Goal: Task Accomplishment & Management: Manage account settings

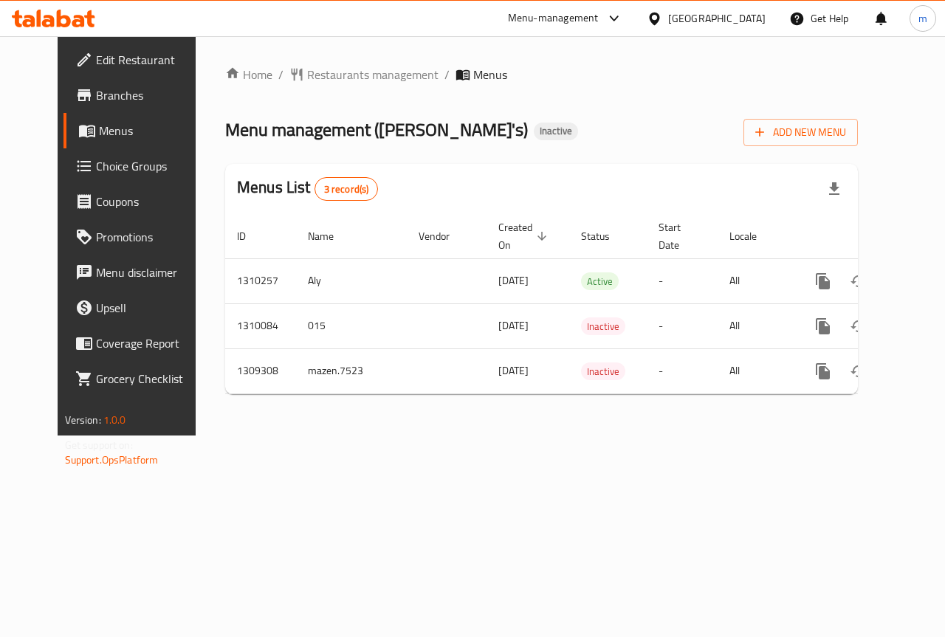
scroll to position [0, 5]
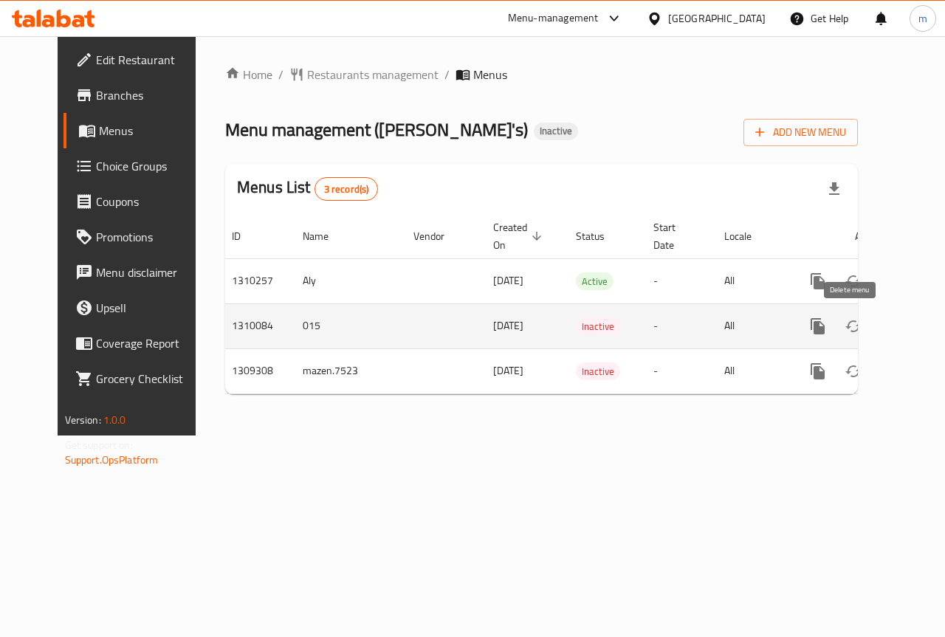
click at [871, 335] on button "enhanced table" at bounding box center [888, 326] width 35 height 35
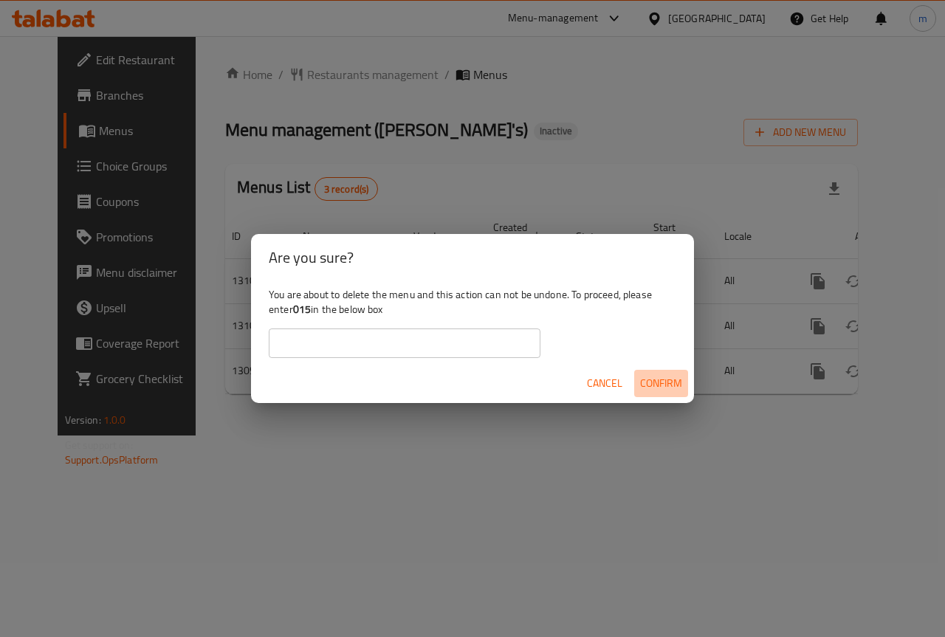
click at [654, 385] on span "Confirm" at bounding box center [661, 383] width 42 height 18
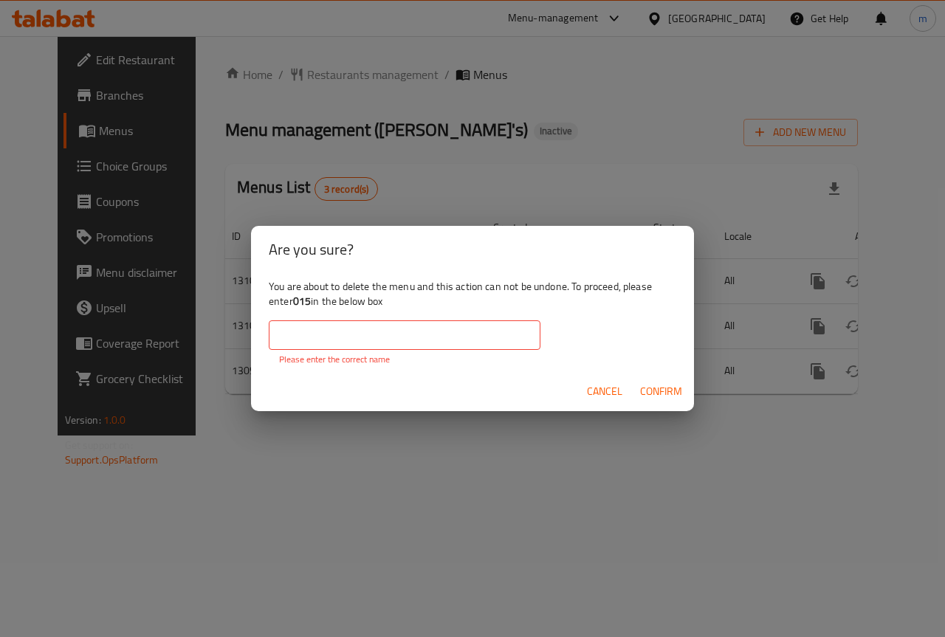
click at [655, 393] on span "Confirm" at bounding box center [661, 391] width 42 height 18
click at [597, 388] on span "Cancel" at bounding box center [604, 391] width 35 height 18
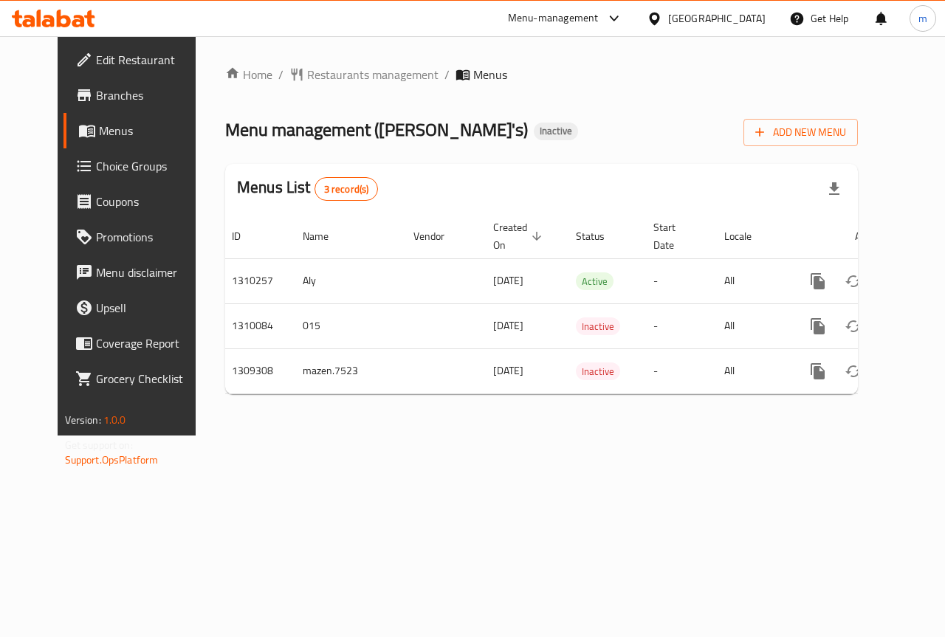
click at [96, 92] on span "Branches" at bounding box center [150, 95] width 108 height 18
click at [727, 11] on div "[GEOGRAPHIC_DATA]" at bounding box center [716, 18] width 97 height 16
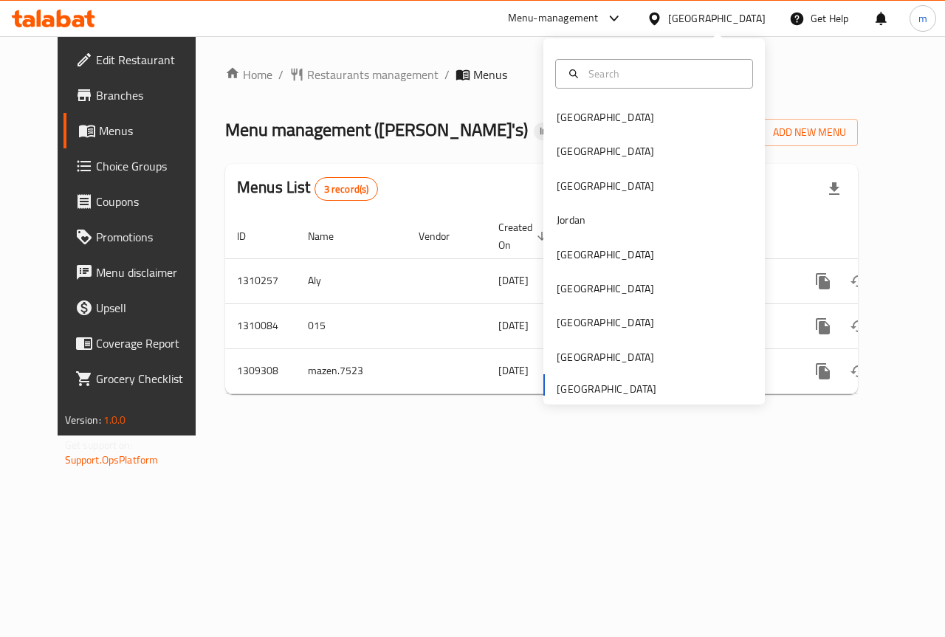
click at [727, 11] on div "[GEOGRAPHIC_DATA]" at bounding box center [716, 18] width 97 height 16
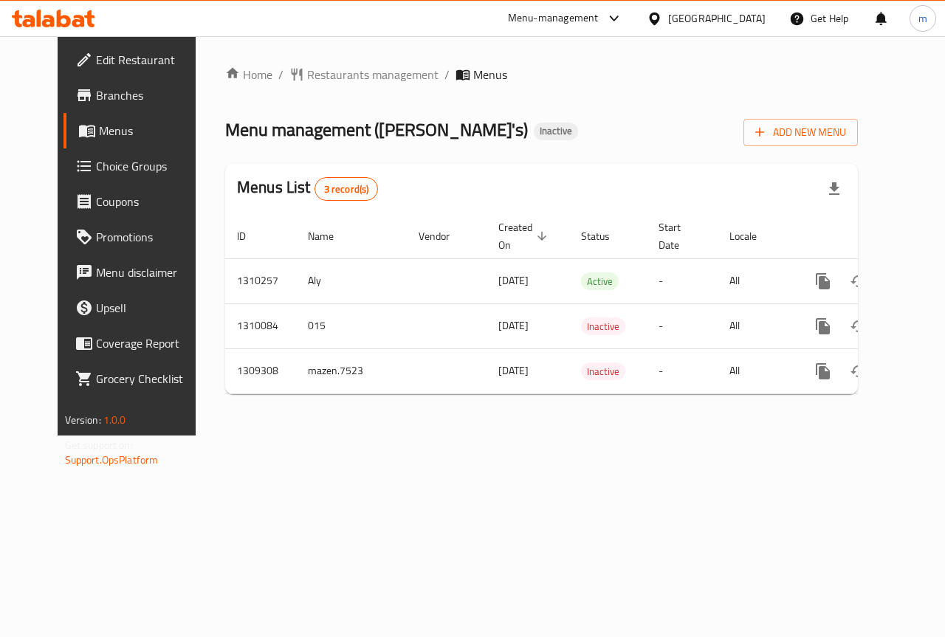
click at [77, 111] on link "Branches" at bounding box center [139, 95] width 152 height 35
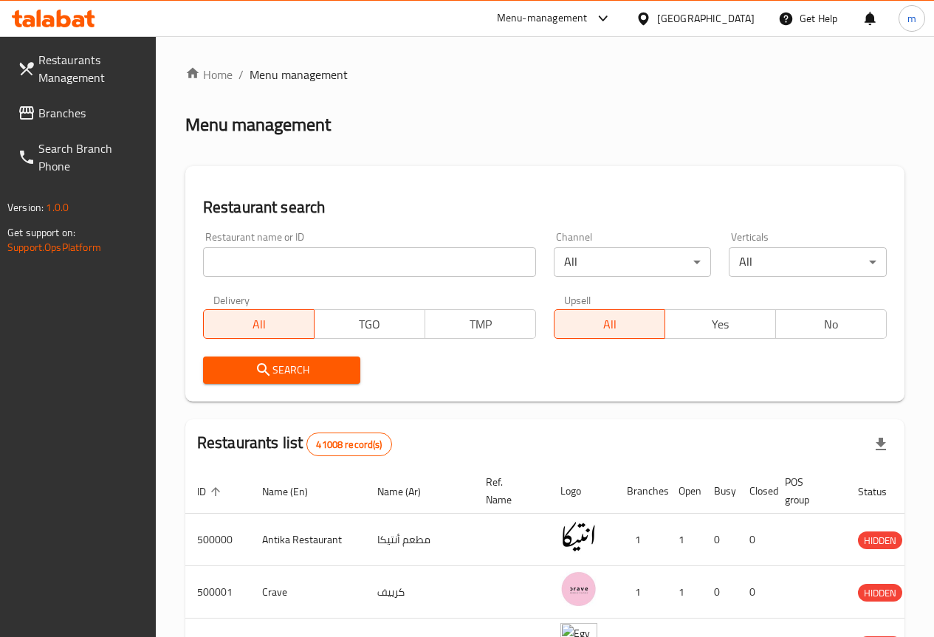
click at [738, 19] on div "Egypt" at bounding box center [705, 18] width 97 height 16
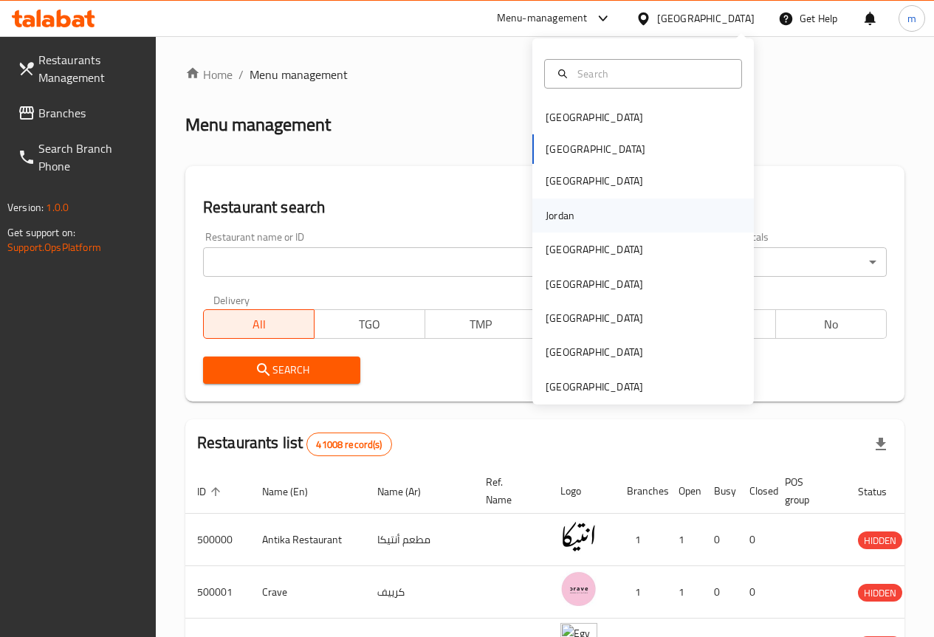
click at [565, 224] on div "Jordan" at bounding box center [560, 216] width 52 height 34
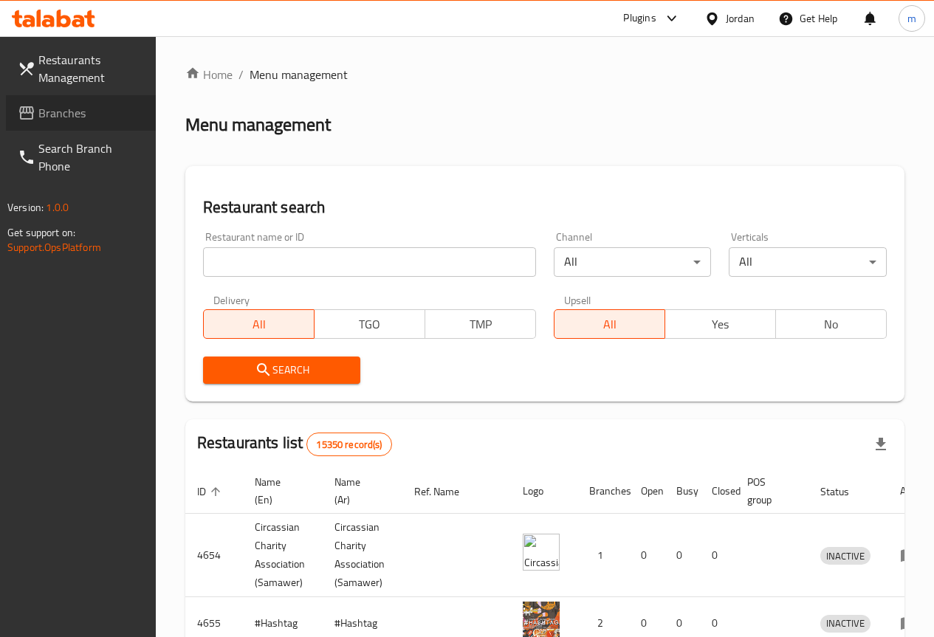
click at [58, 110] on span "Branches" at bounding box center [91, 113] width 106 height 18
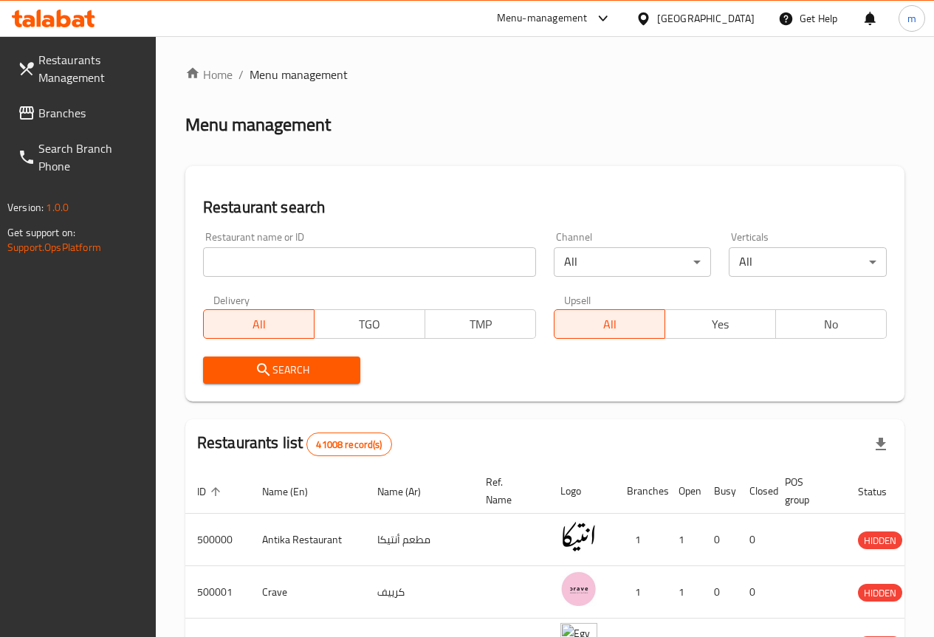
click at [732, 13] on div "Egypt" at bounding box center [705, 18] width 97 height 16
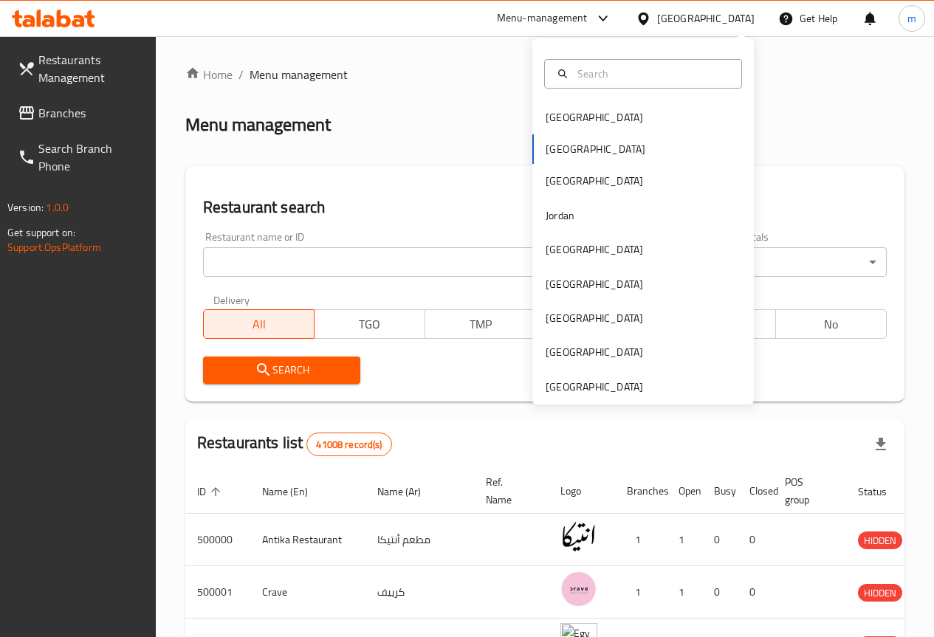
click at [605, 77] on input "text" at bounding box center [651, 74] width 161 height 16
click at [564, 218] on div "Jordan" at bounding box center [560, 216] width 52 height 34
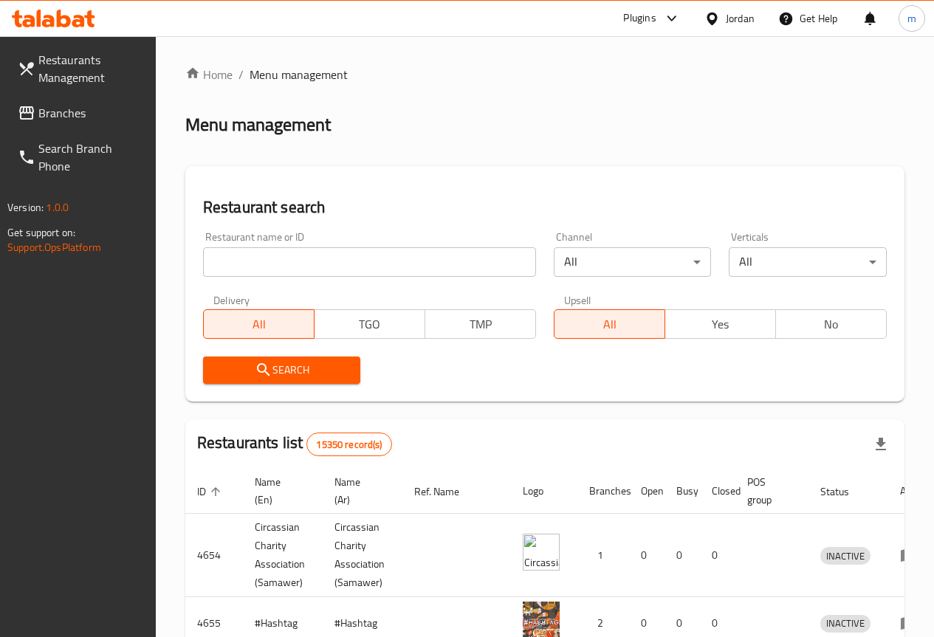
click at [290, 259] on input "search" at bounding box center [369, 262] width 333 height 30
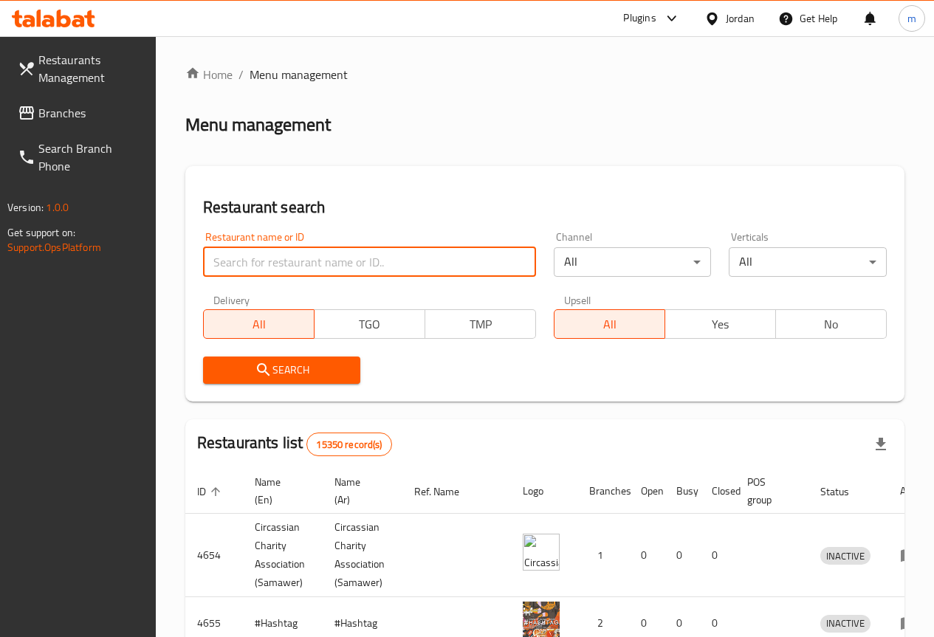
paste input "774032"
type input "774032"
click at [55, 109] on span "Branches" at bounding box center [91, 113] width 106 height 18
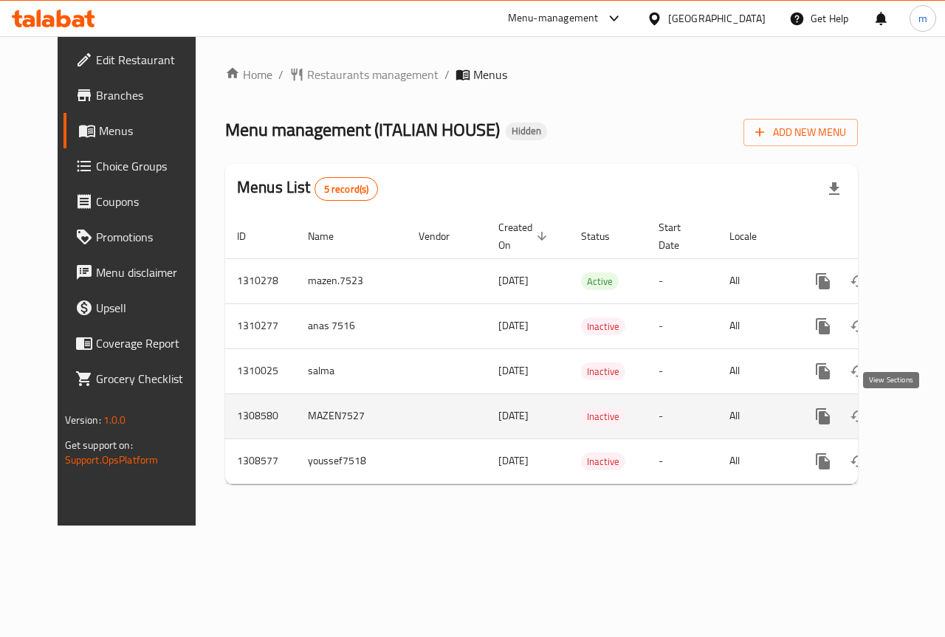
click at [920, 419] on icon "enhanced table" at bounding box center [929, 416] width 18 height 18
click at [885, 423] on icon "enhanced table" at bounding box center [894, 418] width 18 height 18
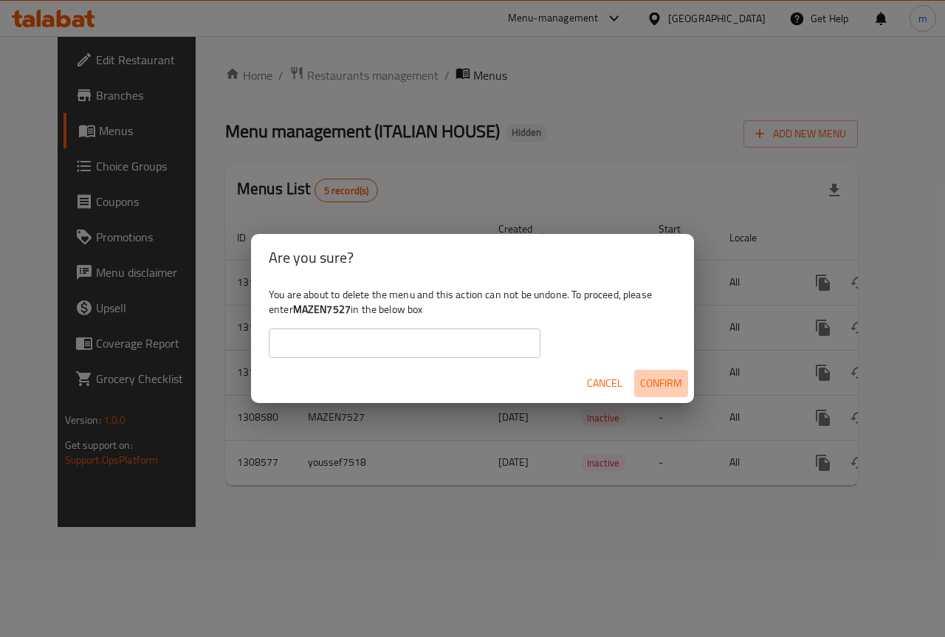
click at [661, 379] on span "Confirm" at bounding box center [661, 383] width 42 height 18
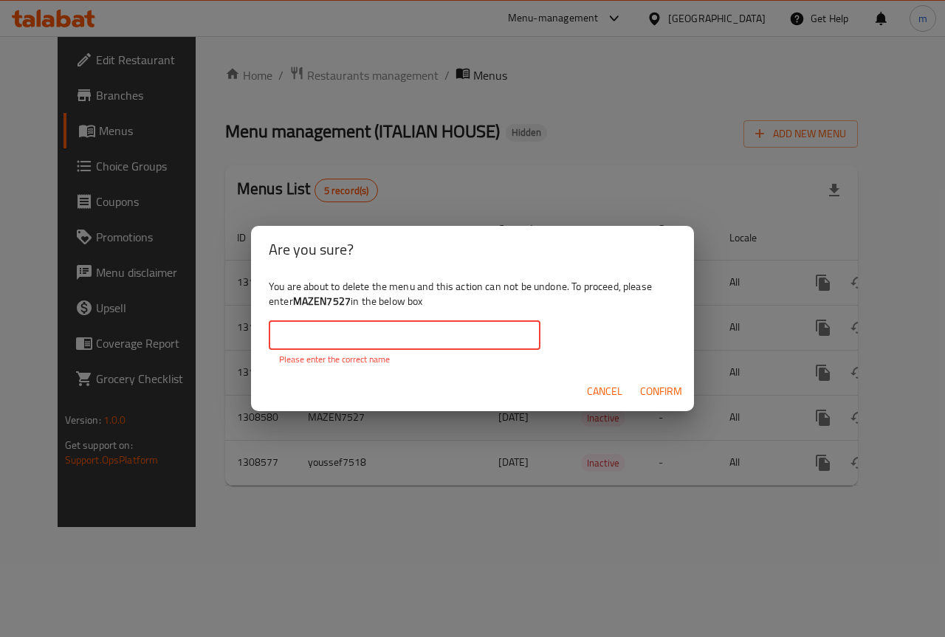
click at [456, 338] on input "text" at bounding box center [405, 335] width 272 height 30
click at [608, 388] on span "Cancel" at bounding box center [604, 391] width 35 height 18
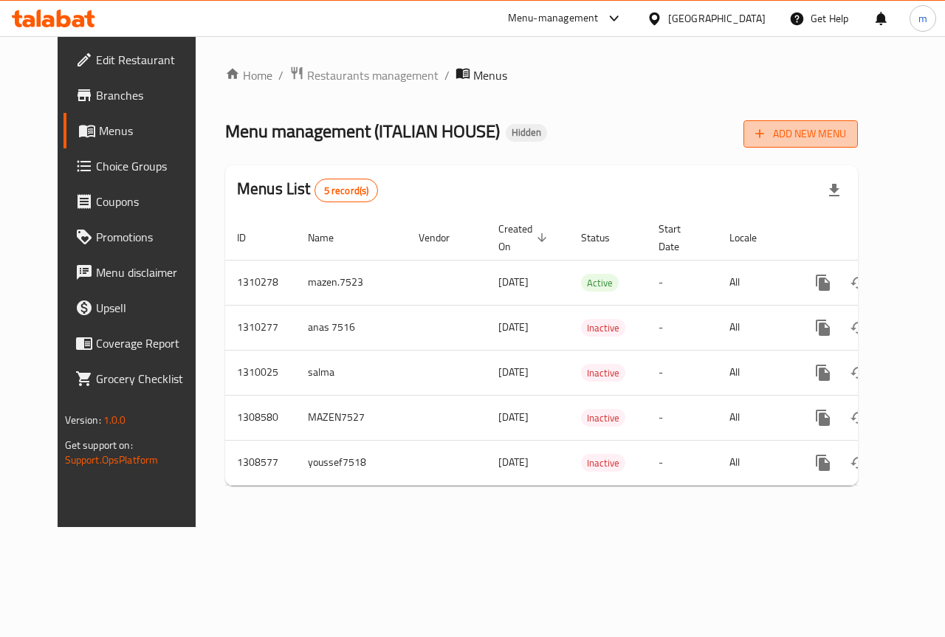
click at [829, 129] on span "Add New Menu" at bounding box center [800, 134] width 91 height 18
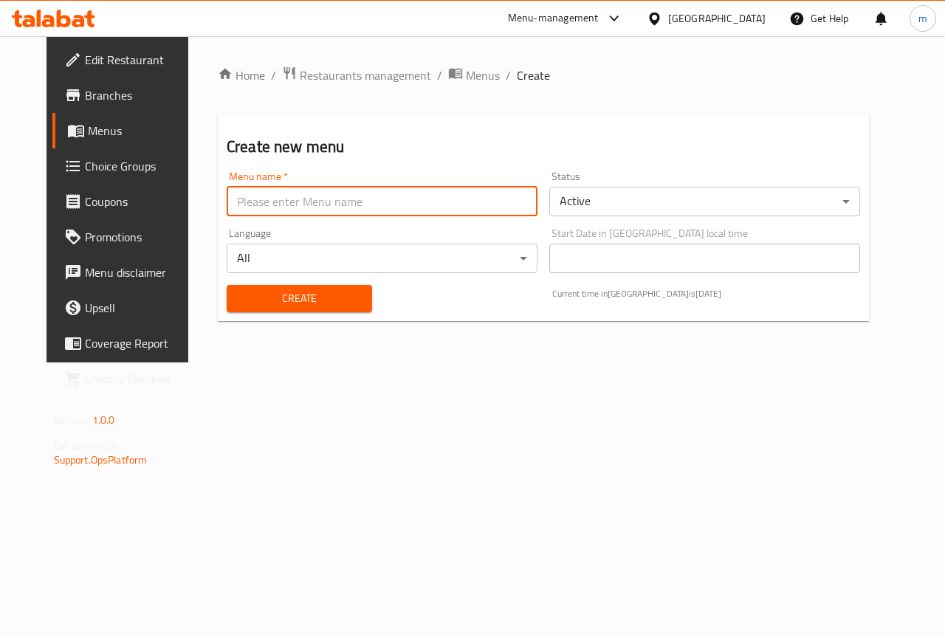
click at [379, 187] on input "text" at bounding box center [382, 202] width 311 height 30
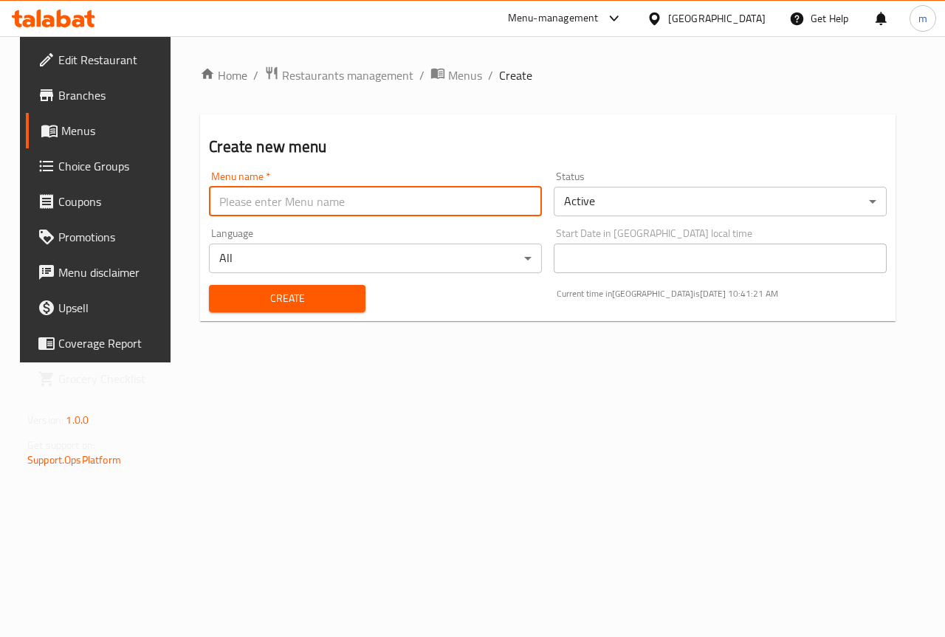
type input "MAZENahmed"
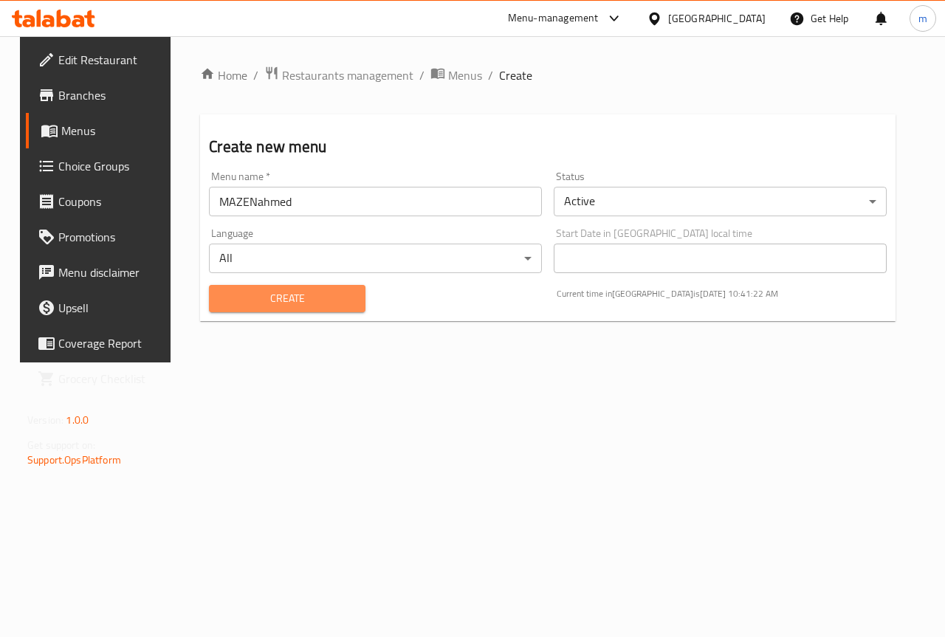
click at [310, 308] on button "Create" at bounding box center [287, 298] width 156 height 27
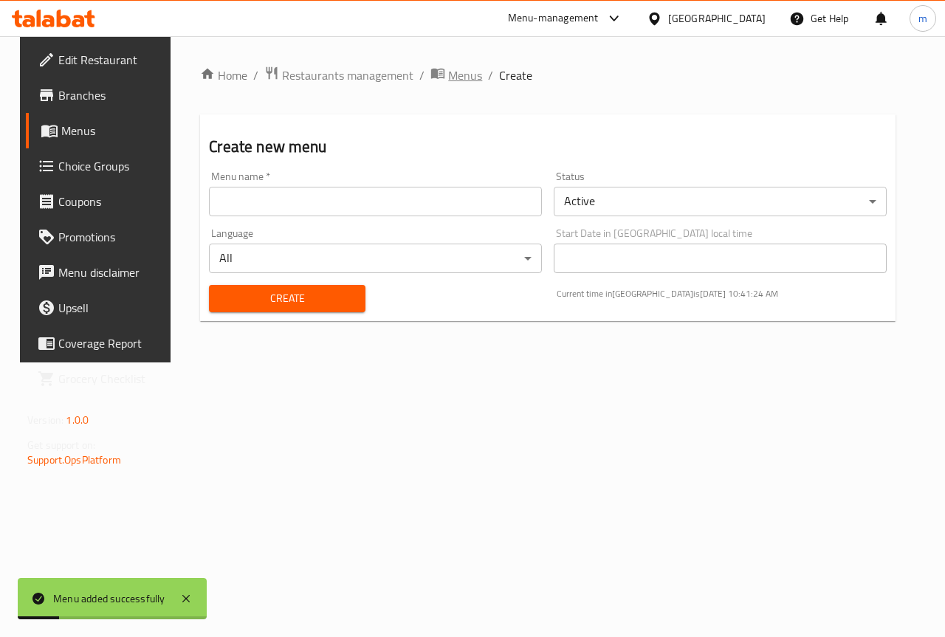
click at [462, 75] on span "Menus" at bounding box center [465, 75] width 34 height 18
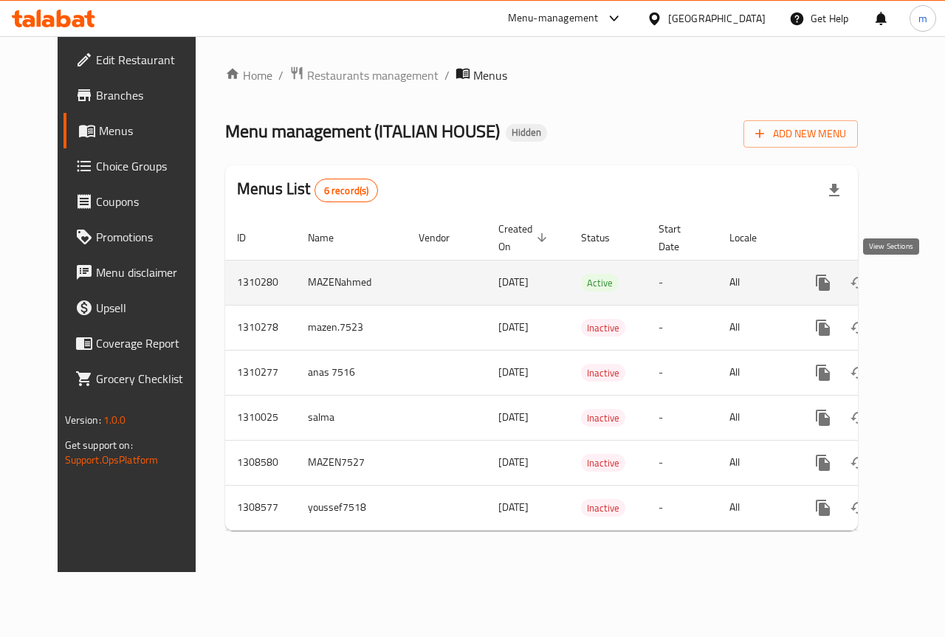
click at [920, 283] on icon "enhanced table" at bounding box center [929, 283] width 18 height 18
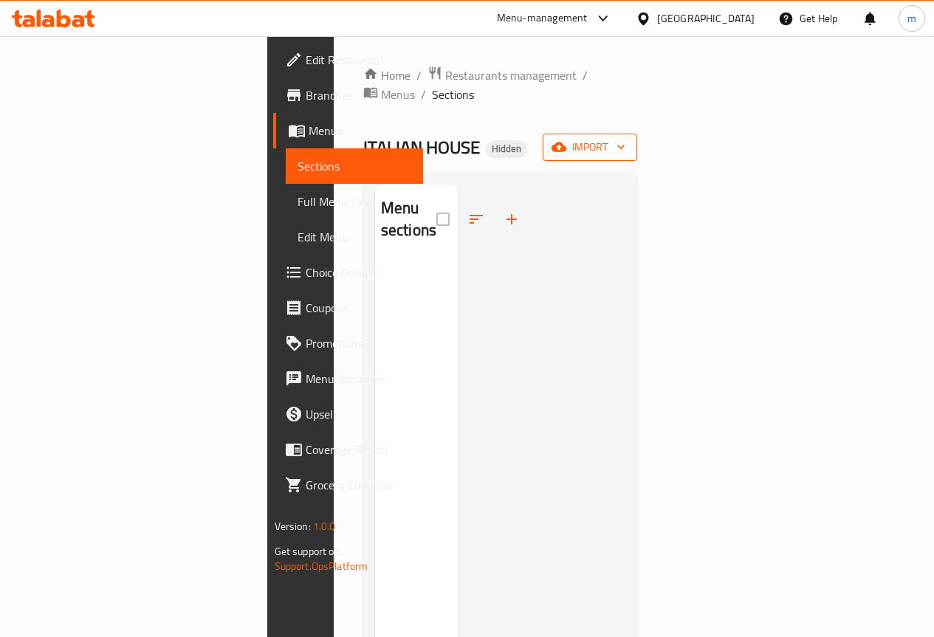
click at [625, 138] on span "import" at bounding box center [589, 147] width 71 height 18
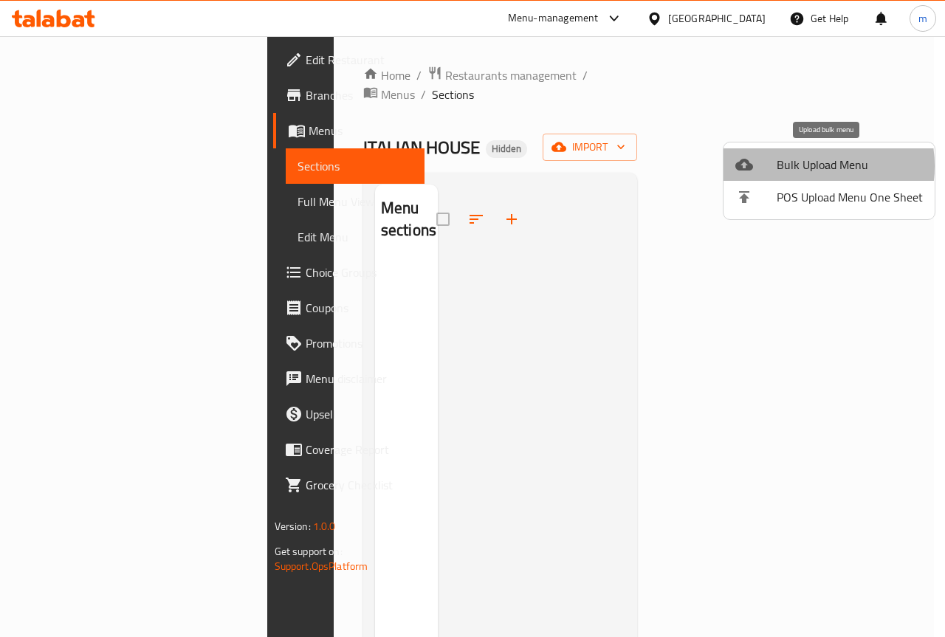
click at [801, 166] on span "Bulk Upload Menu" at bounding box center [850, 165] width 146 height 18
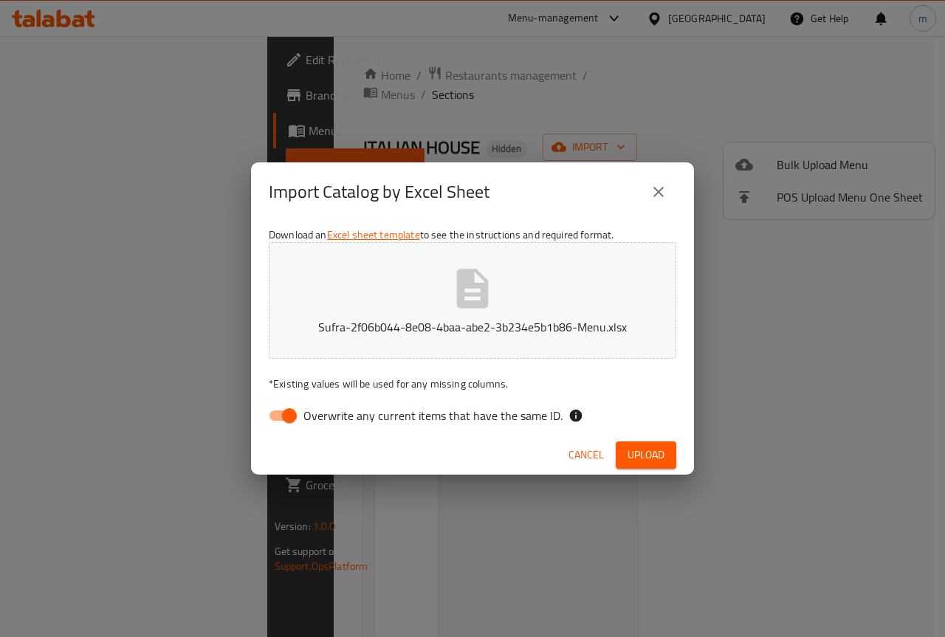
drag, startPoint x: 266, startPoint y: 423, endPoint x: 275, endPoint y: 422, distance: 8.2
click at [270, 423] on input "Overwrite any current items that have the same ID." at bounding box center [289, 416] width 84 height 28
checkbox input "false"
click at [633, 460] on span "Upload" at bounding box center [645, 455] width 37 height 18
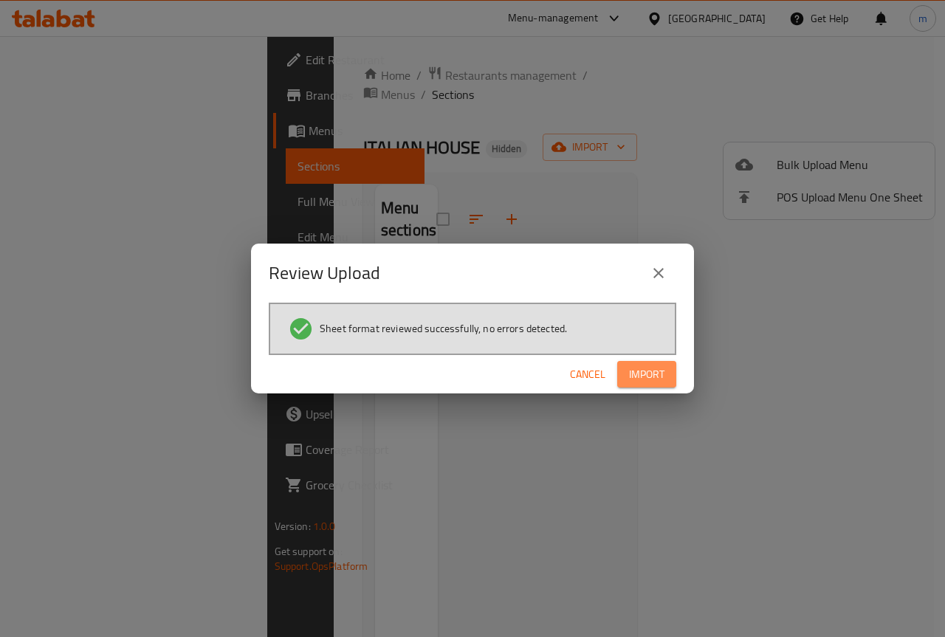
click at [665, 376] on button "Import" at bounding box center [646, 374] width 59 height 27
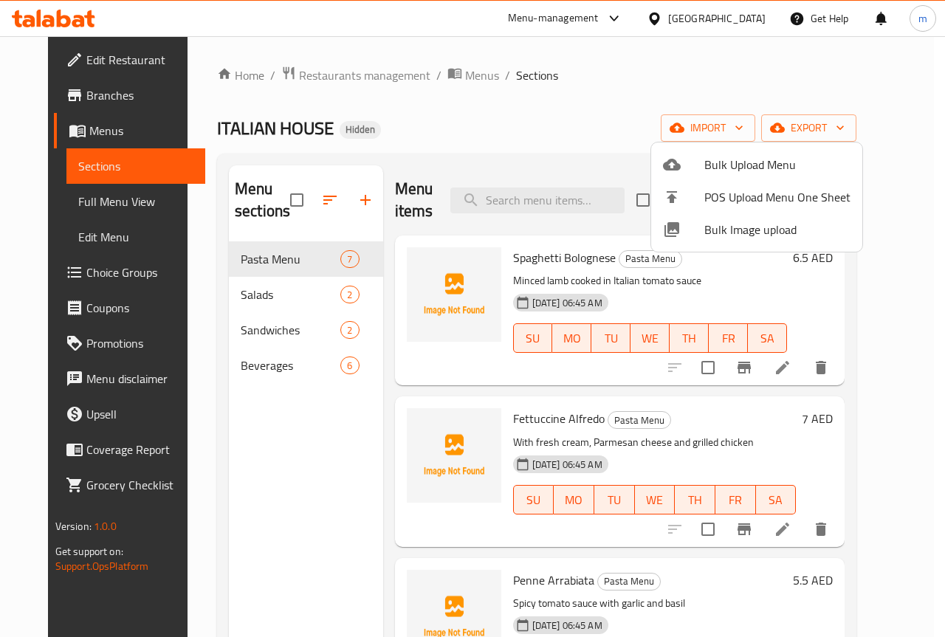
click at [302, 486] on div at bounding box center [472, 318] width 945 height 637
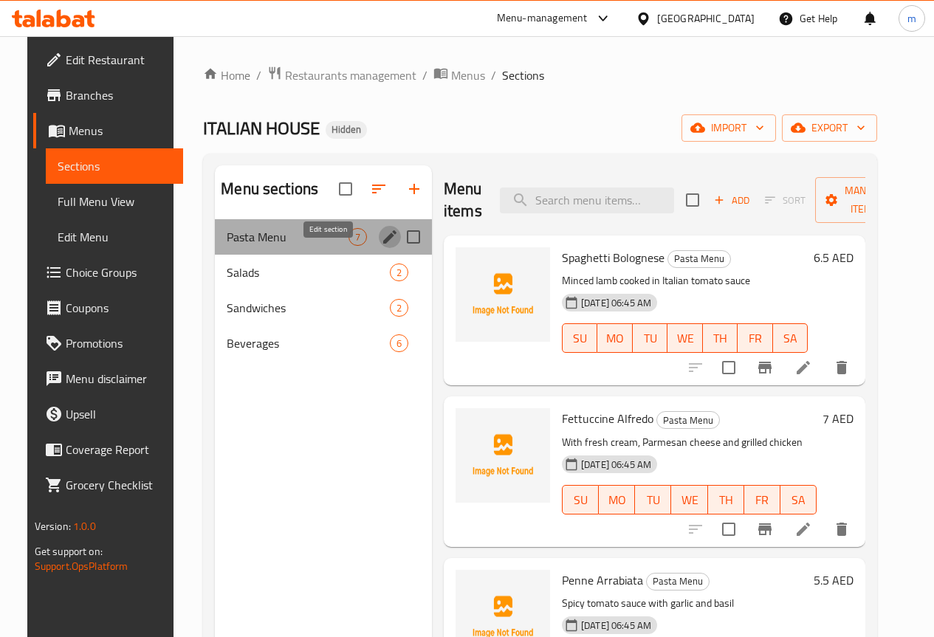
click at [381, 246] on icon "edit" at bounding box center [390, 237] width 18 height 18
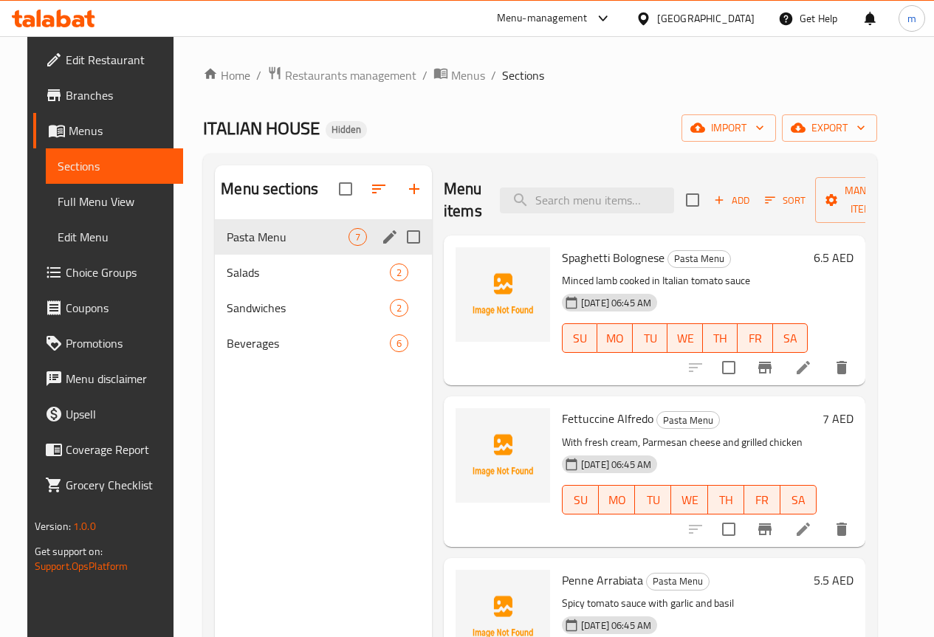
click at [286, 246] on span "Pasta Menu" at bounding box center [288, 237] width 122 height 18
click at [381, 246] on icon "edit" at bounding box center [390, 237] width 18 height 18
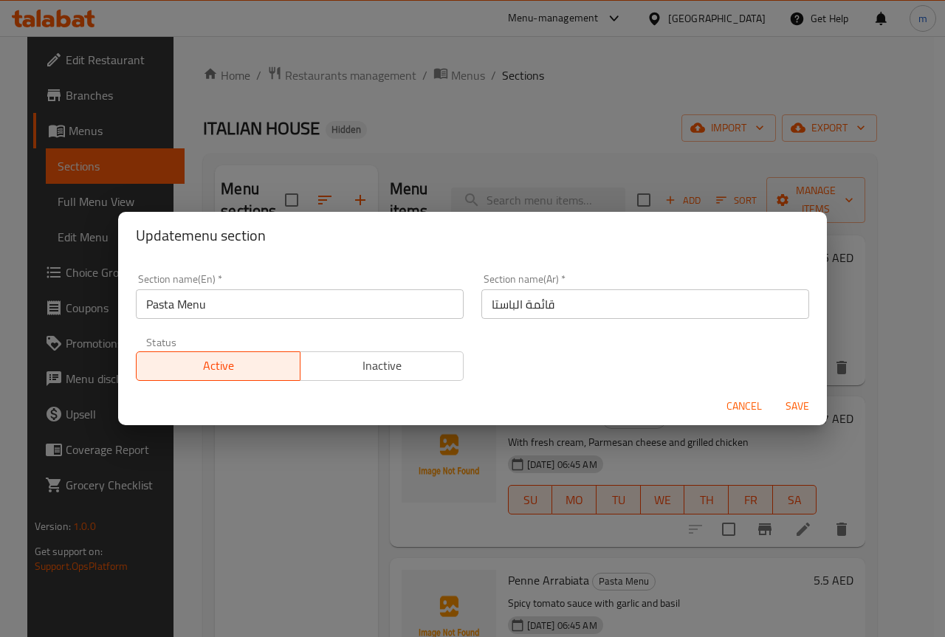
click at [583, 300] on input "قائمة الباستا" at bounding box center [645, 304] width 328 height 30
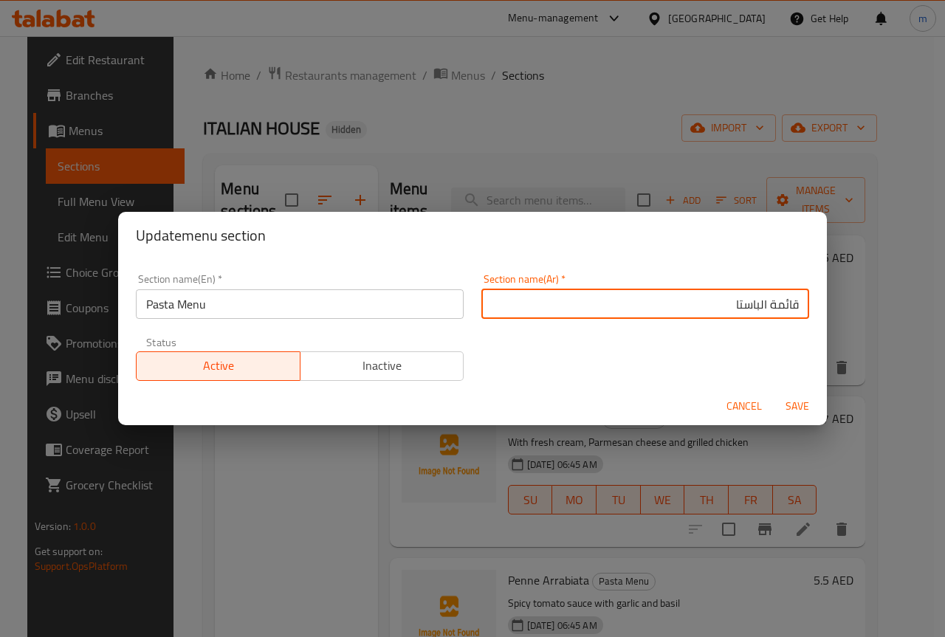
drag, startPoint x: 720, startPoint y: 302, endPoint x: 755, endPoint y: 311, distance: 36.7
click at [755, 311] on input "قائمة الباستا" at bounding box center [645, 304] width 328 height 30
paste input "مكرونة"
type input "قائمة مكرونة"
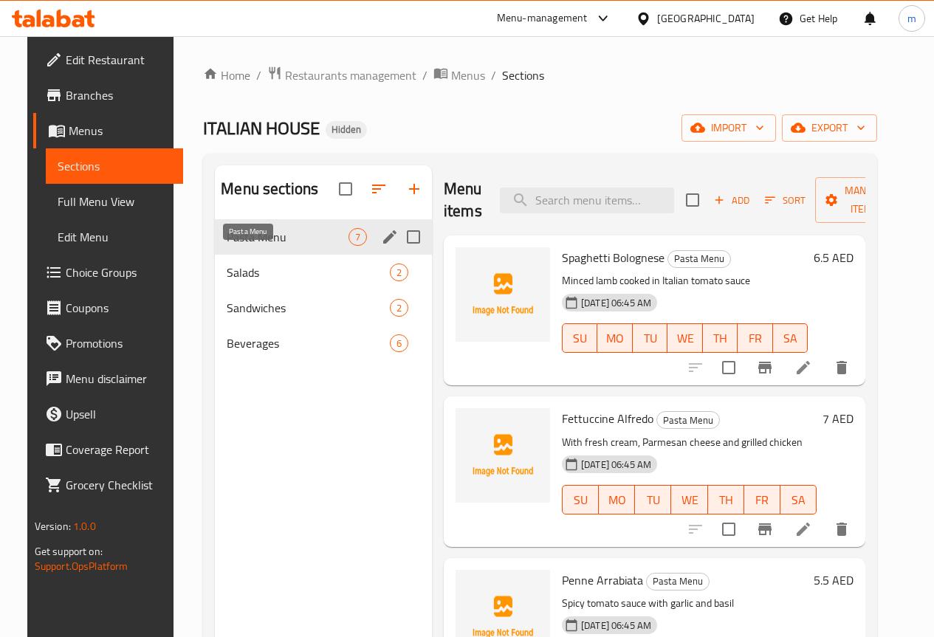
click at [268, 246] on span "Pasta Menu" at bounding box center [288, 237] width 122 height 18
click at [381, 246] on icon "edit" at bounding box center [390, 237] width 18 height 18
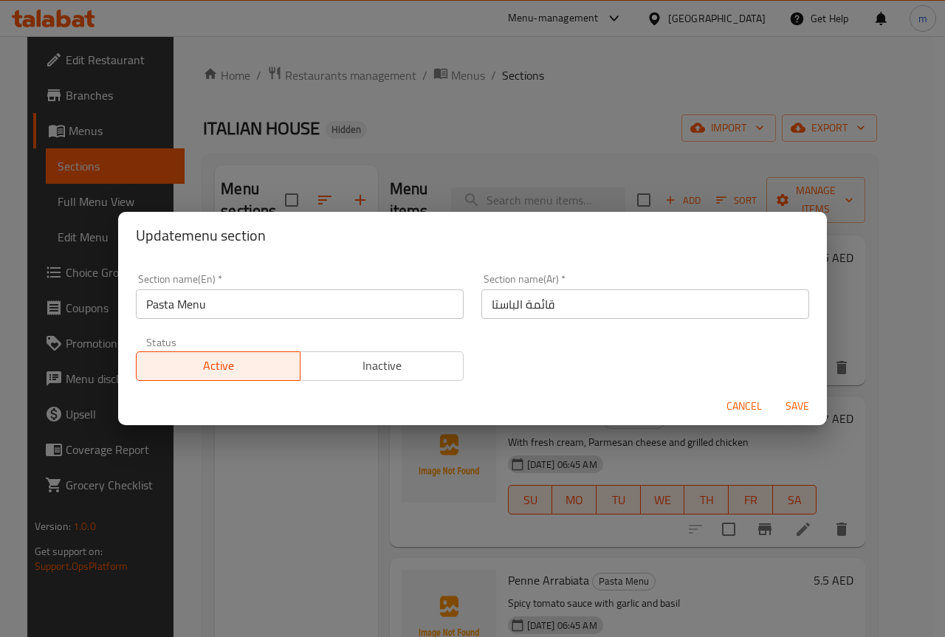
click at [625, 294] on input "قائمة الباستا" at bounding box center [645, 304] width 328 height 30
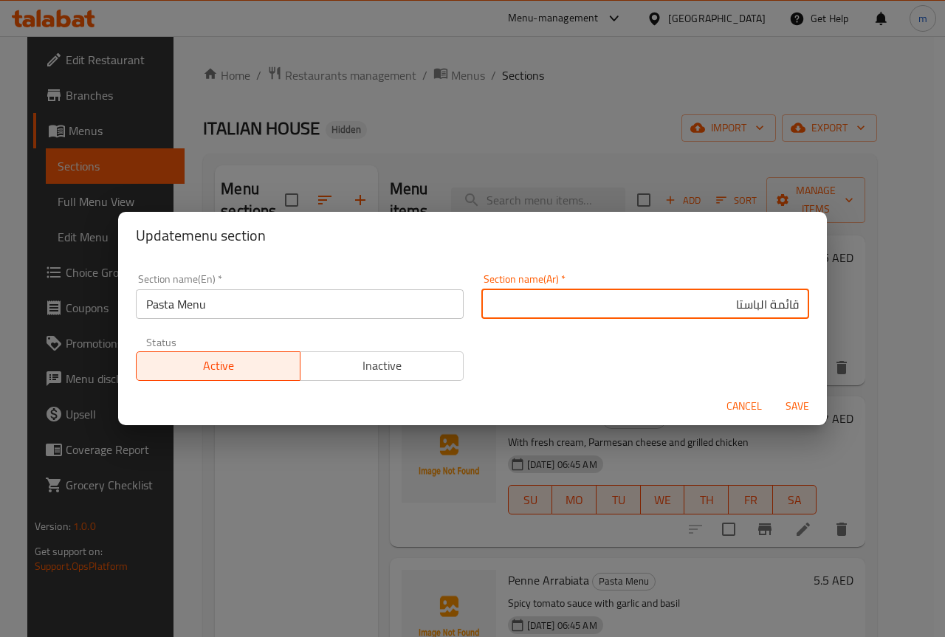
drag, startPoint x: 722, startPoint y: 306, endPoint x: 756, endPoint y: 300, distance: 34.5
click at [756, 300] on input "قائمة الباستا" at bounding box center [645, 304] width 328 height 30
paste input "مكرونة"
type input "قائمة مكرونة"
click at [774, 393] on button "Save" at bounding box center [797, 406] width 47 height 27
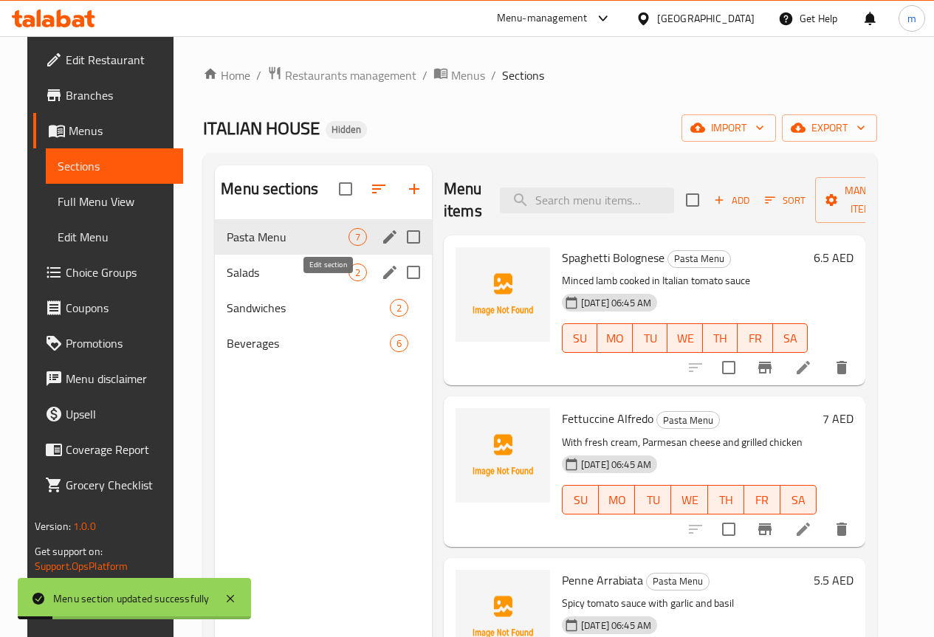
click at [381, 281] on icon "edit" at bounding box center [390, 273] width 18 height 18
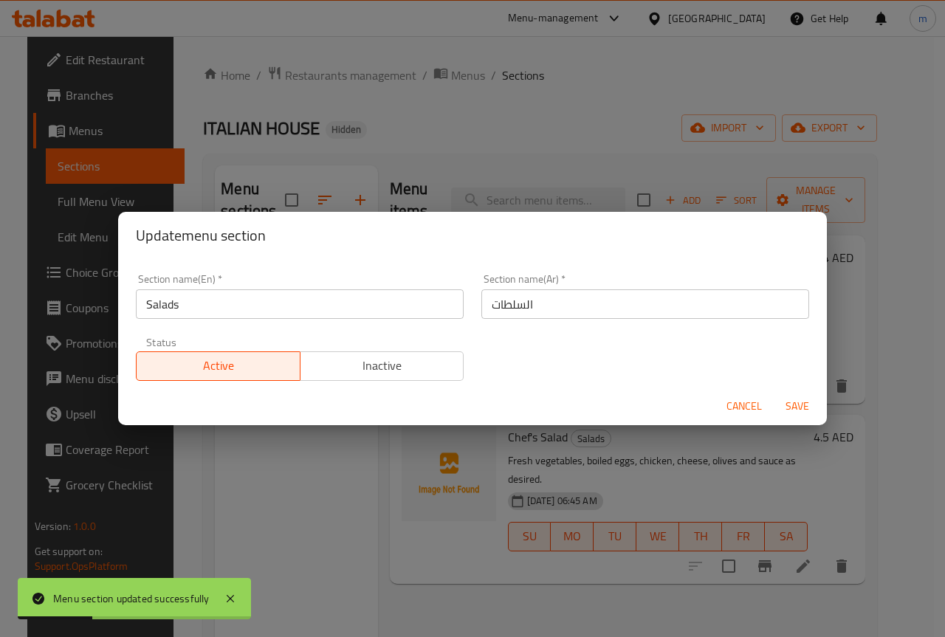
click at [800, 411] on span "Save" at bounding box center [796, 406] width 35 height 18
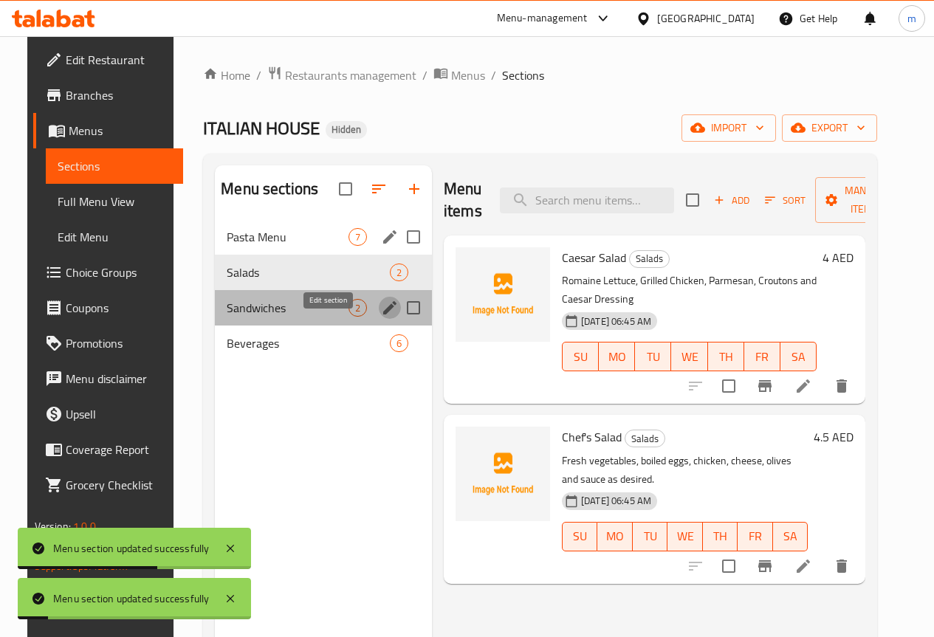
click at [381, 317] on icon "edit" at bounding box center [390, 308] width 18 height 18
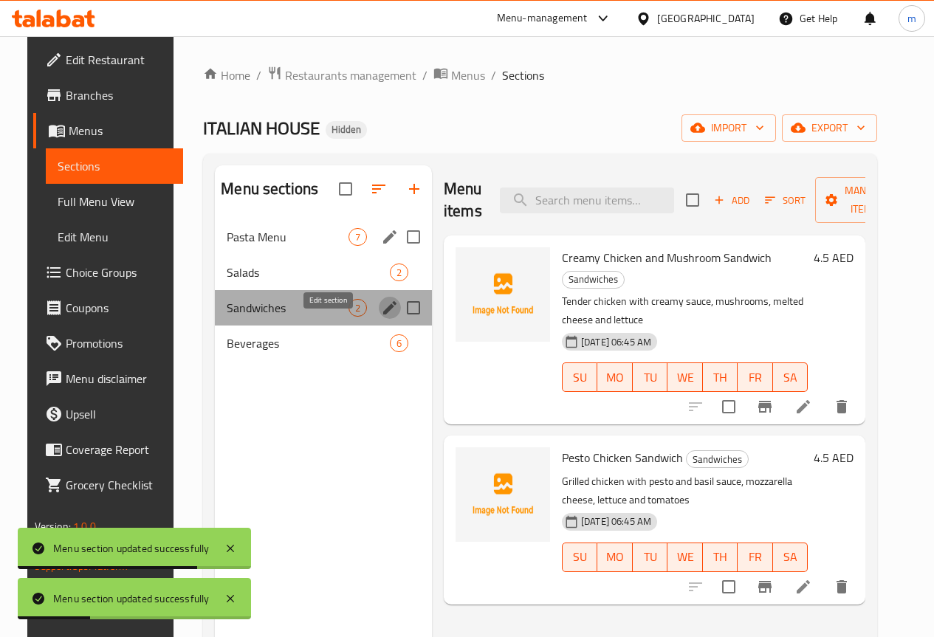
click at [381, 317] on icon "edit" at bounding box center [390, 308] width 18 height 18
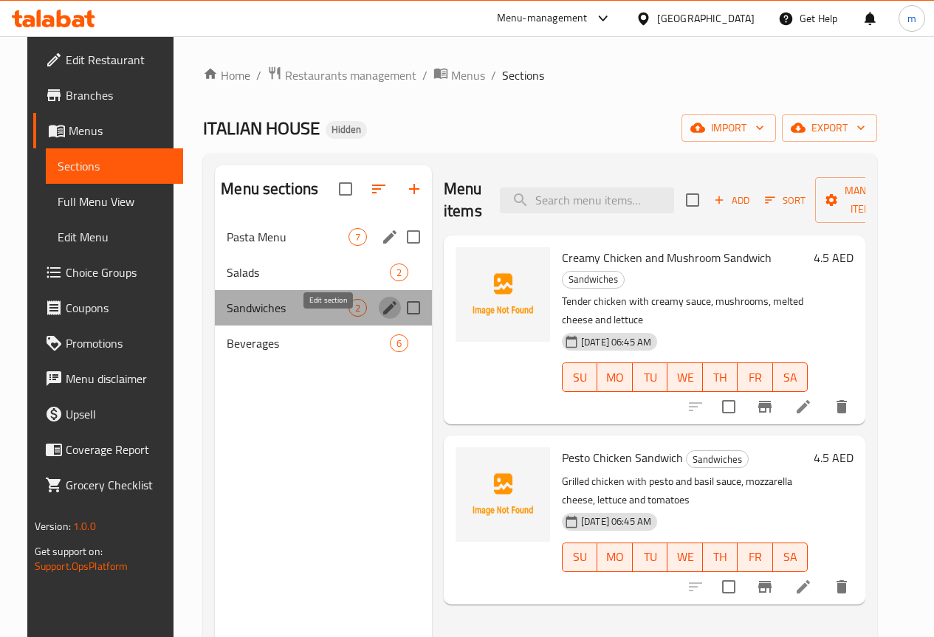
click at [383, 314] on icon "edit" at bounding box center [389, 307] width 13 height 13
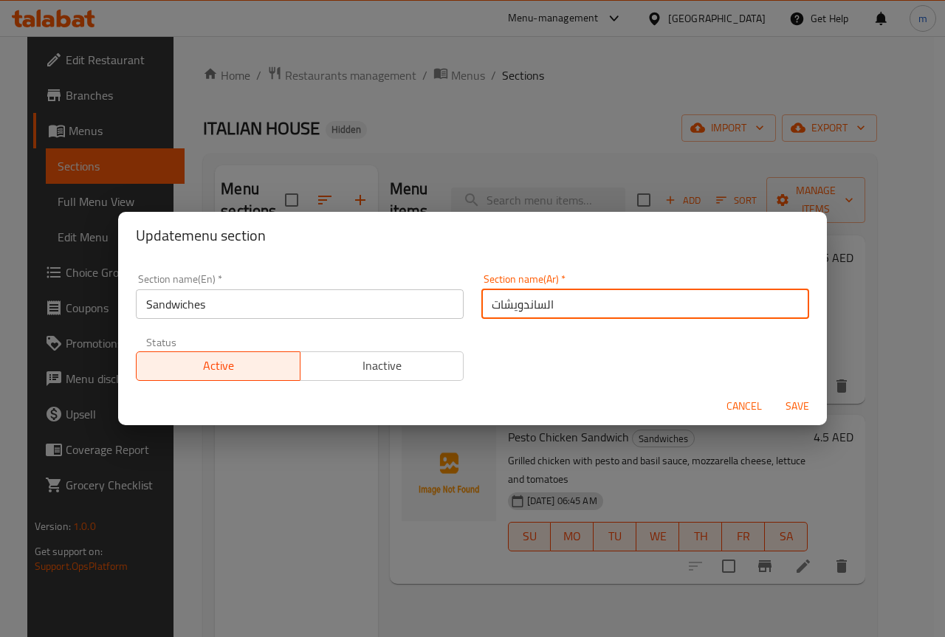
drag, startPoint x: 483, startPoint y: 306, endPoint x: 586, endPoint y: 299, distance: 102.8
click at [583, 299] on input "الساندويشات" at bounding box center [645, 304] width 328 height 30
paste input "ندويتش"
type input "سندويتشات"
click at [774, 393] on button "Save" at bounding box center [797, 406] width 47 height 27
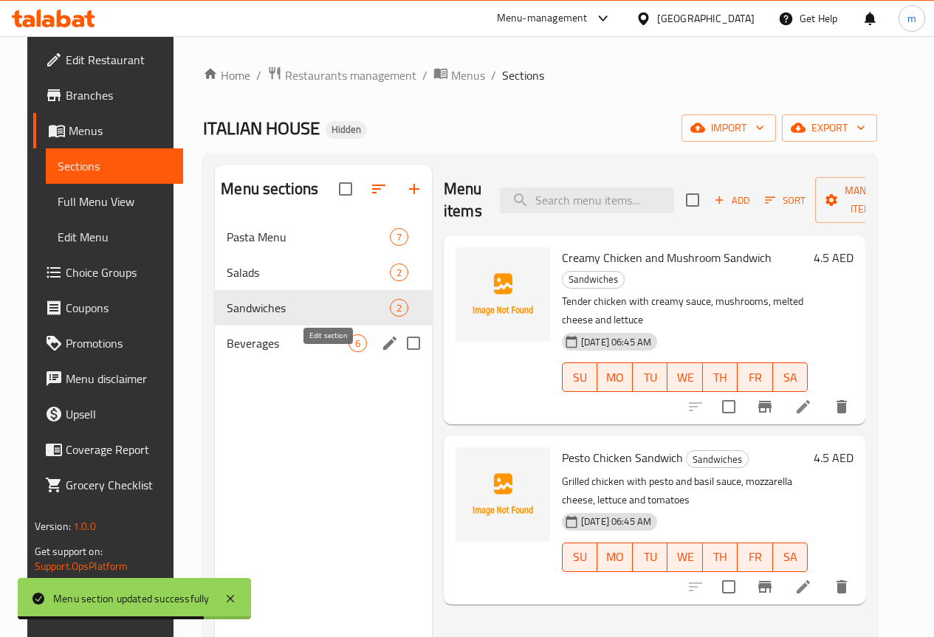
click at [383, 350] on icon "edit" at bounding box center [389, 343] width 13 height 13
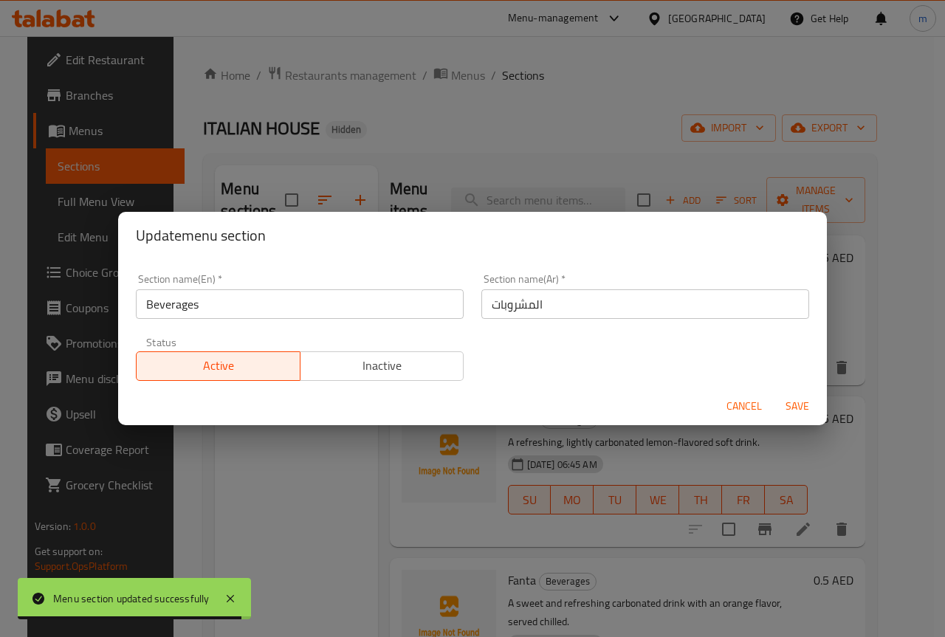
click at [252, 491] on div "Update menu section Section name(En)   * Beverages Section name(En) * Section n…" at bounding box center [472, 318] width 945 height 637
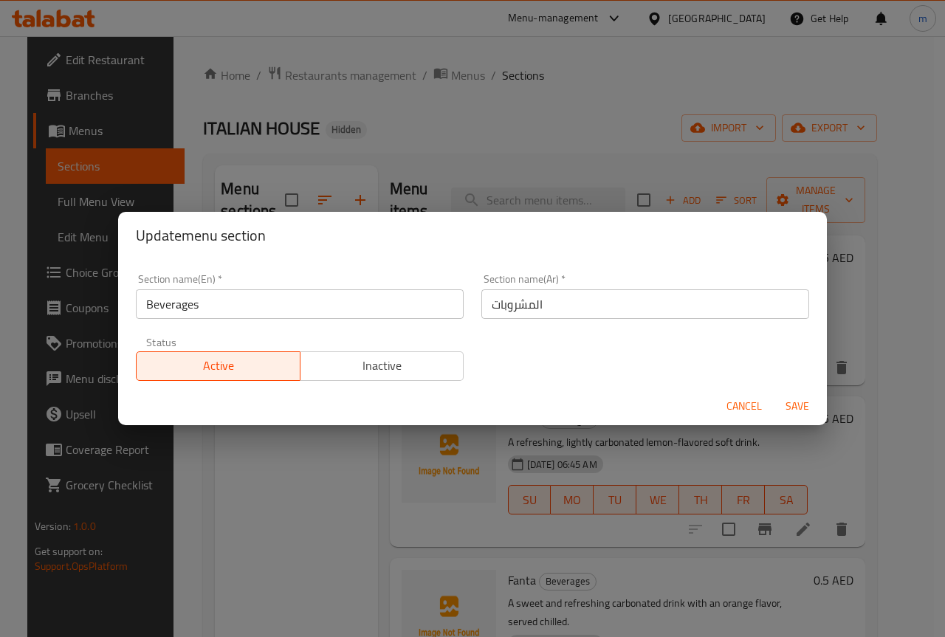
click at [796, 416] on button "Save" at bounding box center [797, 406] width 47 height 27
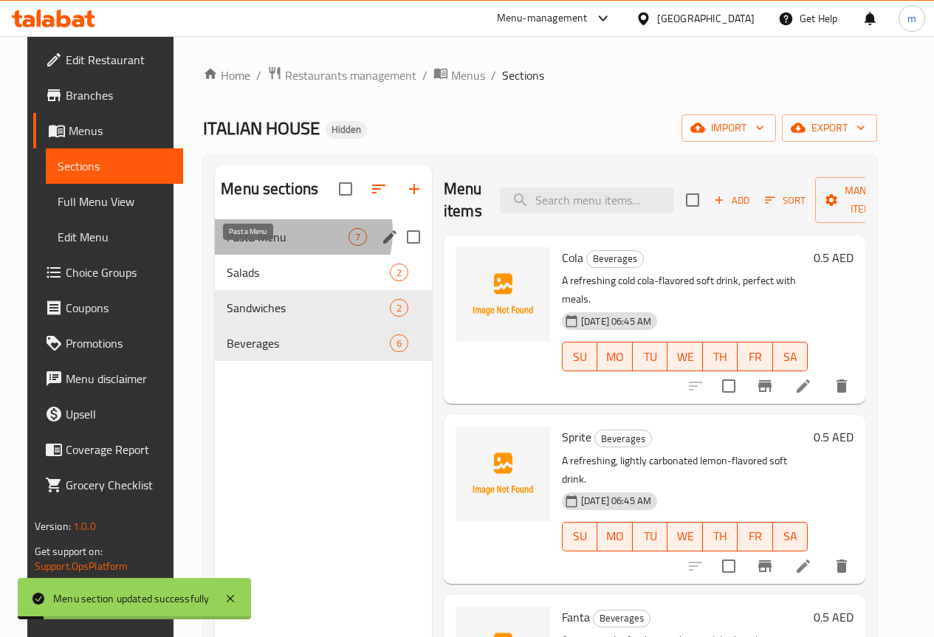
click at [263, 246] on span "Pasta Menu" at bounding box center [288, 237] width 122 height 18
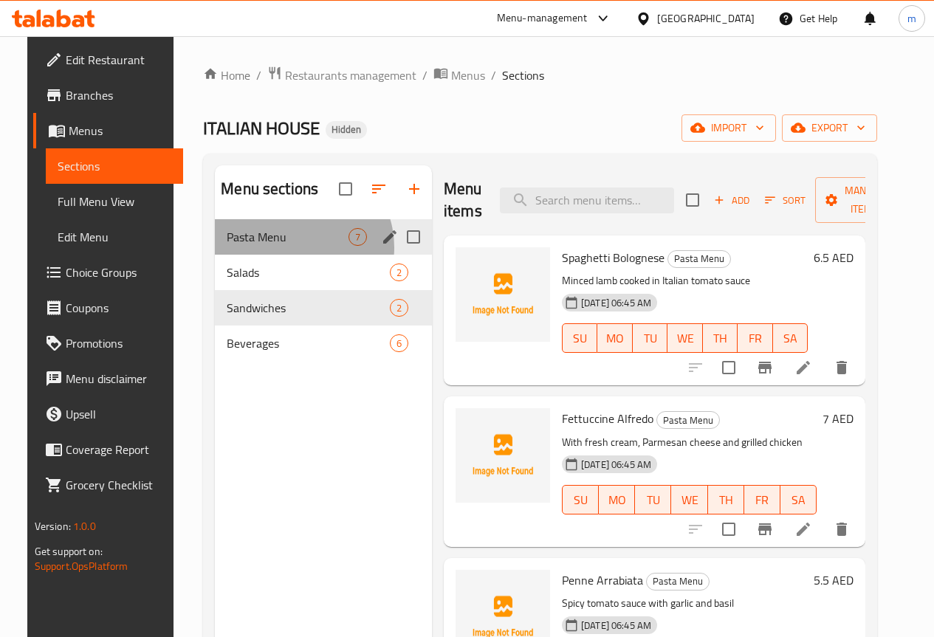
click at [278, 255] on div "Pasta Menu 7" at bounding box center [323, 236] width 217 height 35
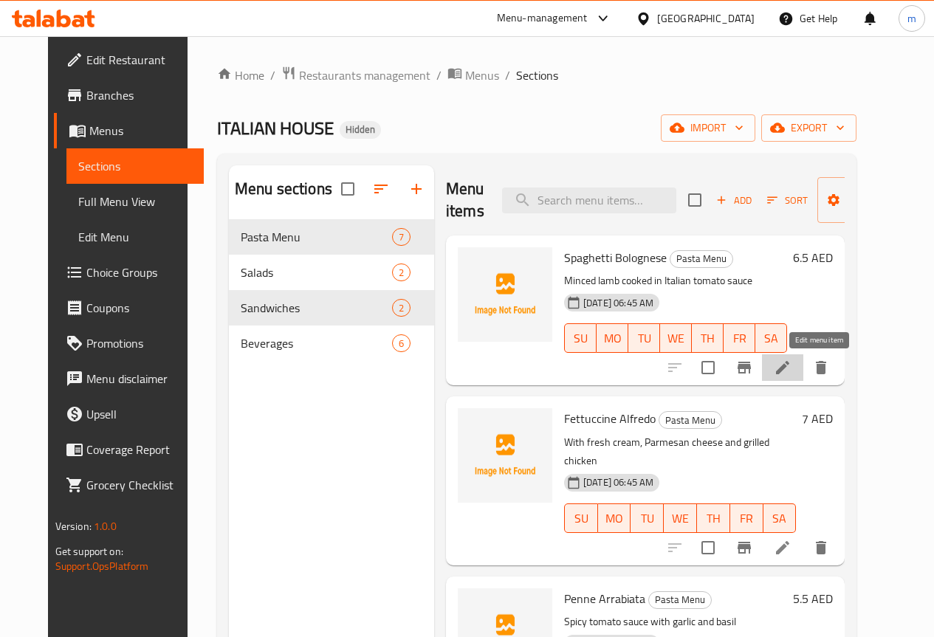
click at [791, 368] on icon at bounding box center [783, 368] width 18 height 18
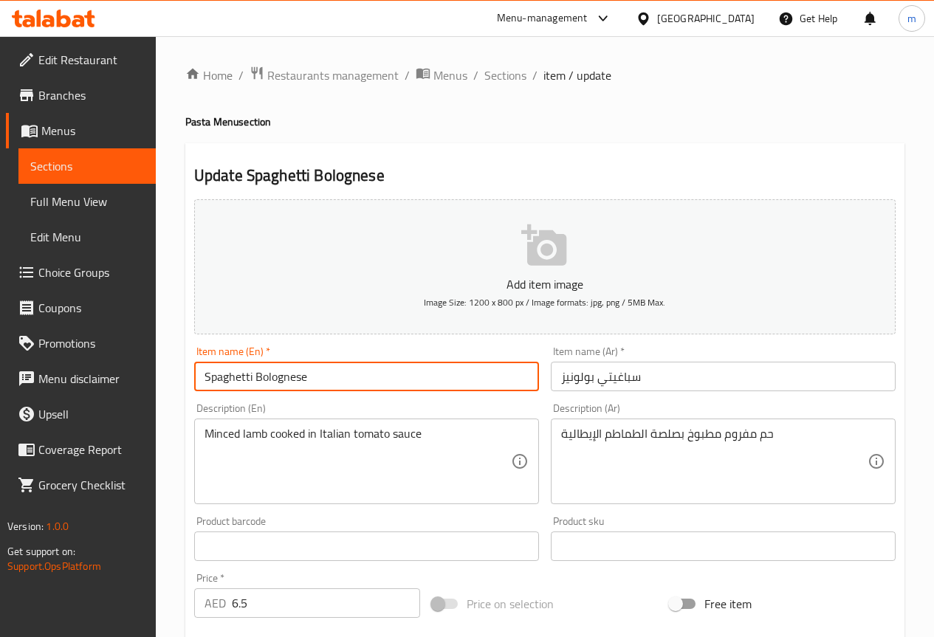
drag, startPoint x: 322, startPoint y: 375, endPoint x: 194, endPoint y: 395, distance: 129.2
click at [194, 395] on div "Item name (En)   * Spaghetti Bolognese Item name (En) *" at bounding box center [366, 368] width 357 height 57
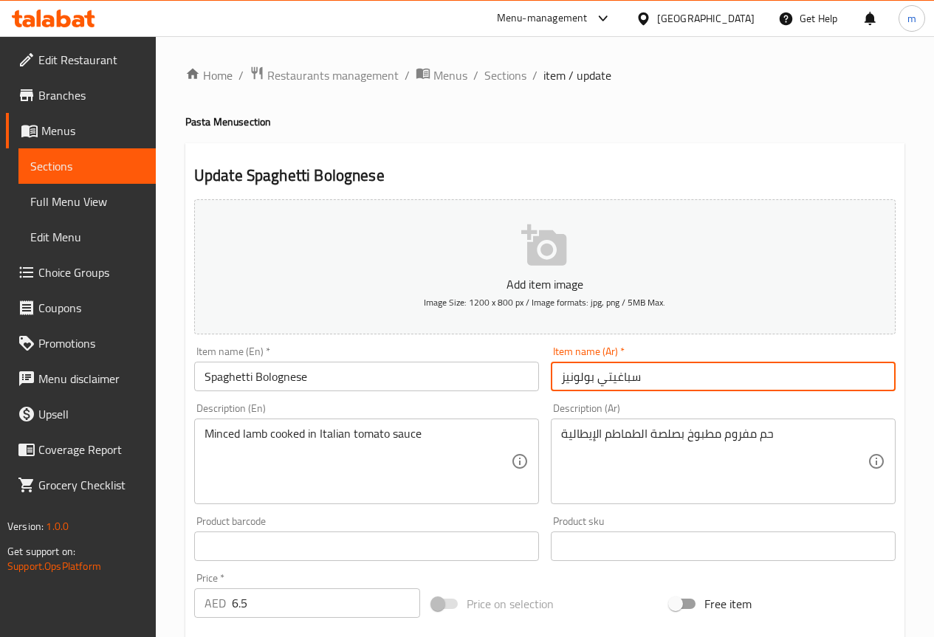
click at [683, 387] on input "سباغيتي بولونيز" at bounding box center [723, 377] width 345 height 30
drag, startPoint x: 847, startPoint y: 379, endPoint x: 982, endPoint y: 376, distance: 135.1
click at [934, 376] on html "​ Menu-management United Arab Emirates Get Help m Edit Restaurant Branches Menu…" at bounding box center [467, 318] width 934 height 637
paste input "سباج"
type input "إسباجيتي بولونيز"
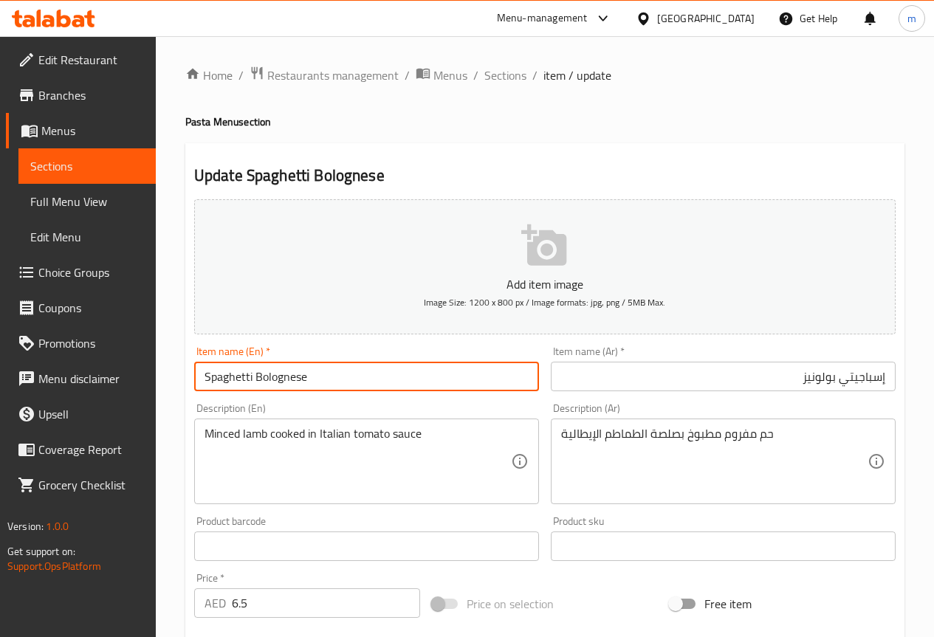
drag, startPoint x: 308, startPoint y: 378, endPoint x: 255, endPoint y: 388, distance: 53.4
click at [255, 388] on input "Spaghetti Bolognese" at bounding box center [366, 377] width 345 height 30
paste input "إسباجيتي"
type input "Spaghetti Bolognese"
click at [354, 376] on input "Spaghetti Bolognese" at bounding box center [366, 377] width 345 height 30
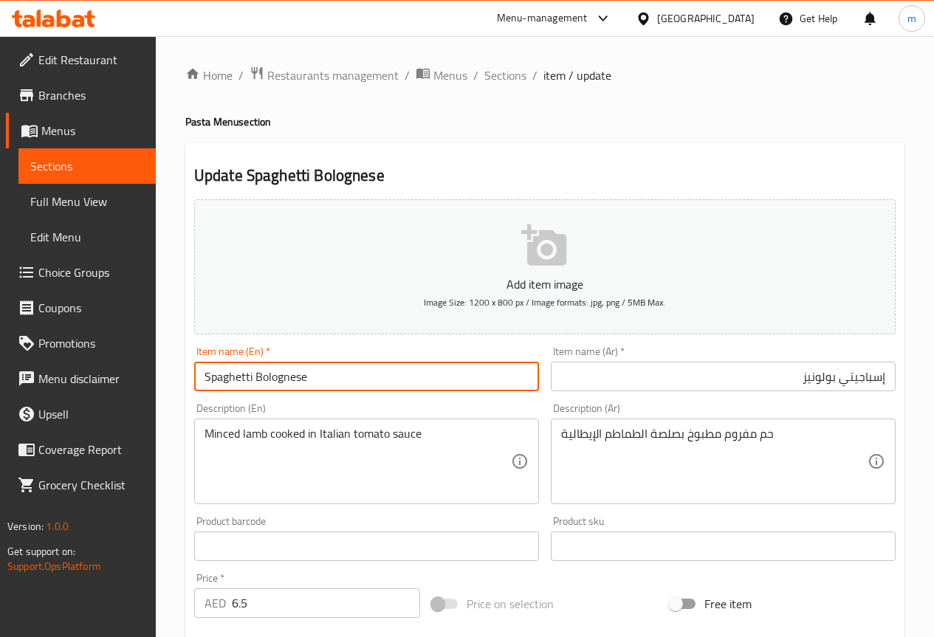
drag, startPoint x: 310, startPoint y: 373, endPoint x: 258, endPoint y: 383, distance: 53.4
click at [258, 383] on input "Spaghetti Bolognese" at bounding box center [366, 377] width 345 height 30
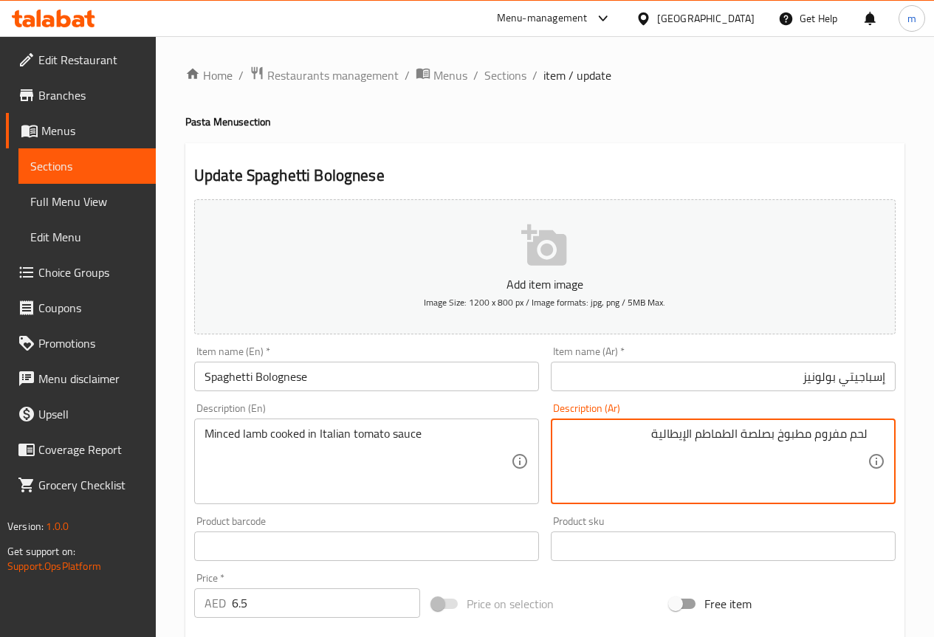
drag, startPoint x: 743, startPoint y: 435, endPoint x: 769, endPoint y: 435, distance: 26.6
click at [769, 435] on textarea "لحم مفروم مطبوخ بصلصة الطماطم الإيطالية" at bounding box center [714, 462] width 306 height 70
drag, startPoint x: 645, startPoint y: 438, endPoint x: 655, endPoint y: 453, distance: 18.6
click at [655, 453] on textarea "لحم مفروم مطبوخ بصوص الطماطم الإيطالية" at bounding box center [714, 462] width 306 height 70
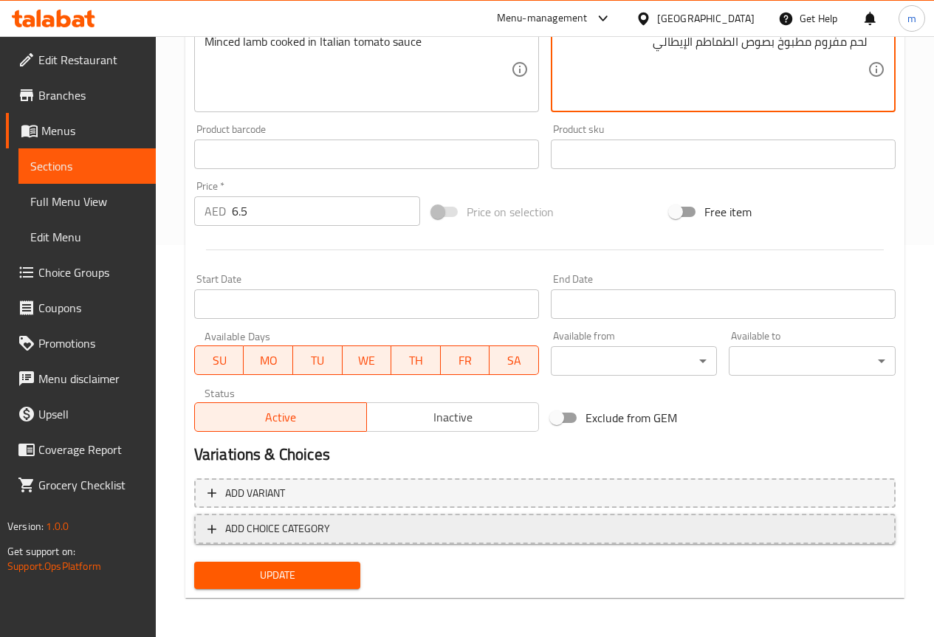
scroll to position [394, 0]
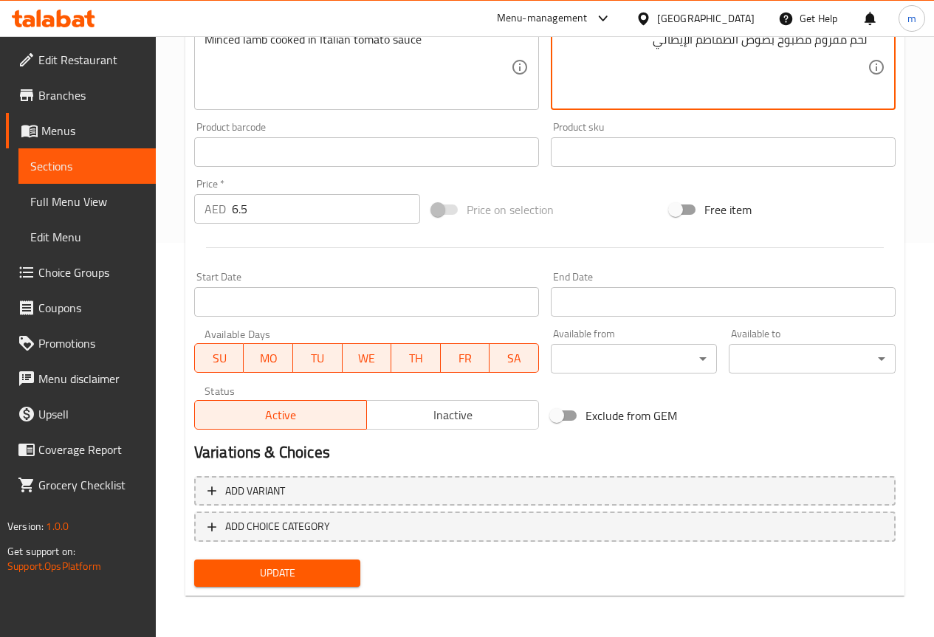
type textarea "لحم مفروم مطبوخ بصوص الطماطم الإيطالي"
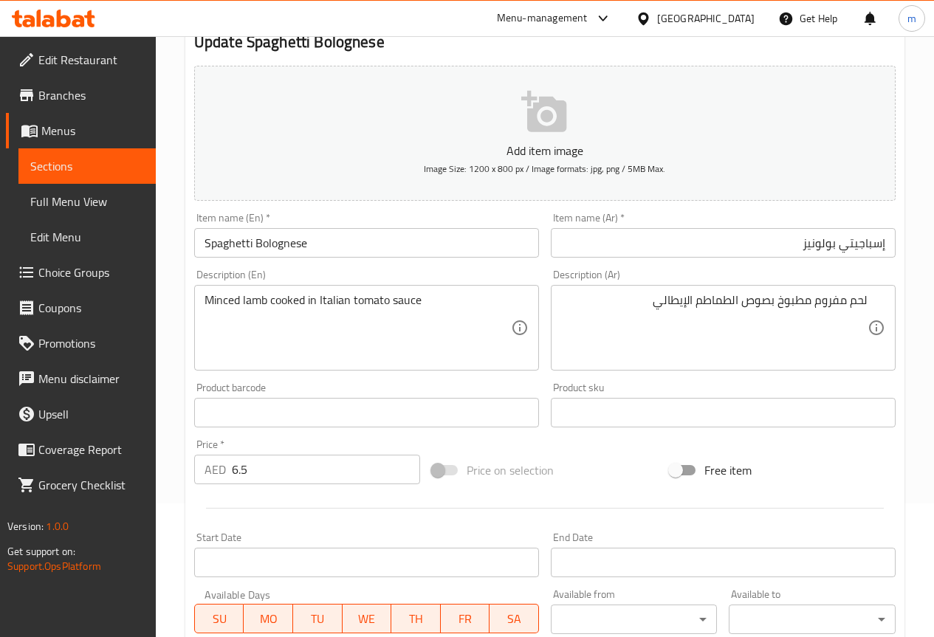
scroll to position [99, 0]
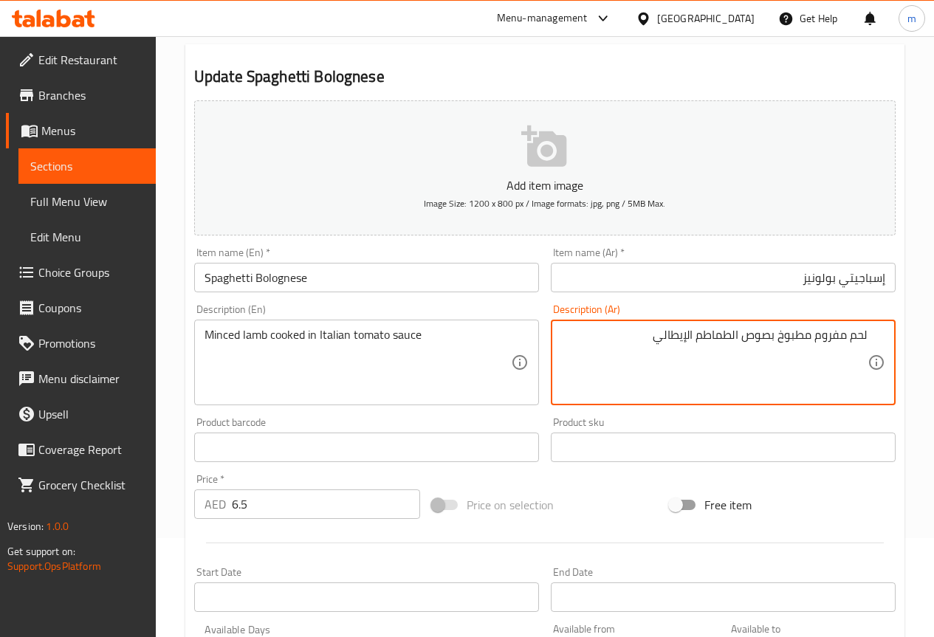
drag, startPoint x: 744, startPoint y: 335, endPoint x: 770, endPoint y: 340, distance: 26.2
click at [770, 340] on textarea "لحم مفروم مطبوخ بصوص الطماطم الإيطالي" at bounding box center [714, 363] width 306 height 70
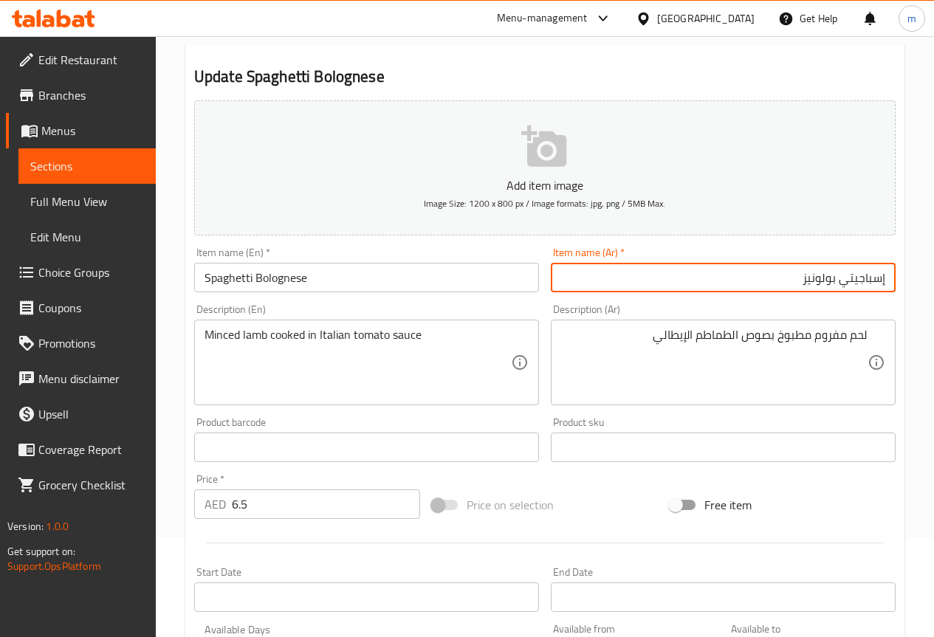
drag, startPoint x: 844, startPoint y: 275, endPoint x: 928, endPoint y: 282, distance: 84.5
click at [928, 282] on div "Home / Restaurants management / Menus / Sections / item / update Pasta Menu sec…" at bounding box center [545, 434] width 778 height 995
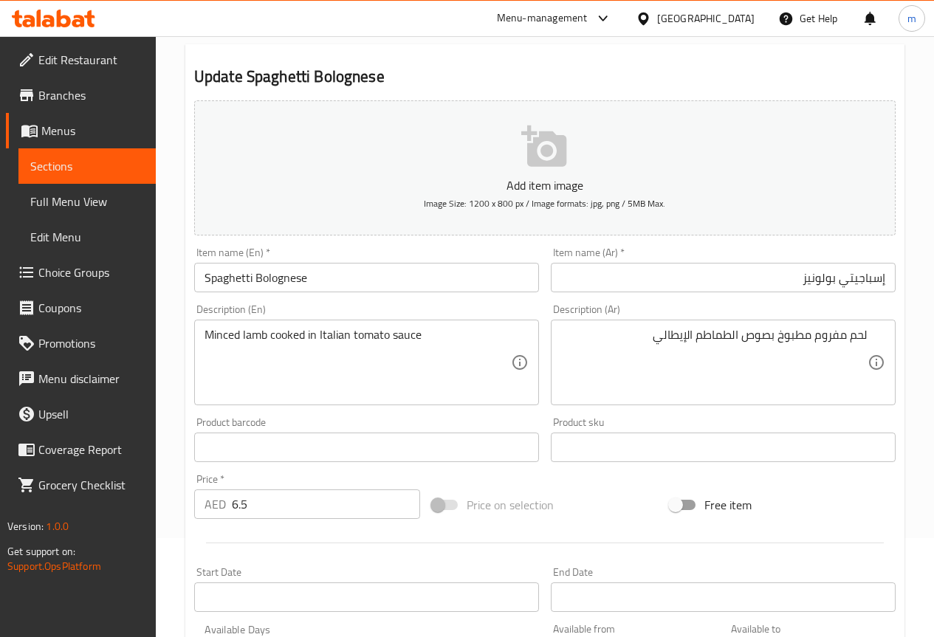
click at [858, 281] on input "إسباجيتي بولونيز" at bounding box center [723, 278] width 345 height 30
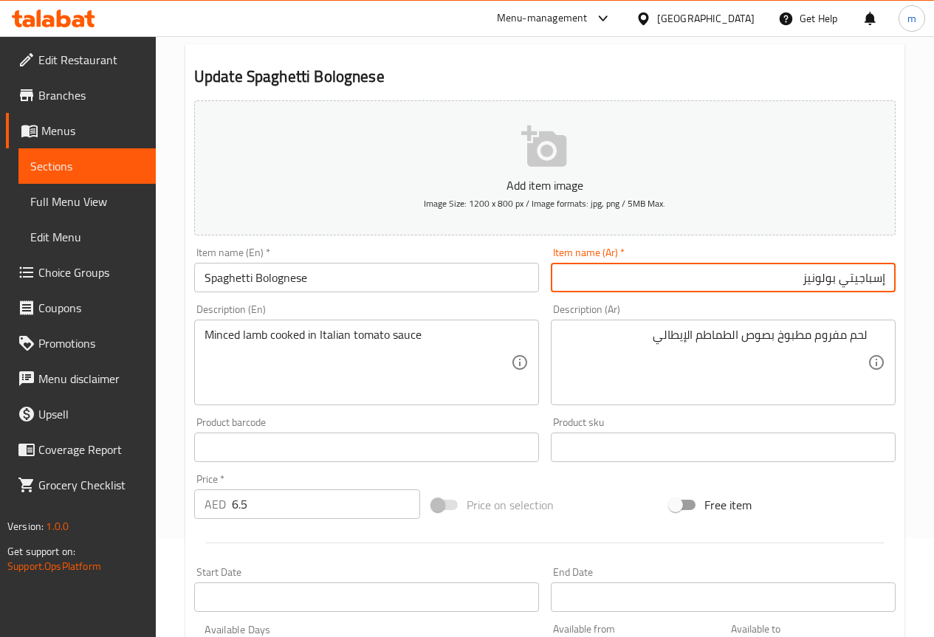
click at [858, 281] on input "إسباجيتي بولونيز" at bounding box center [723, 278] width 345 height 30
click at [795, 275] on input "إسباجيتي بولونيز" at bounding box center [723, 278] width 345 height 30
click at [870, 276] on input "إسباجيتي بولونيز" at bounding box center [723, 278] width 345 height 30
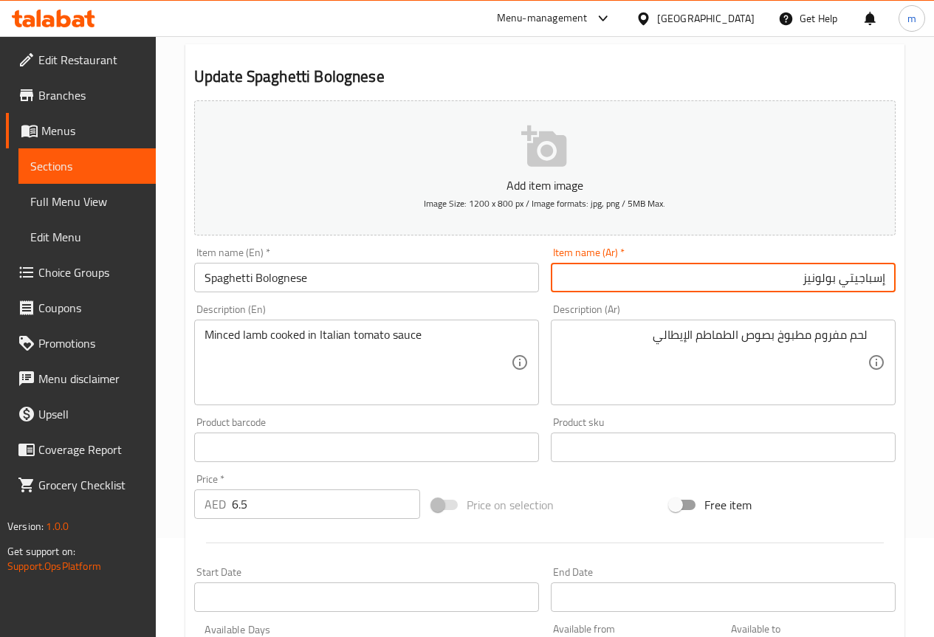
click at [870, 276] on input "إسباجيتي بولونيز" at bounding box center [723, 278] width 345 height 30
paste input "باغيتي"
type input "سباغيتي بولونيز"
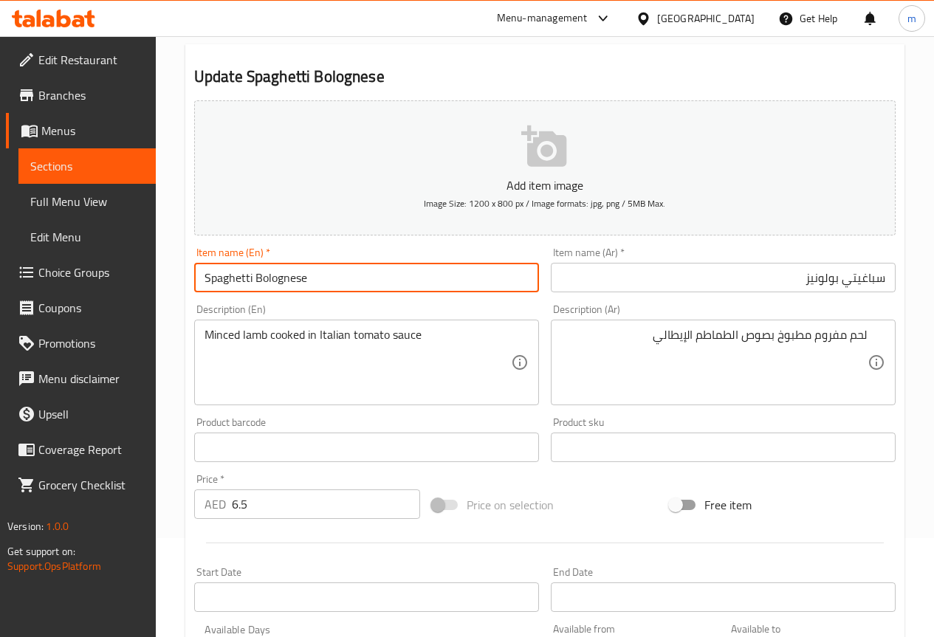
drag, startPoint x: 372, startPoint y: 276, endPoint x: 176, endPoint y: 286, distance: 196.6
click at [176, 286] on div "Home / Restaurants management / Menus / Sections / item / update Pasta Menu sec…" at bounding box center [545, 434] width 778 height 995
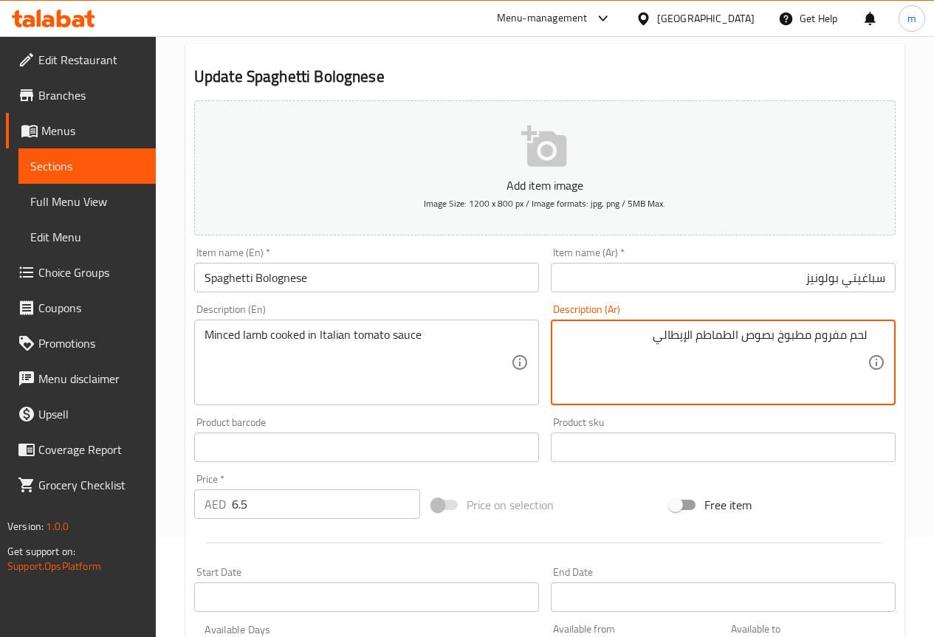
drag, startPoint x: 815, startPoint y: 340, endPoint x: 916, endPoint y: 333, distance: 101.3
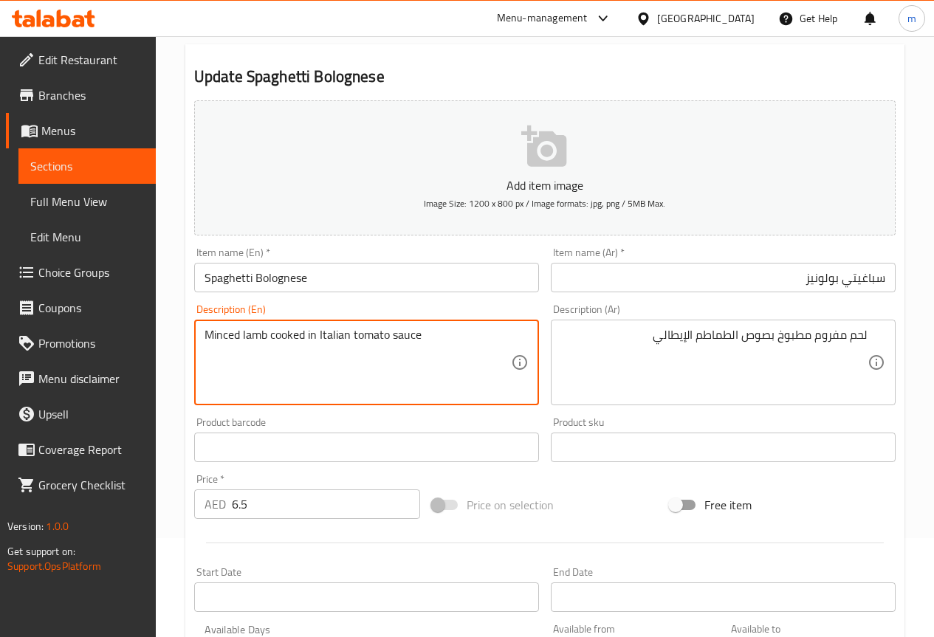
drag, startPoint x: 265, startPoint y: 334, endPoint x: 176, endPoint y: 342, distance: 89.7
paste textarea "Meat"
type textarea "Minced Meat cooked in Italian tomato sauce"
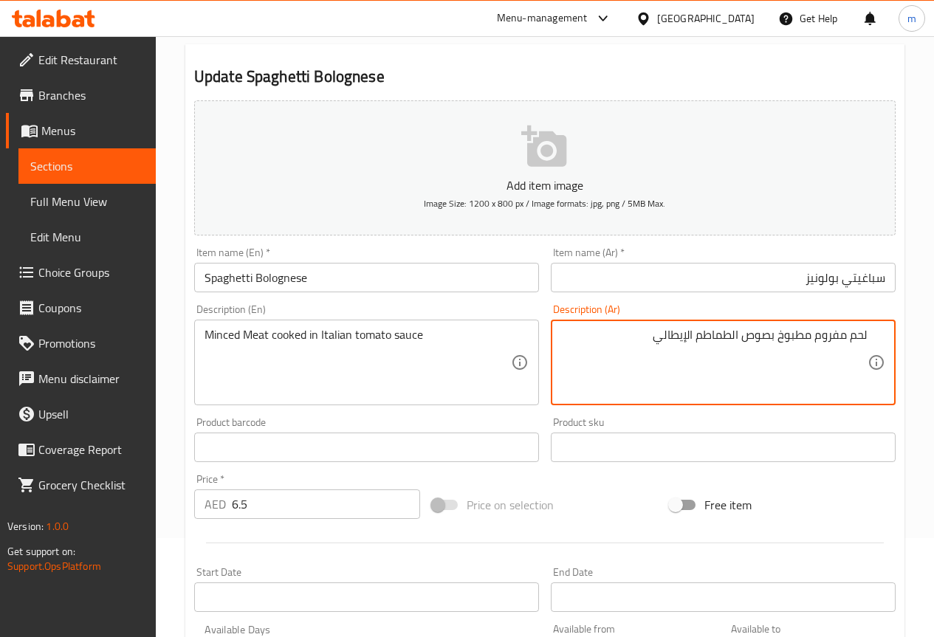
drag, startPoint x: 746, startPoint y: 340, endPoint x: 769, endPoint y: 354, distance: 27.5
type textarea "لحم مفروم مطبوخ بصلصة الطماطم الإيطالي"
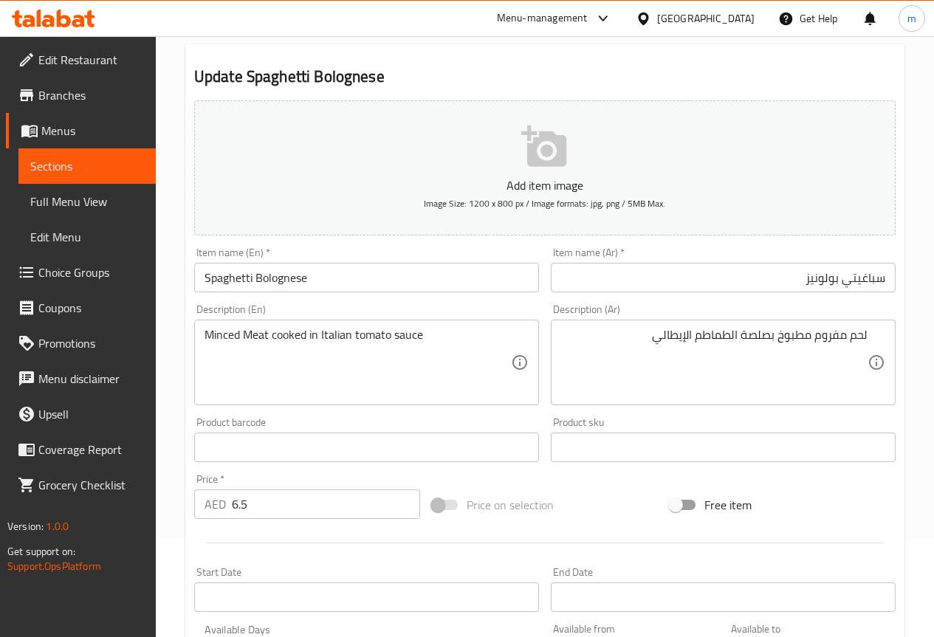
click at [185, 451] on div "Update Spaghetti Bolognese Add item image Image Size: 1200 x 800 px / Image for…" at bounding box center [544, 467] width 719 height 847
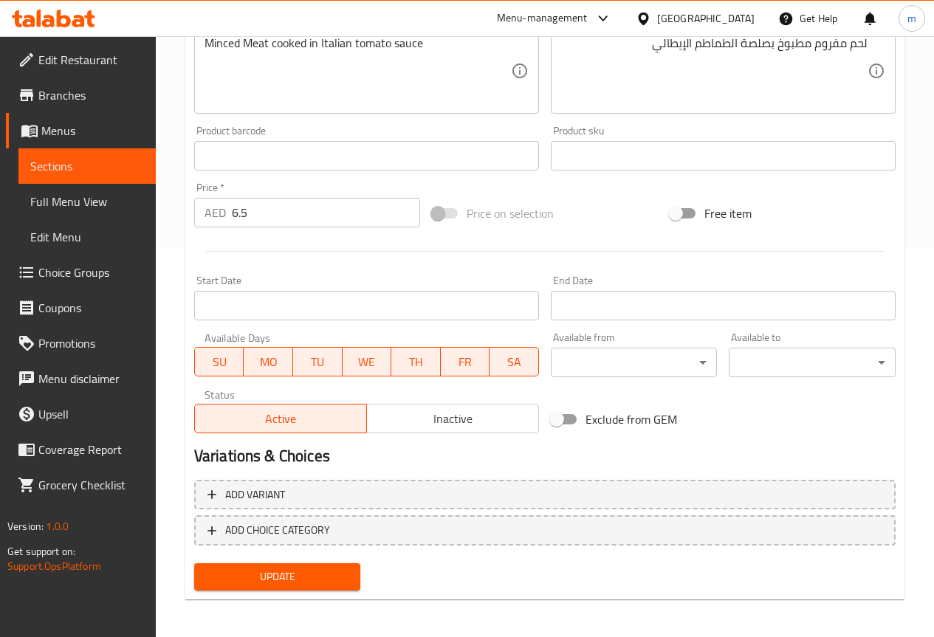
scroll to position [394, 0]
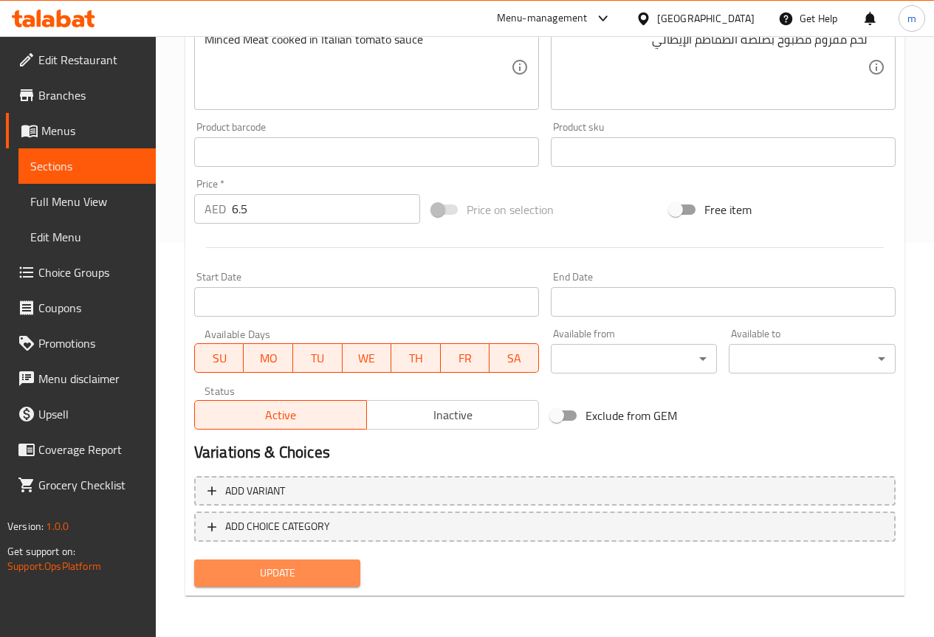
click at [314, 580] on span "Update" at bounding box center [277, 573] width 143 height 18
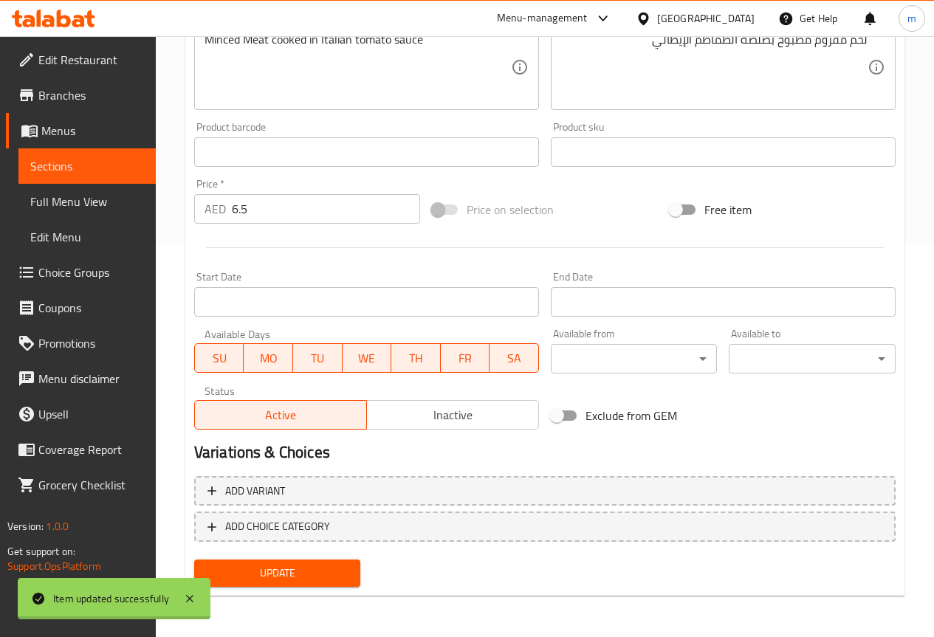
scroll to position [0, 0]
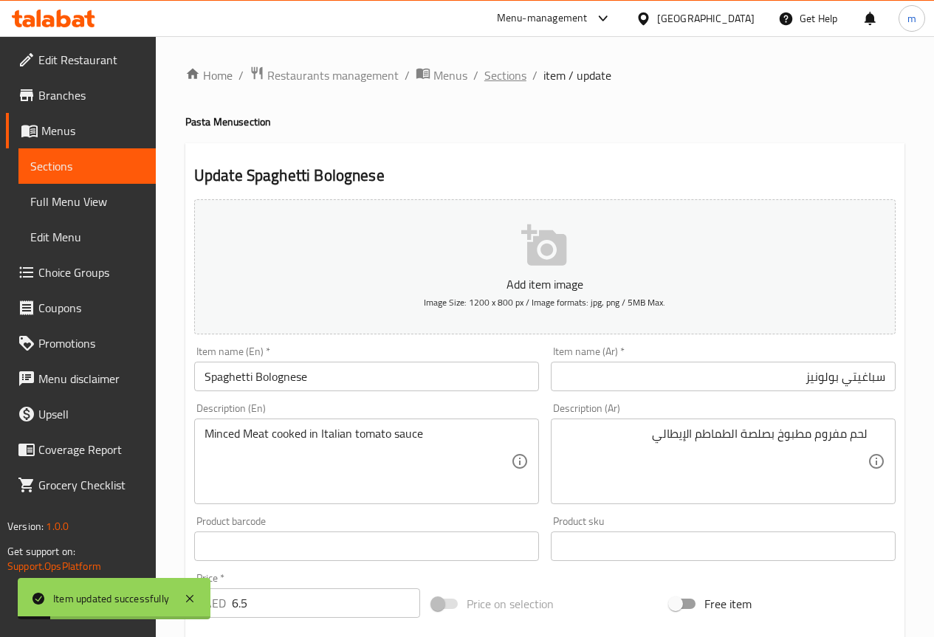
click at [504, 73] on span "Sections" at bounding box center [505, 75] width 42 height 18
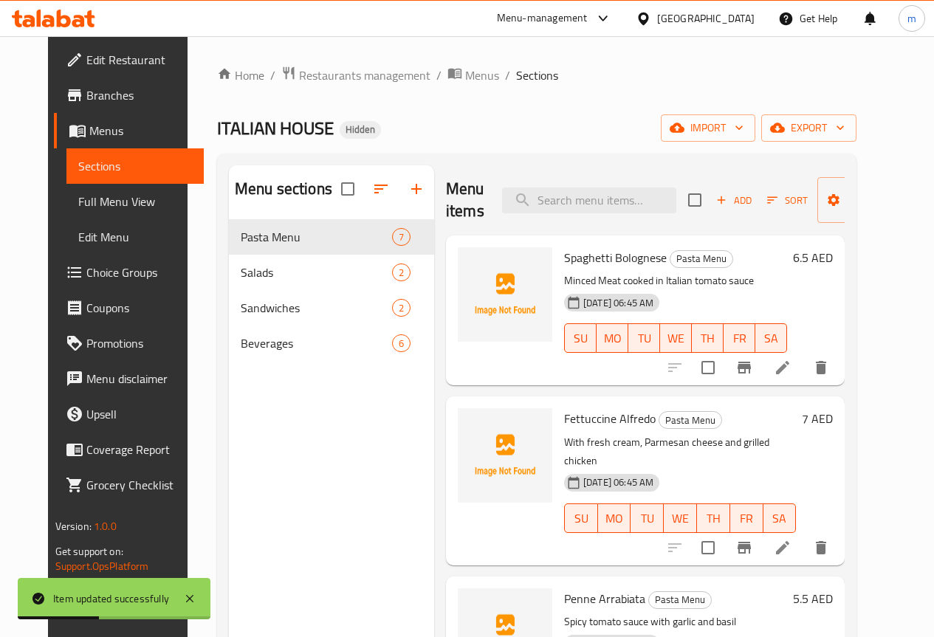
scroll to position [74, 0]
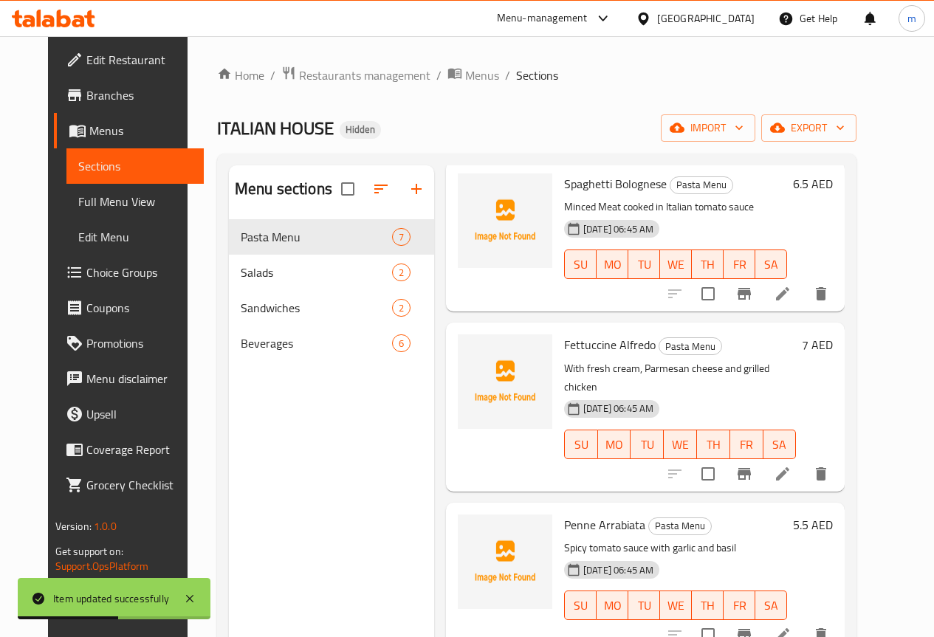
click at [803, 461] on li at bounding box center [782, 474] width 41 height 27
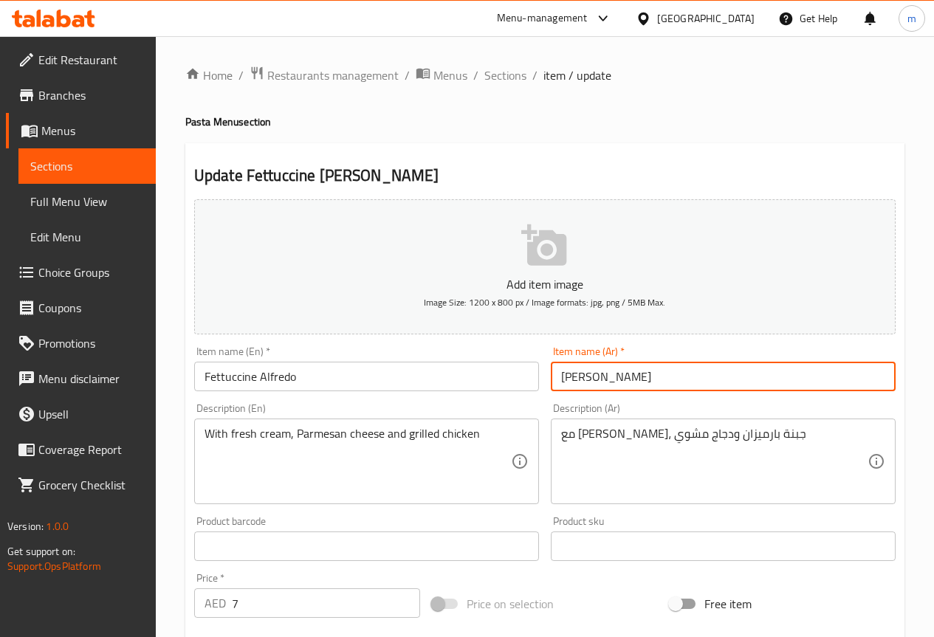
drag, startPoint x: 562, startPoint y: 371, endPoint x: 728, endPoint y: 372, distance: 165.3
click at [728, 372] on input "فيتوتشيني ألفريدو" at bounding box center [723, 377] width 345 height 30
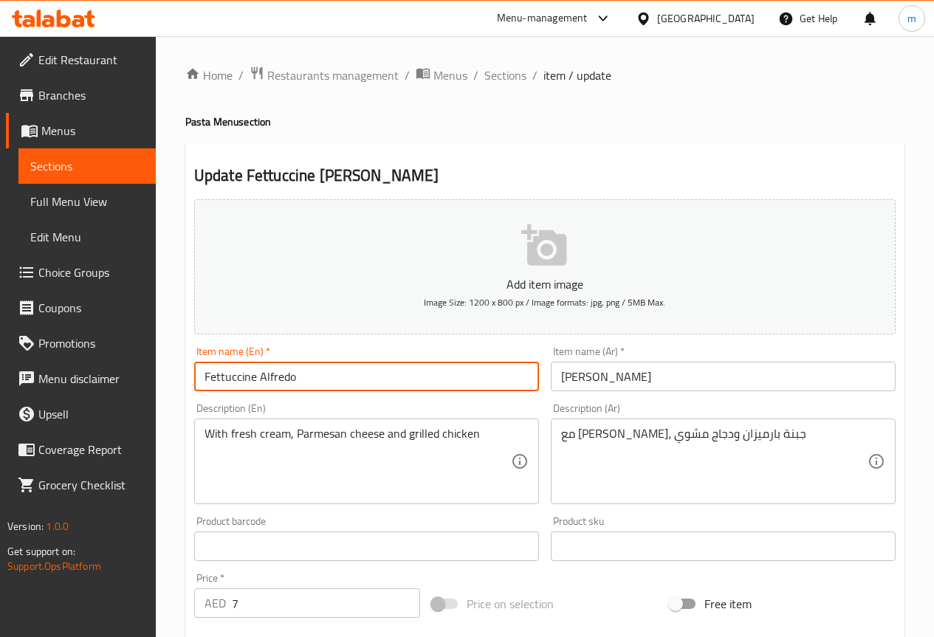
drag, startPoint x: 312, startPoint y: 374, endPoint x: 140, endPoint y: 384, distance: 173.0
click at [140, 384] on div "Edit Restaurant Branches Menus Sections Full Menu View Edit Menu Choice Groups …" at bounding box center [467, 533] width 934 height 995
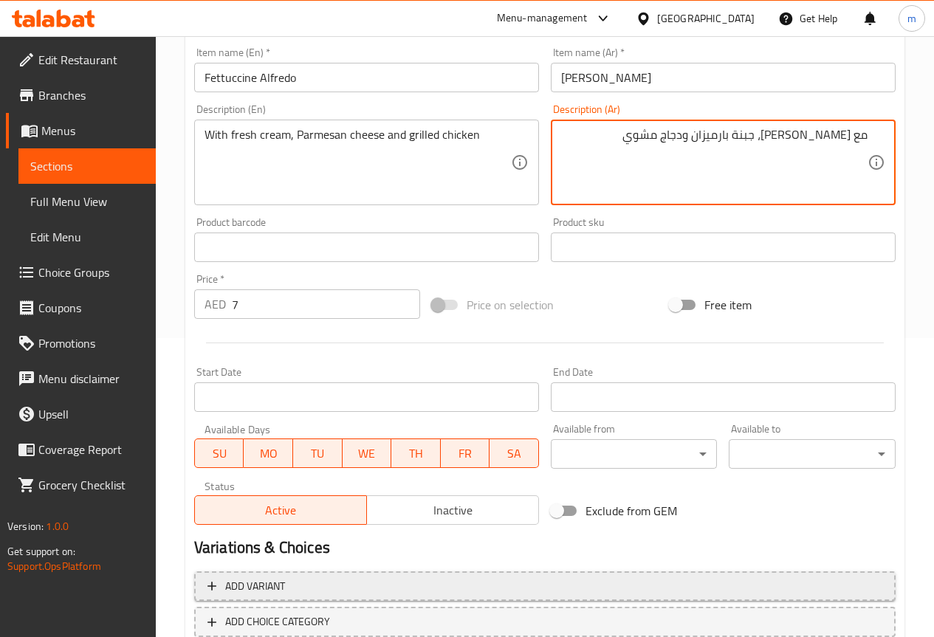
scroll to position [394, 0]
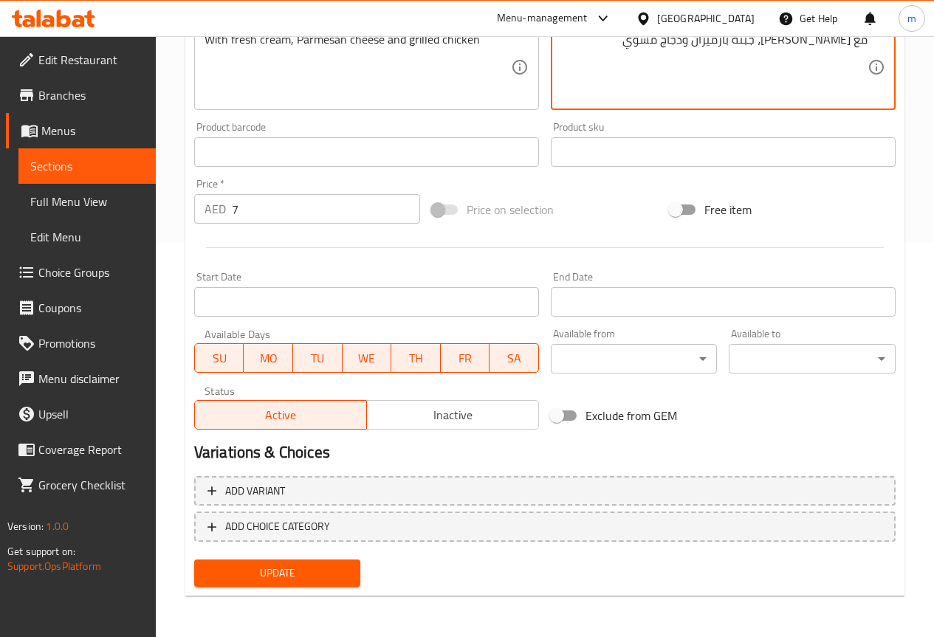
click at [237, 565] on span "Update" at bounding box center [277, 573] width 143 height 18
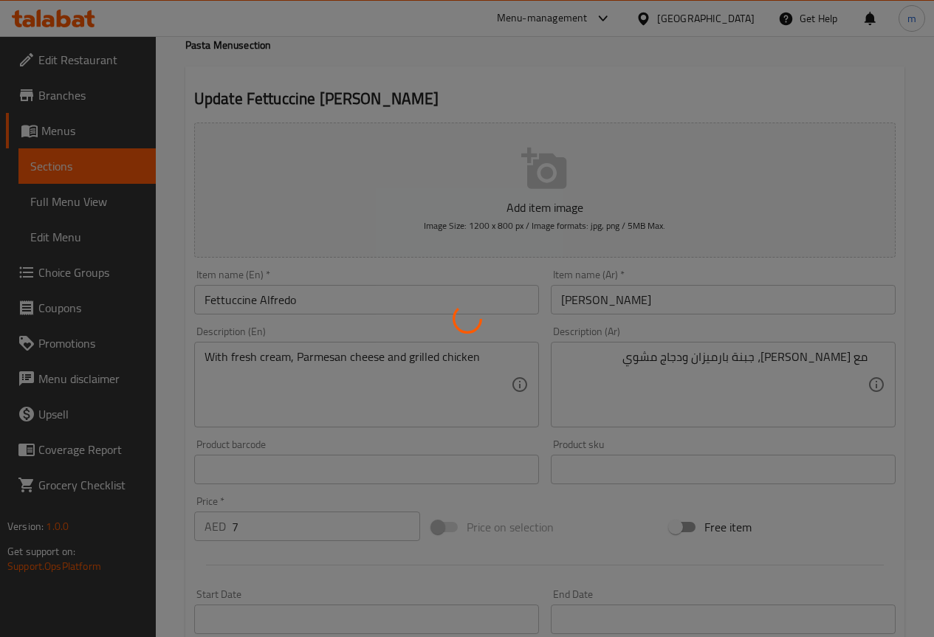
scroll to position [0, 0]
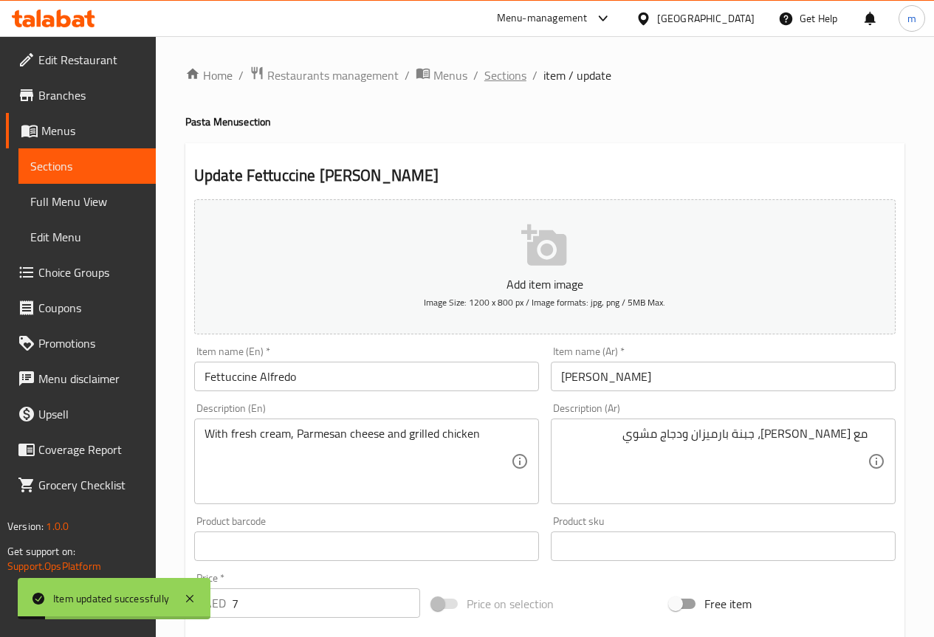
click at [497, 72] on span "Sections" at bounding box center [505, 75] width 42 height 18
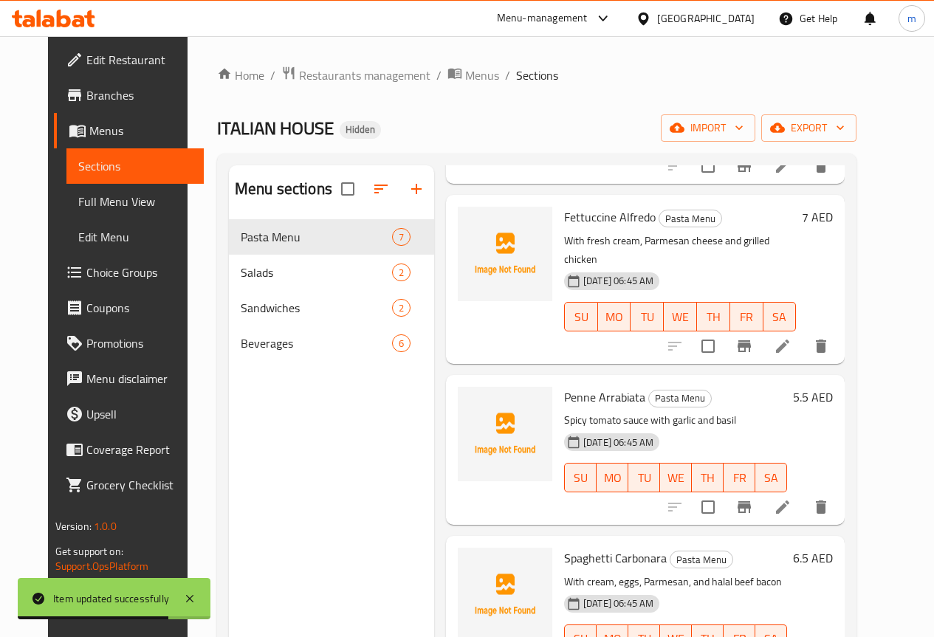
scroll to position [221, 0]
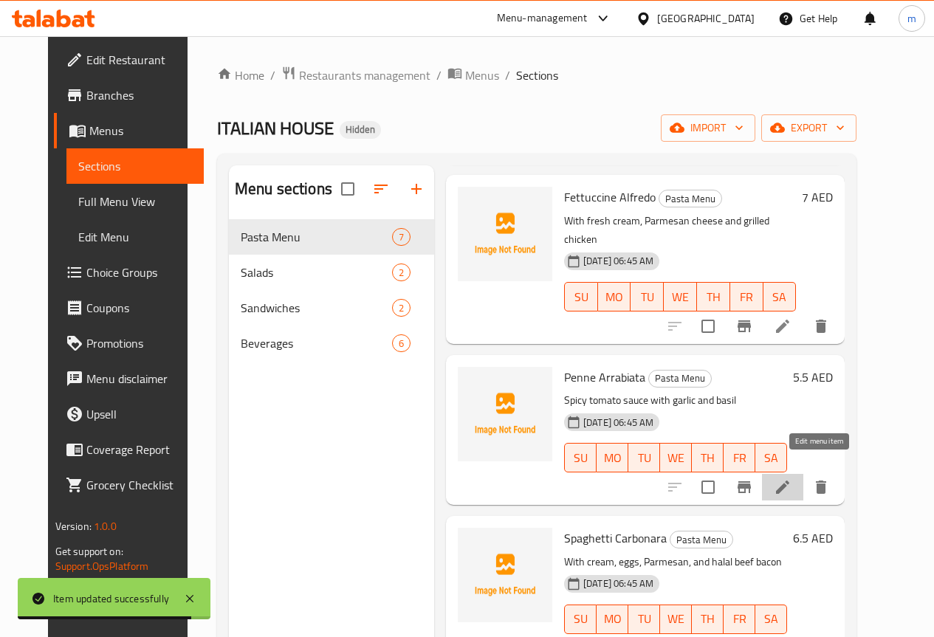
click at [791, 478] on icon at bounding box center [783, 487] width 18 height 18
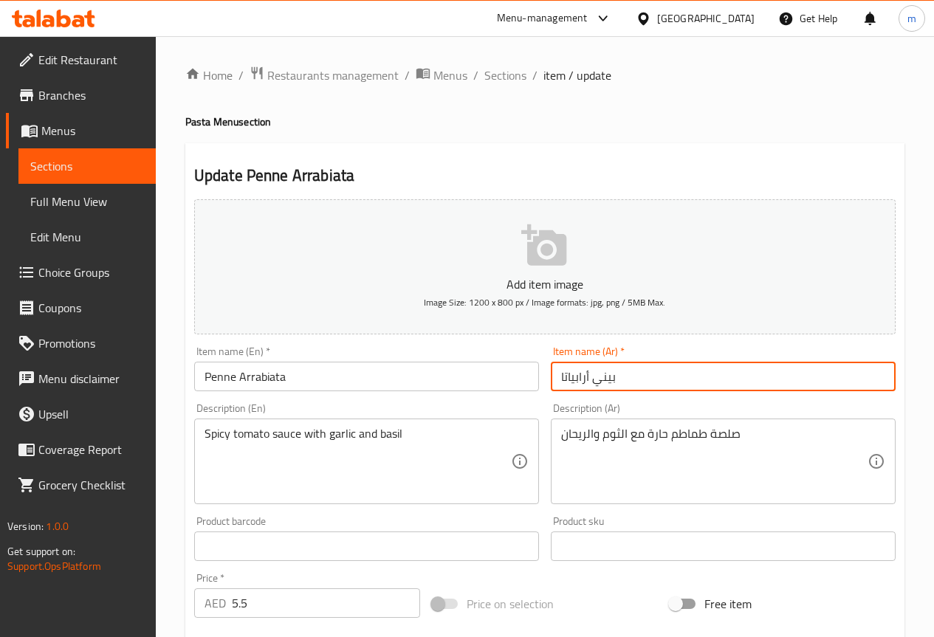
drag, startPoint x: 626, startPoint y: 375, endPoint x: 521, endPoint y: 385, distance: 105.3
click at [521, 385] on div "Add item image Image Size: 1200 x 800 px / Image formats: jpg, png / 5MB Max. I…" at bounding box center [544, 511] width 713 height 636
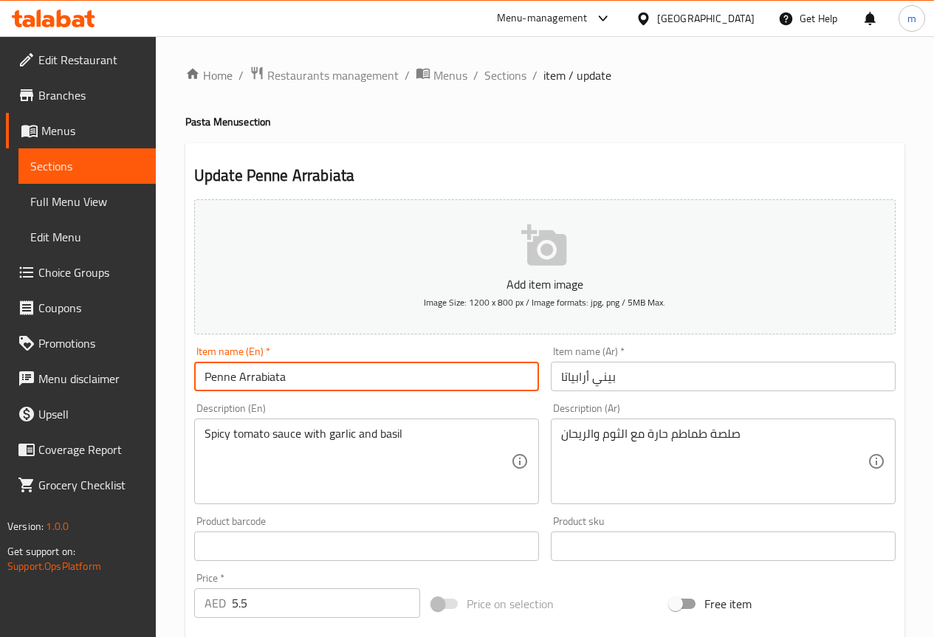
drag, startPoint x: 292, startPoint y: 374, endPoint x: 88, endPoint y: 378, distance: 204.5
click at [88, 378] on div "Edit Restaurant Branches Menus Sections Full Menu View Edit Menu Choice Groups …" at bounding box center [467, 533] width 934 height 995
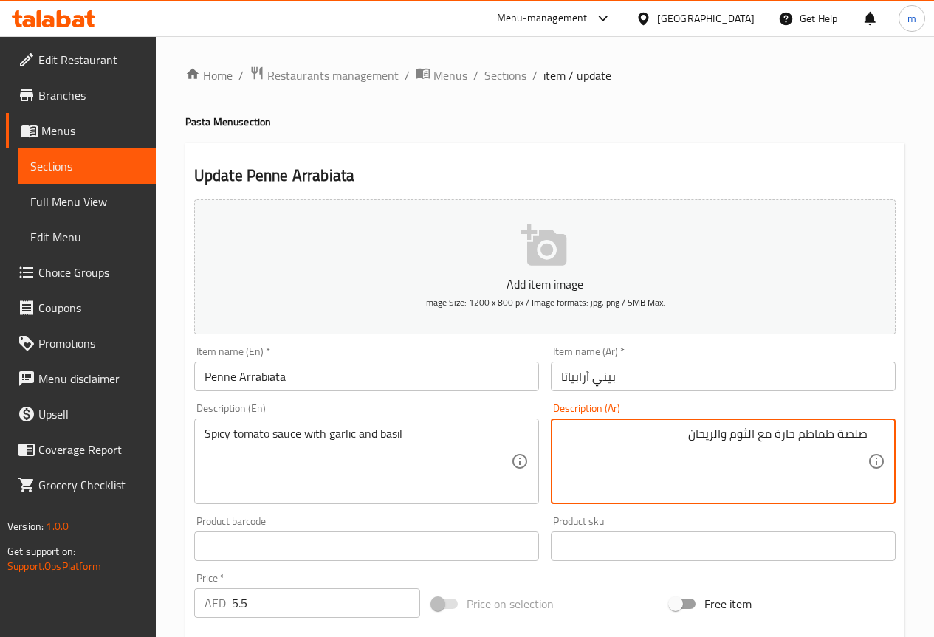
drag, startPoint x: 702, startPoint y: 437, endPoint x: 661, endPoint y: 444, distance: 42.0
click at [661, 444] on textarea "صلصة طماطم حارة مع الثوم والريحان" at bounding box center [714, 462] width 306 height 70
drag, startPoint x: 678, startPoint y: 430, endPoint x: 724, endPoint y: 435, distance: 46.1
click at [724, 435] on textarea "صلصة طماطم حارة مع الثوم والريحان" at bounding box center [714, 462] width 306 height 70
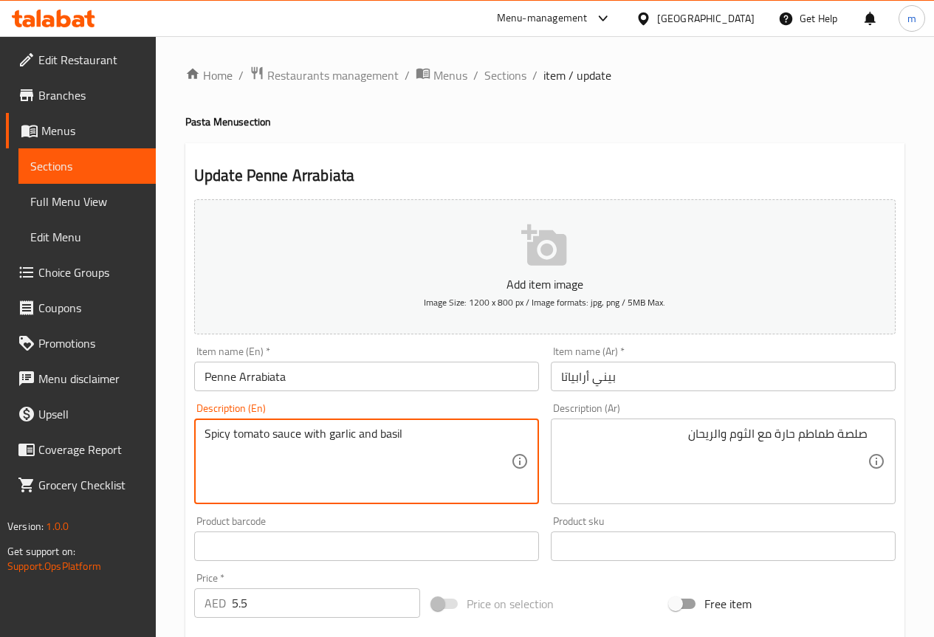
drag, startPoint x: 407, startPoint y: 433, endPoint x: 376, endPoint y: 443, distance: 33.4
paste textarea "Pesto"
type textarea "Spicy tomato sauce with garlic and Pesto"
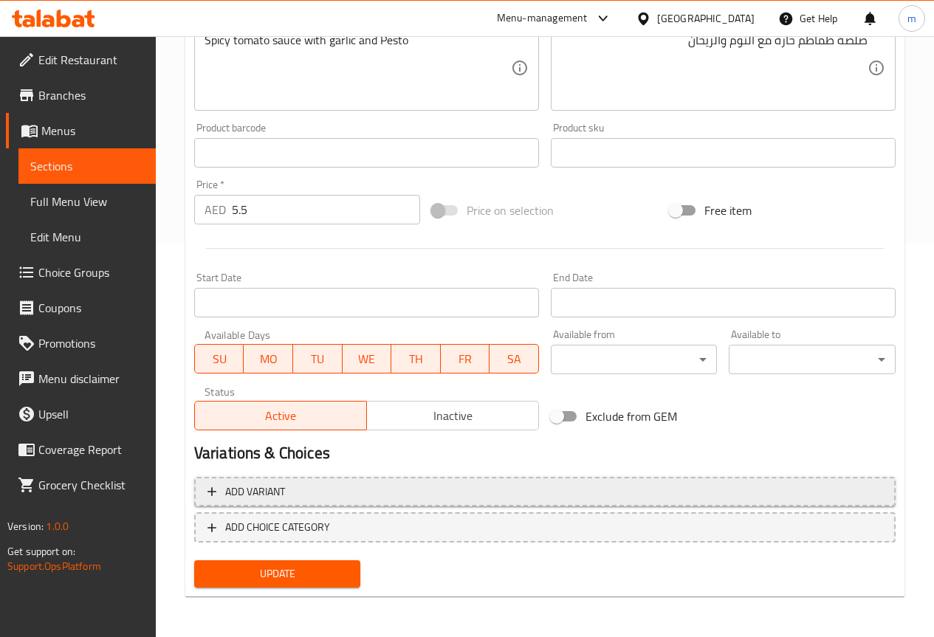
scroll to position [394, 0]
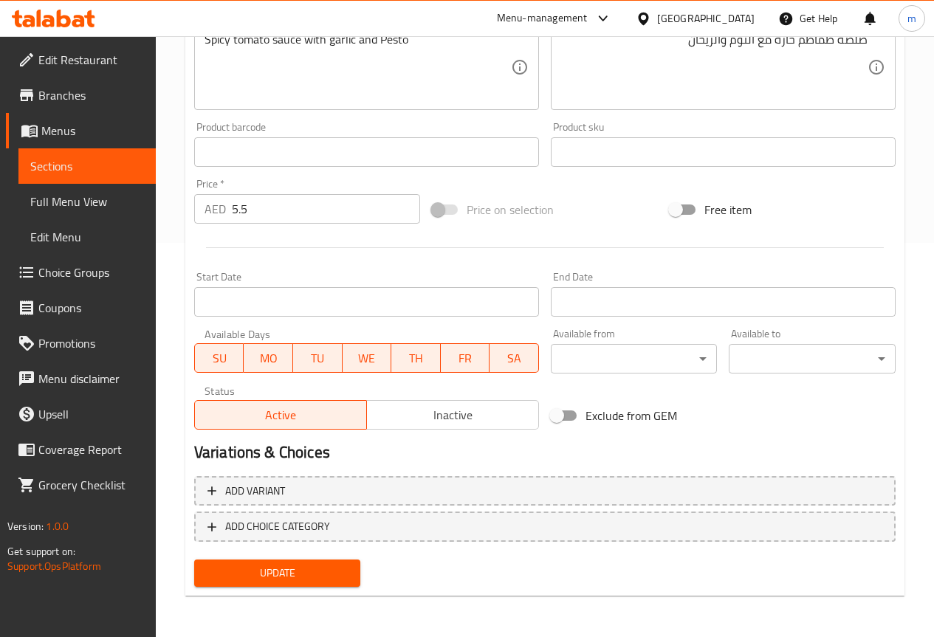
click at [287, 575] on span "Update" at bounding box center [277, 573] width 143 height 18
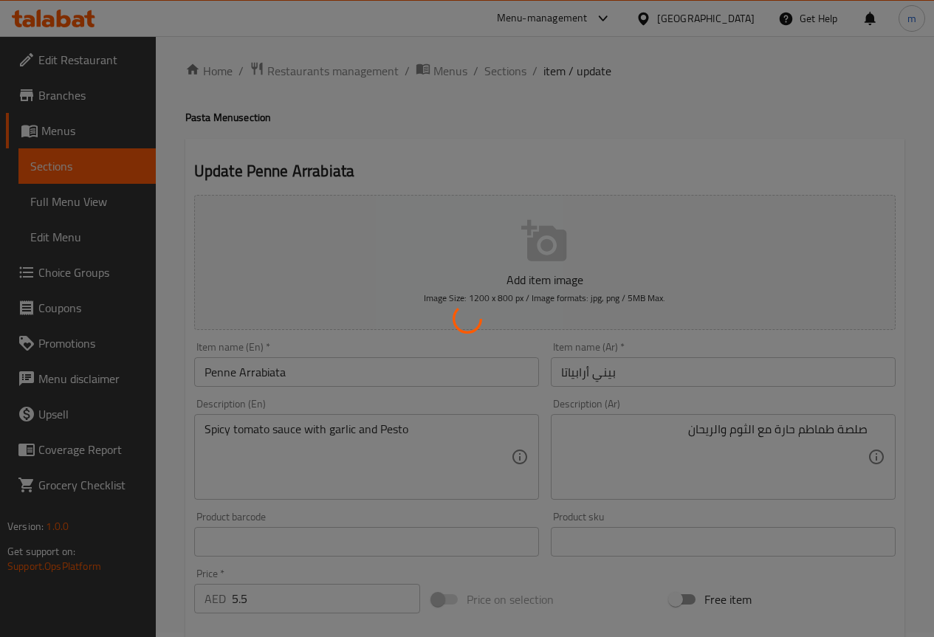
scroll to position [0, 0]
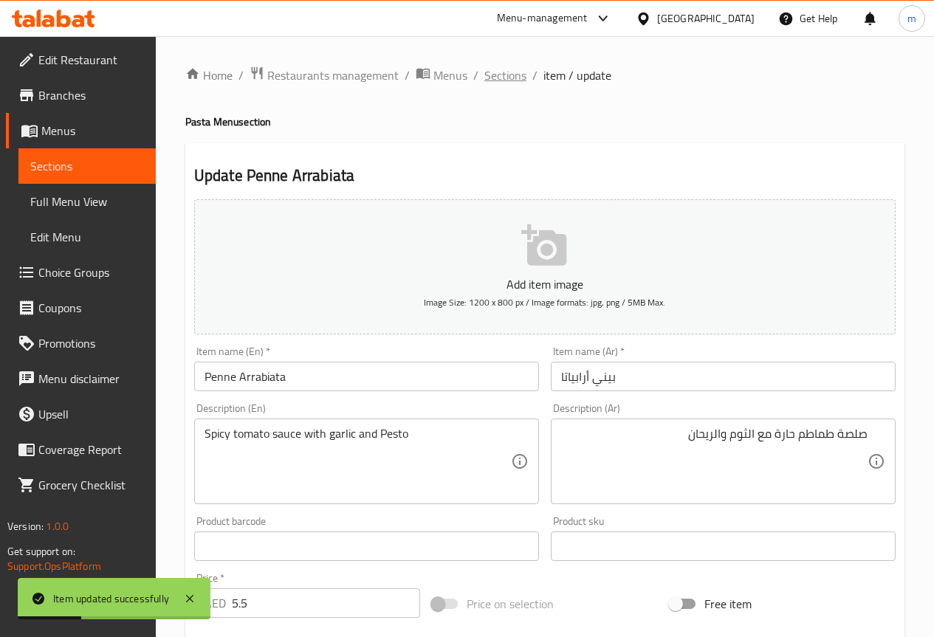
click at [511, 75] on span "Sections" at bounding box center [505, 75] width 42 height 18
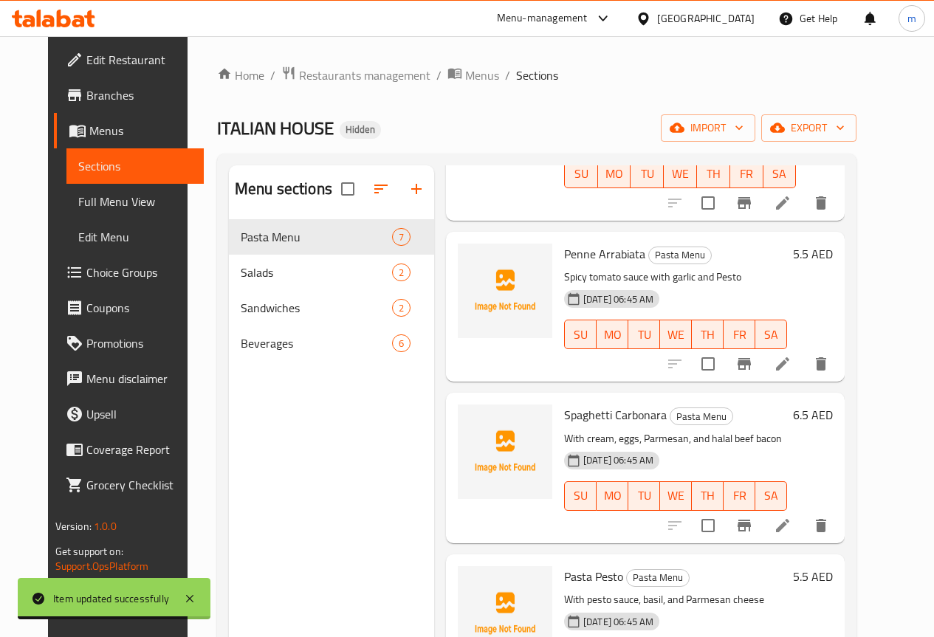
scroll to position [369, 0]
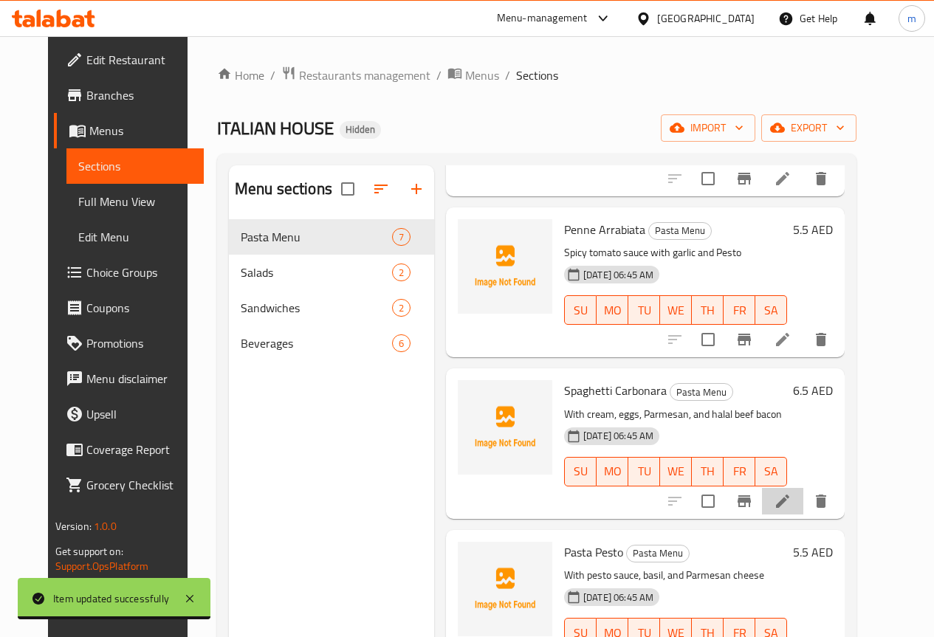
click at [791, 492] on icon at bounding box center [783, 501] width 18 height 18
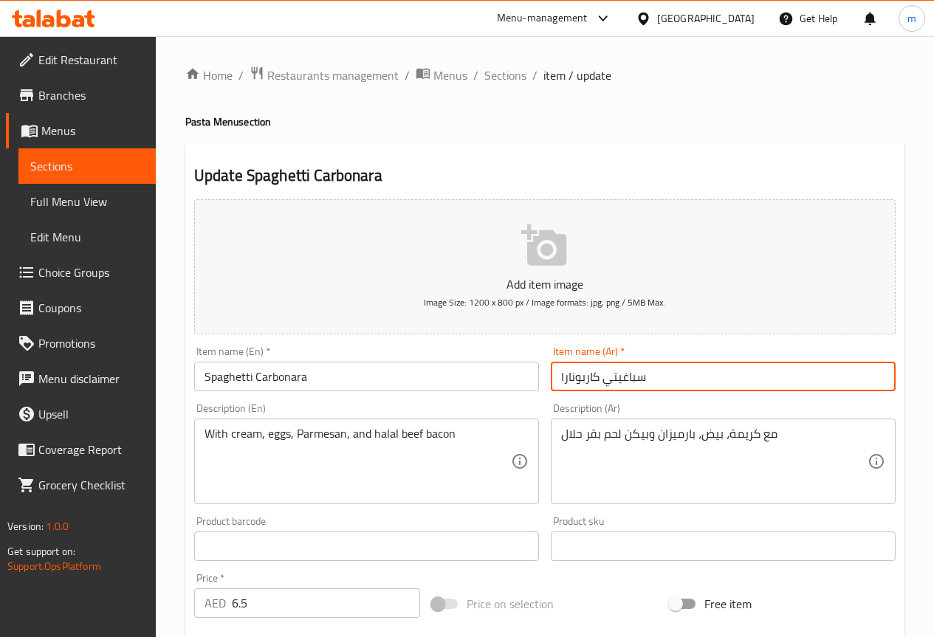
click at [702, 376] on input "سباغيتي كاربونارا" at bounding box center [723, 377] width 345 height 30
drag, startPoint x: 788, startPoint y: 384, endPoint x: 840, endPoint y: 379, distance: 51.9
click at [840, 379] on input "سباغيتي كاربونارا" at bounding box center [723, 377] width 345 height 30
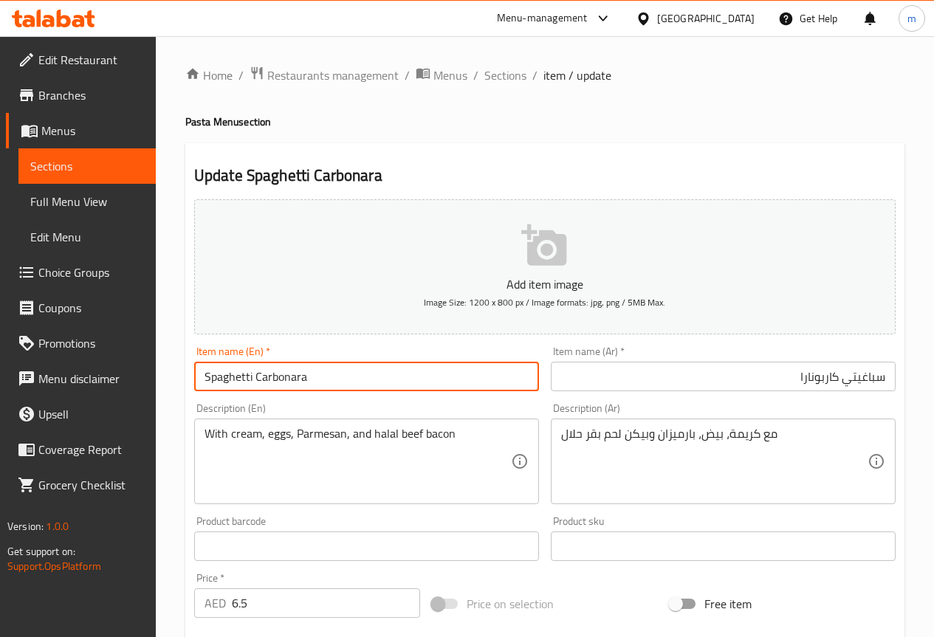
drag, startPoint x: 314, startPoint y: 379, endPoint x: 255, endPoint y: 385, distance: 58.6
click at [255, 385] on input "Spaghetti Carbonara" at bounding box center [366, 377] width 345 height 30
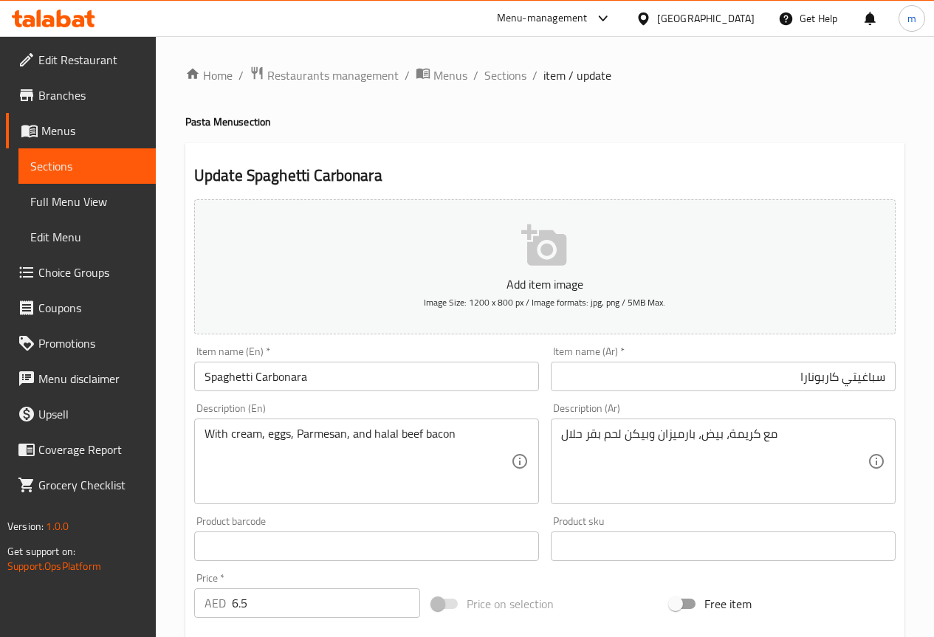
click at [820, 424] on div "مع كريمة، بيض، بارميزان وبيكن لحم بقر حلال Description (Ar)" at bounding box center [723, 462] width 345 height 86
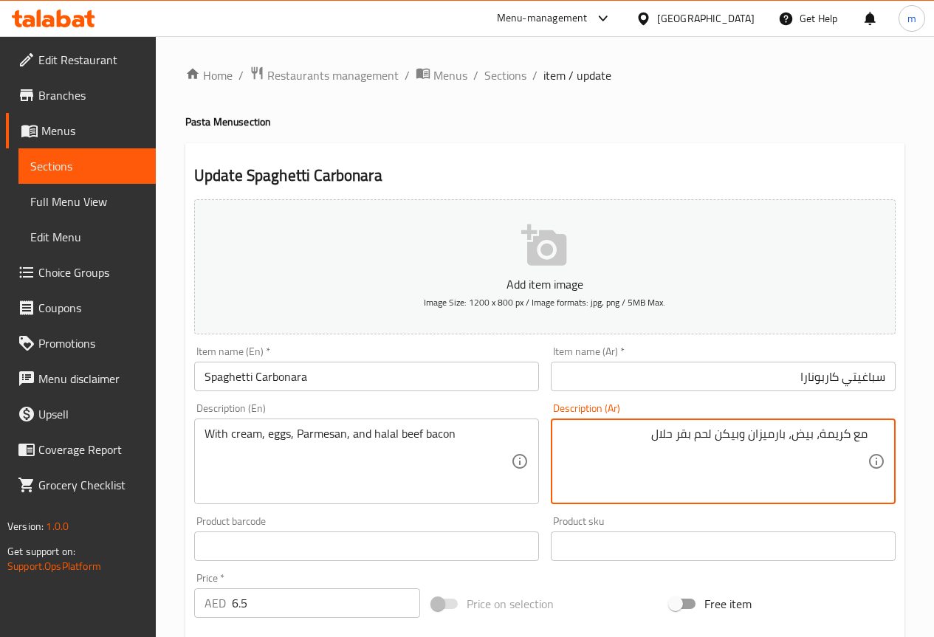
click at [678, 435] on textarea "مع كريمة، بيض، بارميزان وبيكن لحم بقر حلال" at bounding box center [714, 462] width 306 height 70
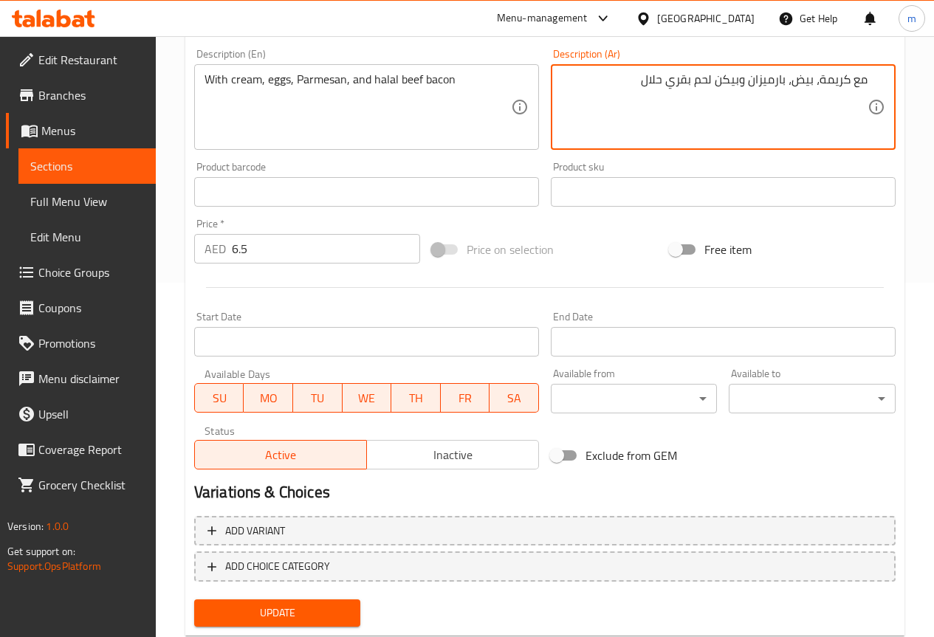
scroll to position [369, 0]
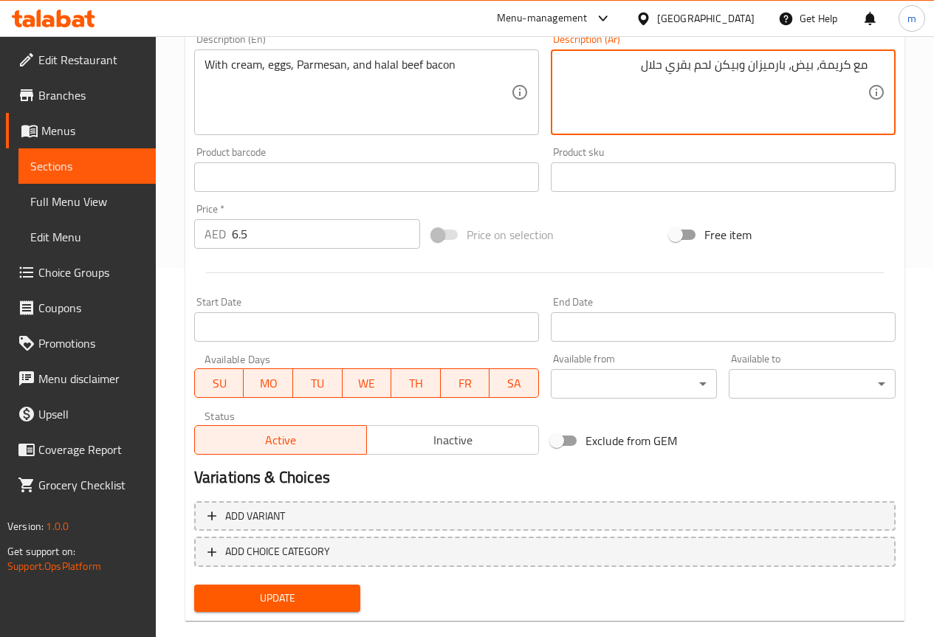
type textarea "مع كريمة، بيض، بارميزان وبيكن لحم بقري حلال"
click at [303, 607] on span "Update" at bounding box center [277, 598] width 143 height 18
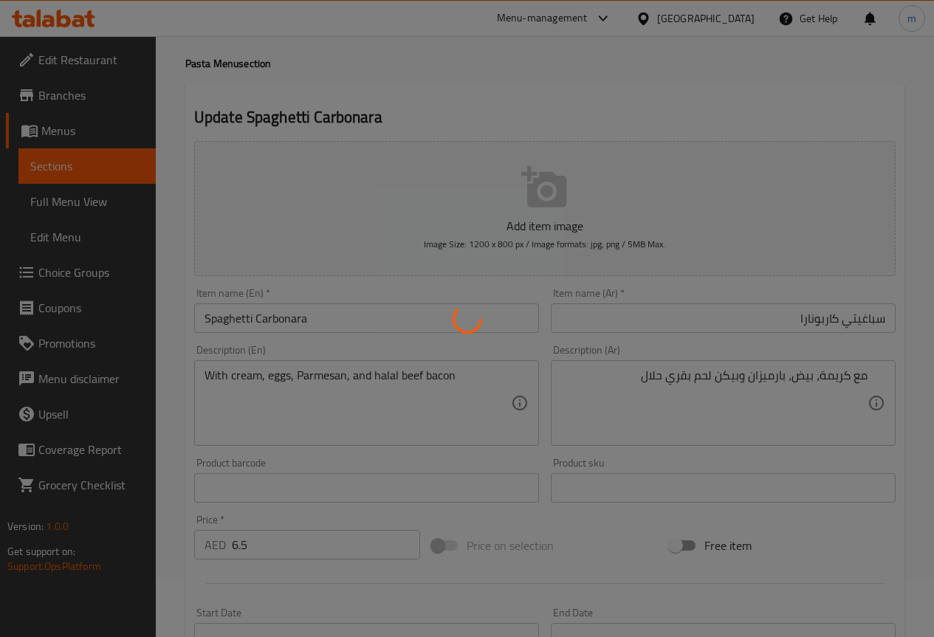
scroll to position [0, 0]
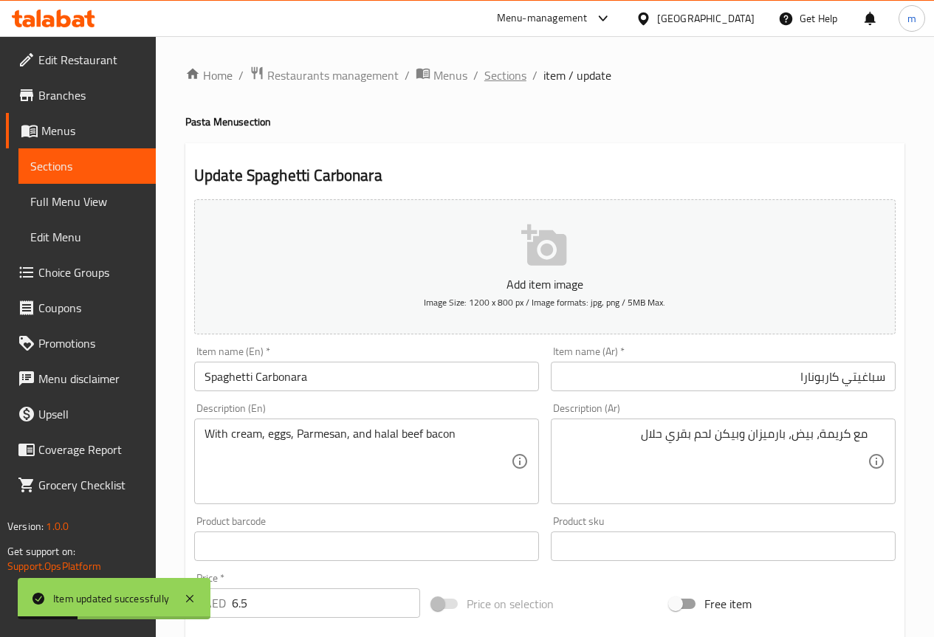
click at [512, 72] on span "Sections" at bounding box center [505, 75] width 42 height 18
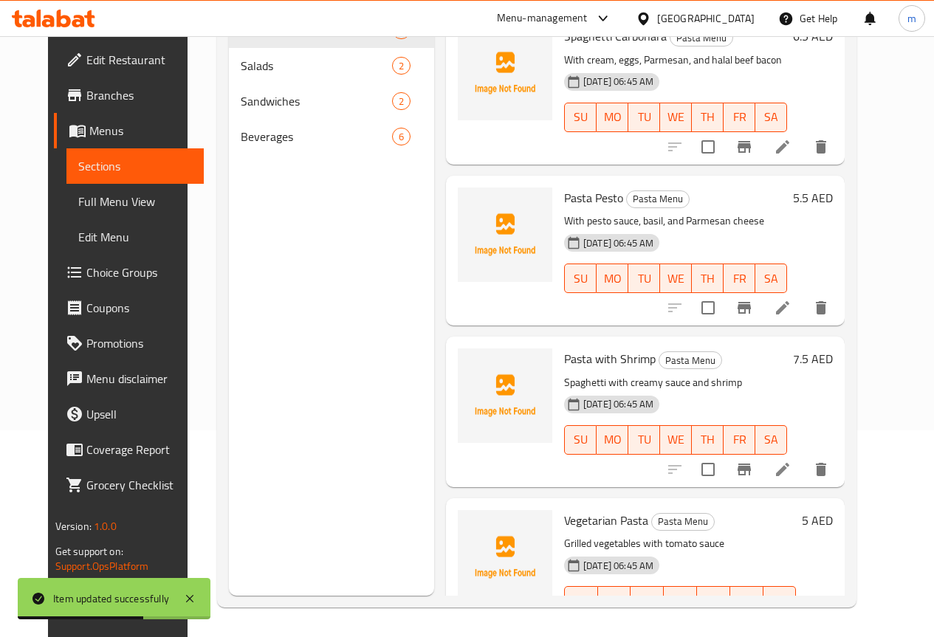
scroll to position [551, 0]
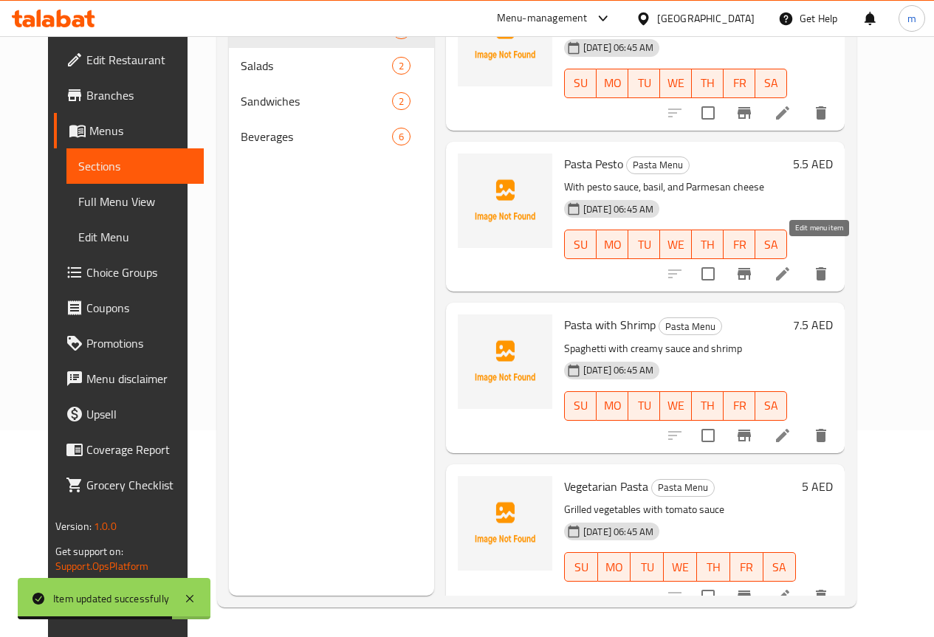
click at [791, 265] on icon at bounding box center [783, 274] width 18 height 18
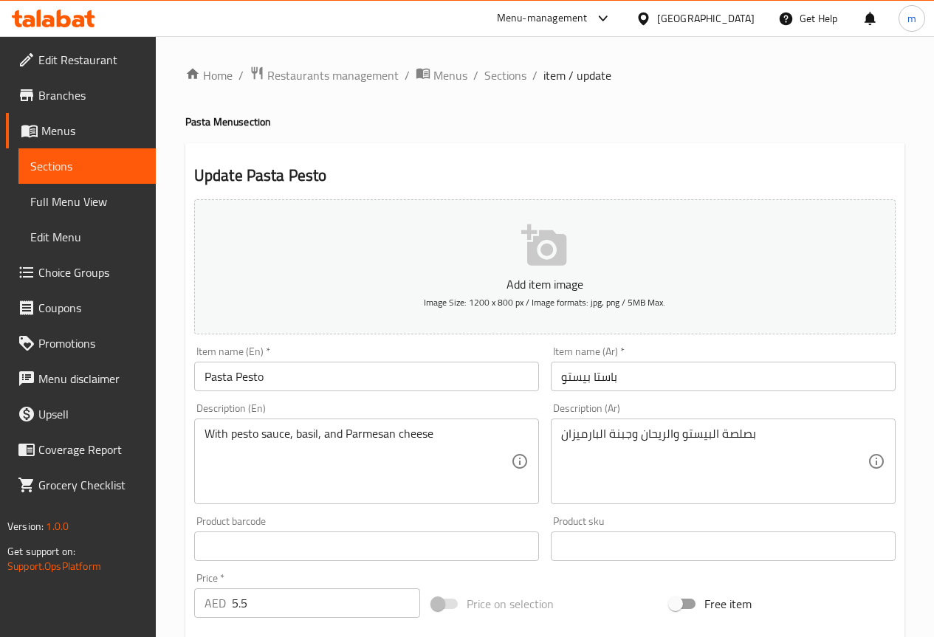
click at [658, 382] on input "باستا بيستو" at bounding box center [723, 377] width 345 height 30
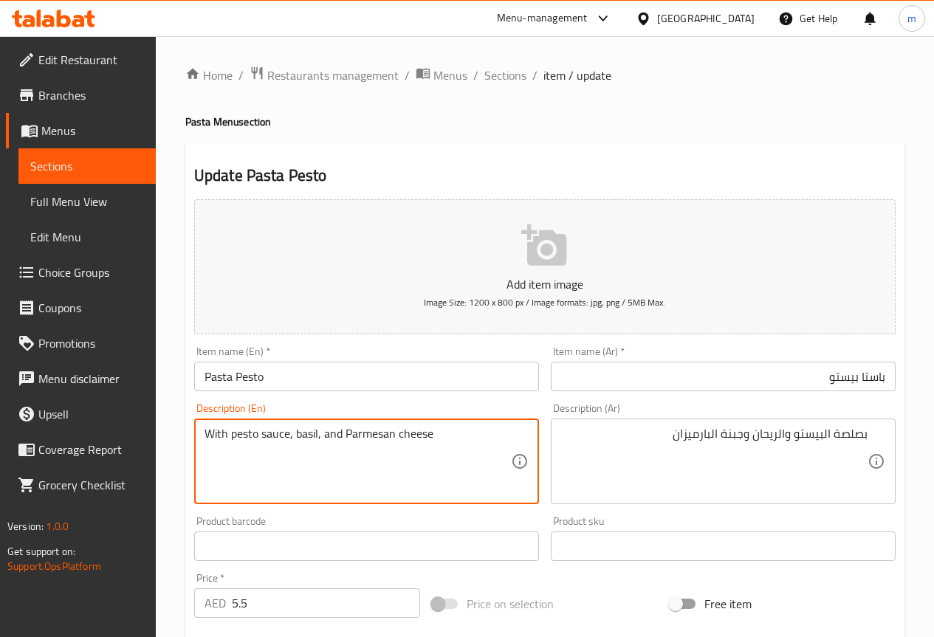
drag, startPoint x: 295, startPoint y: 440, endPoint x: 319, endPoint y: 438, distance: 23.7
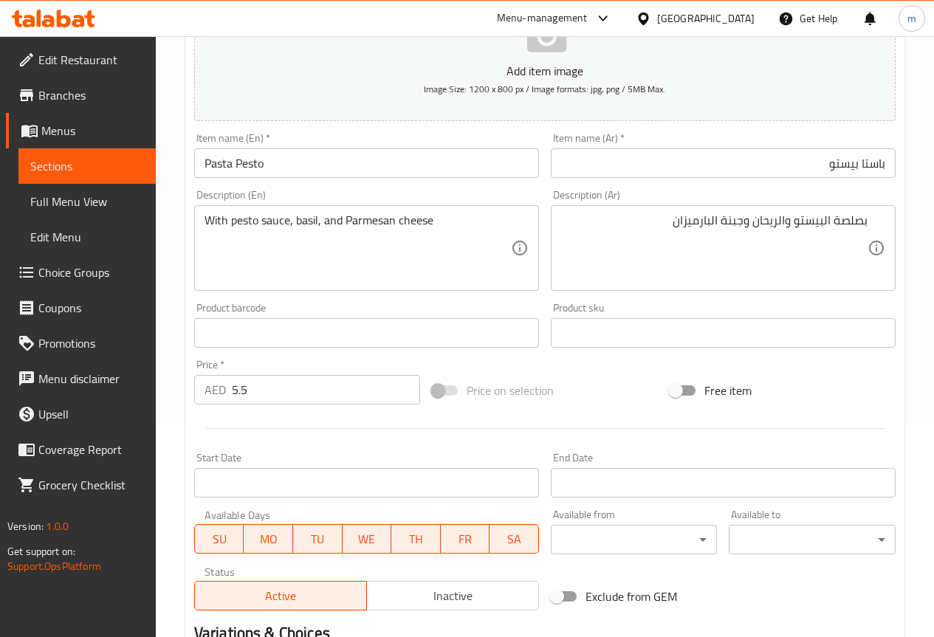
scroll to position [394, 0]
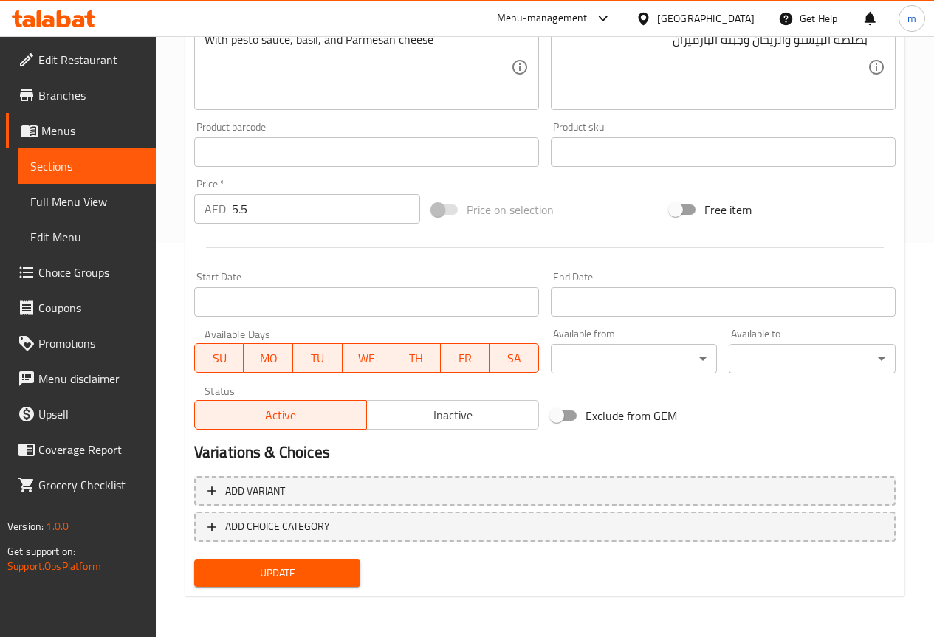
drag, startPoint x: 295, startPoint y: 570, endPoint x: 284, endPoint y: 561, distance: 14.2
click at [295, 570] on span "Update" at bounding box center [277, 573] width 143 height 18
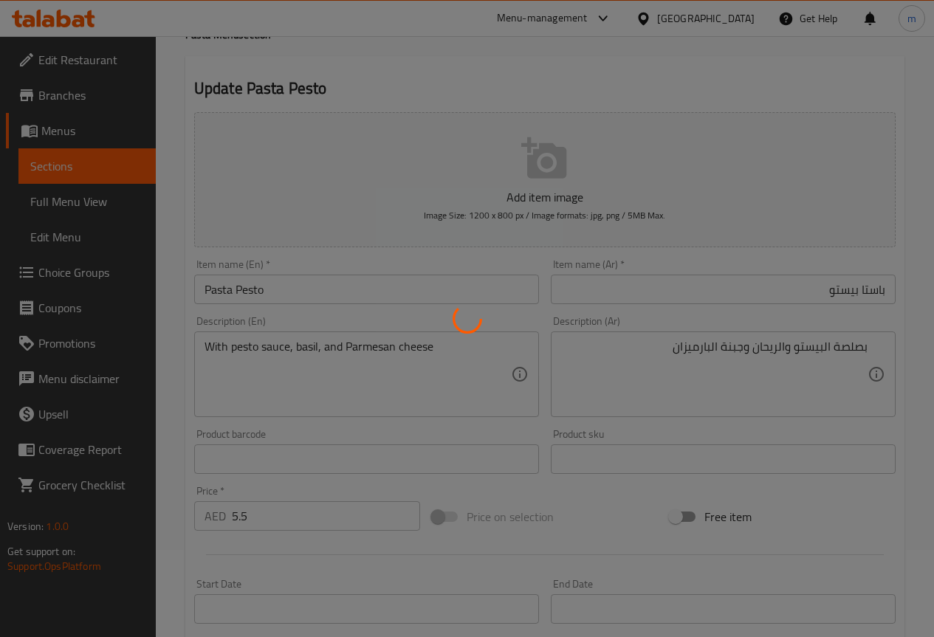
scroll to position [0, 0]
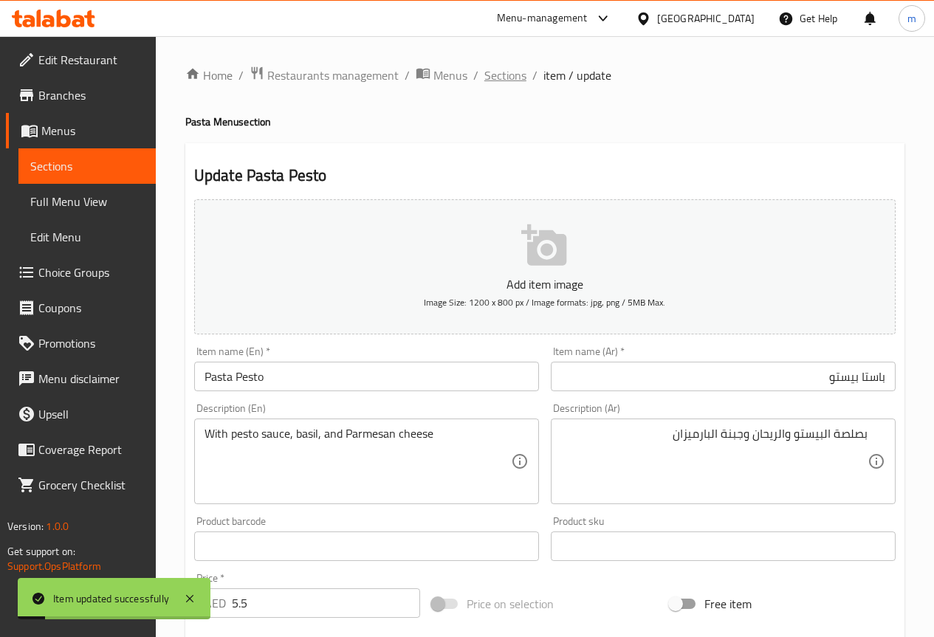
click at [511, 71] on span "Sections" at bounding box center [505, 75] width 42 height 18
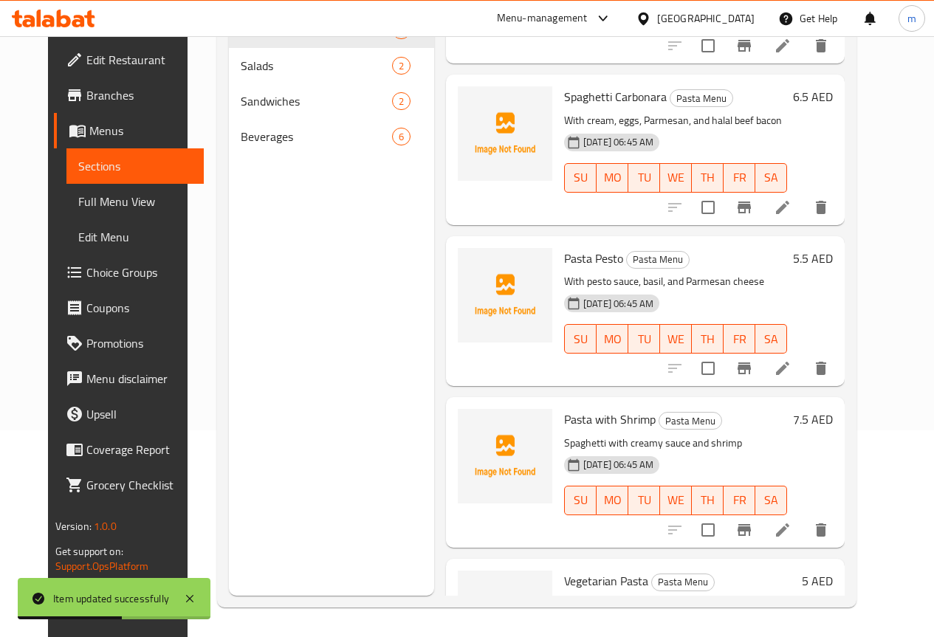
scroll to position [329, 0]
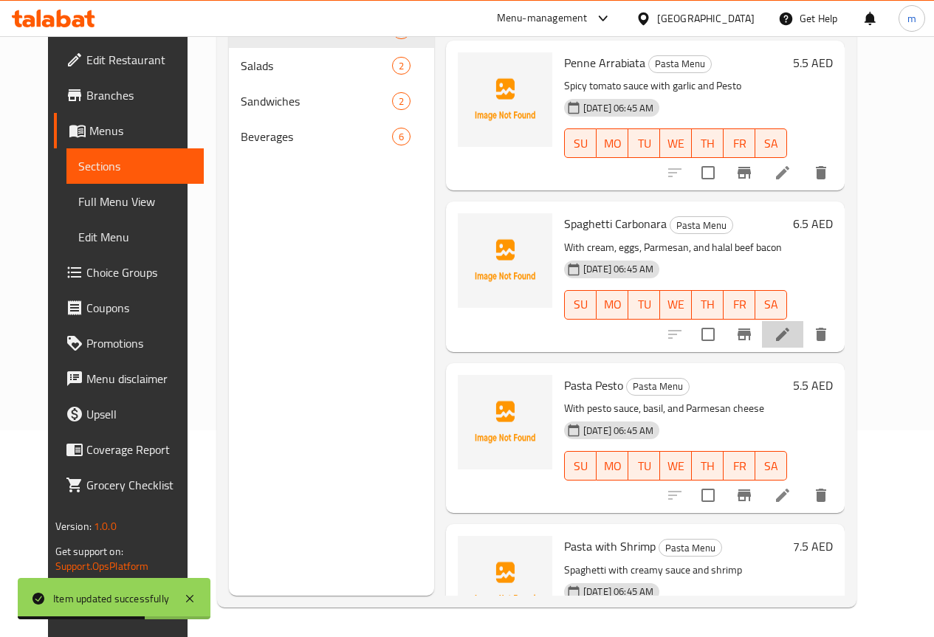
click at [803, 321] on li at bounding box center [782, 334] width 41 height 27
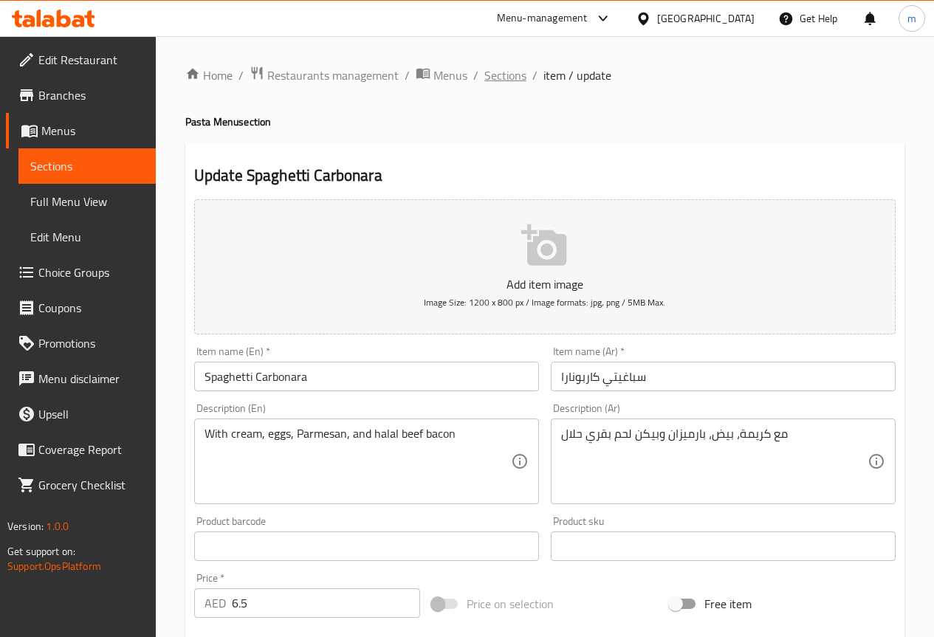
click at [503, 69] on span "Sections" at bounding box center [505, 75] width 42 height 18
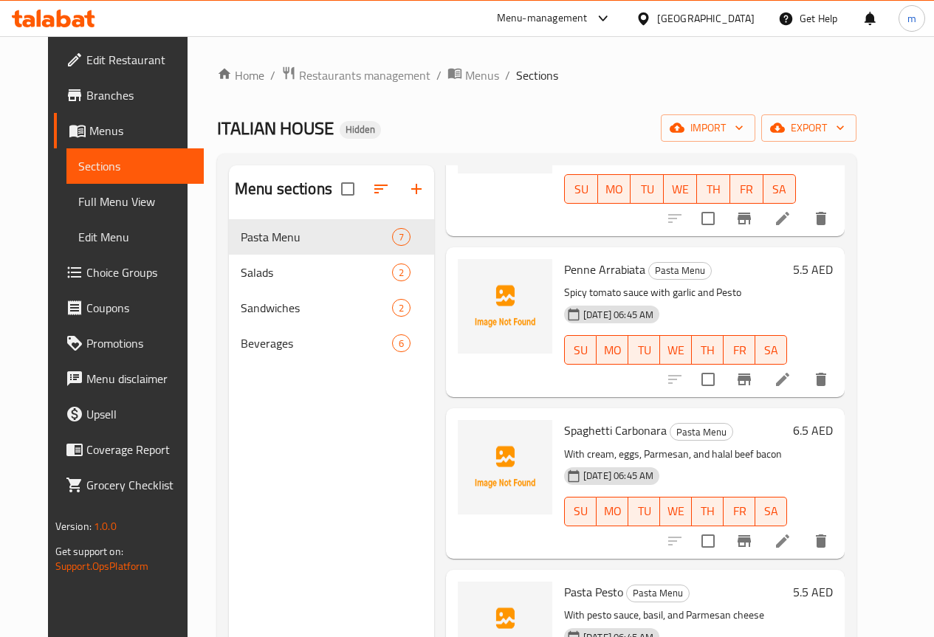
scroll to position [255, 0]
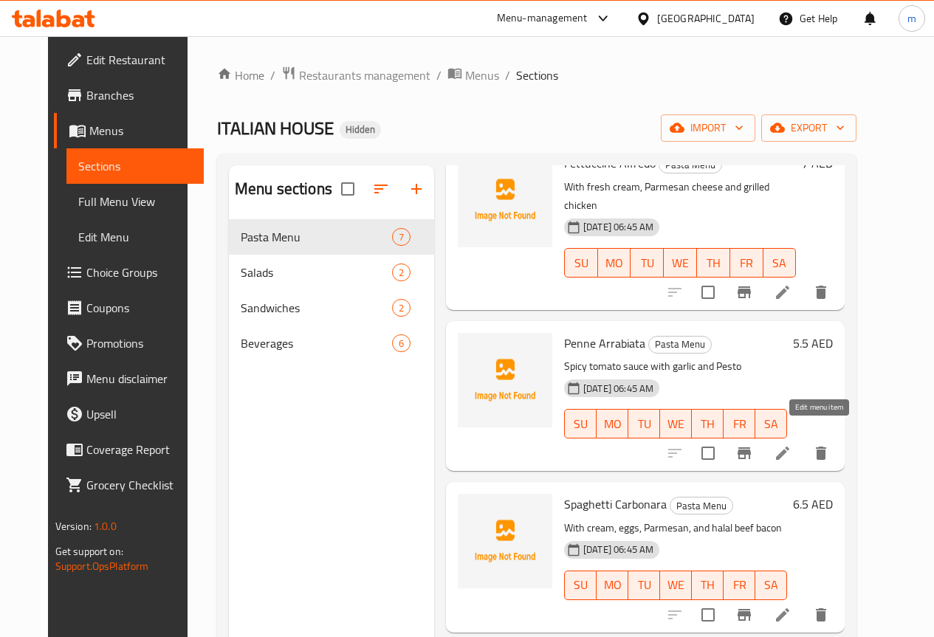
click at [791, 444] on icon at bounding box center [783, 453] width 18 height 18
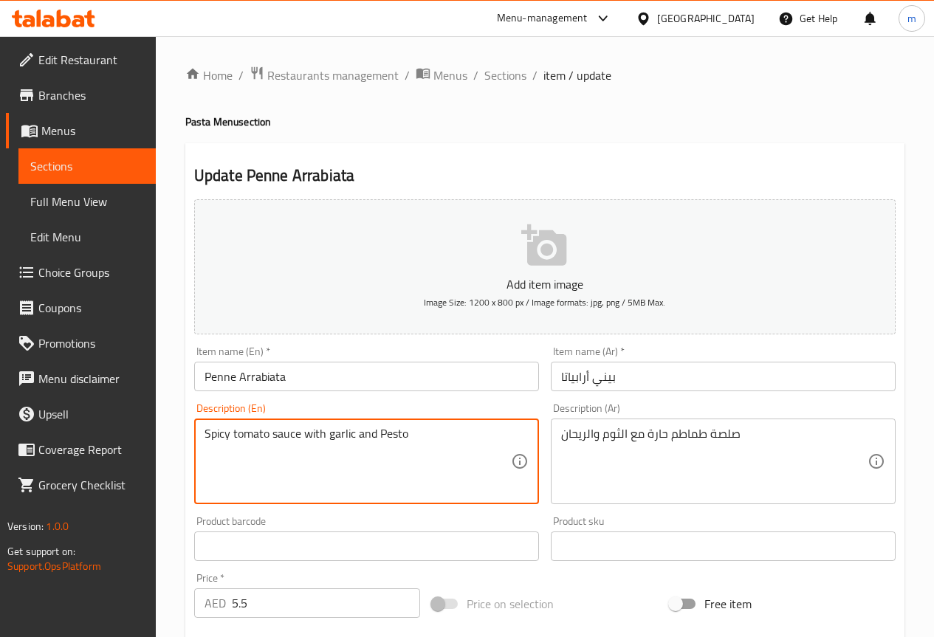
drag, startPoint x: 379, startPoint y: 432, endPoint x: 424, endPoint y: 428, distance: 45.2
paste textarea "Basil"
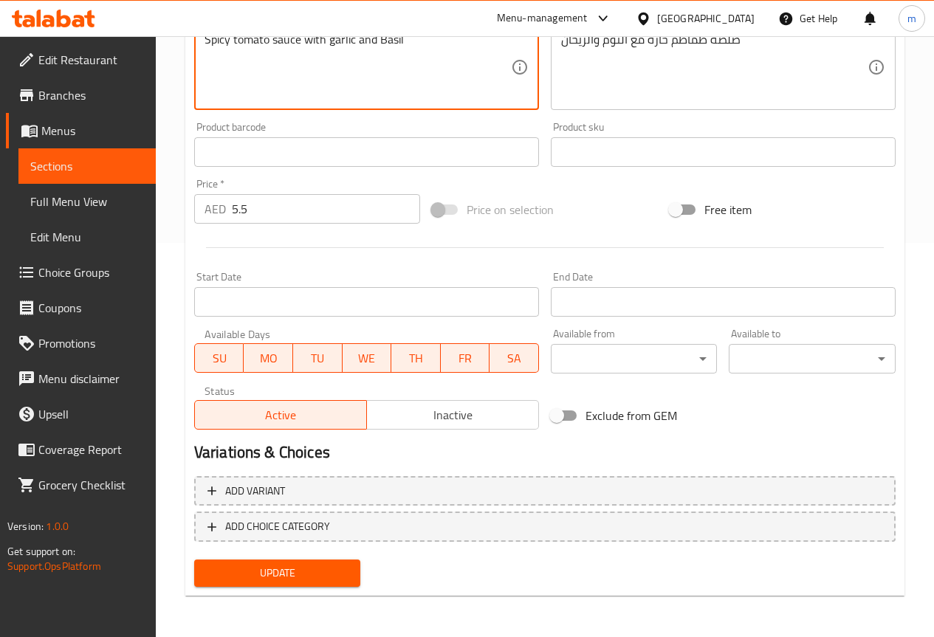
type textarea "Spicy tomato sauce with garlic and Basil"
click at [353, 567] on button "Update" at bounding box center [277, 573] width 167 height 27
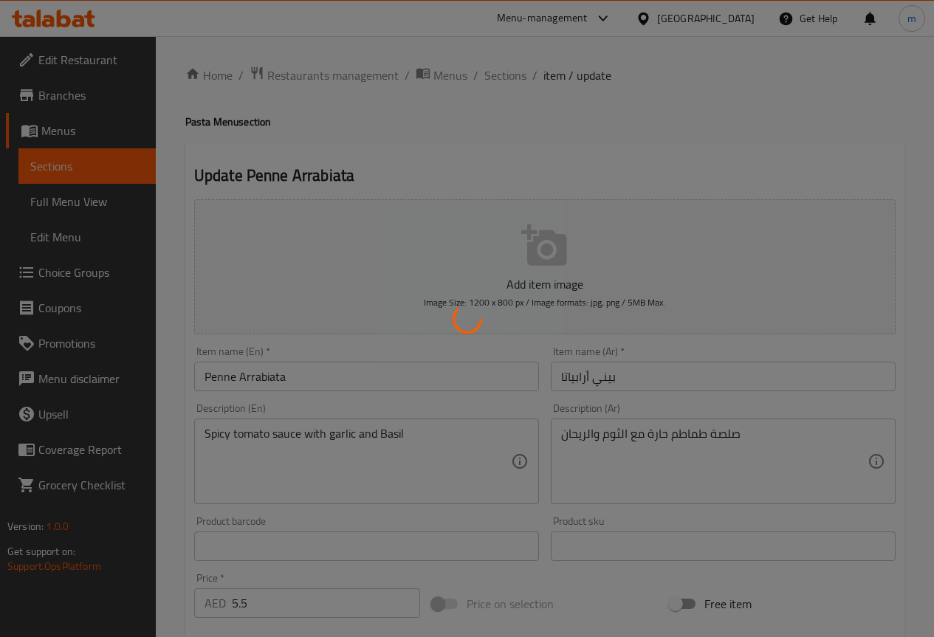
click at [517, 66] on div at bounding box center [467, 318] width 934 height 637
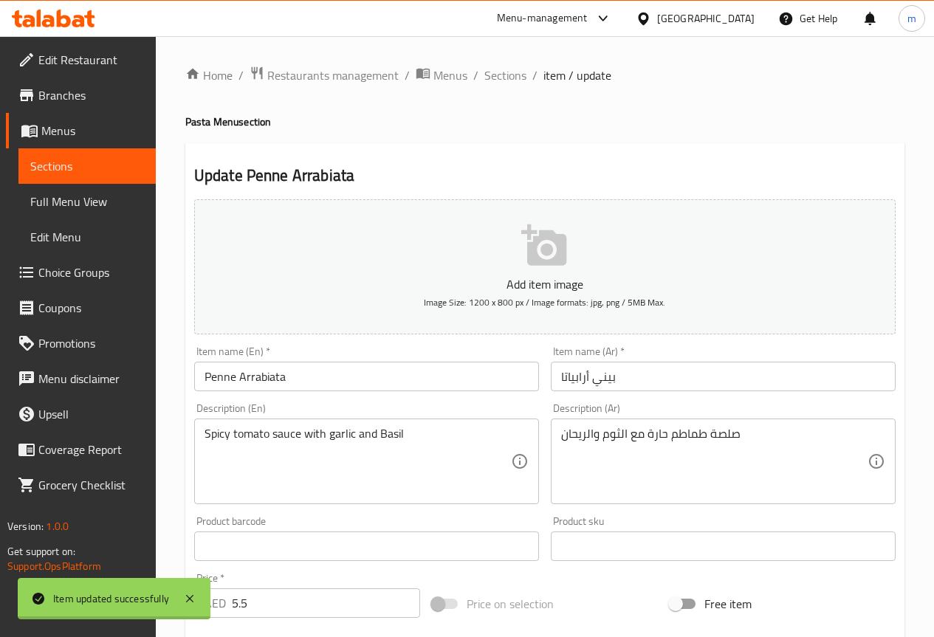
click at [519, 66] on div at bounding box center [467, 318] width 934 height 637
click at [520, 69] on span "Sections" at bounding box center [505, 75] width 42 height 18
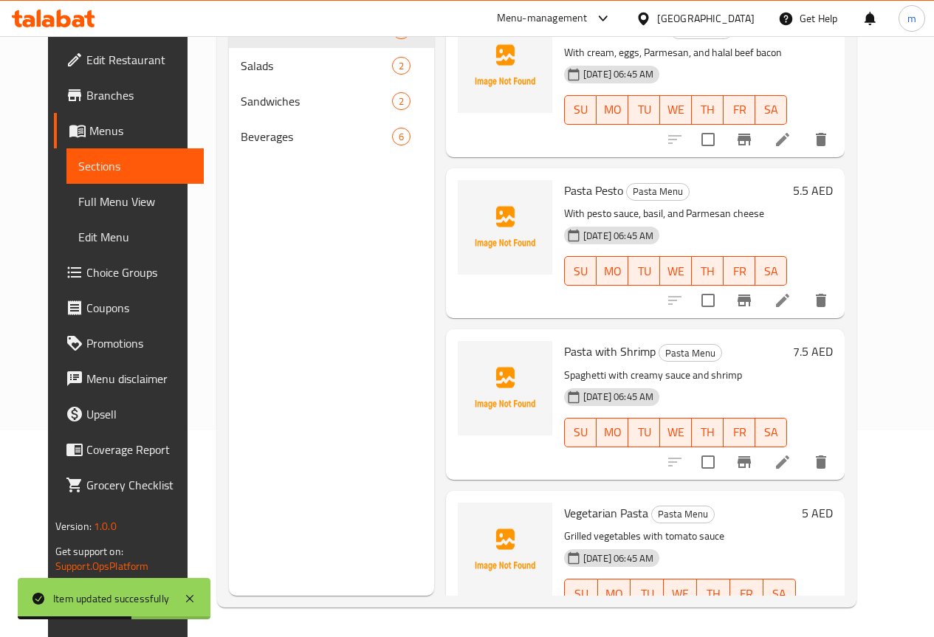
scroll to position [551, 0]
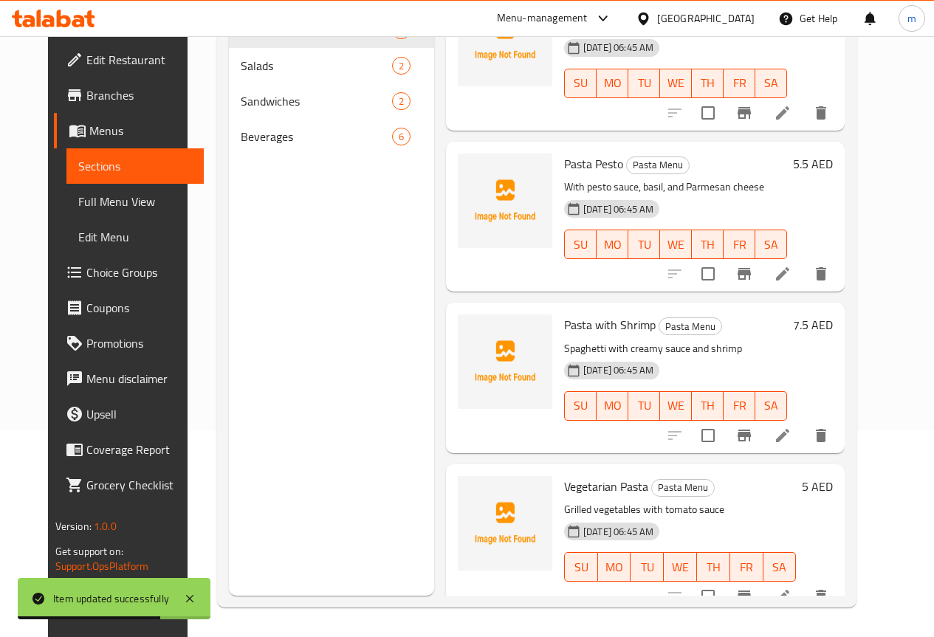
click at [803, 422] on li at bounding box center [782, 435] width 41 height 27
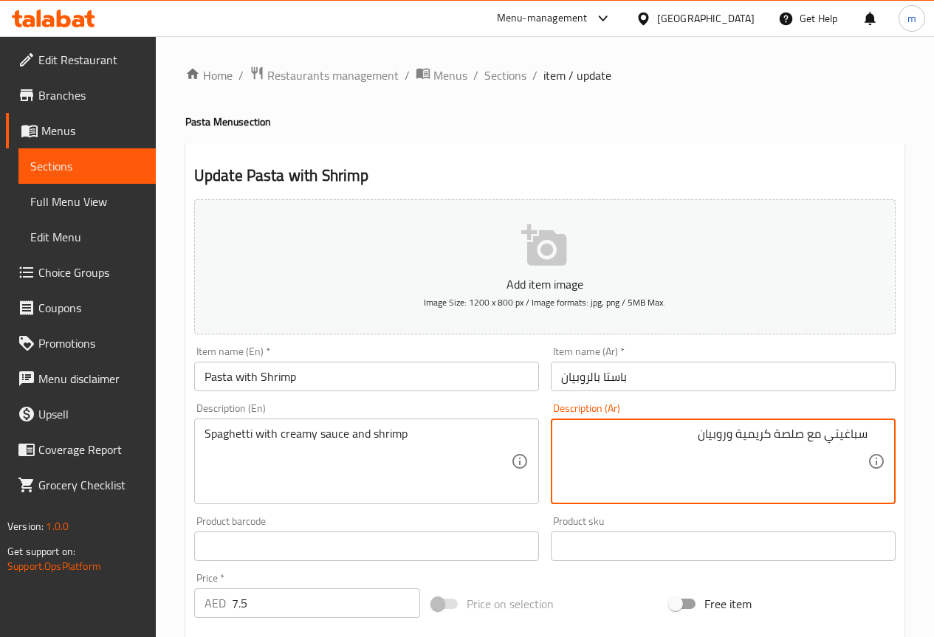
click at [835, 435] on textarea "سباغيتي مع صلصة كريمية وروبيان" at bounding box center [714, 462] width 306 height 70
drag, startPoint x: 826, startPoint y: 438, endPoint x: 976, endPoint y: 433, distance: 149.9
click at [934, 433] on html "​ Menu-management United Arab Emirates Get Help m Edit Restaurant Branches Menu…" at bounding box center [467, 318] width 934 height 637
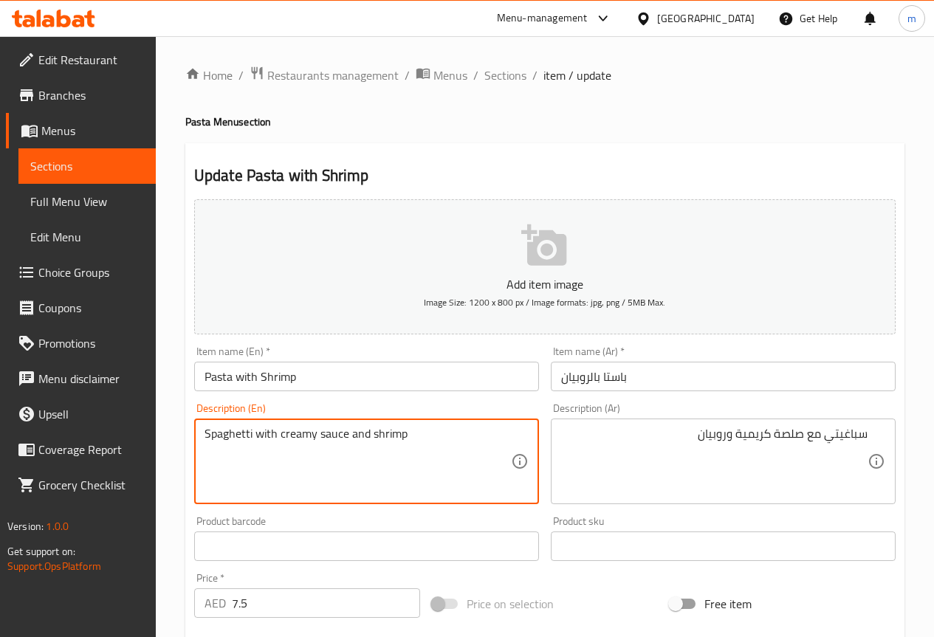
drag, startPoint x: 205, startPoint y: 435, endPoint x: 252, endPoint y: 441, distance: 47.6
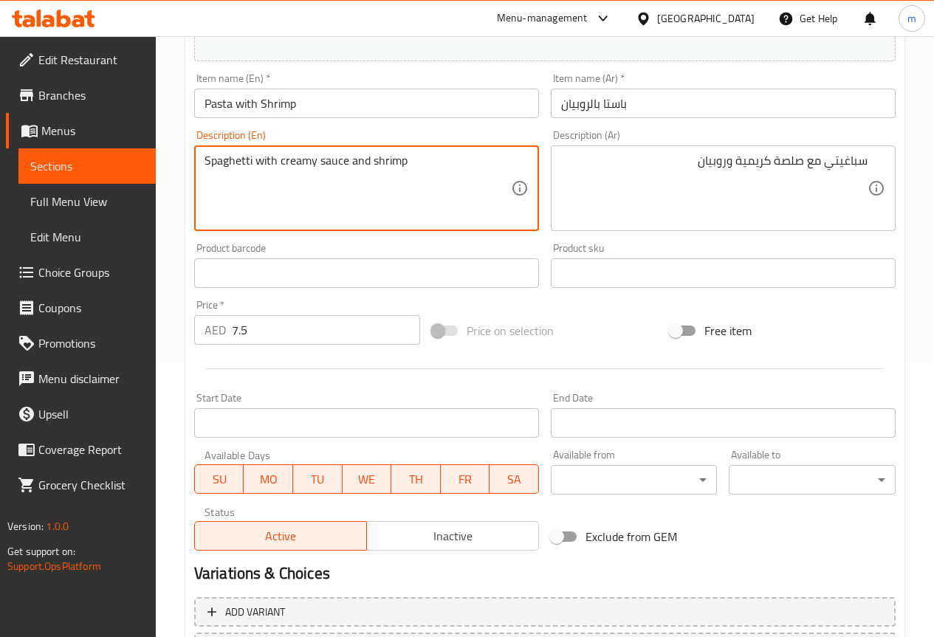
scroll to position [394, 0]
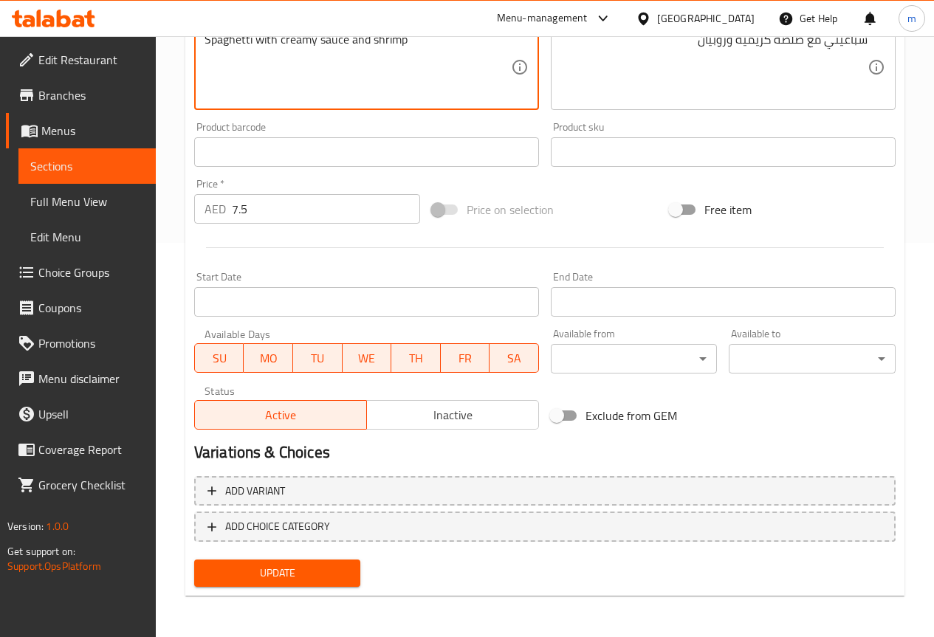
click at [314, 570] on span "Update" at bounding box center [277, 573] width 143 height 18
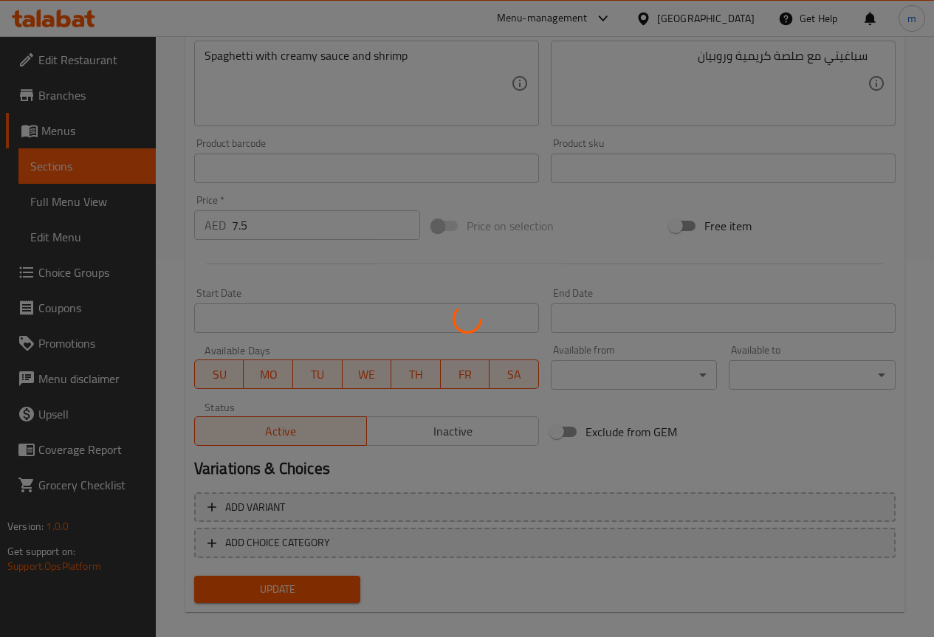
scroll to position [0, 0]
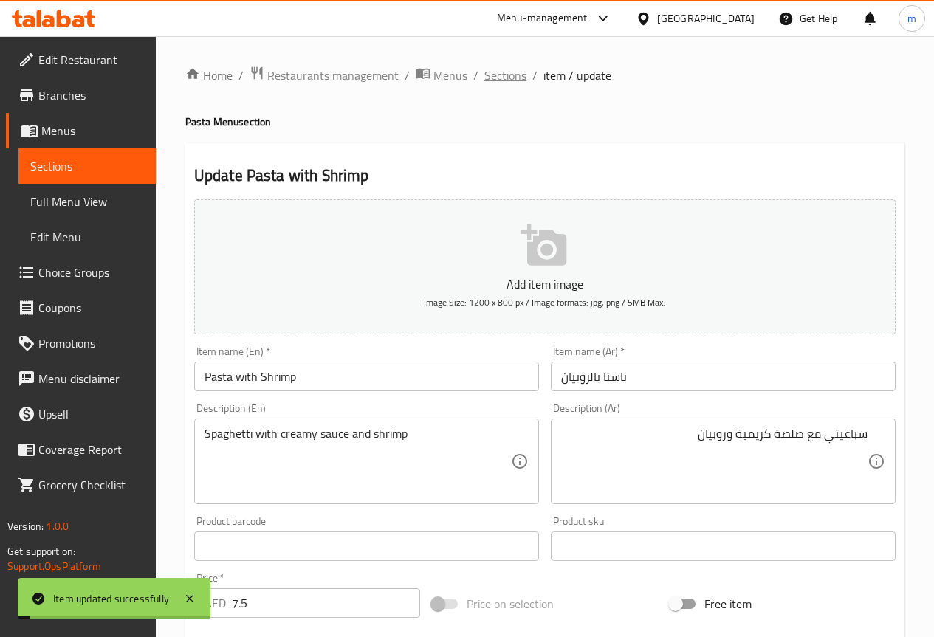
click at [506, 77] on span "Sections" at bounding box center [505, 75] width 42 height 18
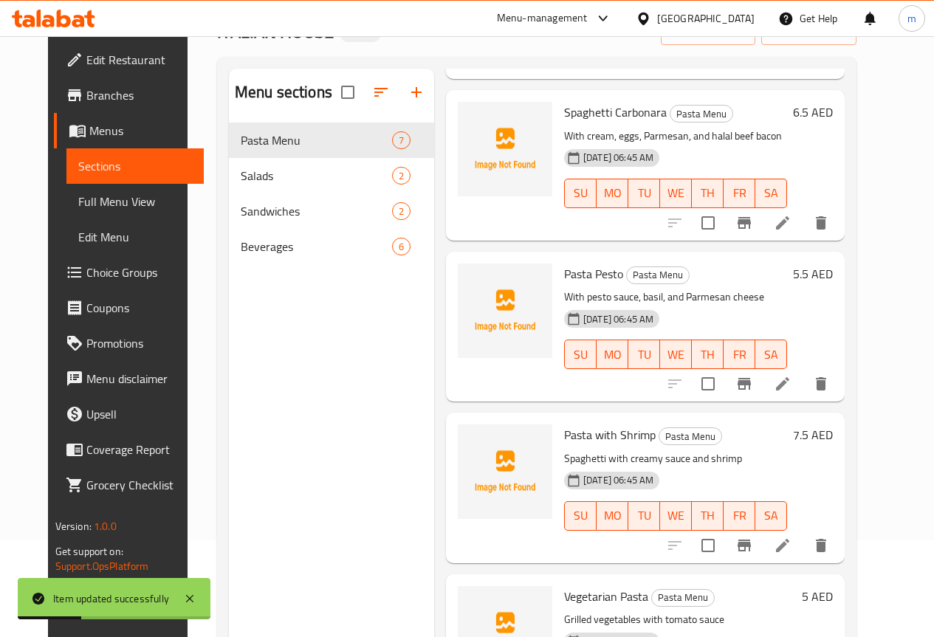
scroll to position [207, 0]
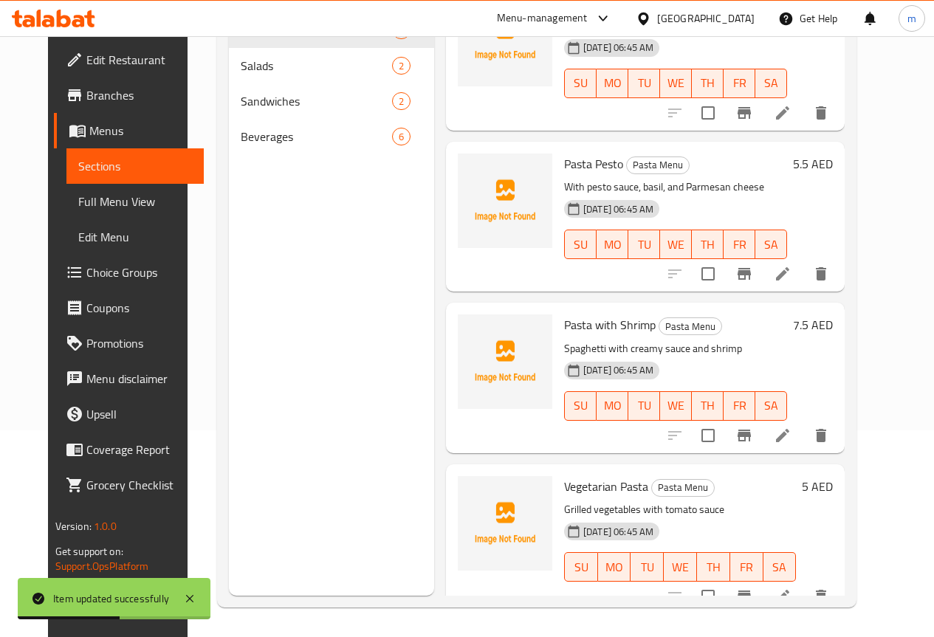
click at [791, 588] on icon at bounding box center [783, 597] width 18 height 18
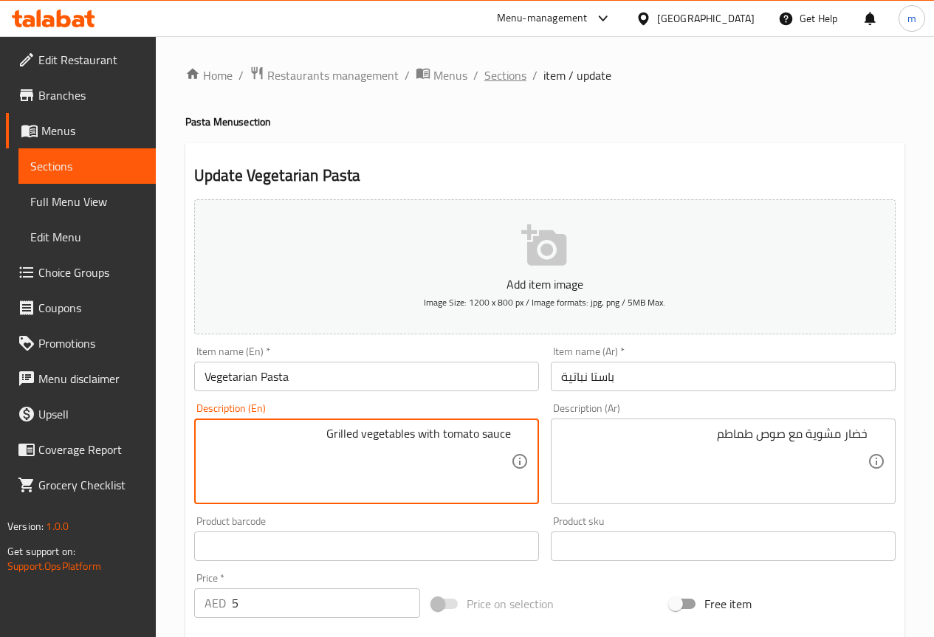
click at [506, 75] on span "Sections" at bounding box center [505, 75] width 42 height 18
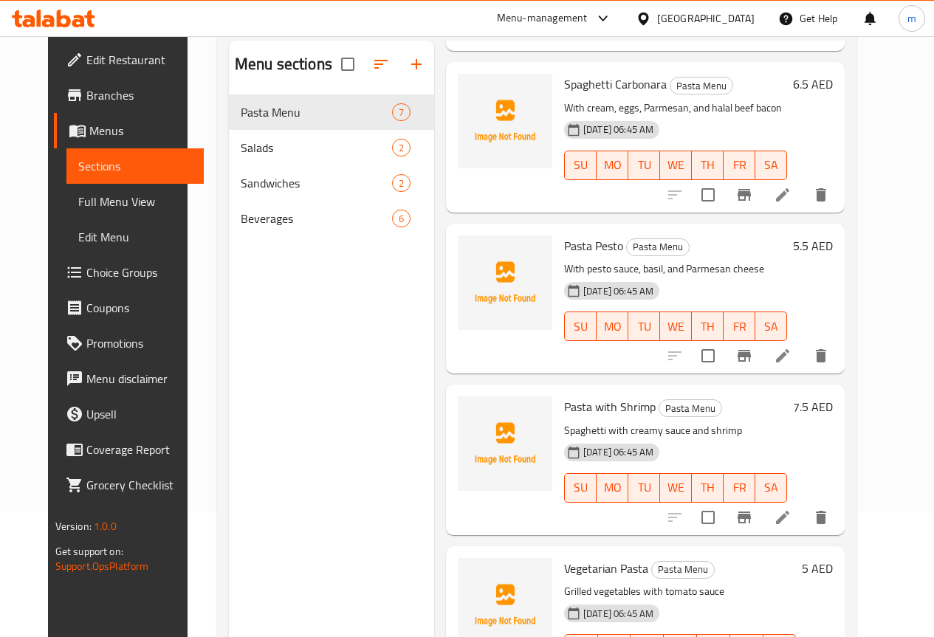
scroll to position [207, 0]
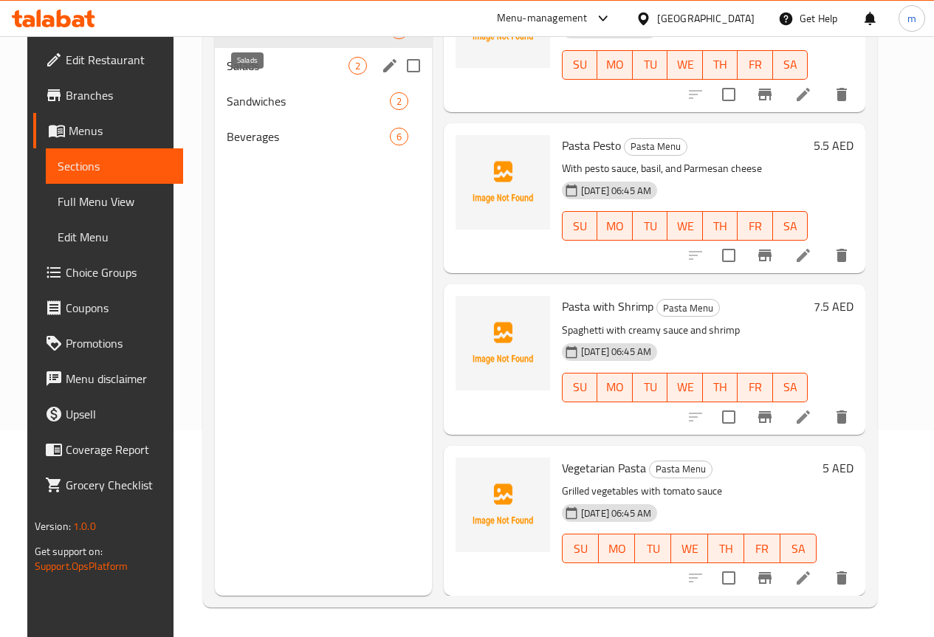
click at [227, 75] on span "Salads" at bounding box center [288, 66] width 122 height 18
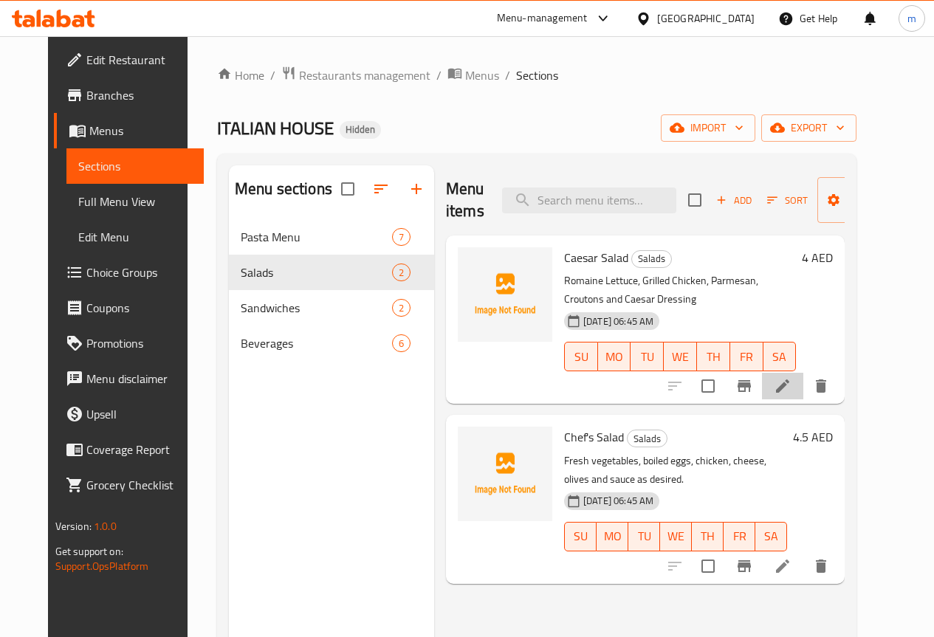
click at [791, 377] on icon at bounding box center [783, 386] width 18 height 18
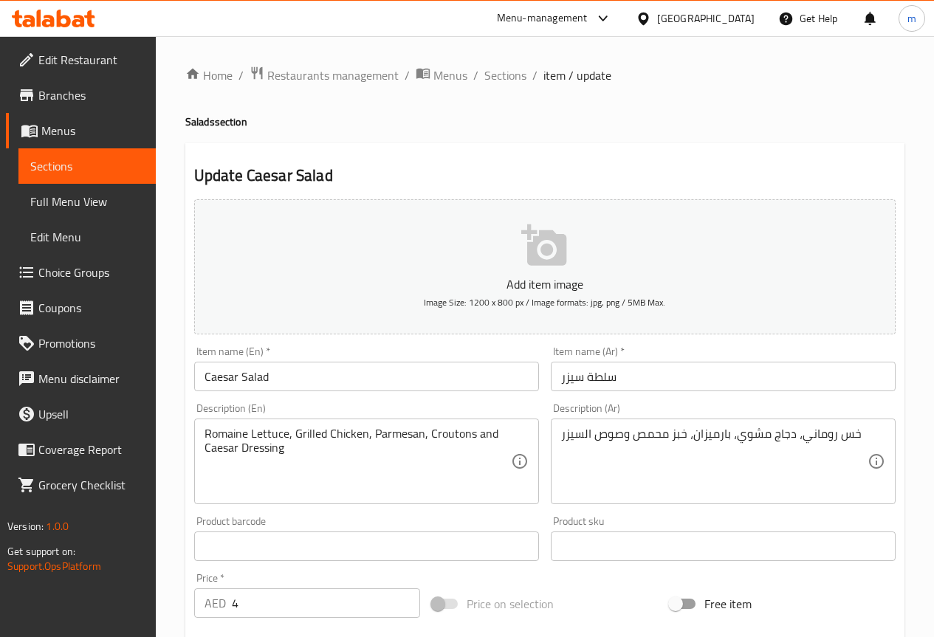
click at [658, 382] on input "سلطة سيزر" at bounding box center [723, 377] width 345 height 30
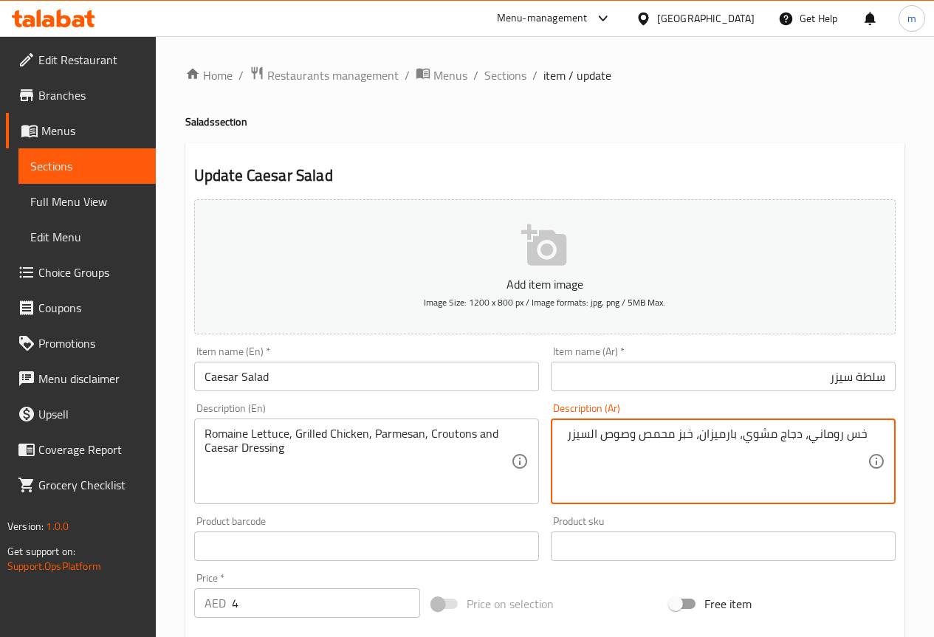
click at [580, 434] on textarea "خس روماني، دجاج مشوي، بارميزان، خبز محمص وصوص السيزر" at bounding box center [714, 462] width 306 height 70
click at [562, 430] on textarea "خس روماني، دجاج مشوي، بارميزان، خبز محمص وصوص السيزر" at bounding box center [714, 462] width 306 height 70
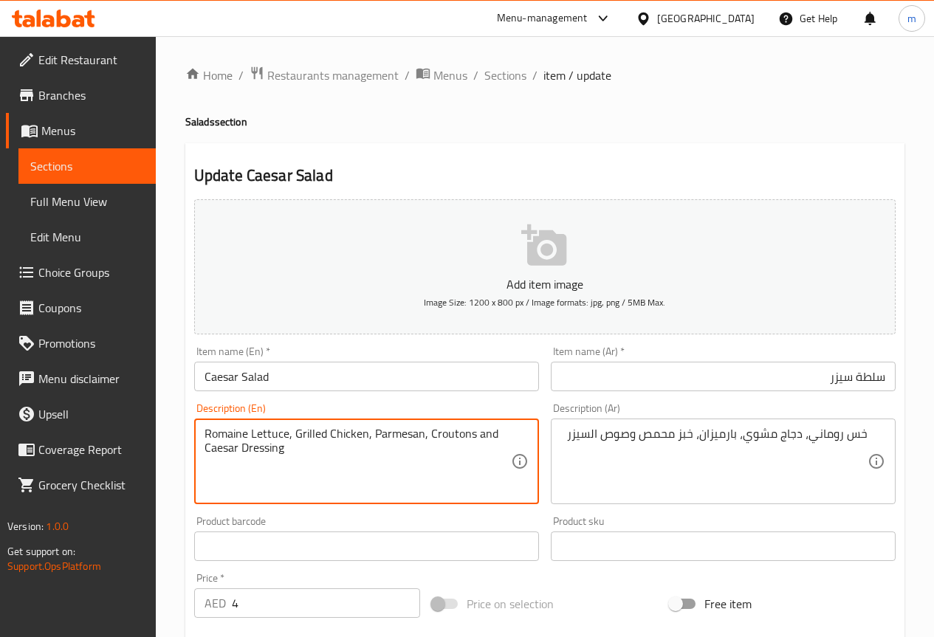
drag, startPoint x: 241, startPoint y: 449, endPoint x: 314, endPoint y: 450, distance: 73.8
click at [314, 450] on textarea "Romaine Lettuce, Grilled Chicken, Parmesan, Croutons and Caesar Dressing" at bounding box center [357, 462] width 306 height 70
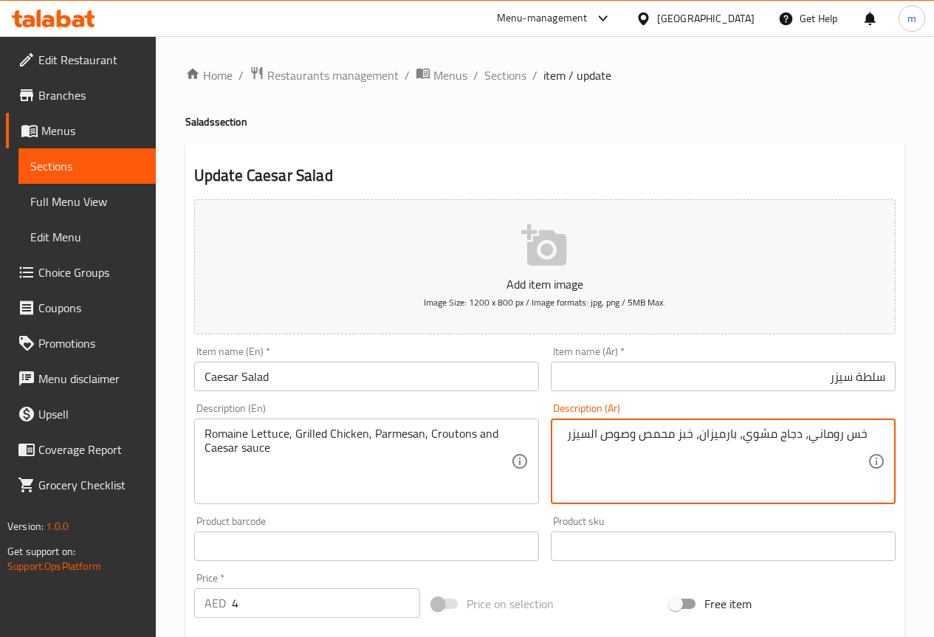
drag, startPoint x: 641, startPoint y: 435, endPoint x: 698, endPoint y: 438, distance: 56.1
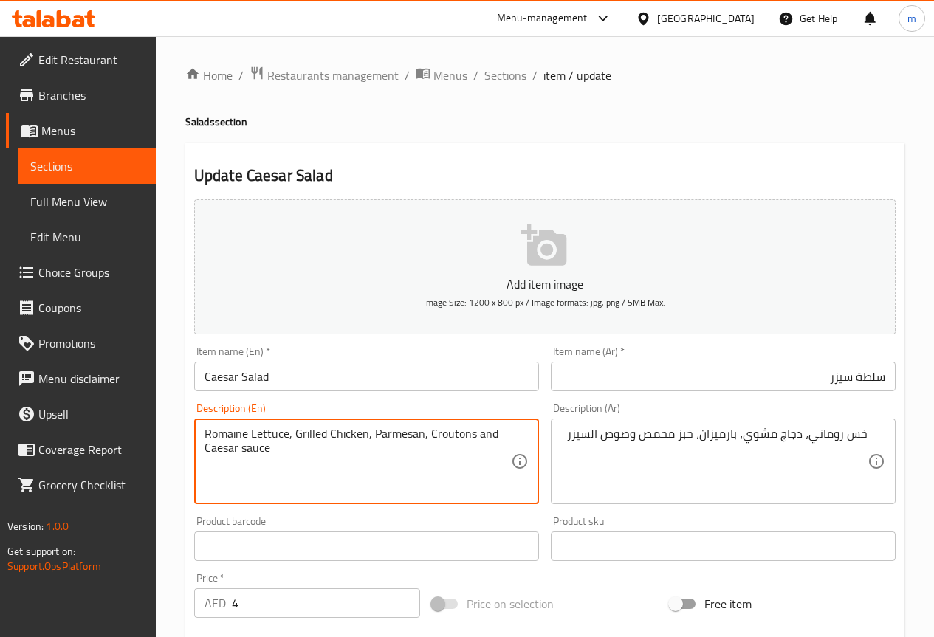
drag, startPoint x: 424, startPoint y: 433, endPoint x: 432, endPoint y: 435, distance: 8.4
click at [429, 434] on textarea "Romaine Lettuce, Grilled Chicken, Parmesan, Croutons and Caesar sauce" at bounding box center [357, 462] width 306 height 70
drag, startPoint x: 429, startPoint y: 434, endPoint x: 470, endPoint y: 437, distance: 41.4
click at [470, 437] on textarea "Romaine Lettuce, Grilled Chicken, Parmesan, Croutons and Caesar sauce" at bounding box center [357, 462] width 306 height 70
paste textarea "Toasted Bread"
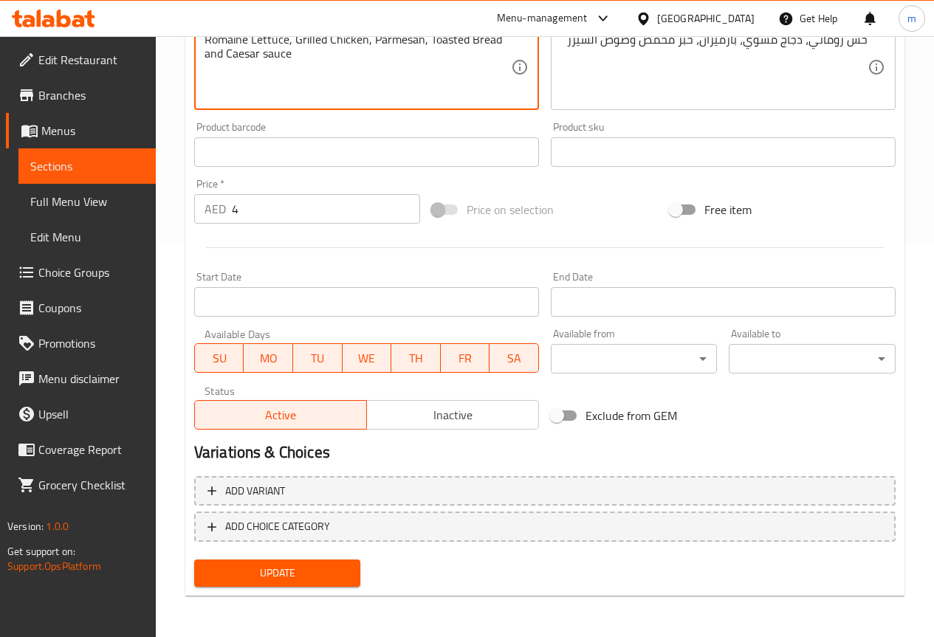
type textarea "Romaine Lettuce, Grilled Chicken, Parmesan, Toasted Bread and Caesar sauce"
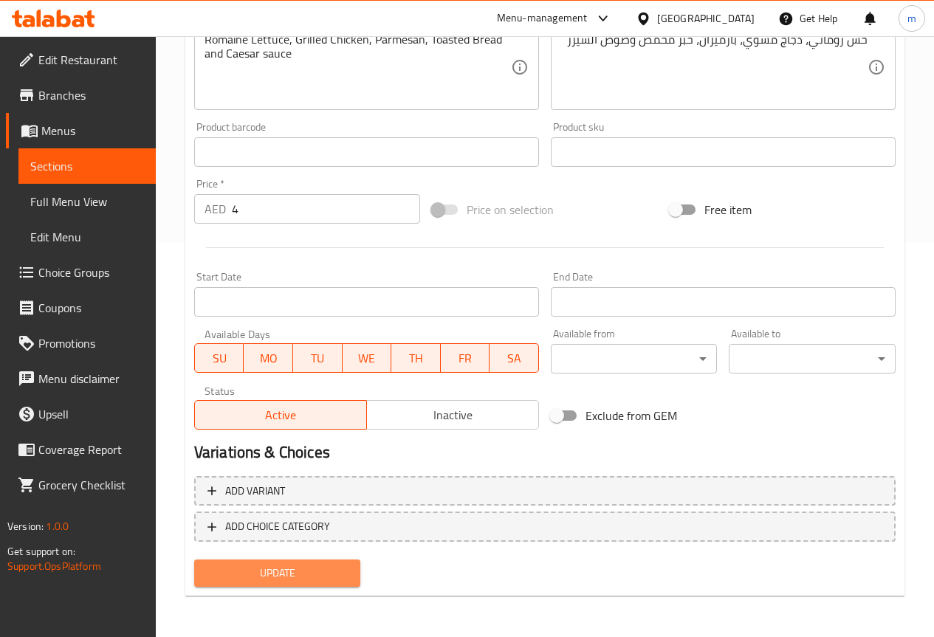
click at [272, 568] on span "Update" at bounding box center [277, 573] width 143 height 18
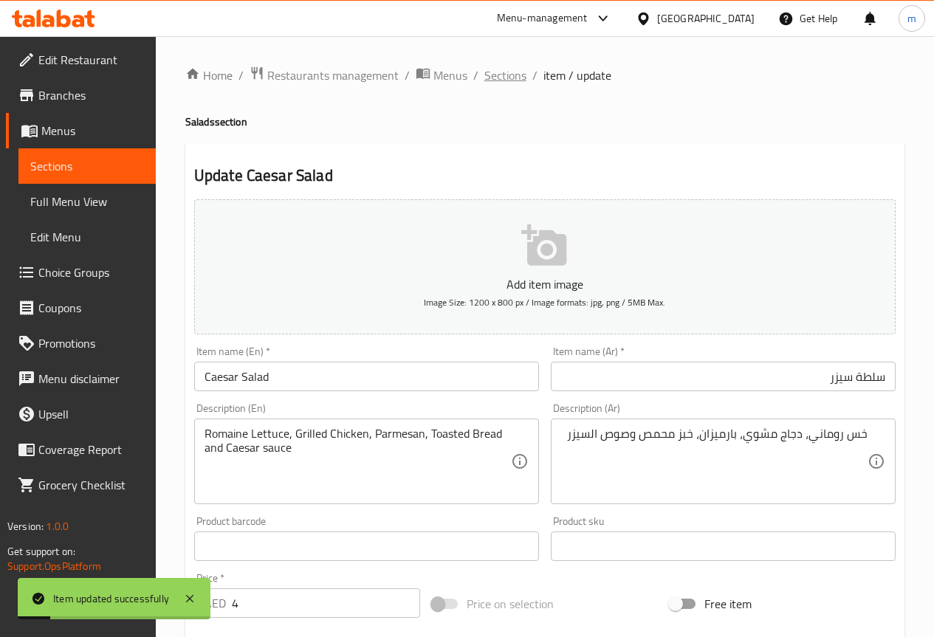
click at [511, 80] on span "Sections" at bounding box center [505, 75] width 42 height 18
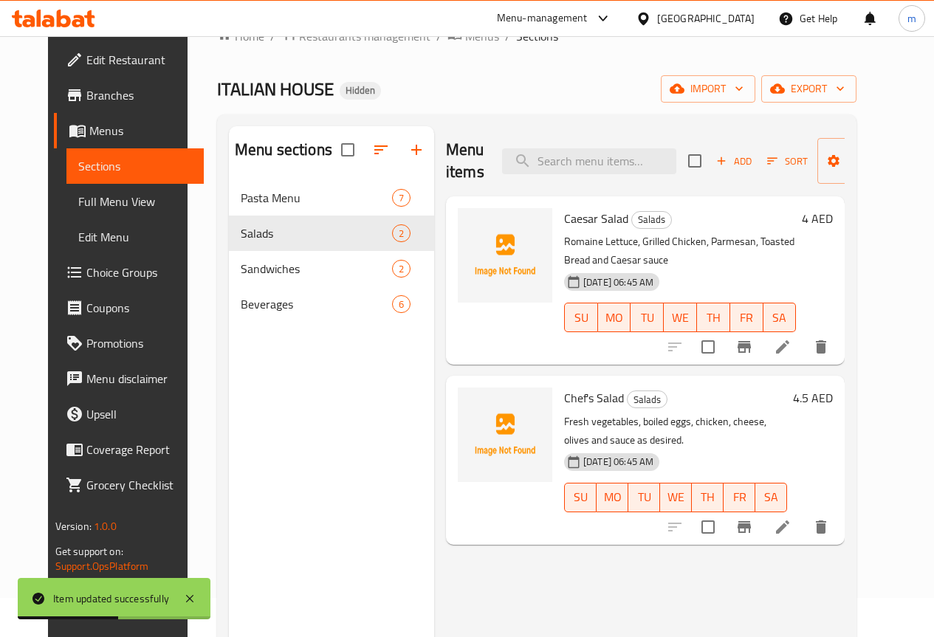
scroll to position [74, 0]
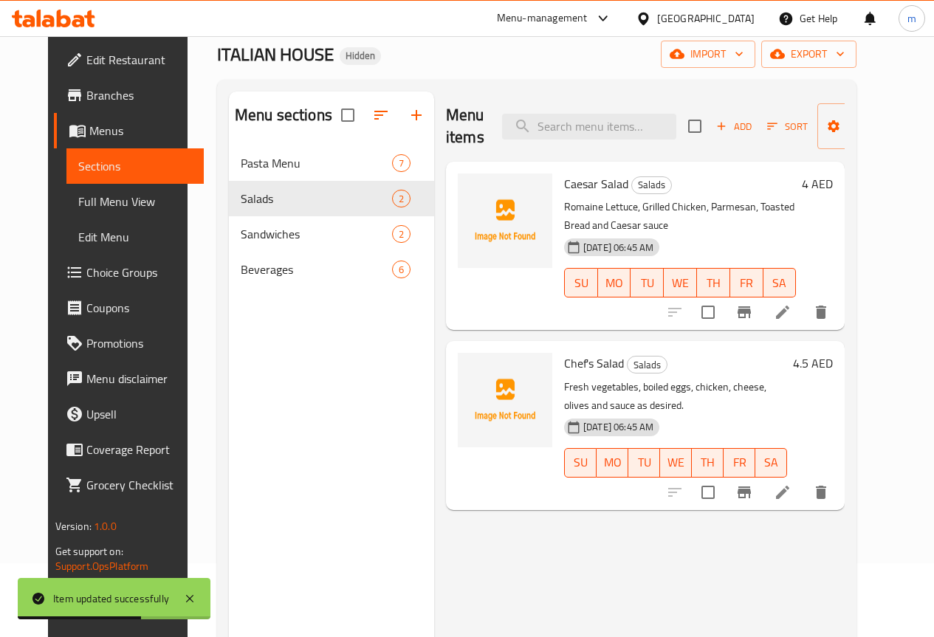
click at [791, 483] on icon at bounding box center [783, 492] width 18 height 18
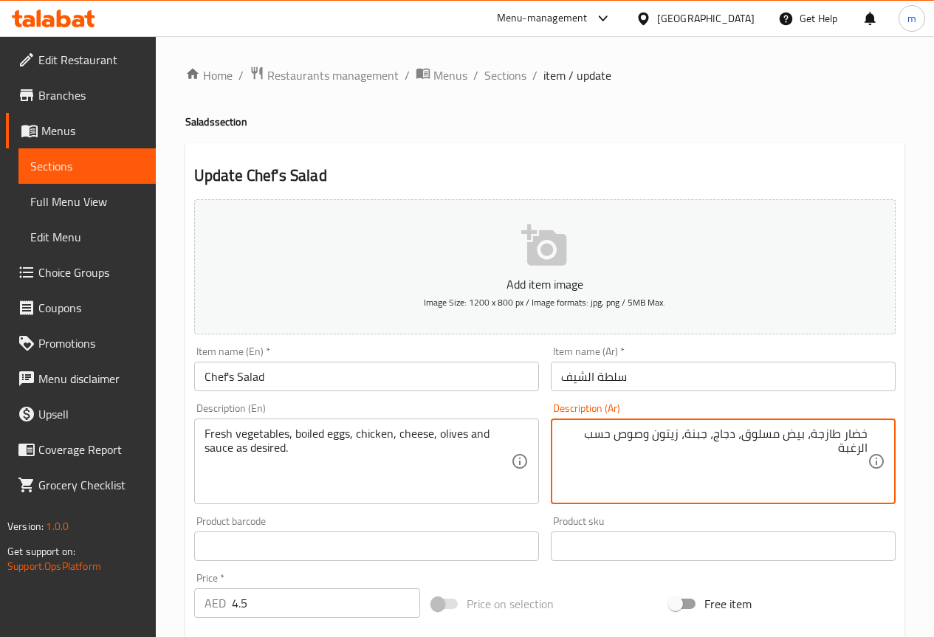
click at [844, 432] on textarea "خضار طازجة، بيض مسلوق، دجاج، جبنة، زيتون وصوص حسب الرغبة" at bounding box center [714, 462] width 306 height 70
click at [800, 469] on textarea "خضار طازجة، بيض مسلوق، دجاج، جبنة، زيتون وصوص حسب الرغبة" at bounding box center [714, 462] width 306 height 70
drag, startPoint x: 745, startPoint y: 435, endPoint x: 805, endPoint y: 438, distance: 60.6
click at [805, 438] on textarea "خضار طازجة، بيض مسلوق، دجاج، جبنة، زيتون وصوص حسب الرغبة" at bounding box center [714, 462] width 306 height 70
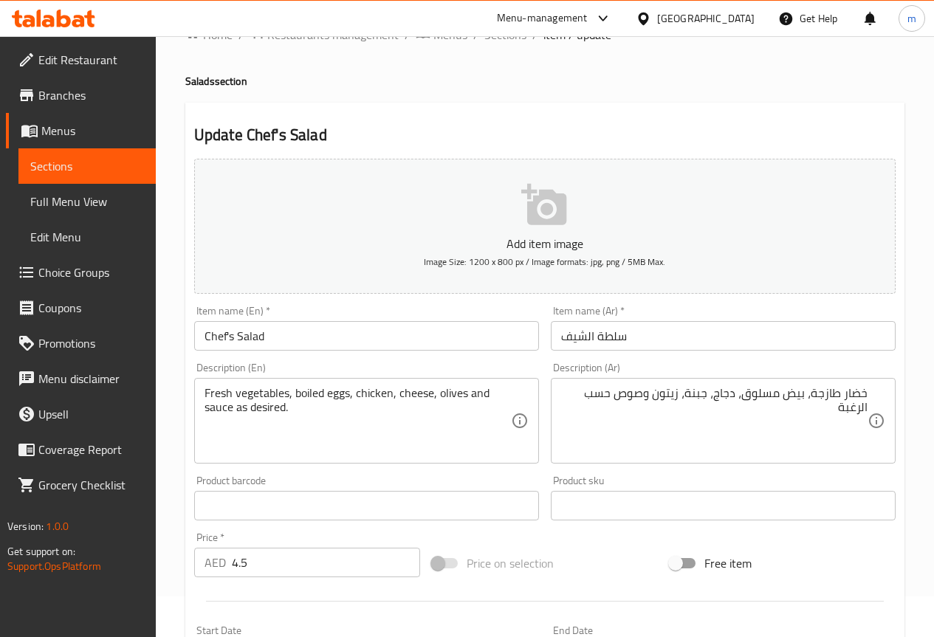
scroll to position [74, 0]
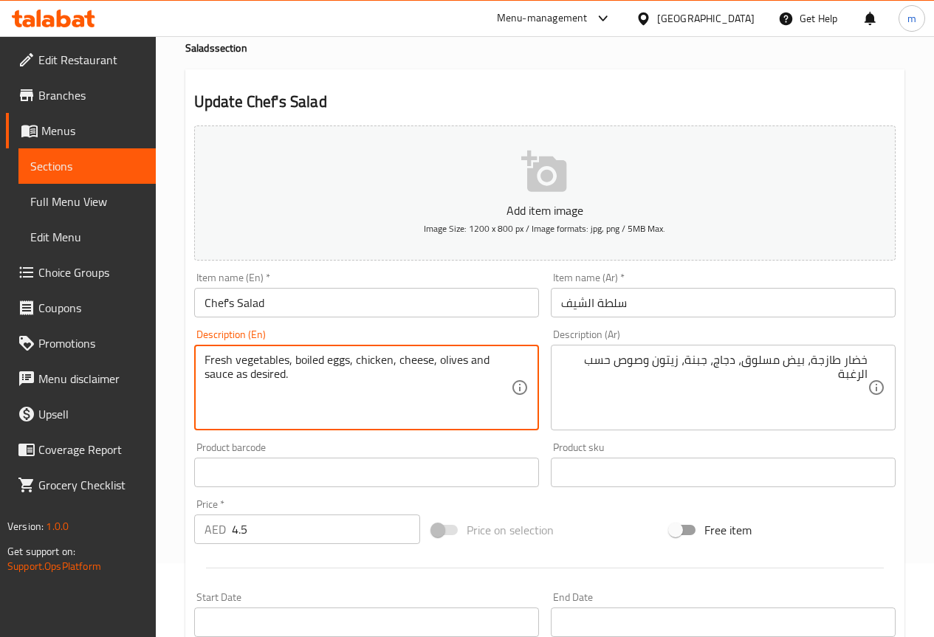
drag, startPoint x: 285, startPoint y: 377, endPoint x: 334, endPoint y: 376, distance: 49.5
click at [337, 376] on textarea "Fresh vegetables, boiled eggs, chicken, cheese, olives and sauce as desired." at bounding box center [357, 388] width 306 height 70
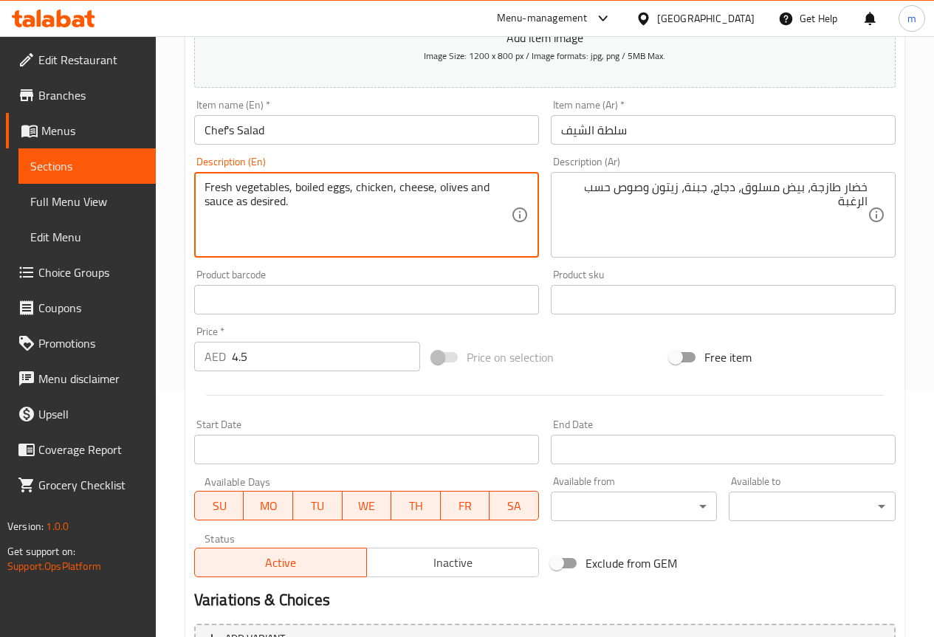
scroll to position [394, 0]
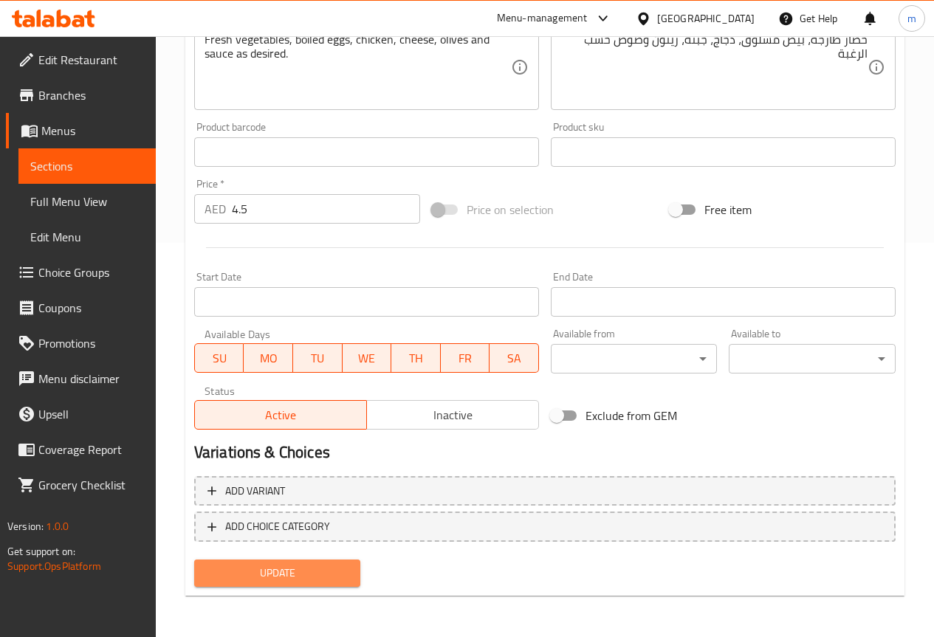
click at [343, 566] on span "Update" at bounding box center [277, 573] width 143 height 18
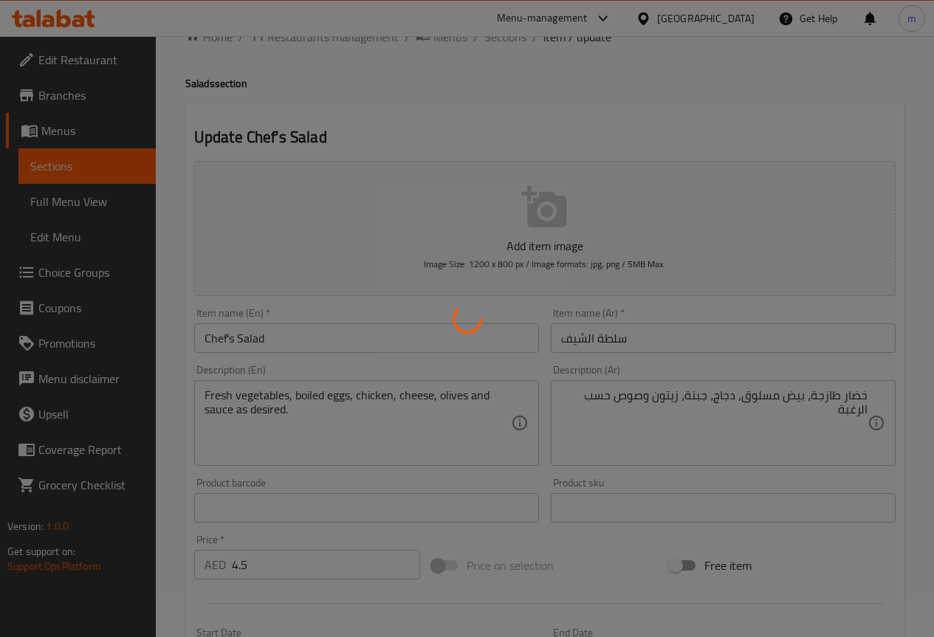
scroll to position [0, 0]
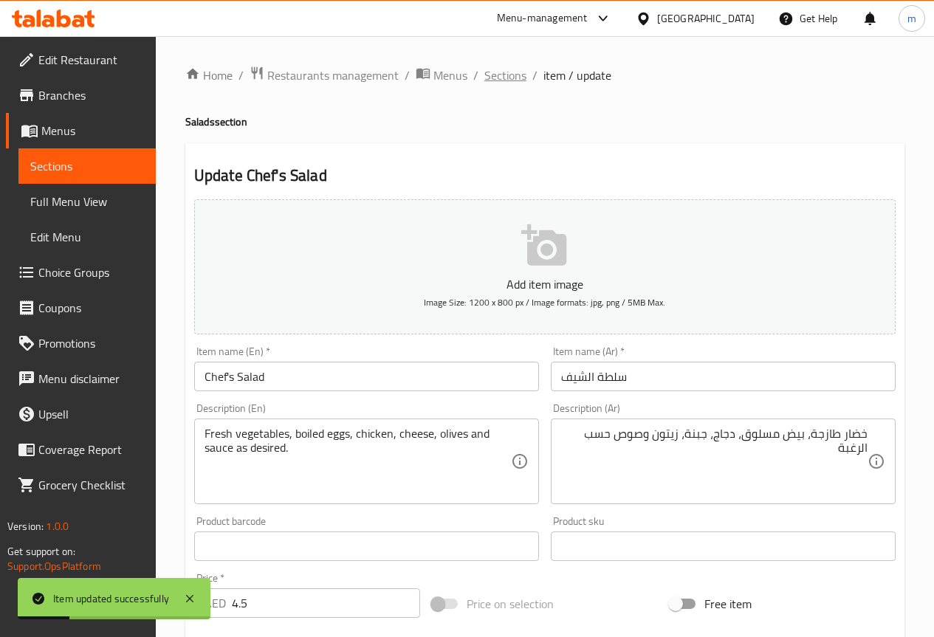
click at [511, 75] on span "Sections" at bounding box center [505, 75] width 42 height 18
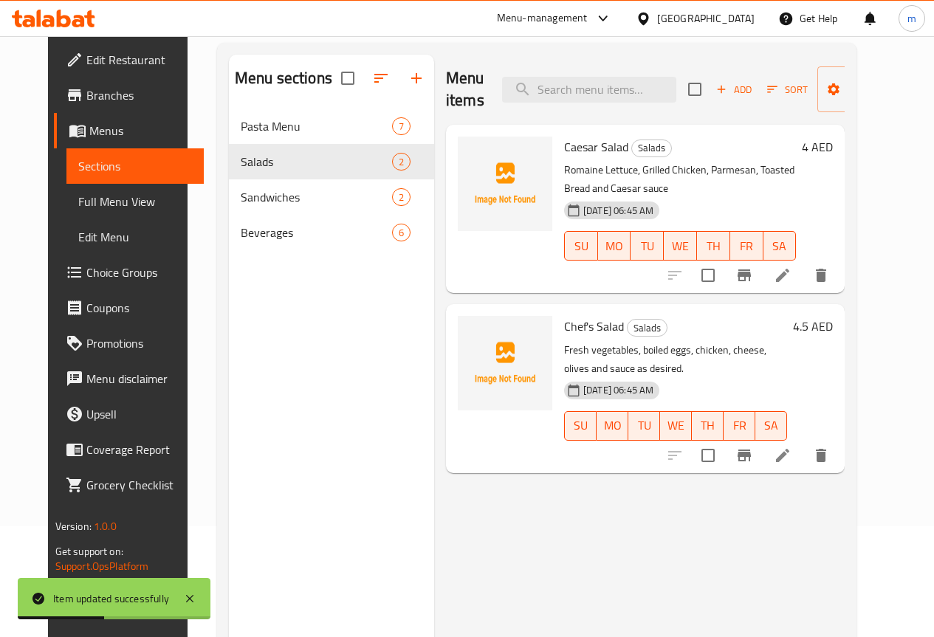
scroll to position [148, 0]
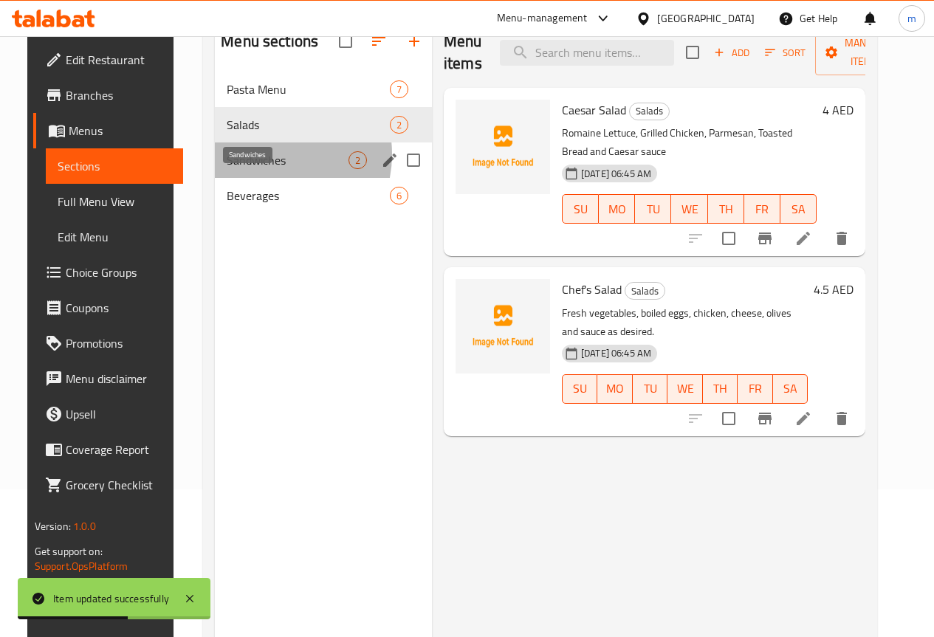
click at [248, 169] on span "Sandwiches" at bounding box center [288, 160] width 122 height 18
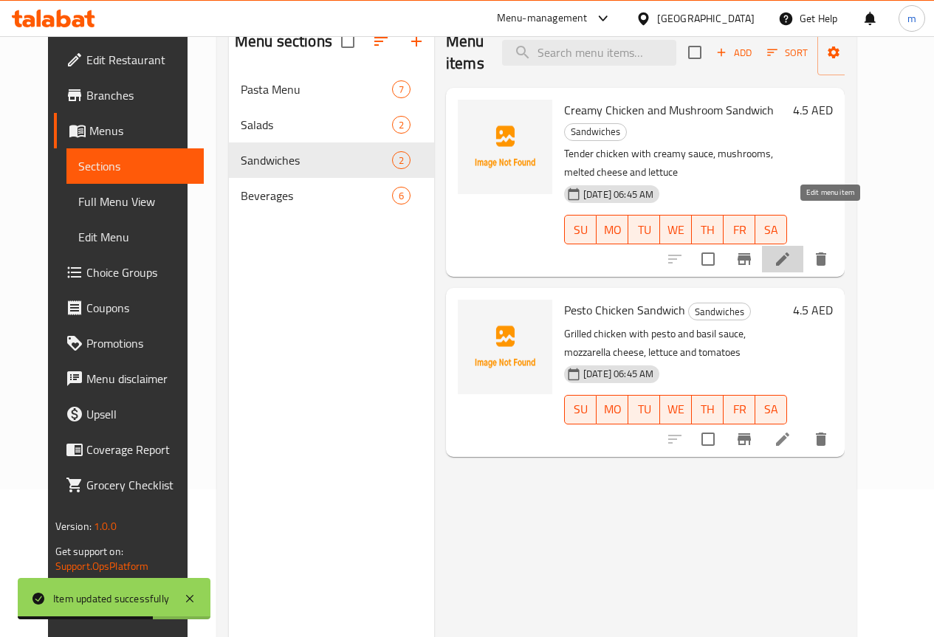
click at [791, 250] on icon at bounding box center [783, 259] width 18 height 18
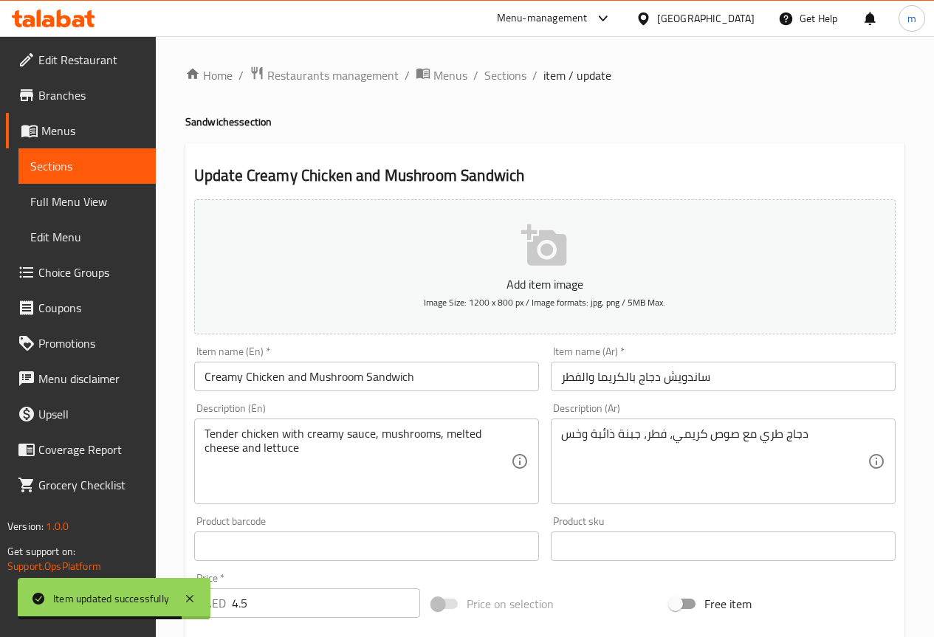
click at [785, 382] on input "ساندويش دجاج بالكريما والفطر" at bounding box center [723, 377] width 345 height 30
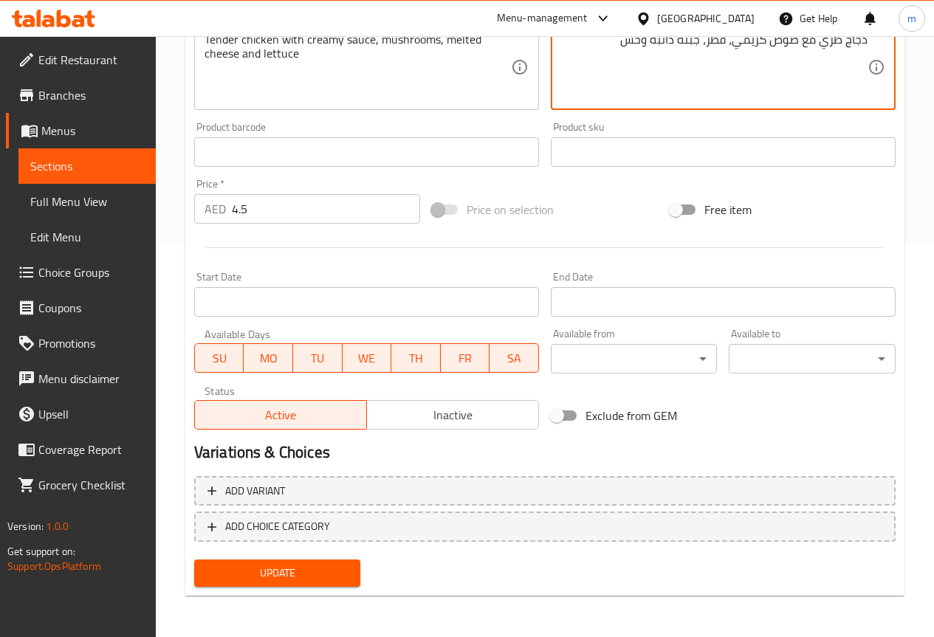
click at [275, 570] on span "Update" at bounding box center [277, 573] width 143 height 18
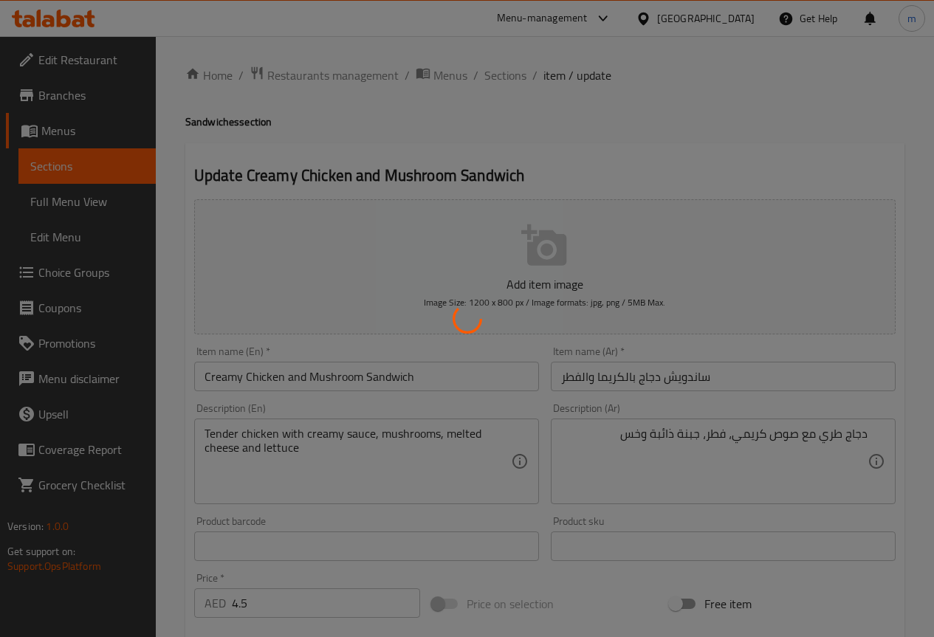
drag, startPoint x: 338, startPoint y: 433, endPoint x: 331, endPoint y: 417, distance: 17.5
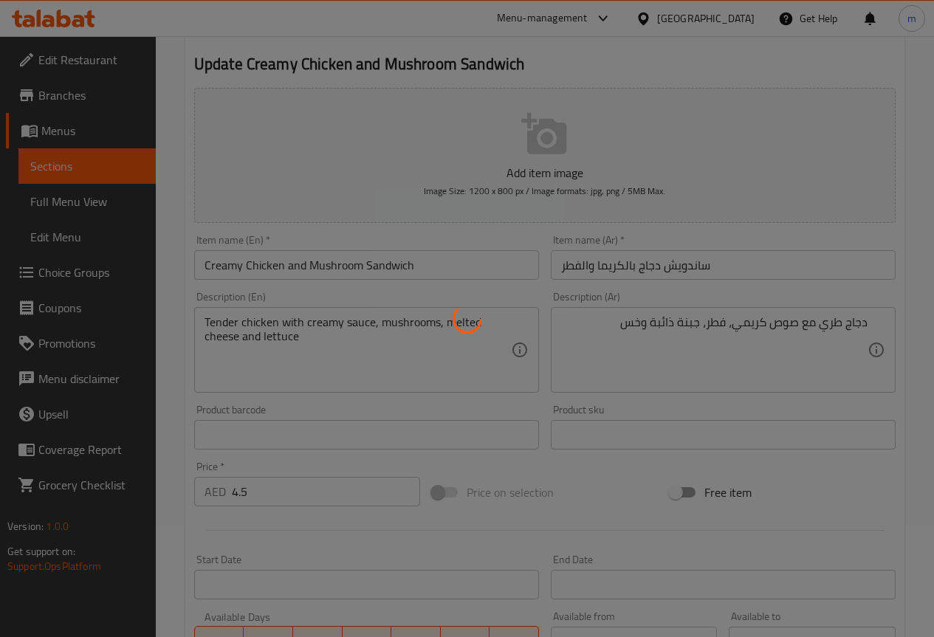
scroll to position [148, 0]
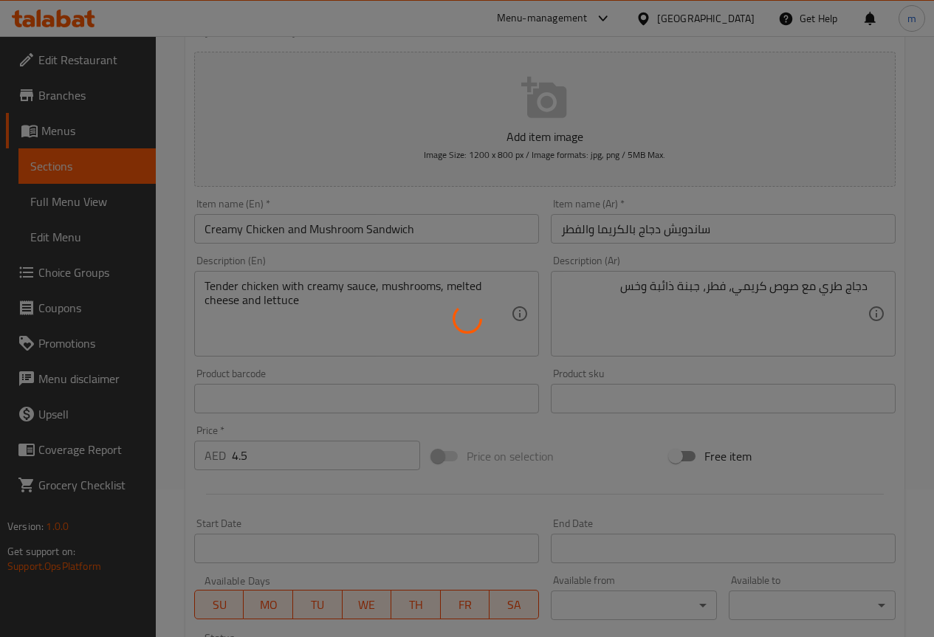
drag, startPoint x: 331, startPoint y: 417, endPoint x: 900, endPoint y: 196, distance: 609.7
click at [901, 195] on div at bounding box center [467, 318] width 934 height 637
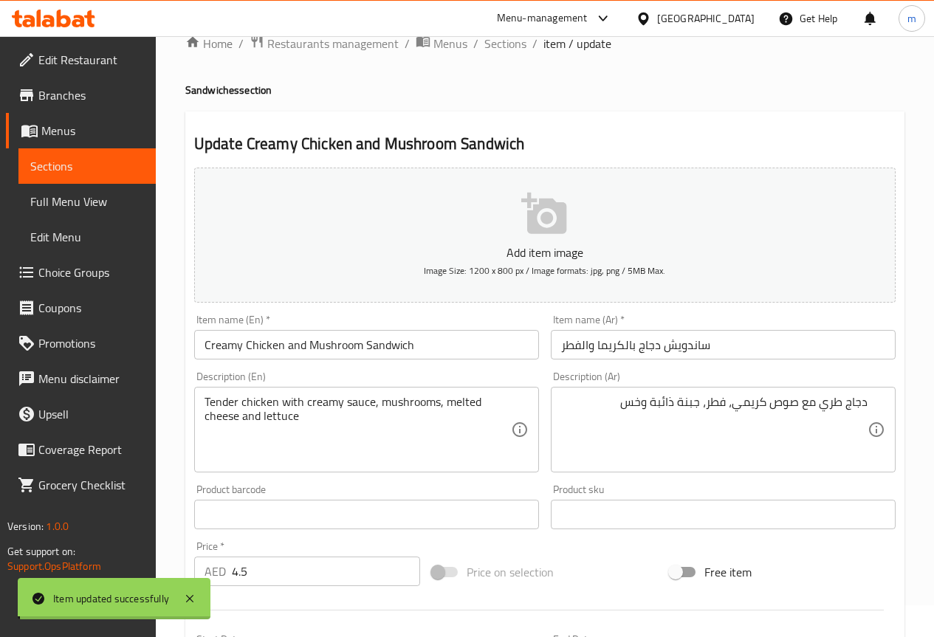
scroll to position [0, 0]
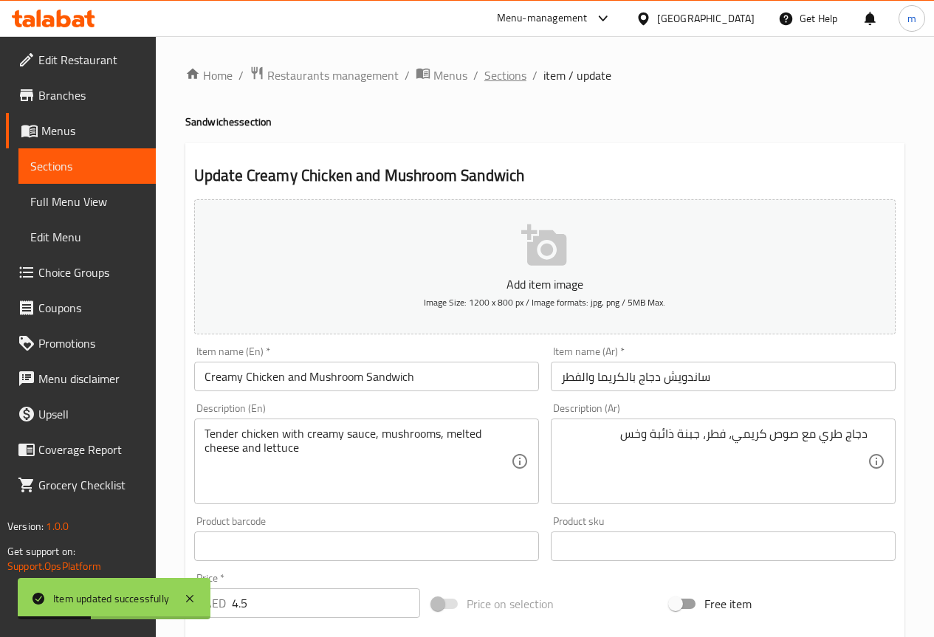
click at [507, 74] on span "Sections" at bounding box center [505, 75] width 42 height 18
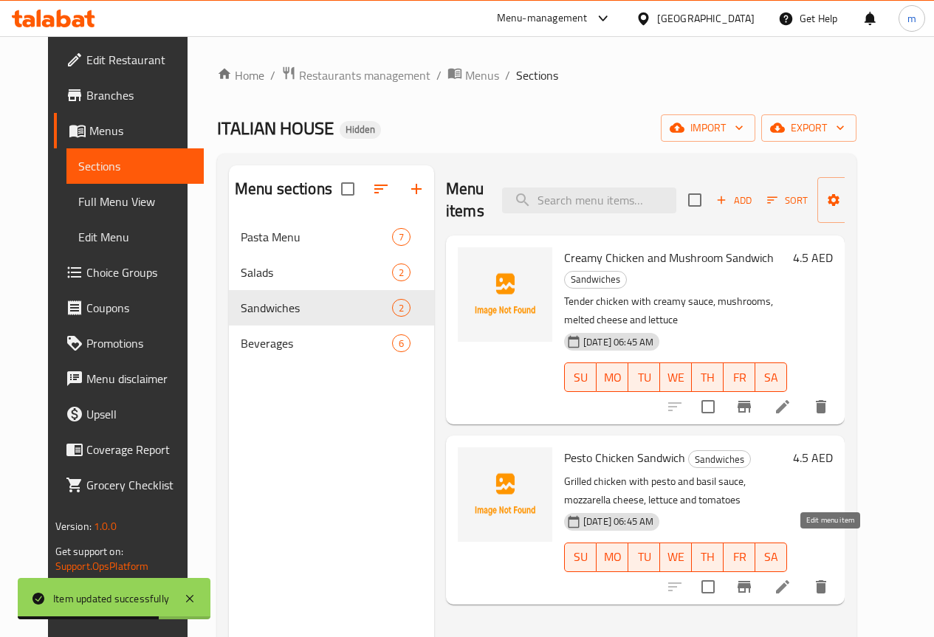
click at [789, 580] on icon at bounding box center [782, 586] width 13 height 13
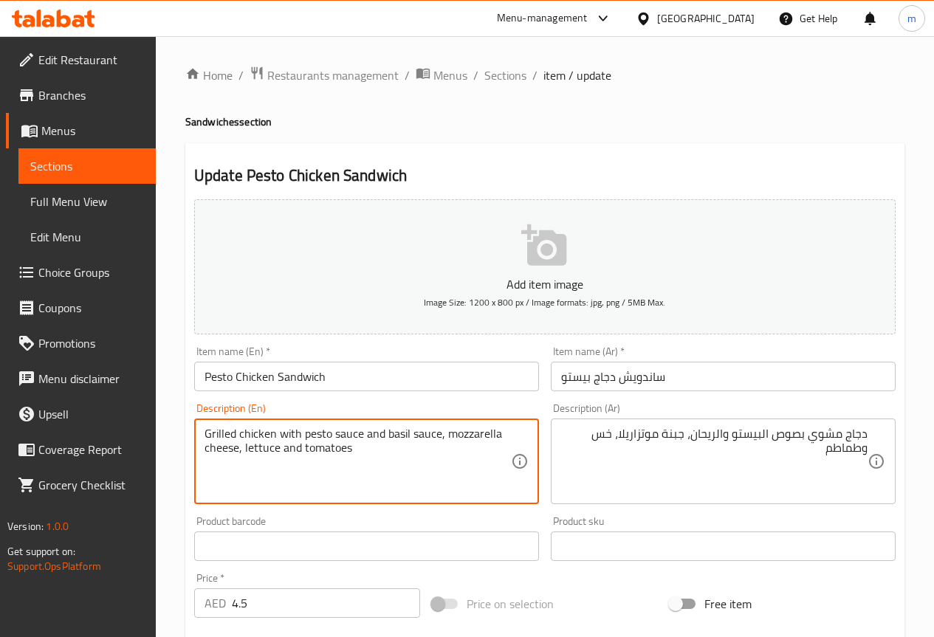
drag, startPoint x: 411, startPoint y: 436, endPoint x: 439, endPoint y: 436, distance: 28.0
click at [439, 436] on textarea "Grilled chicken with pesto sauce and basil sauce, mozzarella cheese, lettuce an…" at bounding box center [357, 462] width 306 height 70
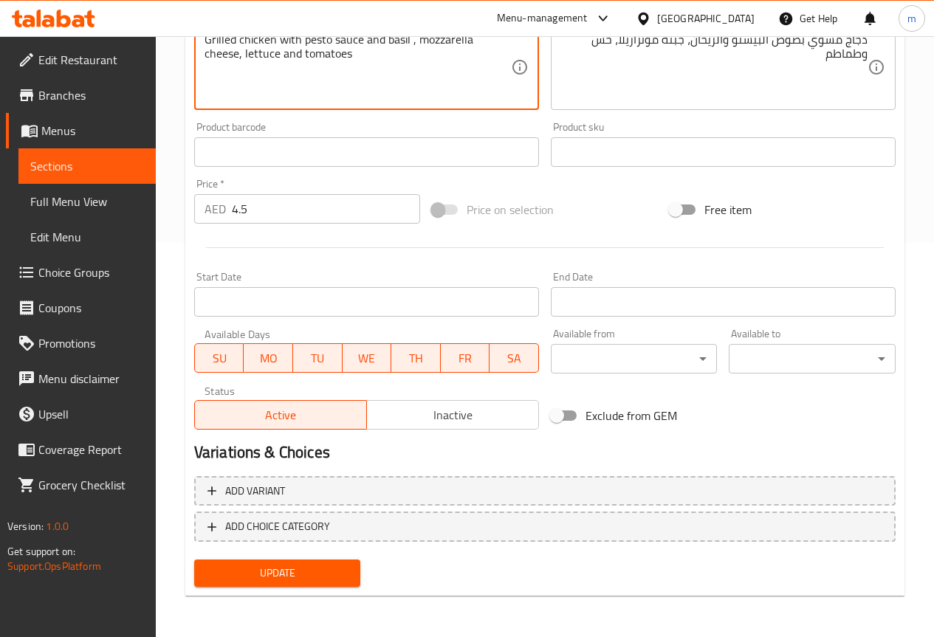
type textarea "Grilled chicken with pesto sauce and basil , mozzarella cheese, lettuce and tom…"
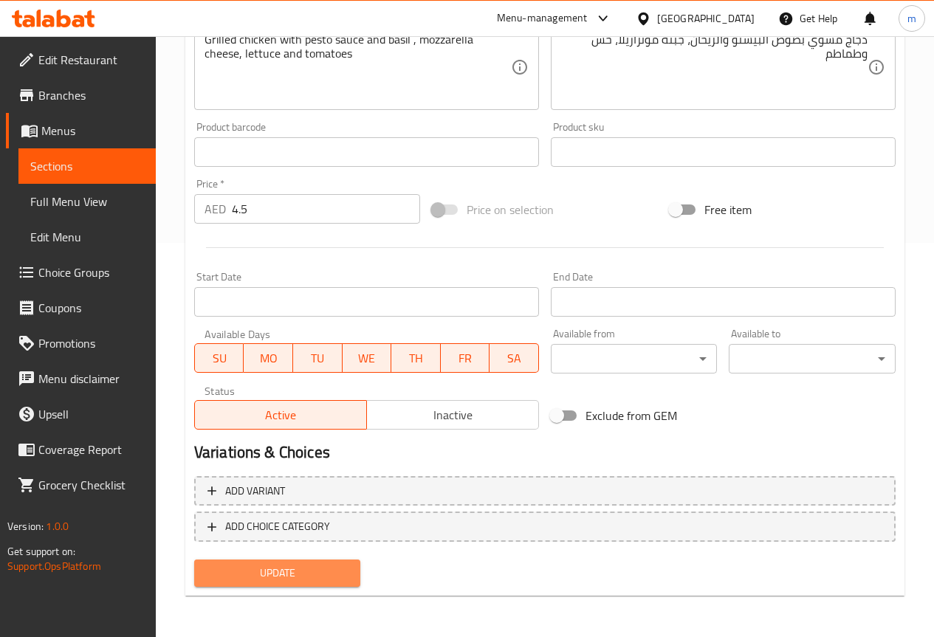
click at [293, 571] on span "Update" at bounding box center [277, 573] width 143 height 18
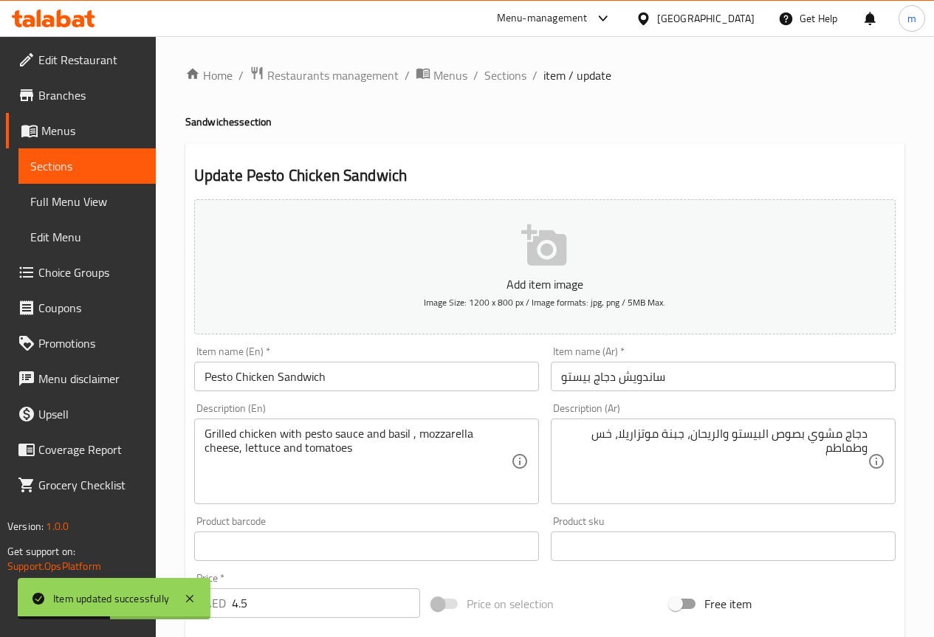
click at [504, 86] on div "Home / Restaurants management / Menus / Sections / item / update Sandwiches sec…" at bounding box center [544, 534] width 719 height 936
click at [500, 78] on span "Sections" at bounding box center [505, 75] width 42 height 18
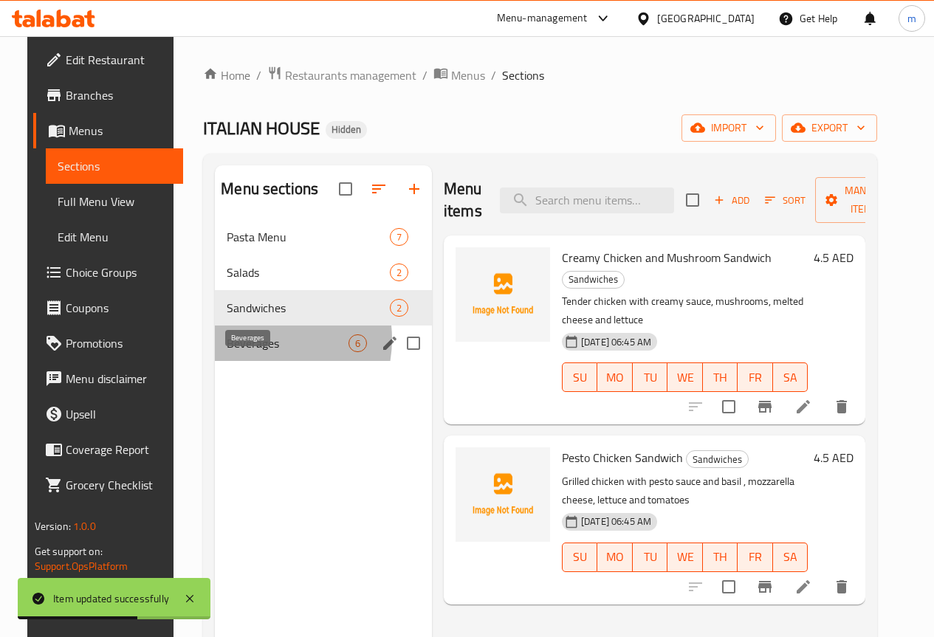
click at [241, 352] on span "Beverages" at bounding box center [288, 343] width 122 height 18
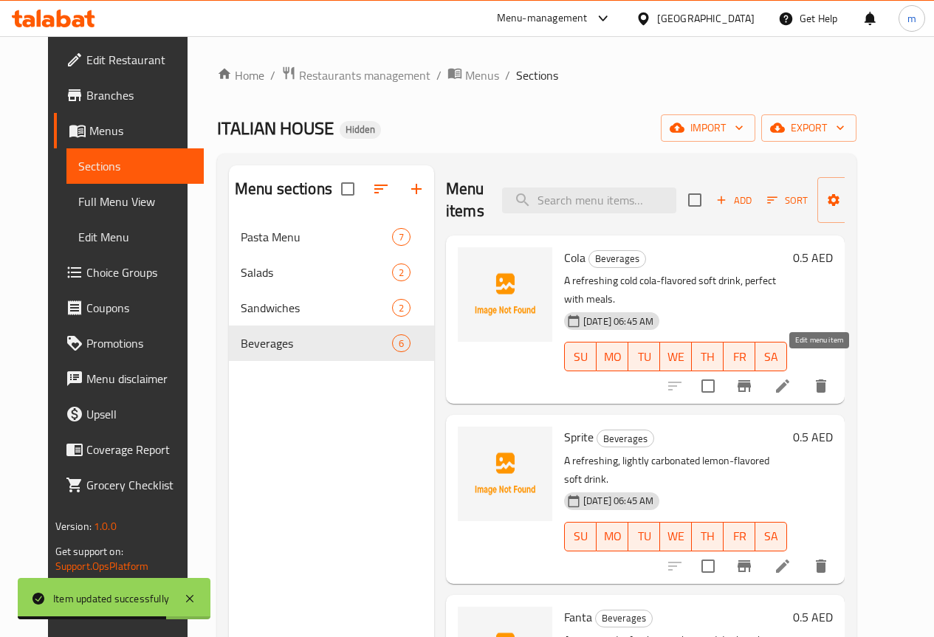
click at [789, 379] on icon at bounding box center [782, 385] width 13 height 13
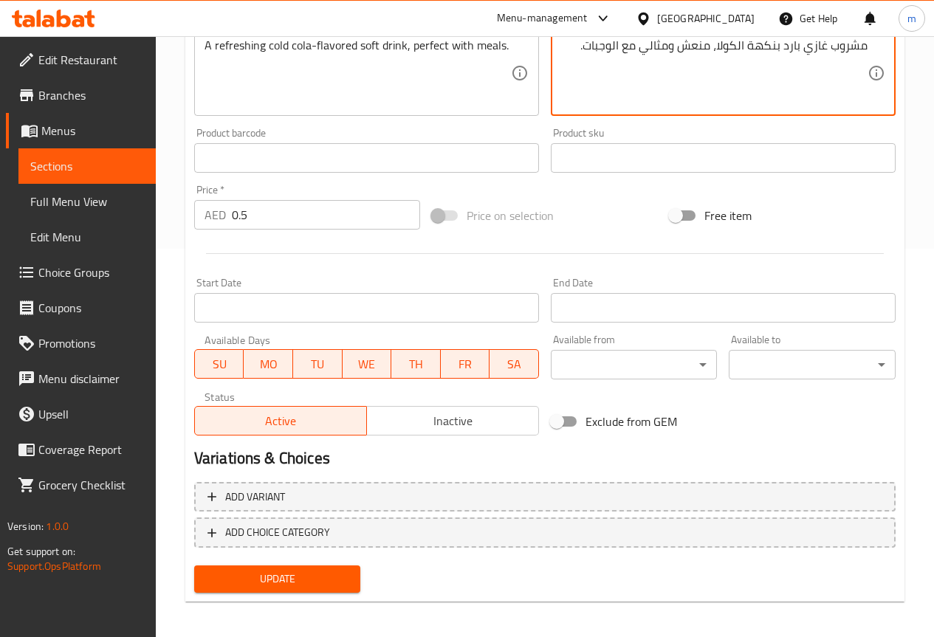
scroll to position [394, 0]
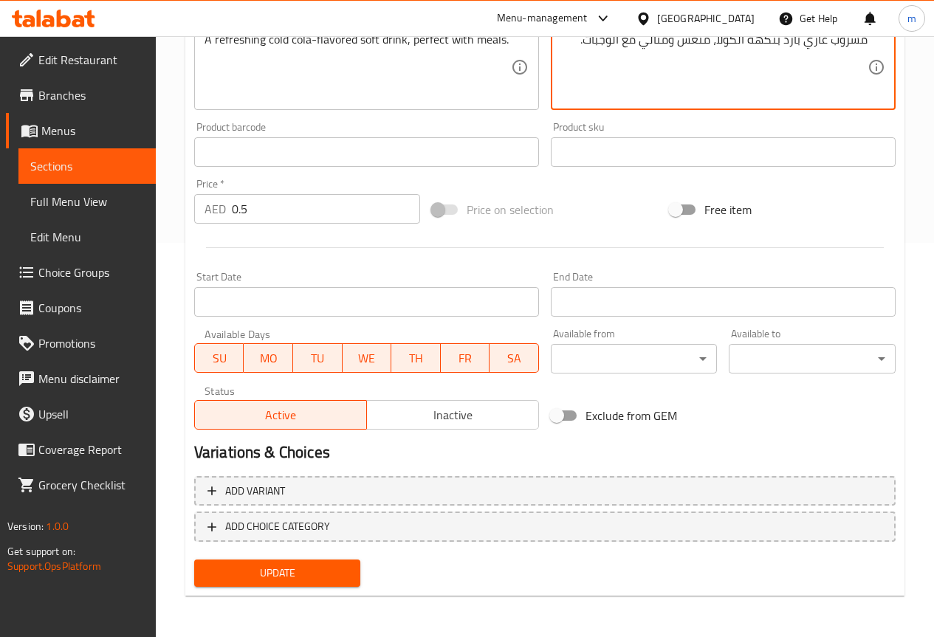
click at [246, 571] on span "Update" at bounding box center [277, 573] width 143 height 18
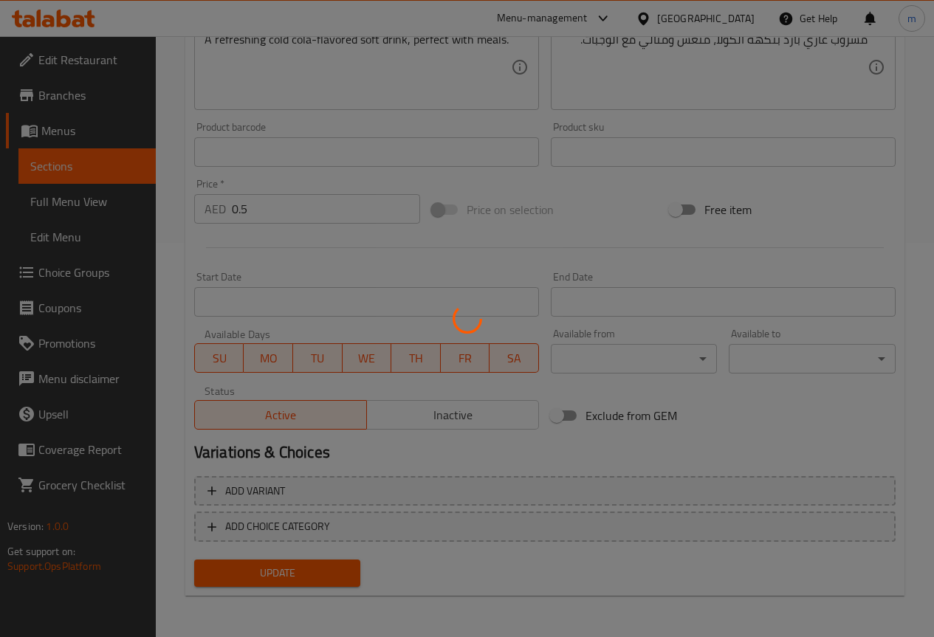
scroll to position [0, 0]
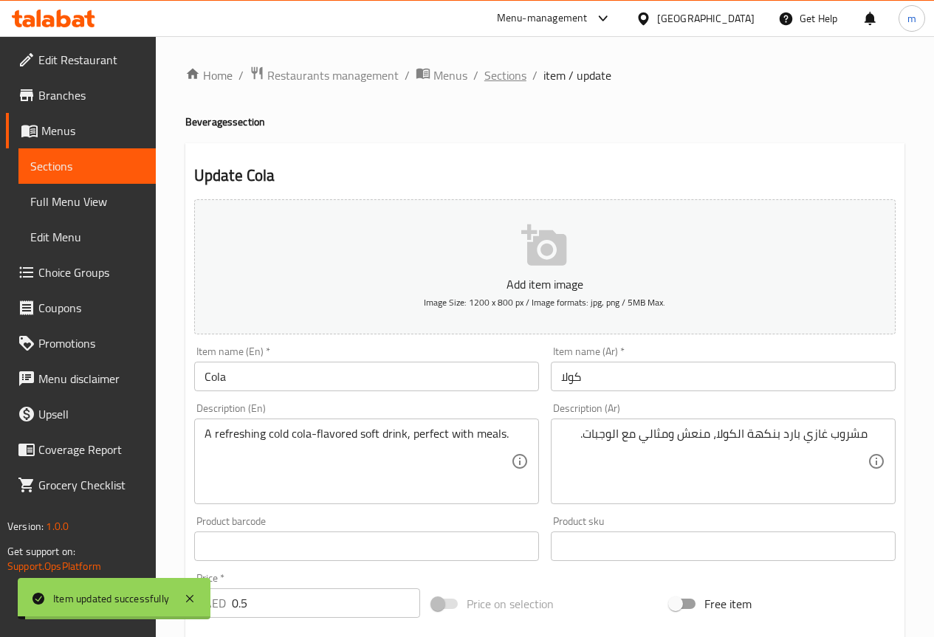
click at [513, 77] on span "Sections" at bounding box center [505, 75] width 42 height 18
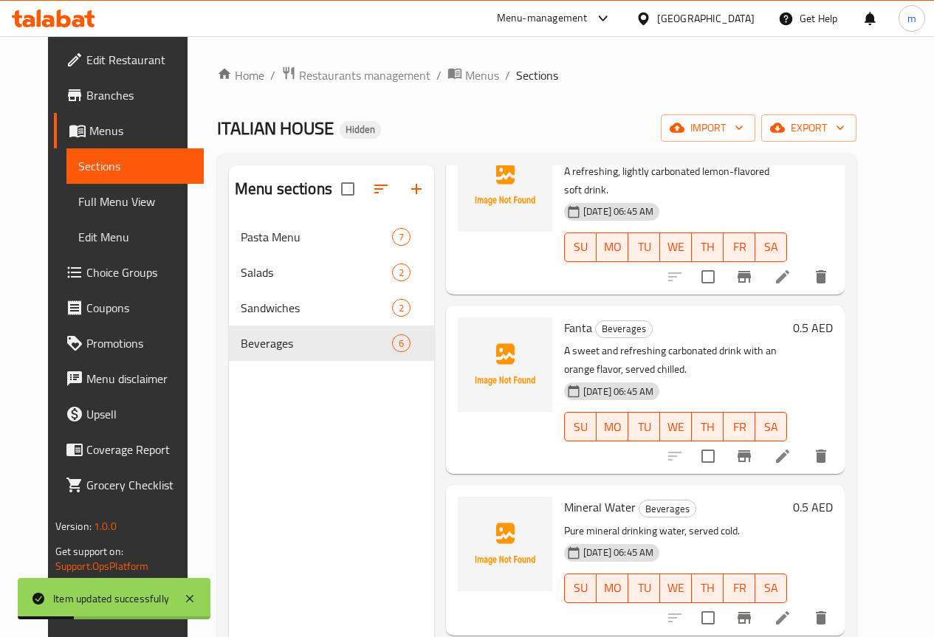
scroll to position [295, 0]
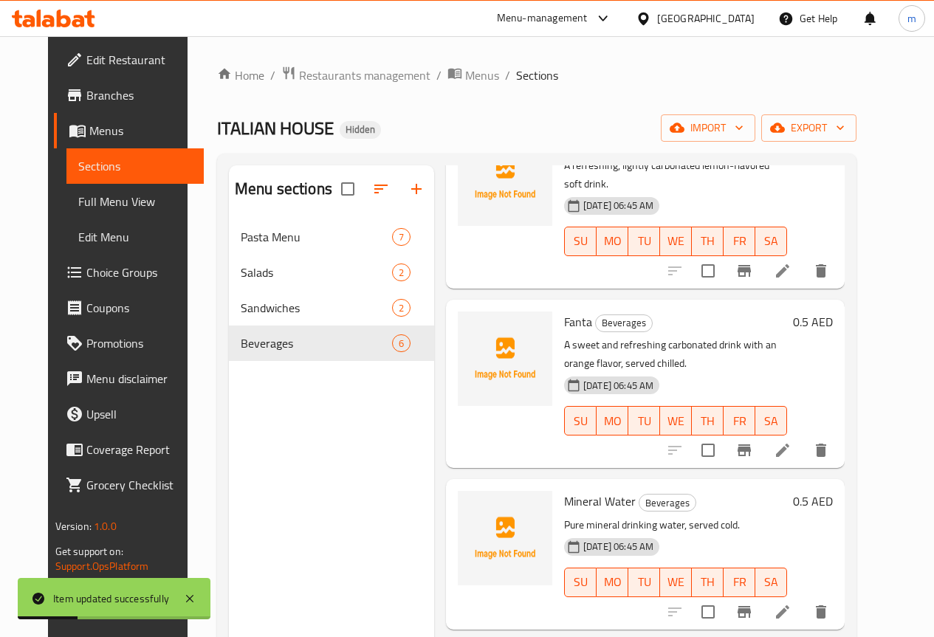
click at [791, 262] on icon at bounding box center [783, 271] width 18 height 18
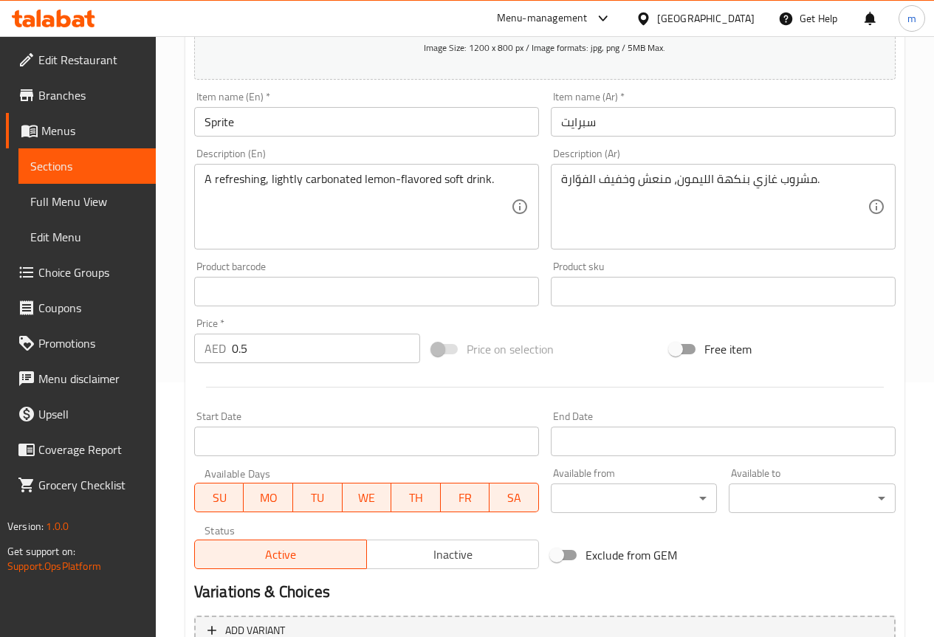
scroll to position [369, 0]
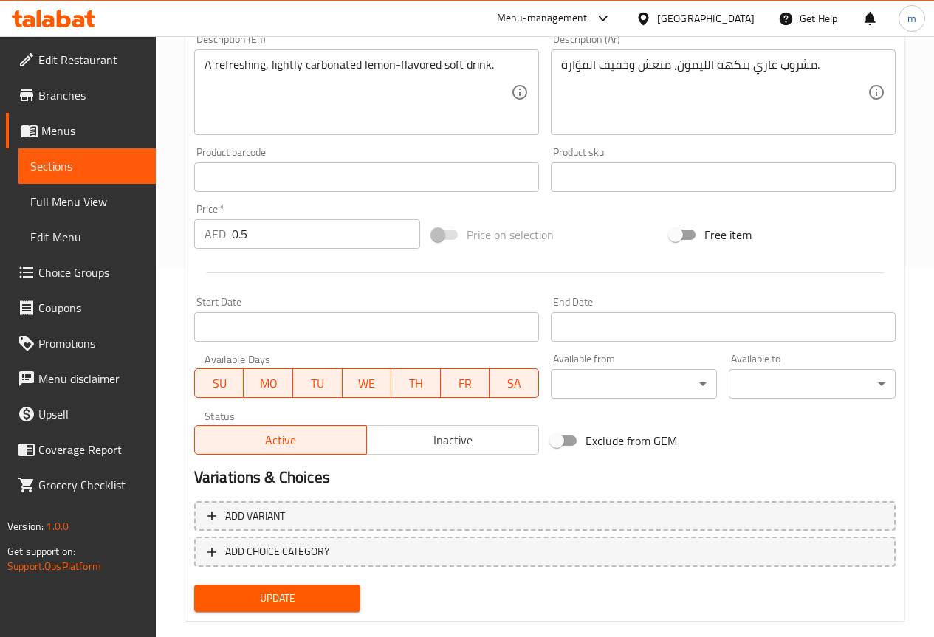
click at [278, 598] on span "Update" at bounding box center [277, 598] width 143 height 18
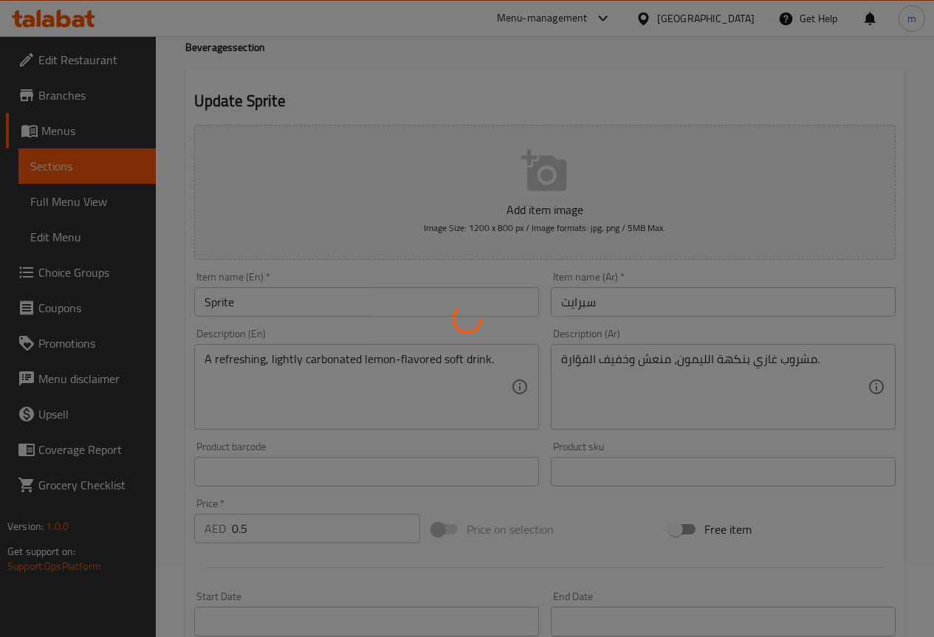
scroll to position [0, 0]
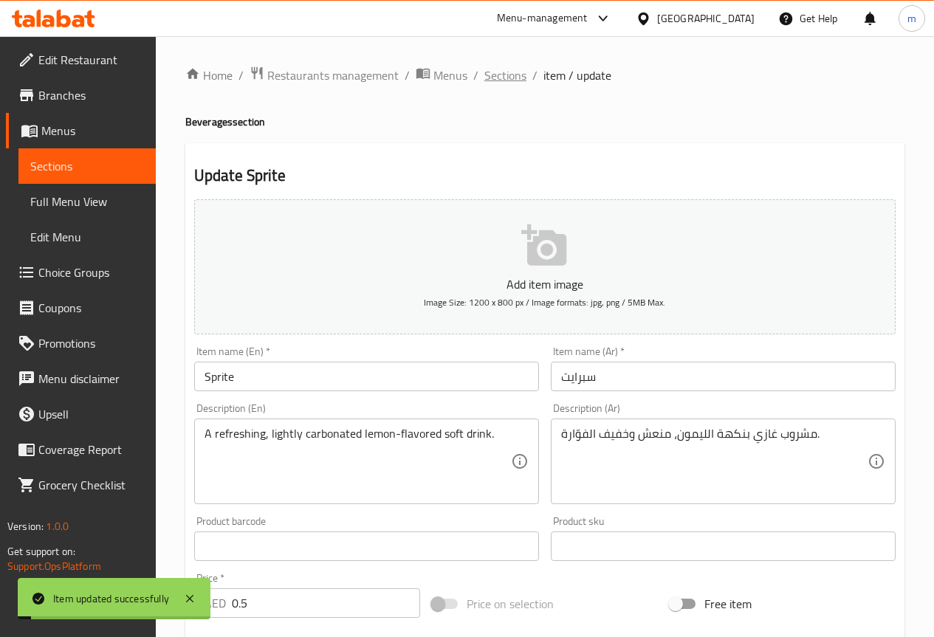
click at [503, 71] on span "Sections" at bounding box center [505, 75] width 42 height 18
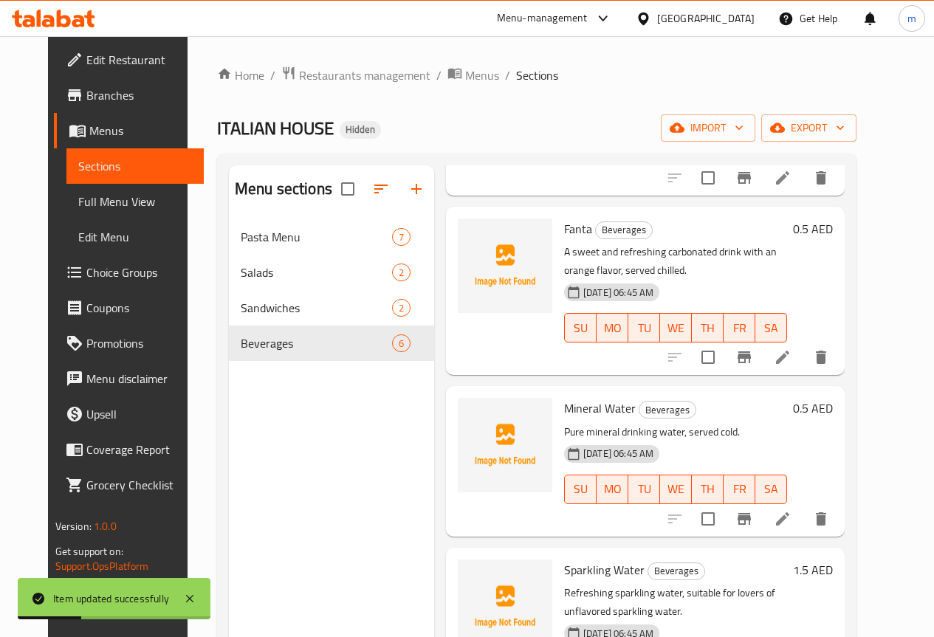
scroll to position [353, 0]
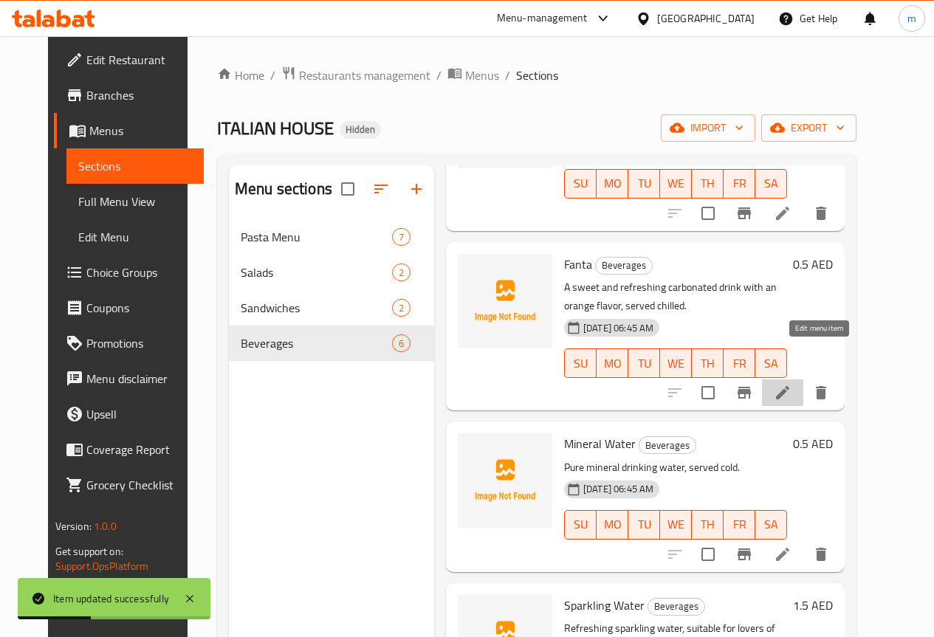
click at [791, 384] on icon at bounding box center [783, 393] width 18 height 18
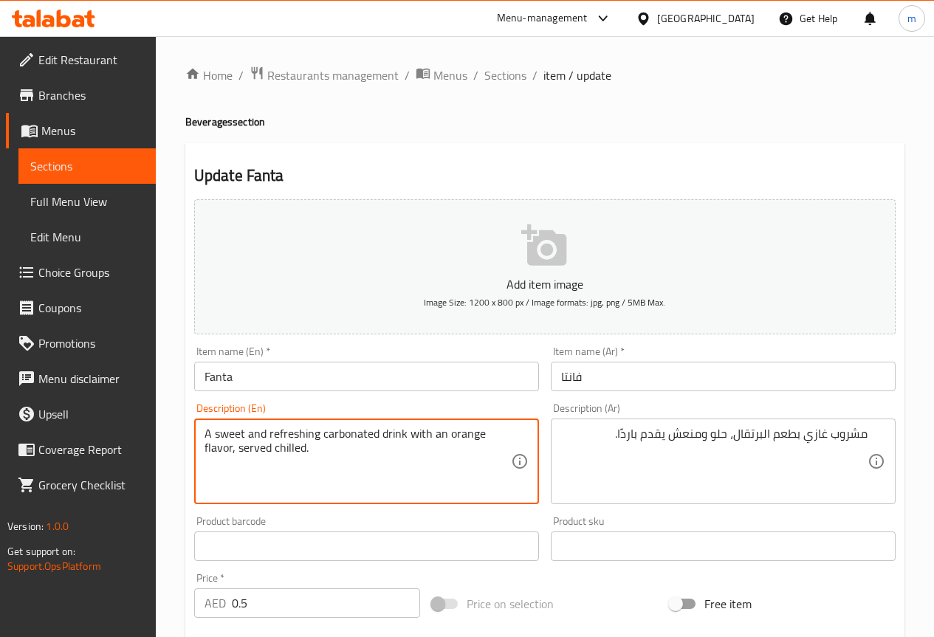
drag, startPoint x: 301, startPoint y: 447, endPoint x: 293, endPoint y: 450, distance: 8.9
click at [304, 446] on textarea "A sweet and refreshing carbonated drink with an orange flavor, served chilled." at bounding box center [357, 462] width 306 height 70
drag, startPoint x: 303, startPoint y: 447, endPoint x: 275, endPoint y: 454, distance: 29.5
click at [275, 454] on textarea "A sweet and refreshing carbonated drink with an orange flavor, served chilled." at bounding box center [357, 462] width 306 height 70
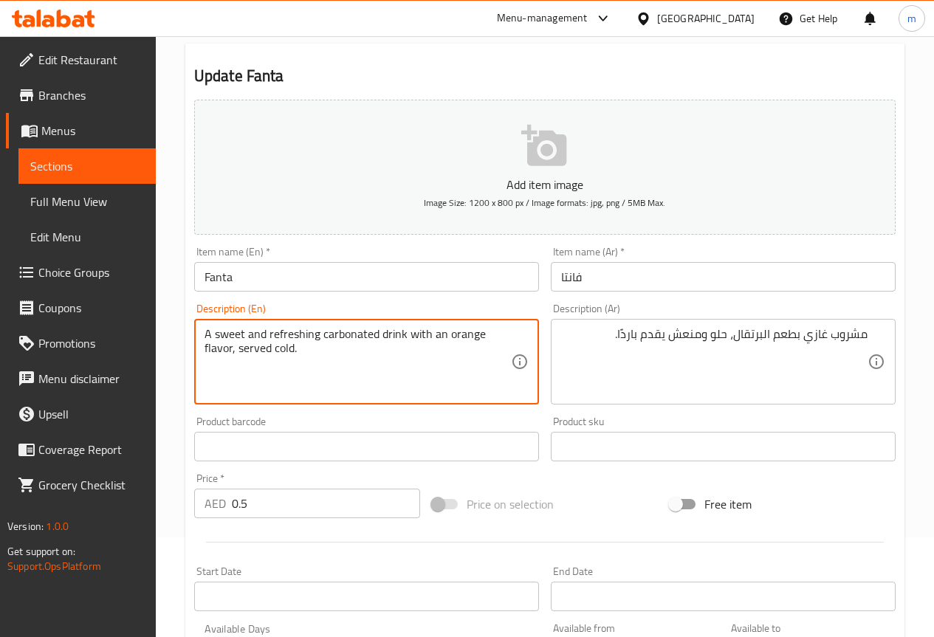
scroll to position [394, 0]
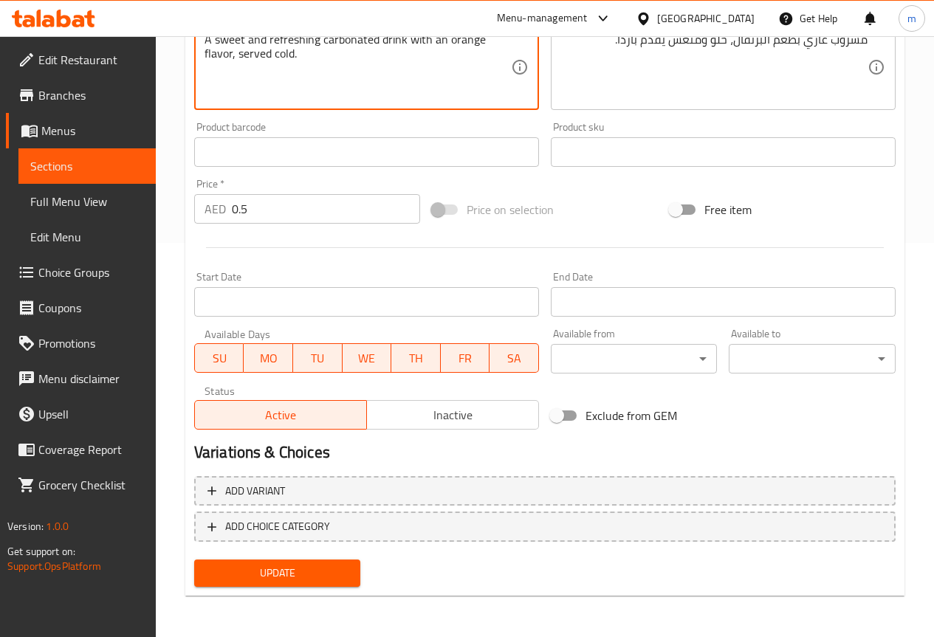
type textarea "A sweet and refreshing carbonated drink with an orange flavor, served cold."
click at [310, 582] on span "Update" at bounding box center [277, 573] width 143 height 18
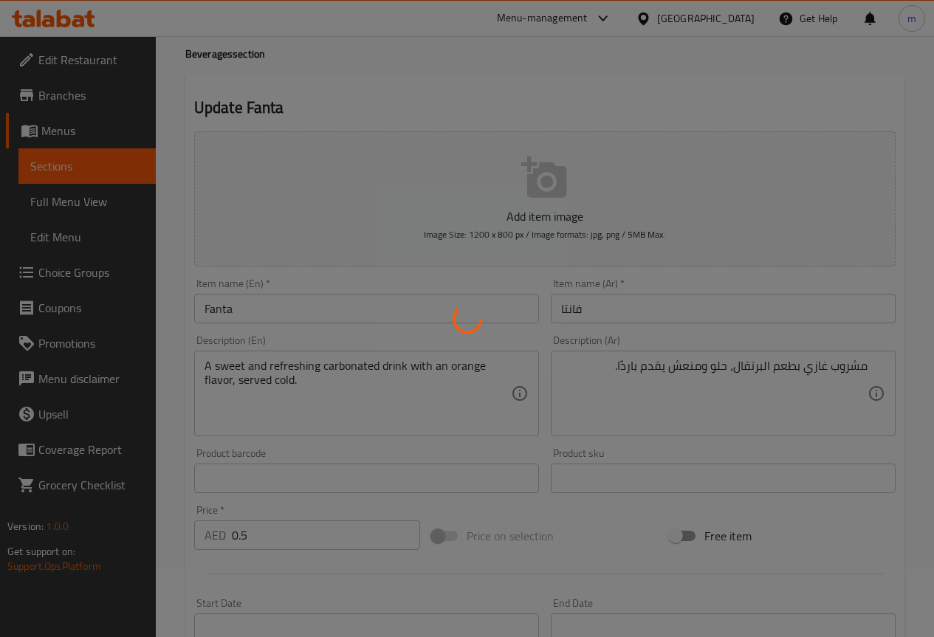
scroll to position [0, 0]
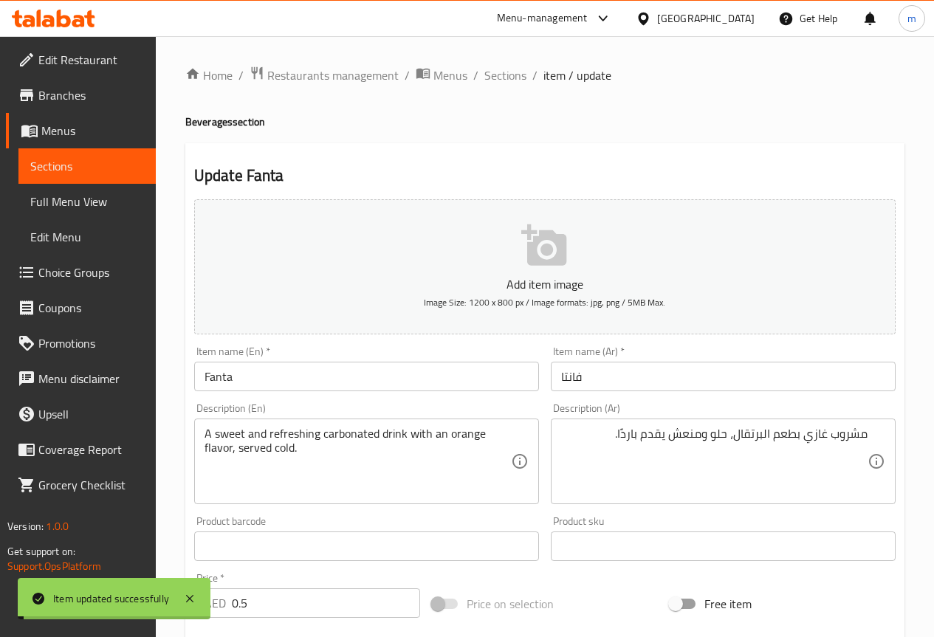
click at [494, 59] on div "Home / Restaurants management / Menus / Sections / item / update Beverages sect…" at bounding box center [545, 533] width 778 height 995
click at [500, 66] on span "Sections" at bounding box center [505, 75] width 42 height 18
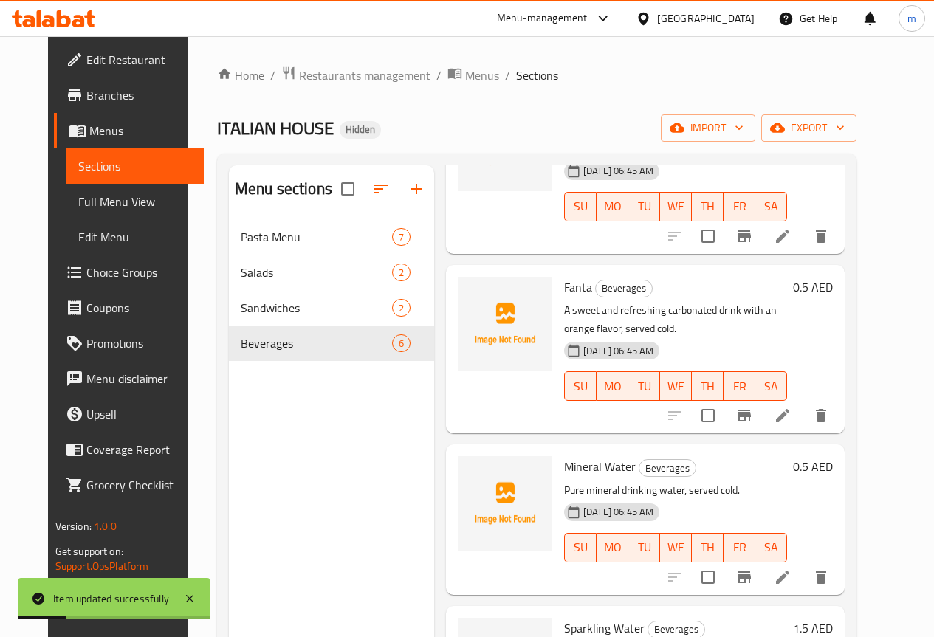
scroll to position [369, 0]
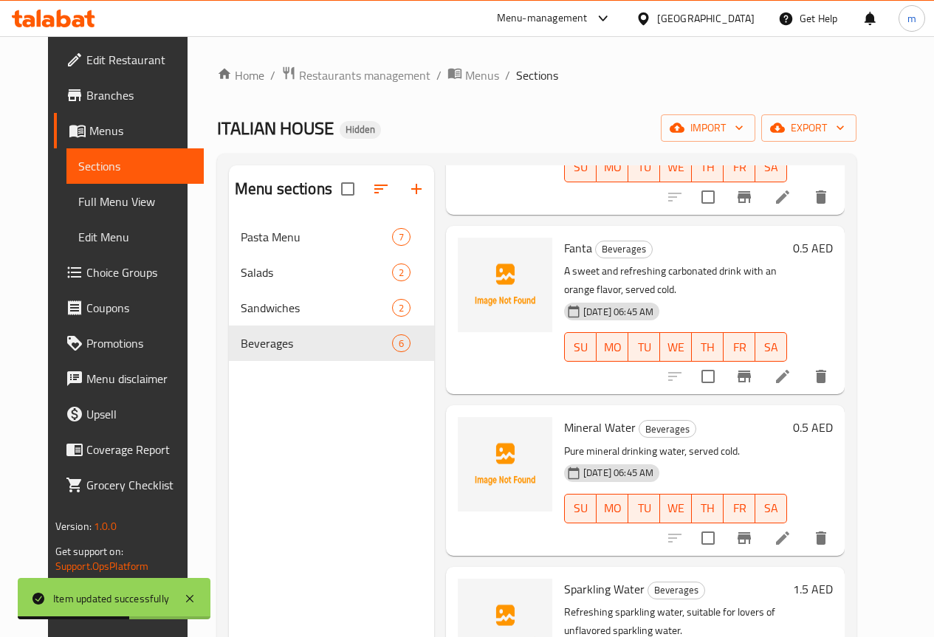
click at [825, 520] on div at bounding box center [748, 537] width 182 height 35
click at [791, 529] on icon at bounding box center [783, 538] width 18 height 18
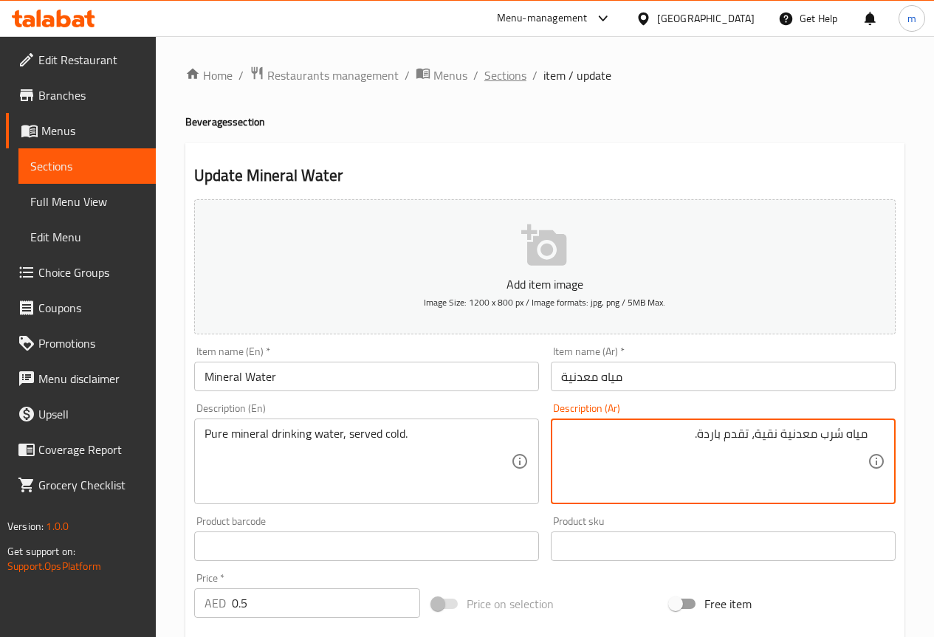
click at [514, 74] on span "Sections" at bounding box center [505, 75] width 42 height 18
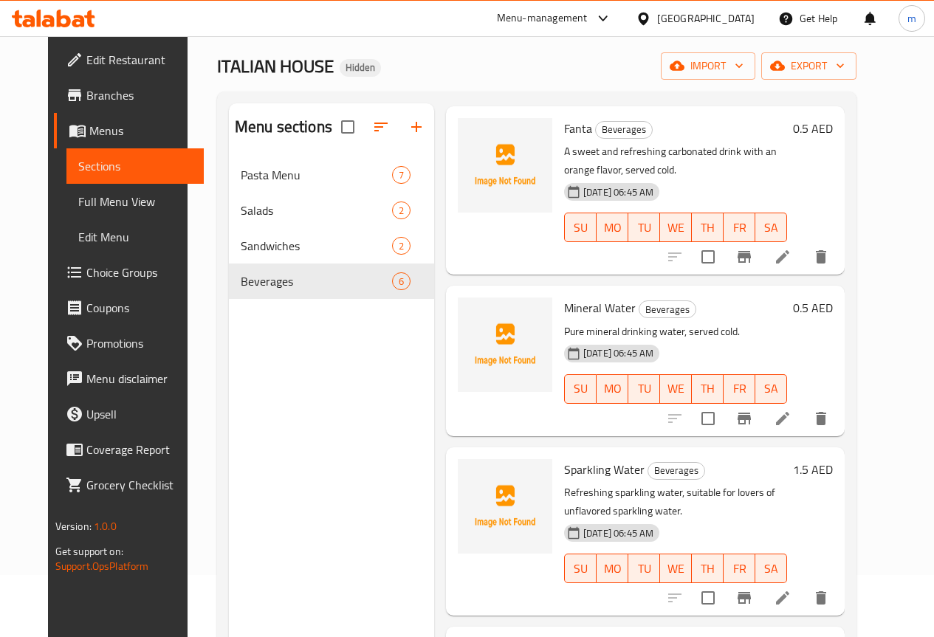
scroll to position [148, 0]
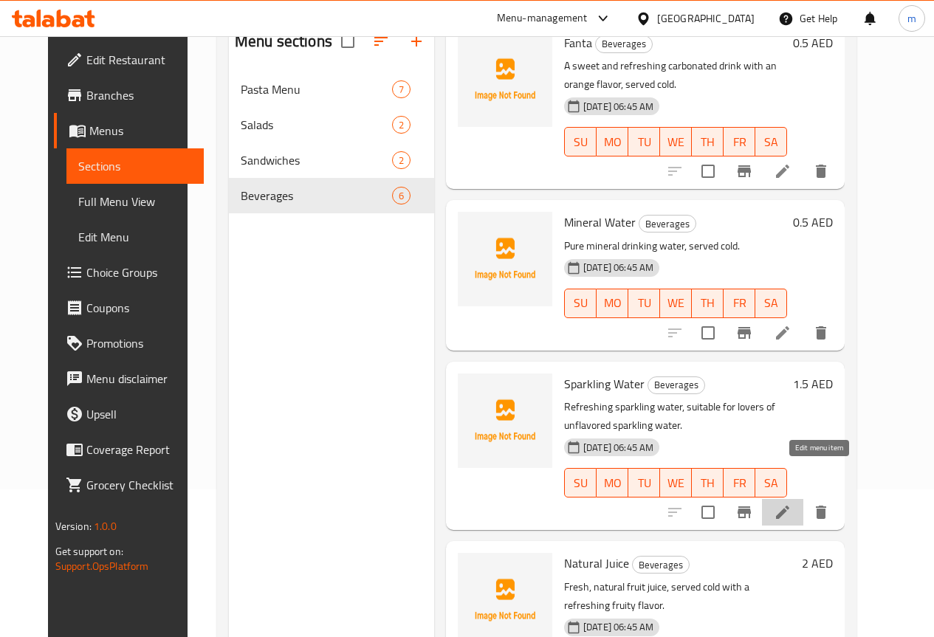
click at [791, 503] on icon at bounding box center [783, 512] width 18 height 18
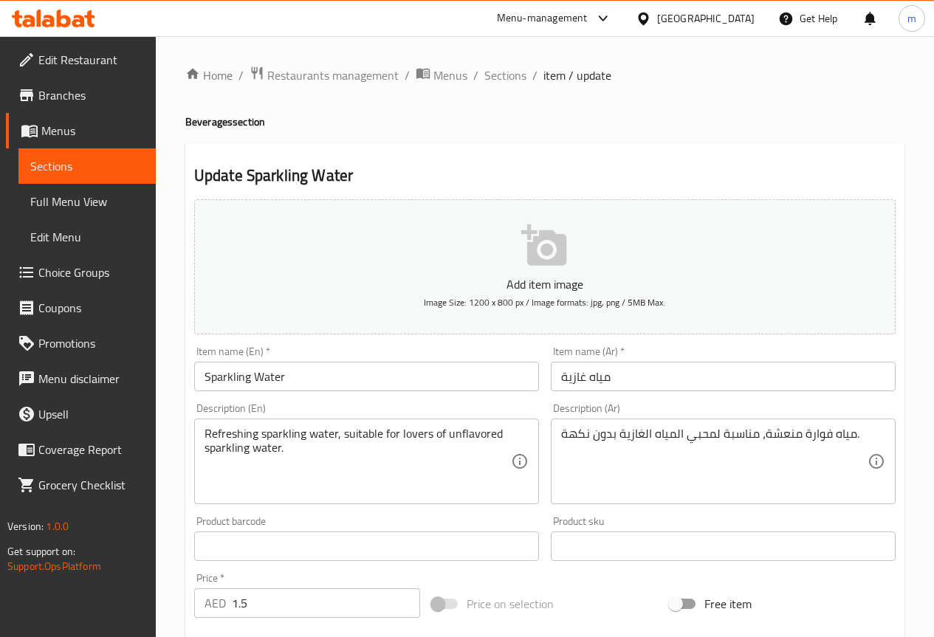
click at [656, 386] on input "مياه غازية" at bounding box center [723, 377] width 345 height 30
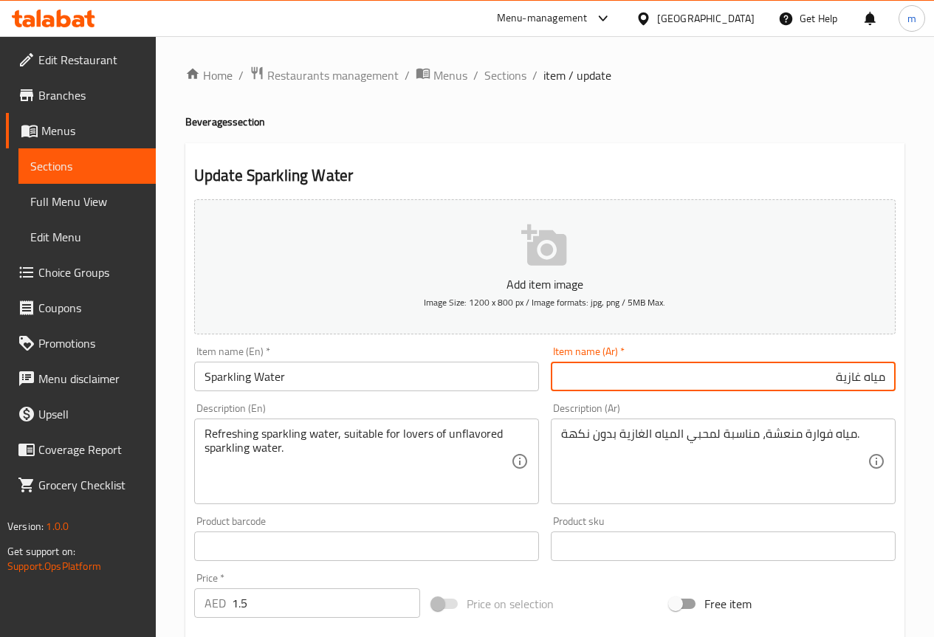
drag, startPoint x: 819, startPoint y: 373, endPoint x: 1326, endPoint y: 329, distance: 508.2
click at [934, 329] on html "​ Menu-management United Arab Emirates Get Help m Edit Restaurant Branches Menu…" at bounding box center [467, 318] width 934 height 637
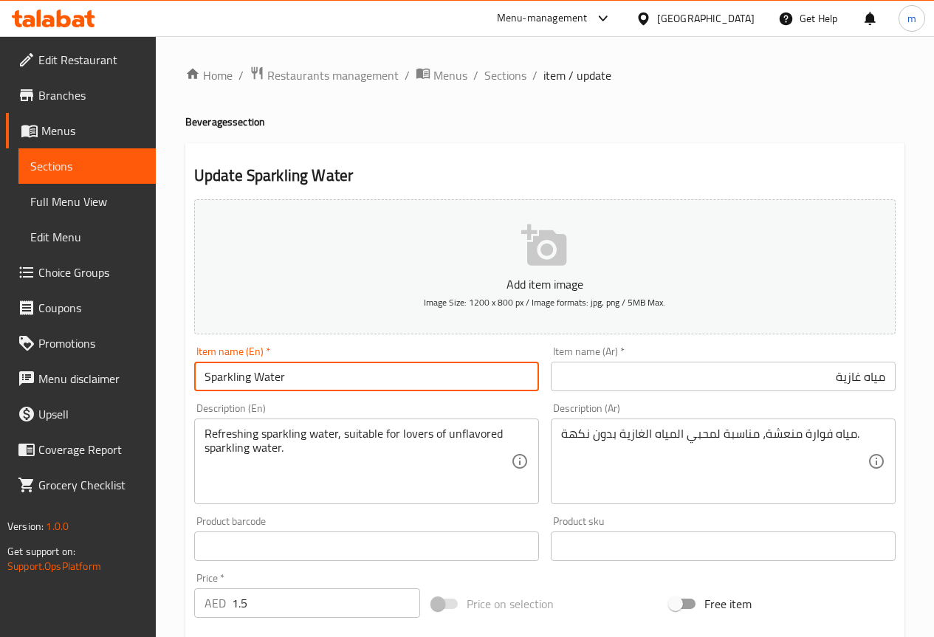
drag, startPoint x: 291, startPoint y: 376, endPoint x: 109, endPoint y: 382, distance: 181.7
click at [109, 382] on div "Edit Restaurant Branches Menus Sections Full Menu View Edit Menu Choice Groups …" at bounding box center [467, 533] width 934 height 995
paste input "Seltzer"
click at [226, 373] on input "Seltzer Water" at bounding box center [366, 377] width 345 height 30
type input "Seltzer Water"
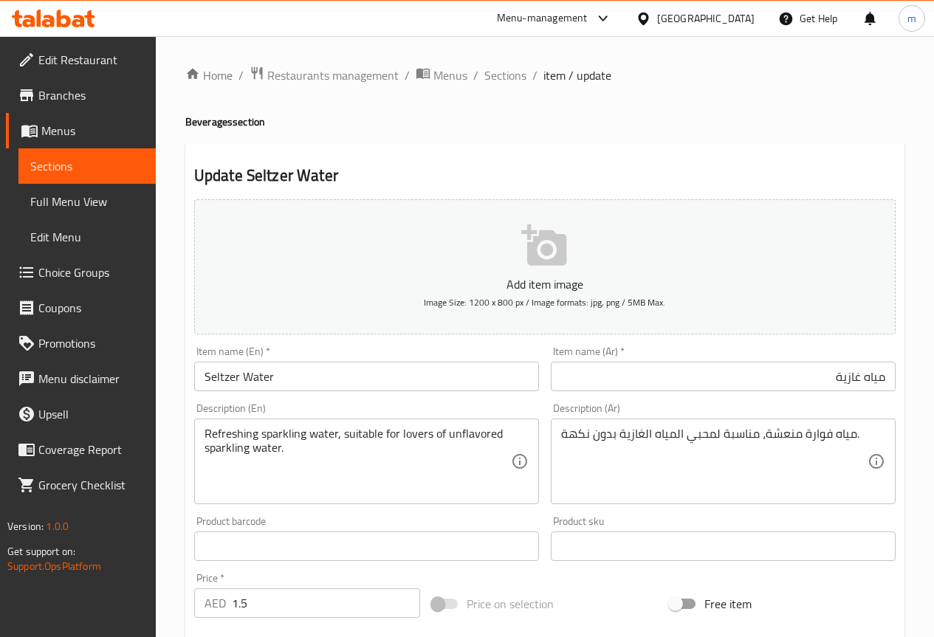
click at [869, 438] on div "مياه فوارة منعشة، مناسبة لمحبي المياه الغازية بدون نكهة. Description (Ar)" at bounding box center [723, 462] width 345 height 86
click at [501, 76] on span "Sections" at bounding box center [505, 75] width 42 height 18
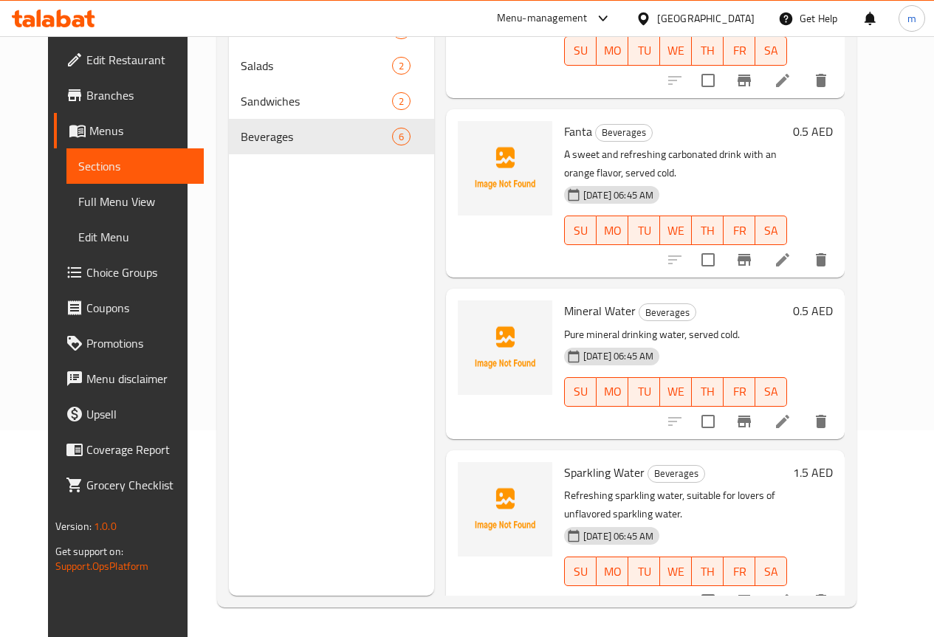
scroll to position [205, 0]
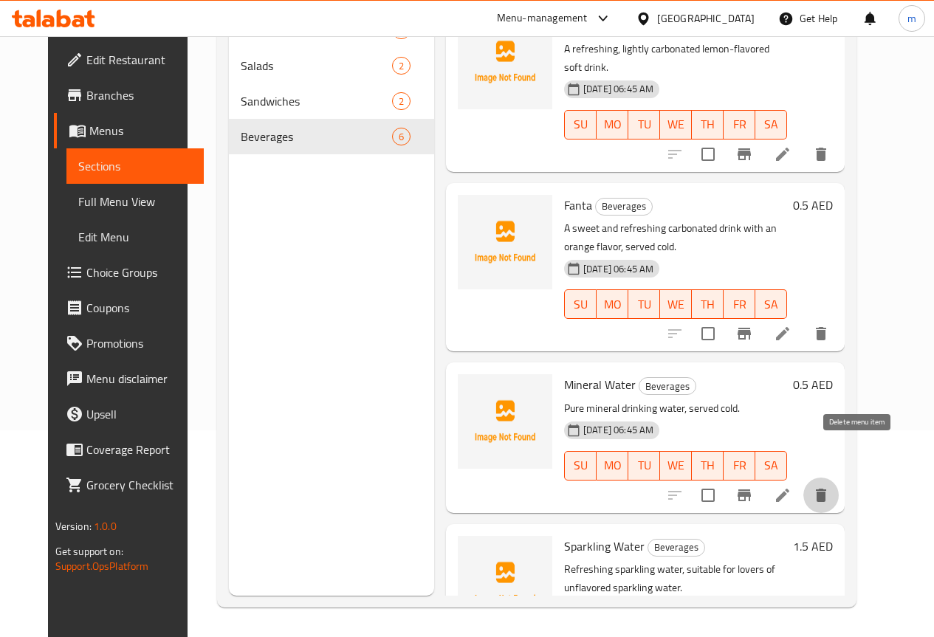
click at [830, 486] on icon "delete" at bounding box center [821, 495] width 18 height 18
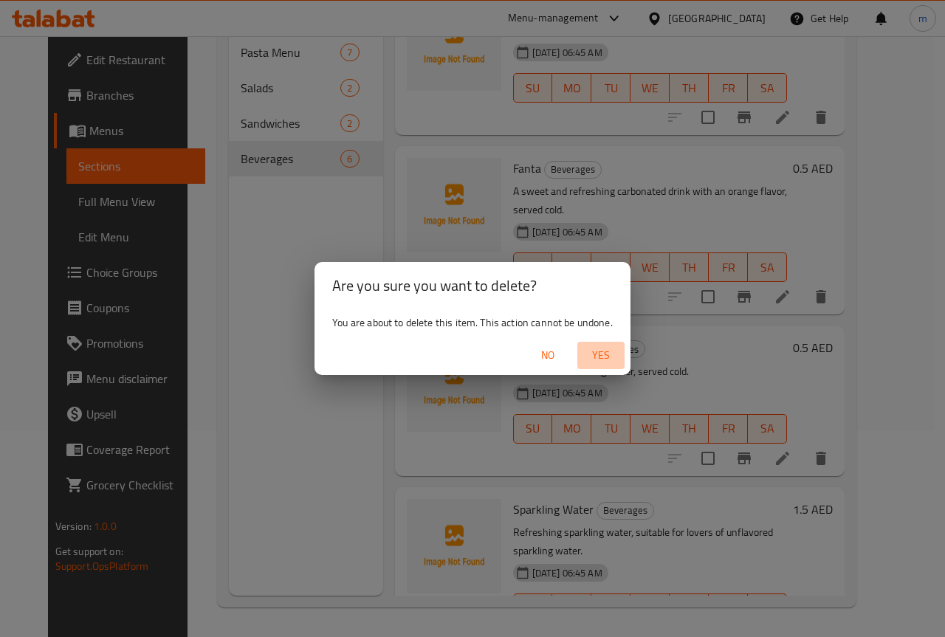
click at [596, 360] on span "Yes" at bounding box center [600, 355] width 35 height 18
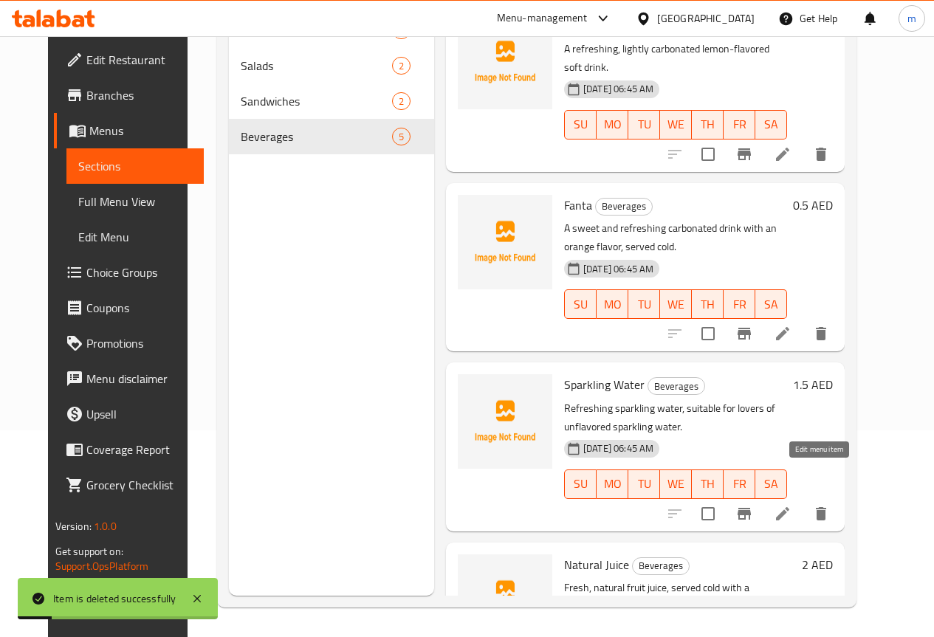
click at [791, 505] on icon at bounding box center [783, 514] width 18 height 18
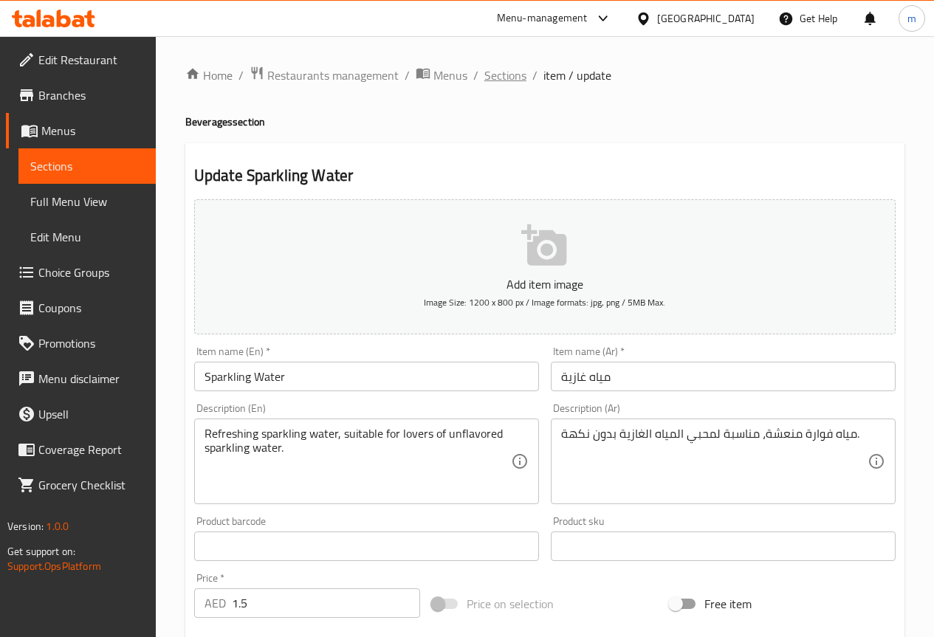
click at [517, 75] on span "Sections" at bounding box center [505, 75] width 42 height 18
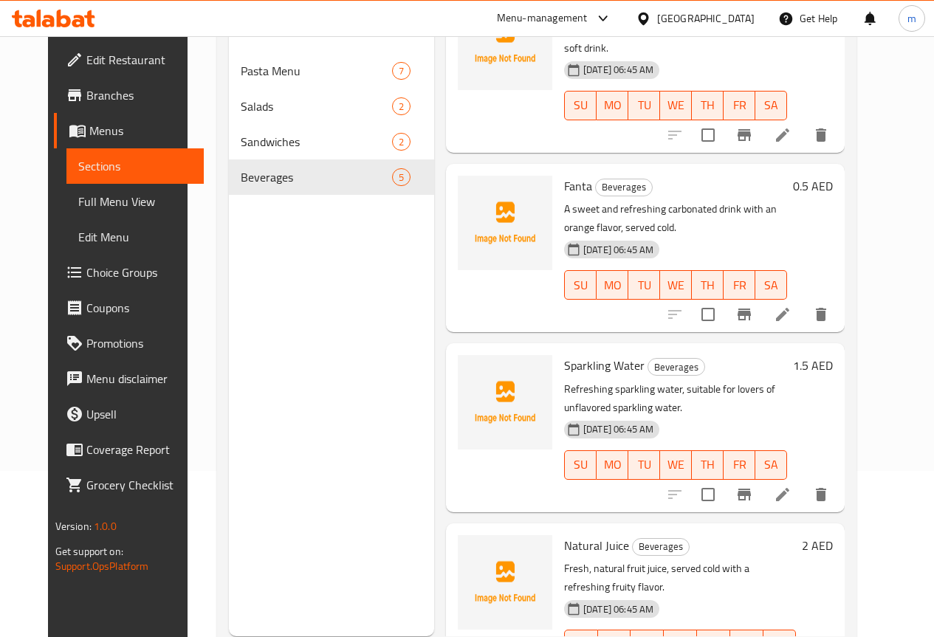
scroll to position [207, 0]
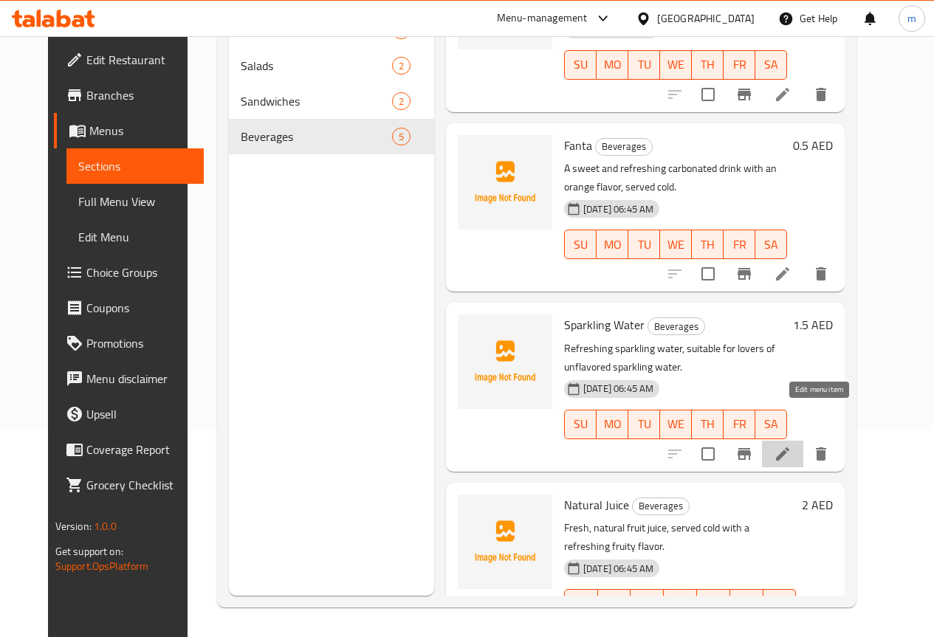
click at [791, 445] on icon at bounding box center [783, 454] width 18 height 18
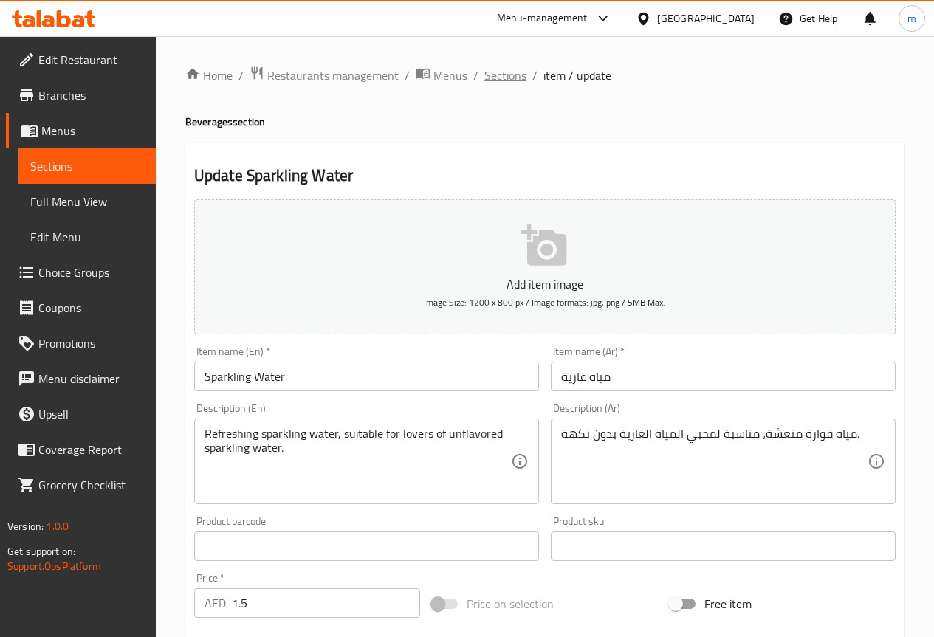
click at [509, 82] on span "Sections" at bounding box center [505, 75] width 42 height 18
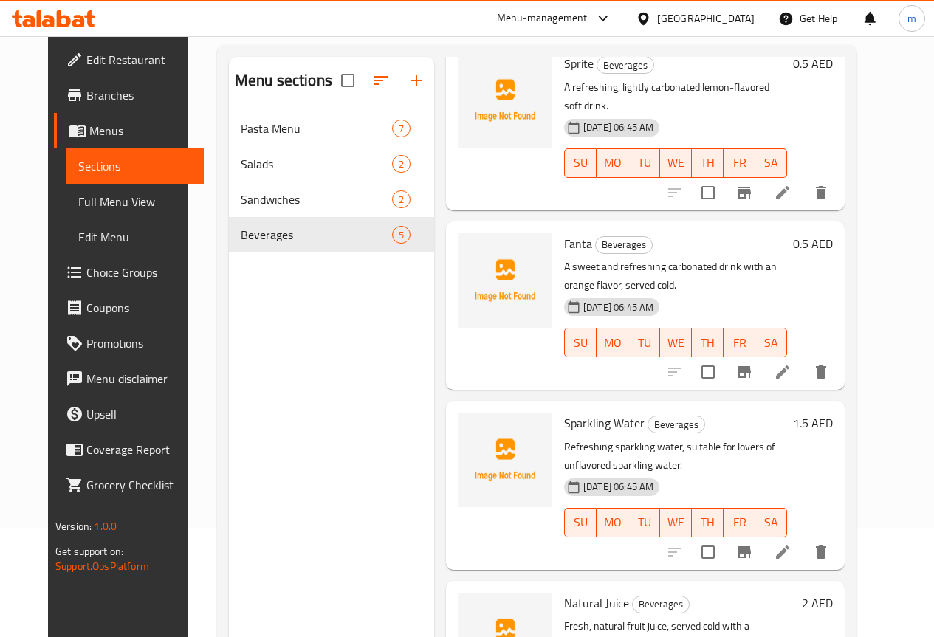
scroll to position [207, 0]
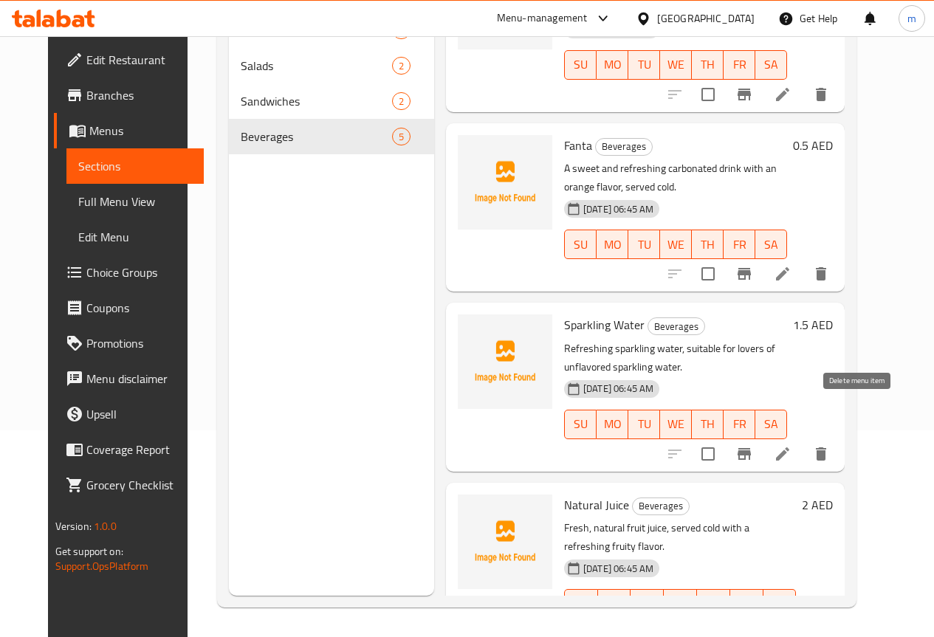
click at [830, 445] on icon "delete" at bounding box center [821, 454] width 18 height 18
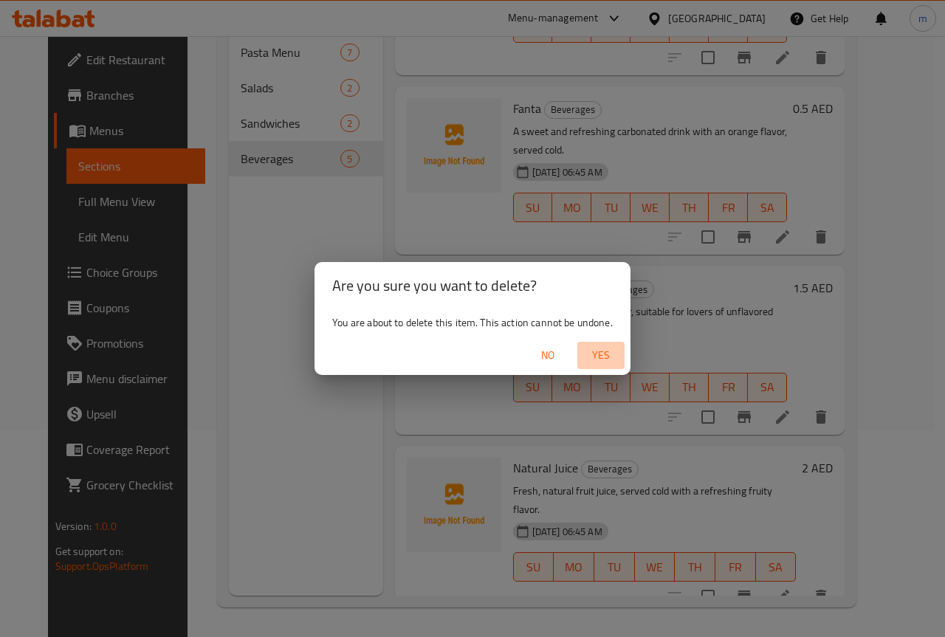
click at [608, 351] on span "Yes" at bounding box center [600, 355] width 35 height 18
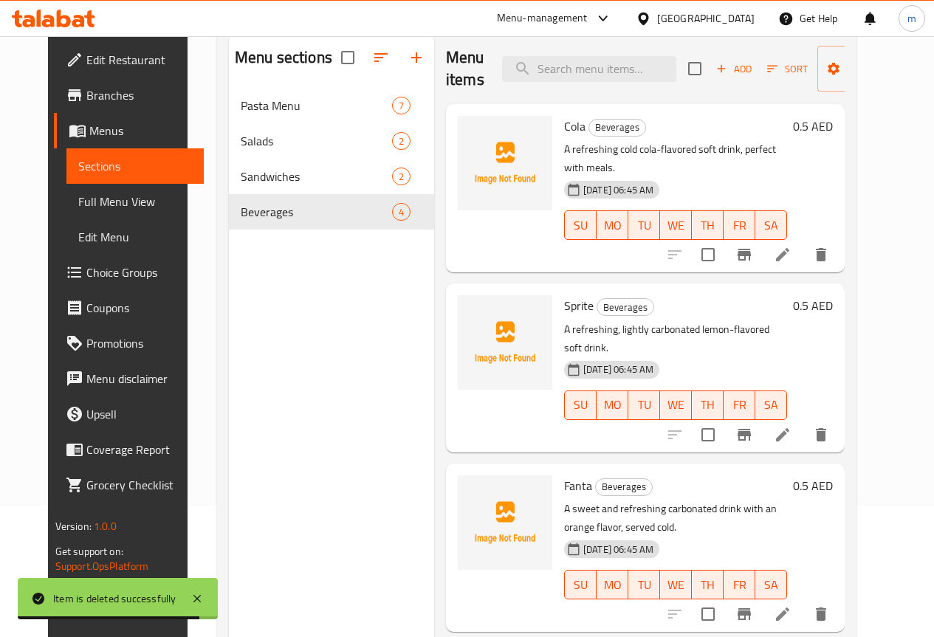
scroll to position [59, 0]
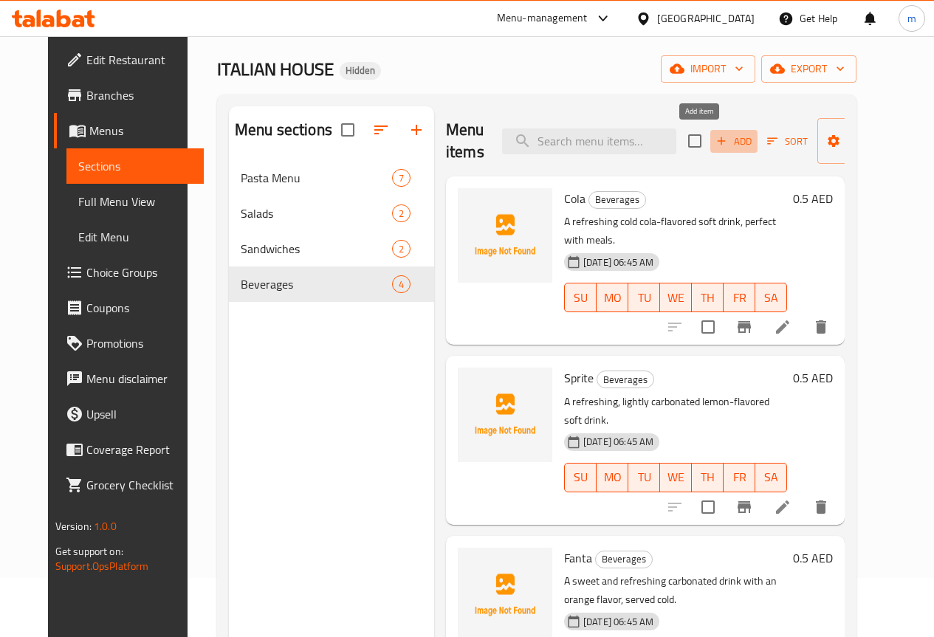
click at [714, 147] on span "Add" at bounding box center [734, 141] width 40 height 17
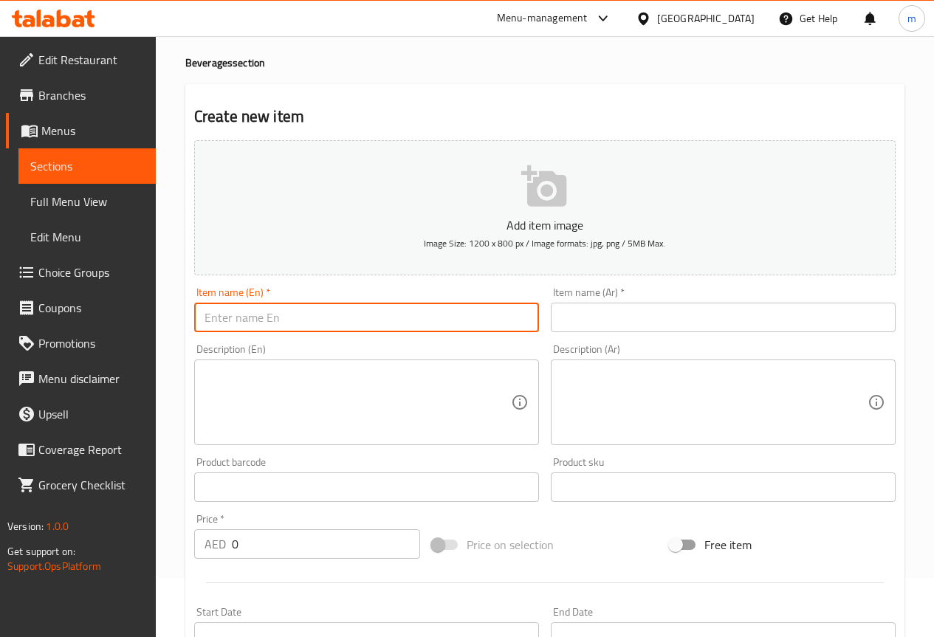
click at [400, 311] on input "text" at bounding box center [366, 318] width 345 height 30
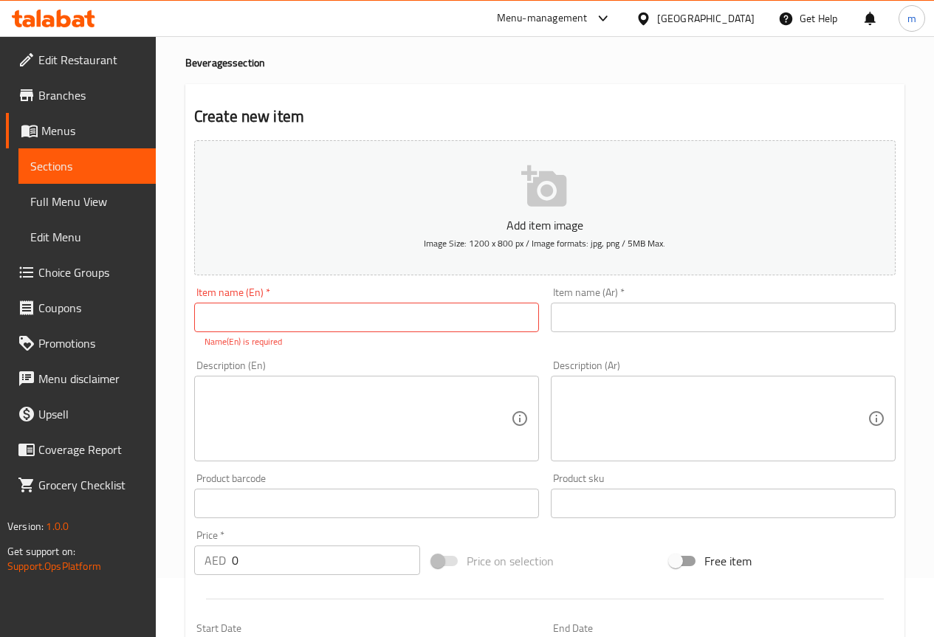
click at [700, 313] on input "text" at bounding box center [723, 318] width 345 height 30
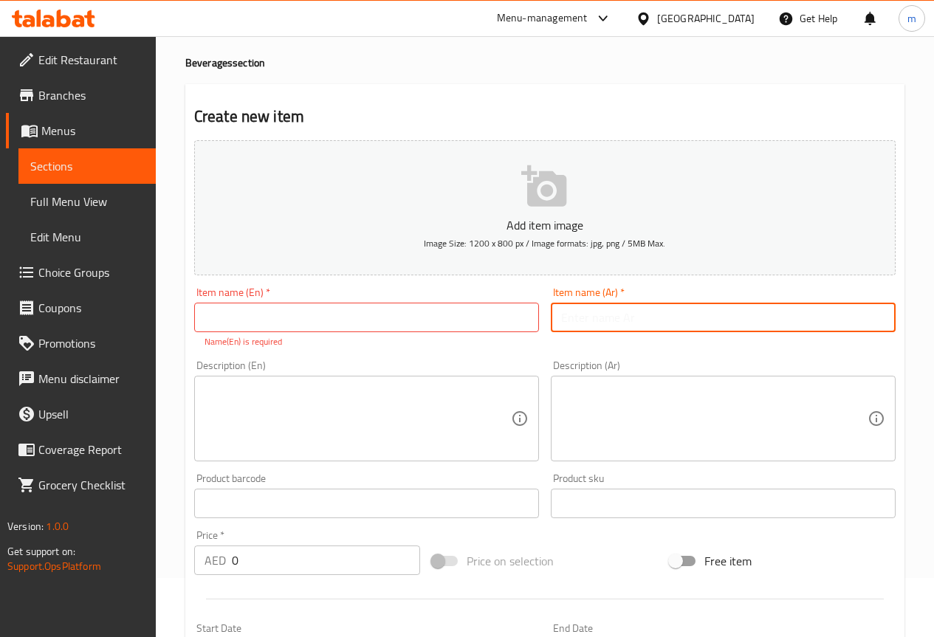
paste input "مياه معدنية"
type input "مياه معدنية"
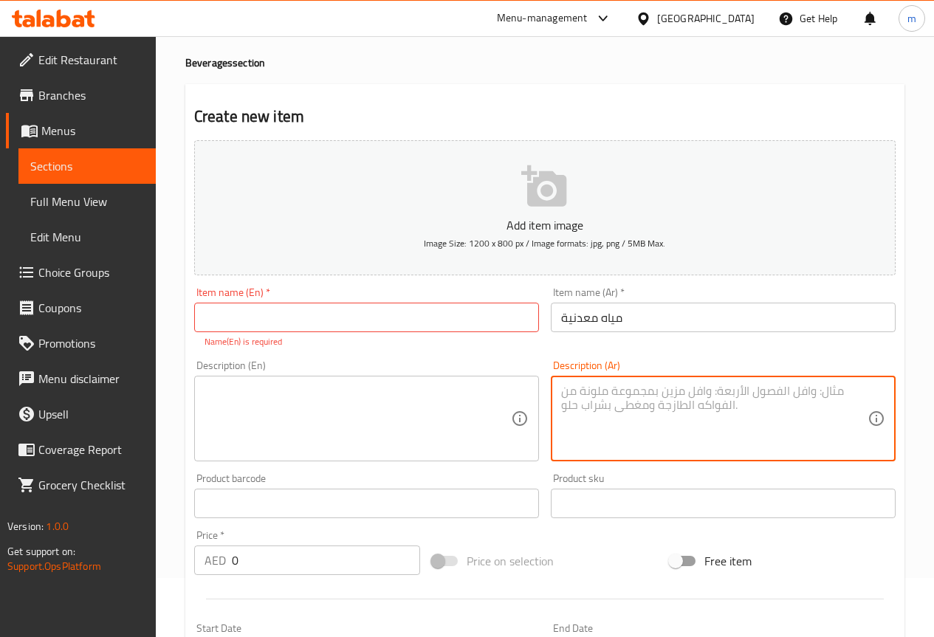
click at [676, 396] on textarea at bounding box center [714, 419] width 306 height 70
paste textarea "مياه شرب معدنية نقية، تقدم باردة."
type textarea "مياه شرب معدنية نقية، تقدم باردة."
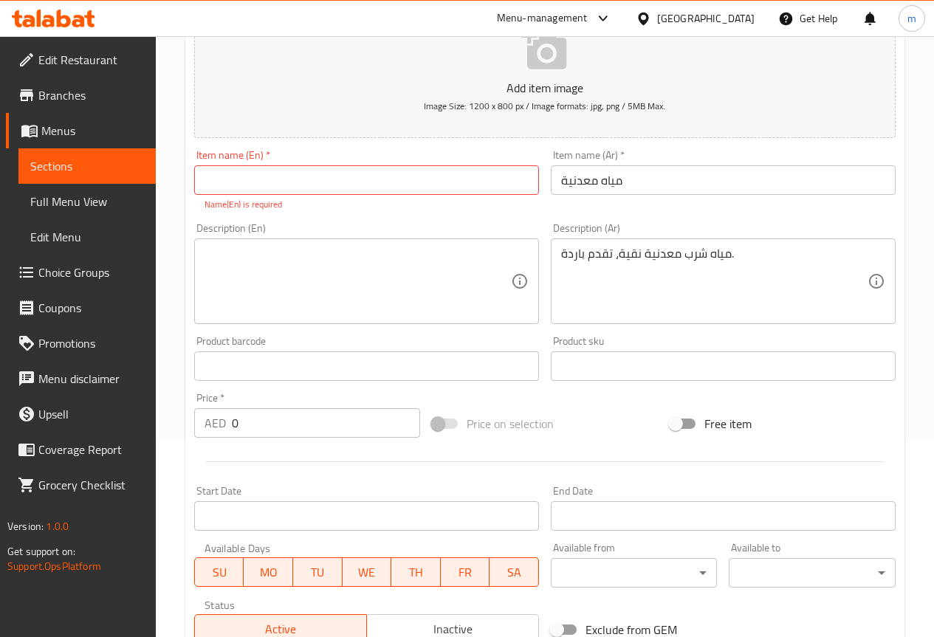
scroll to position [207, 0]
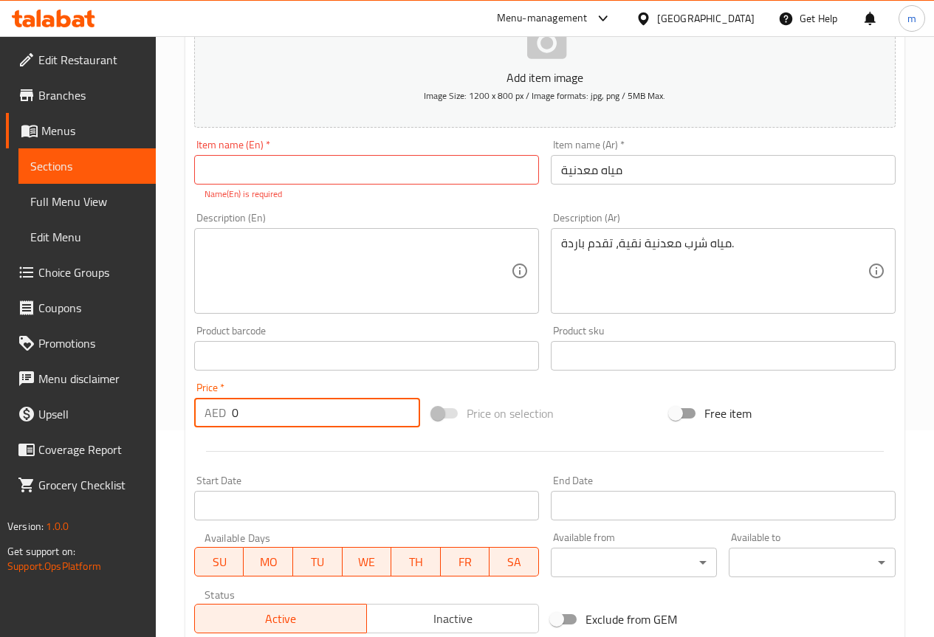
click at [326, 427] on input "0" at bounding box center [326, 413] width 188 height 30
paste input "0.5"
click at [238, 415] on input "00.5" at bounding box center [326, 413] width 188 height 30
type input "0.5"
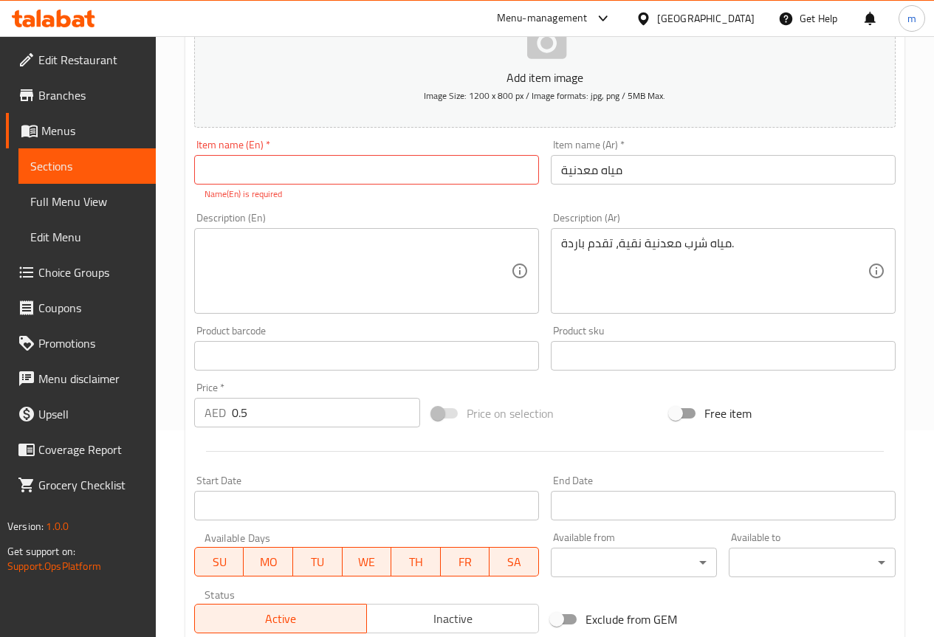
click at [475, 165] on input "text" at bounding box center [366, 170] width 345 height 30
paste input "Mineral Water"
type input "Mineral Water"
click at [419, 267] on textarea at bounding box center [357, 271] width 306 height 70
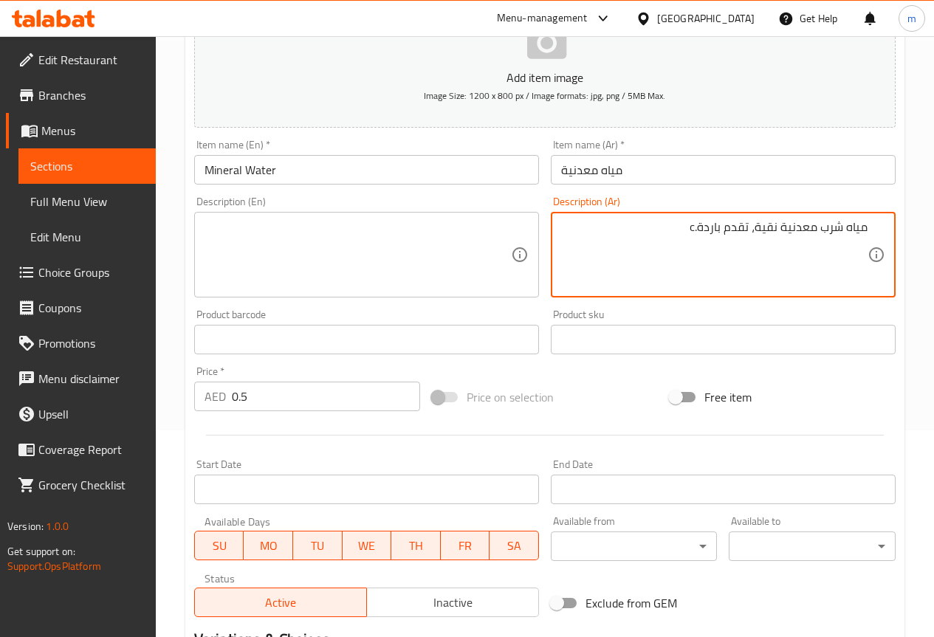
type textarea "مياه شرب معدنية نقية، تقدم باردة."
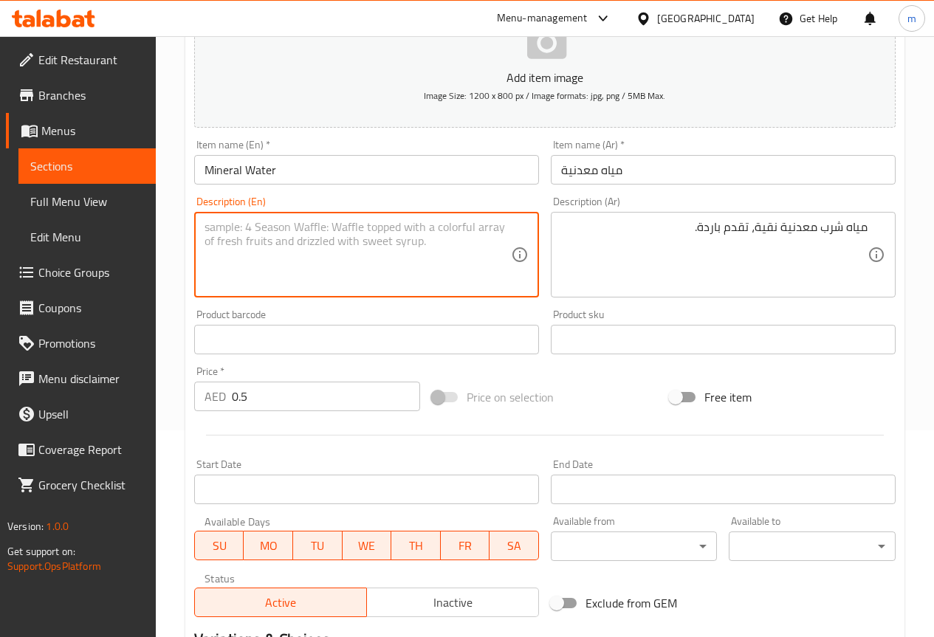
click at [333, 232] on textarea at bounding box center [357, 255] width 306 height 70
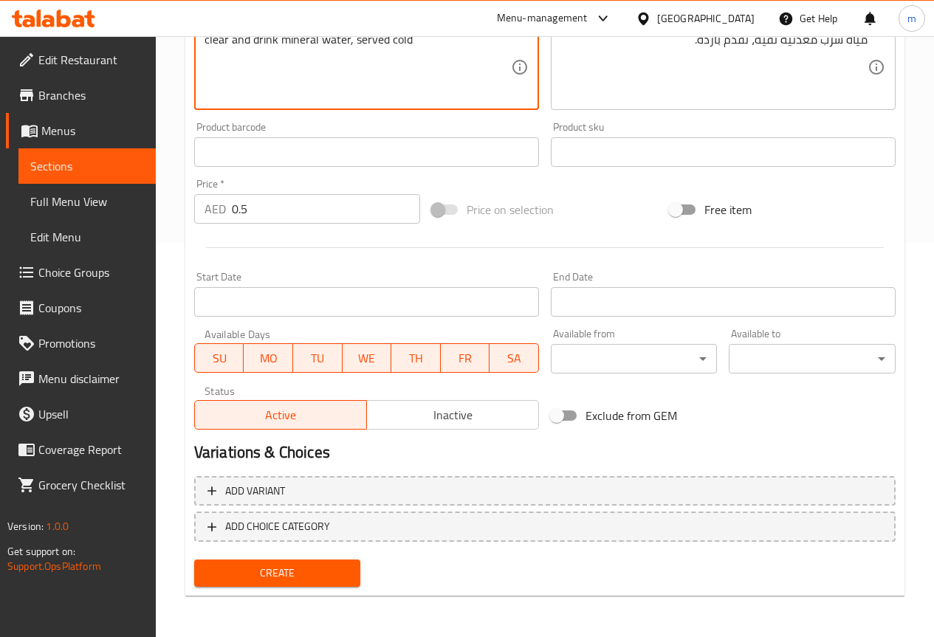
type textarea "clear and drink mineral water, served cold"
click at [301, 575] on span "Create" at bounding box center [277, 573] width 143 height 18
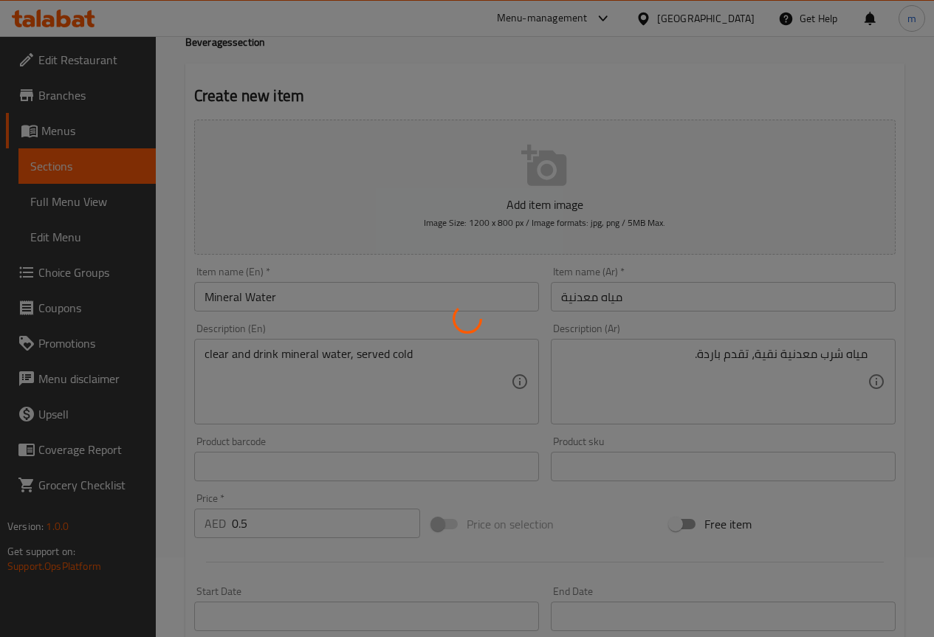
scroll to position [0, 0]
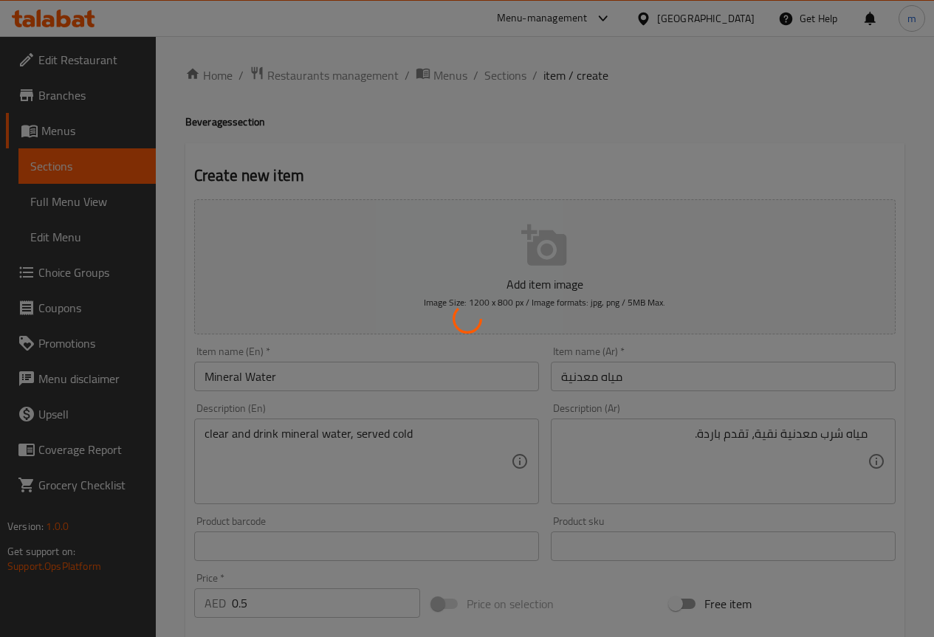
type input "0"
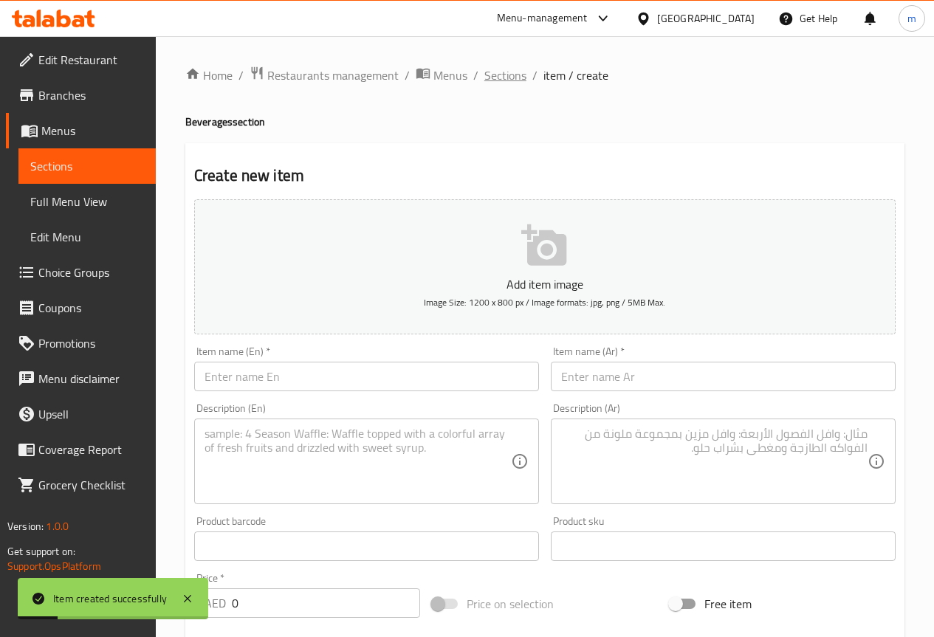
click at [503, 83] on span "Sections" at bounding box center [505, 75] width 42 height 18
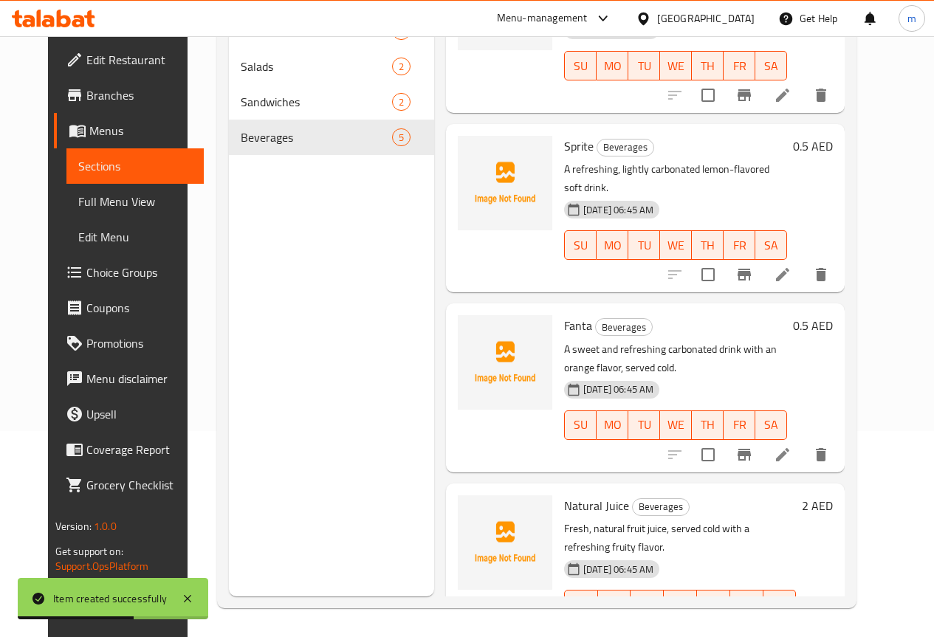
scroll to position [207, 0]
click at [791, 624] on icon at bounding box center [783, 633] width 18 height 18
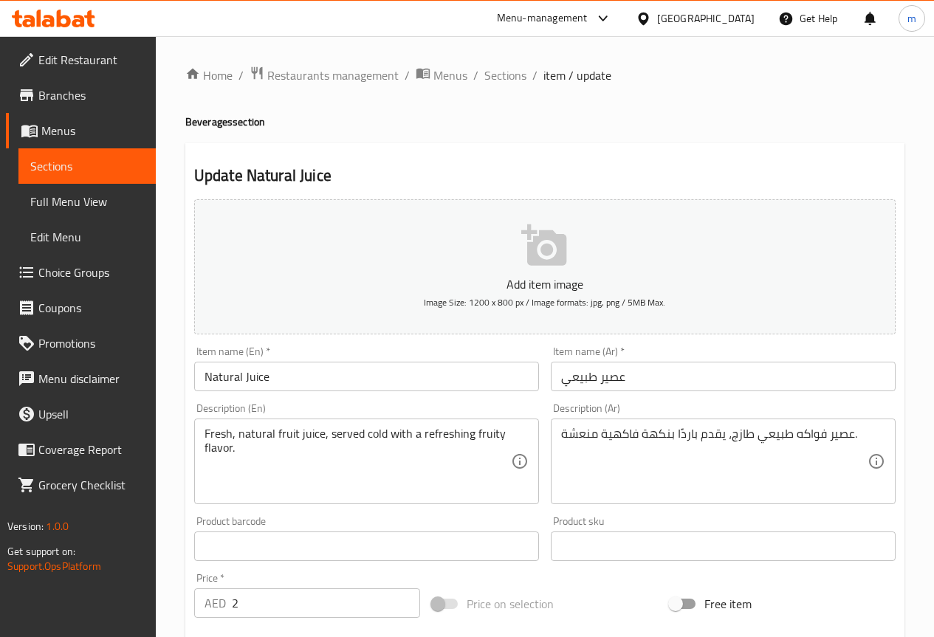
click at [675, 381] on input "عصير طبيعي" at bounding box center [723, 377] width 345 height 30
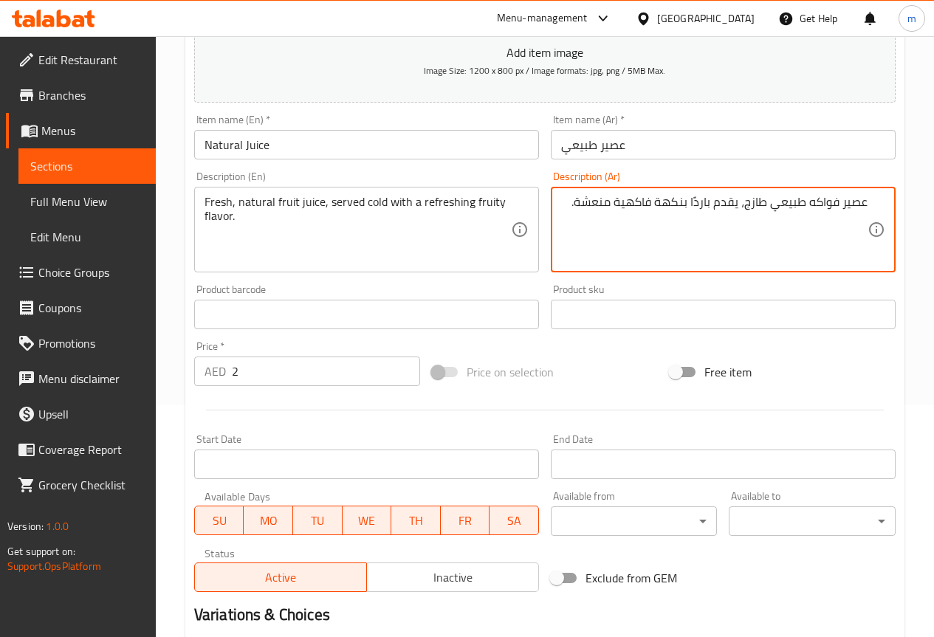
scroll to position [394, 0]
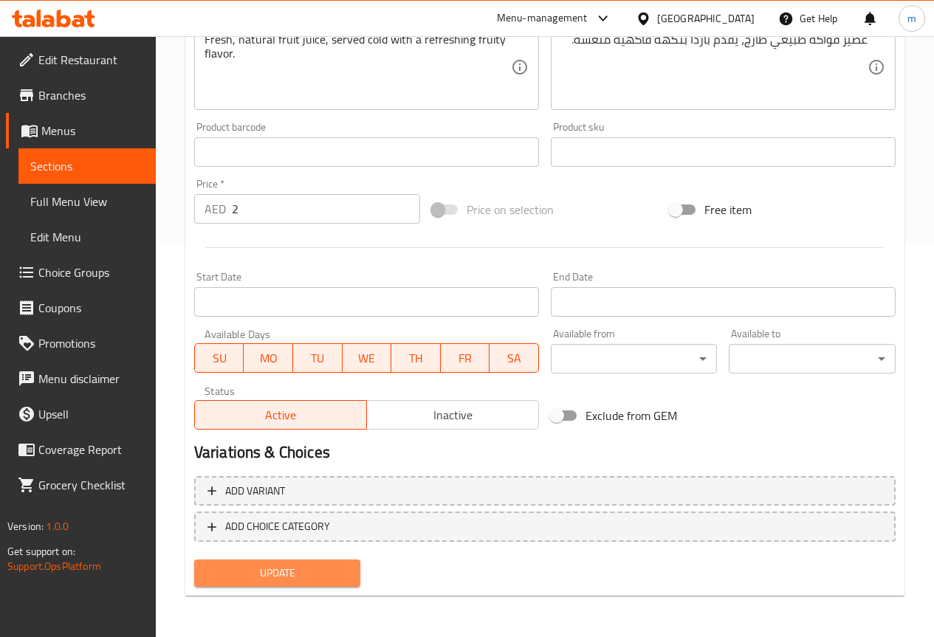
click at [309, 565] on span "Update" at bounding box center [277, 573] width 143 height 18
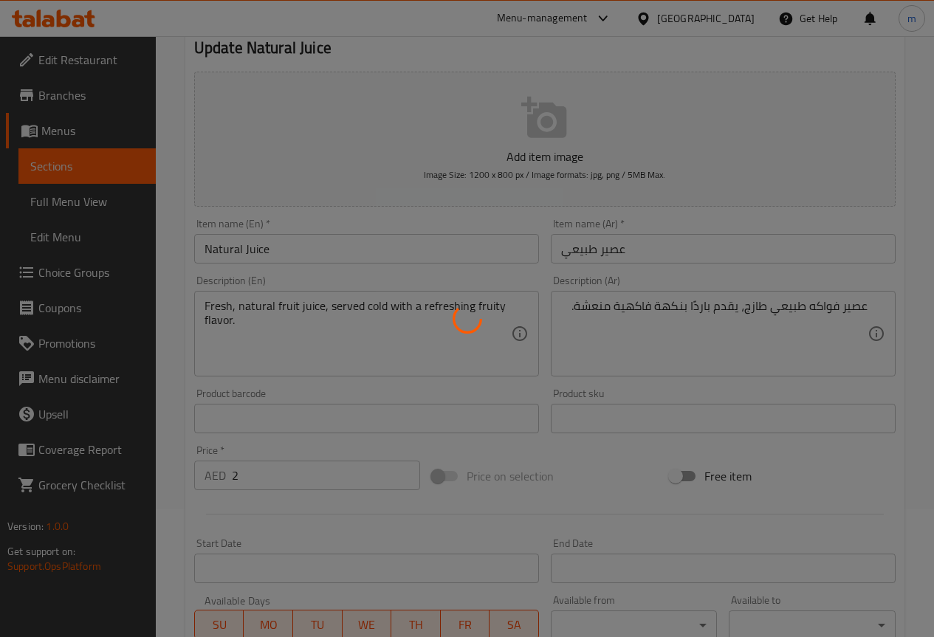
scroll to position [0, 0]
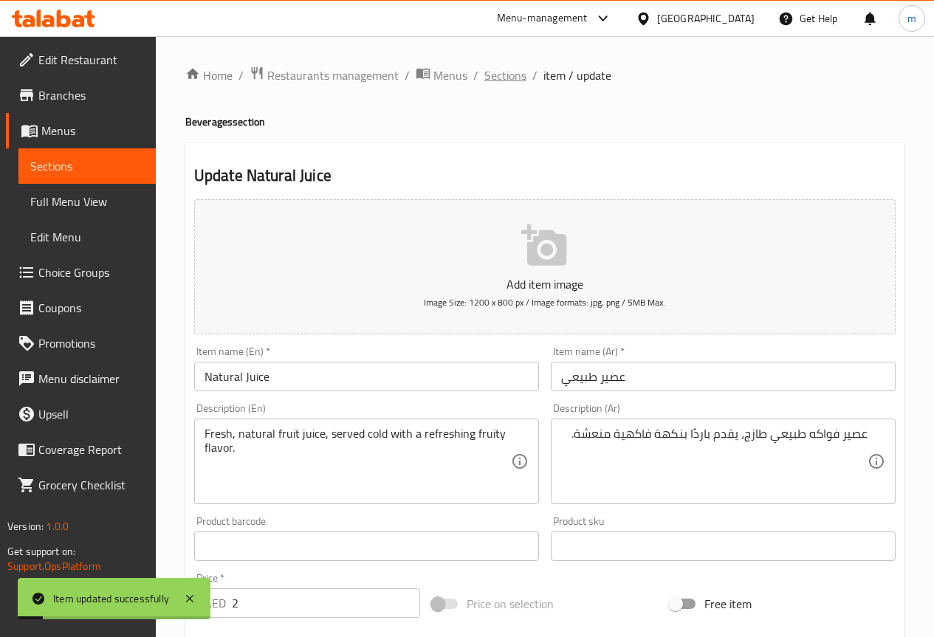
click at [501, 77] on span "Sections" at bounding box center [505, 75] width 42 height 18
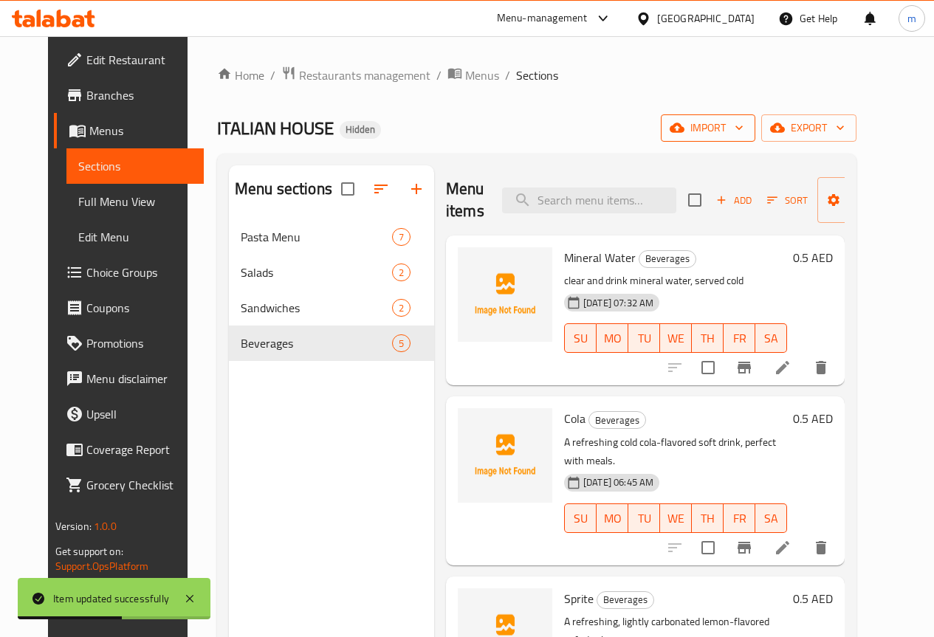
click at [746, 127] on icon "button" at bounding box center [738, 127] width 15 height 15
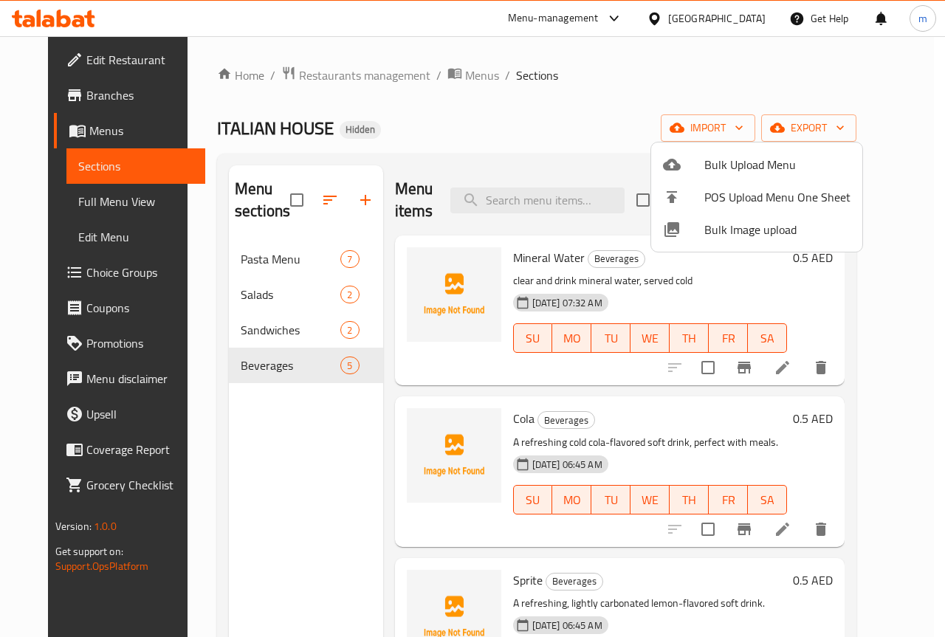
click at [844, 131] on div at bounding box center [472, 318] width 945 height 637
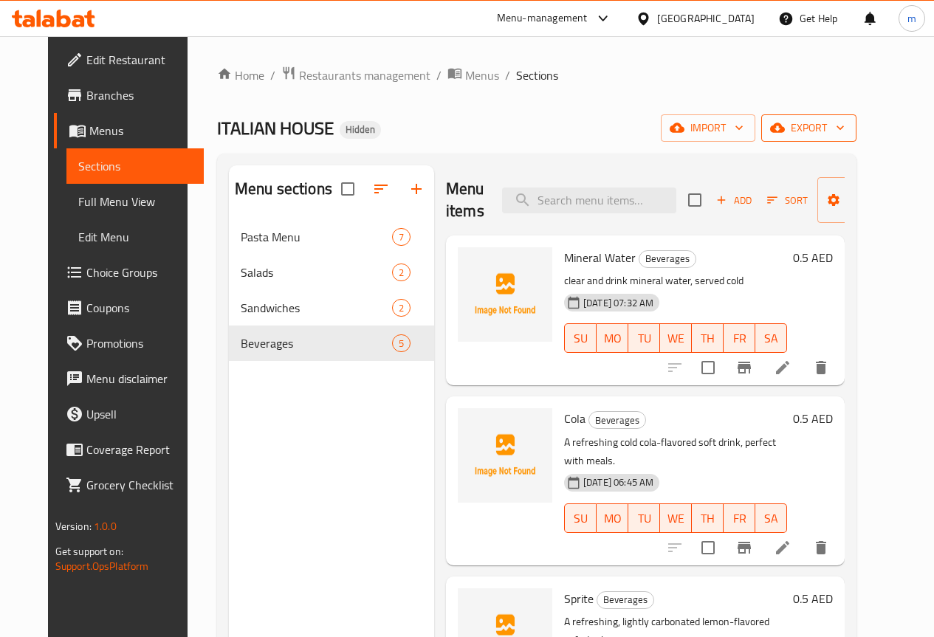
click at [844, 126] on span "export" at bounding box center [809, 128] width 72 height 18
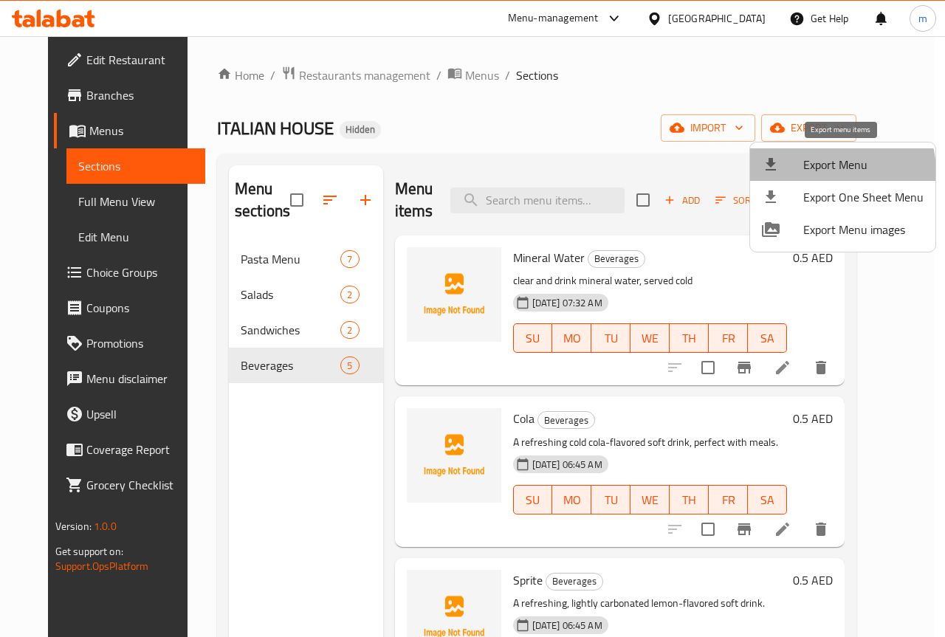
click at [826, 173] on span "Export Menu" at bounding box center [863, 165] width 120 height 18
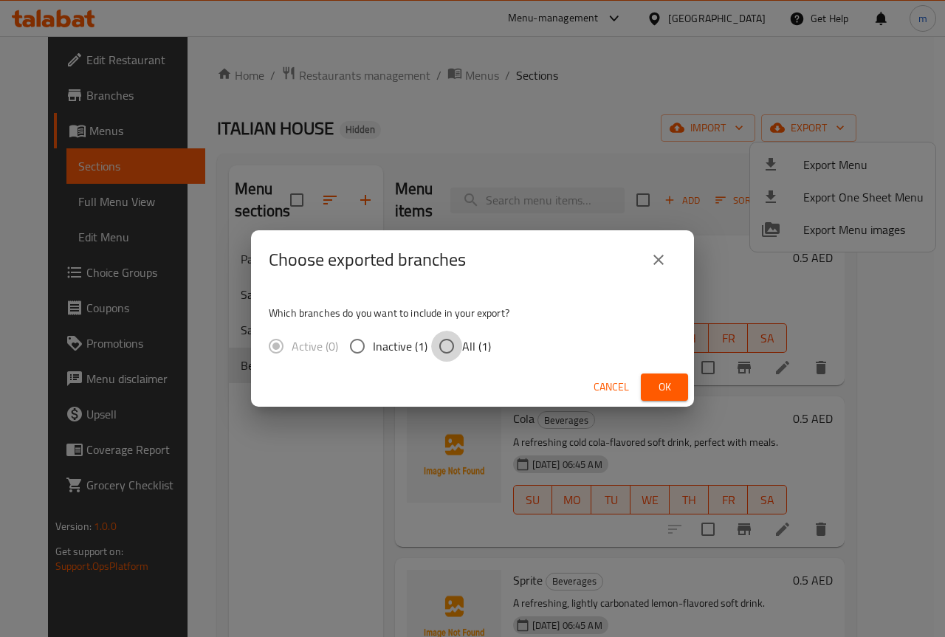
click at [448, 348] on input "All (1)" at bounding box center [446, 346] width 31 height 31
radio input "true"
click at [655, 255] on icon "close" at bounding box center [659, 260] width 18 height 18
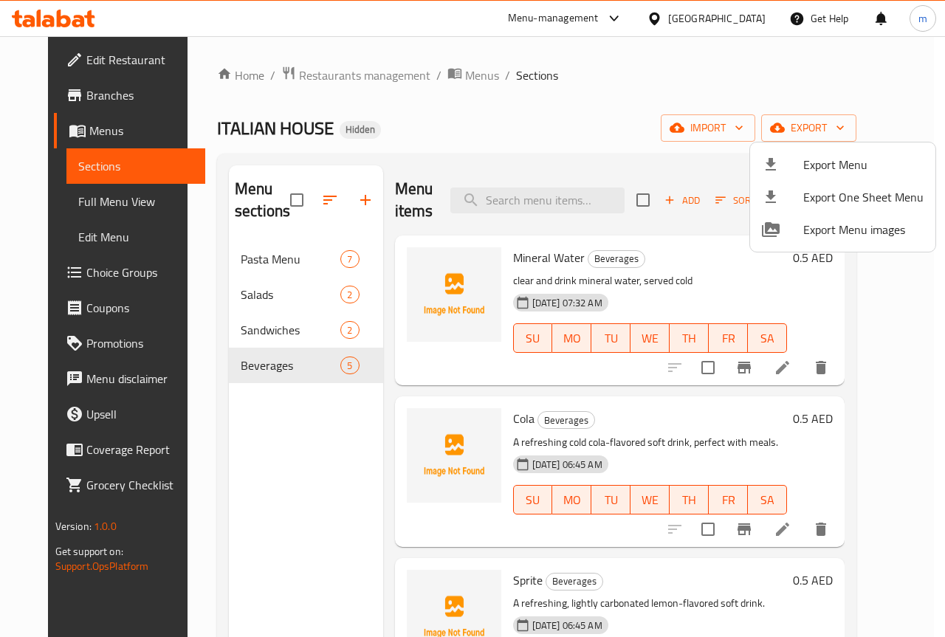
click at [722, 4] on div at bounding box center [472, 318] width 945 height 637
